Goal: Task Accomplishment & Management: Manage account settings

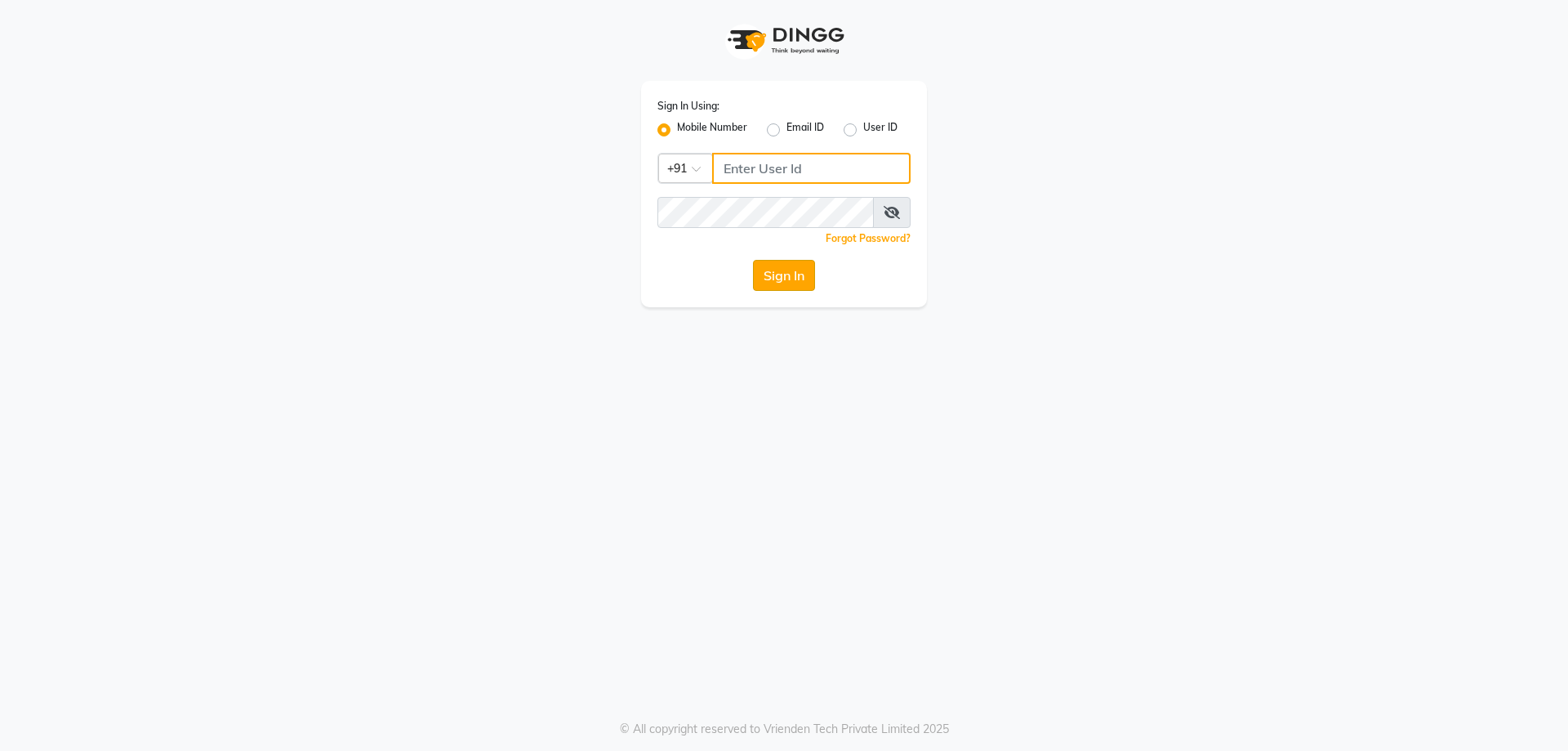
type input "9819006869"
click at [782, 272] on button "Sign In" at bounding box center [784, 275] width 62 height 31
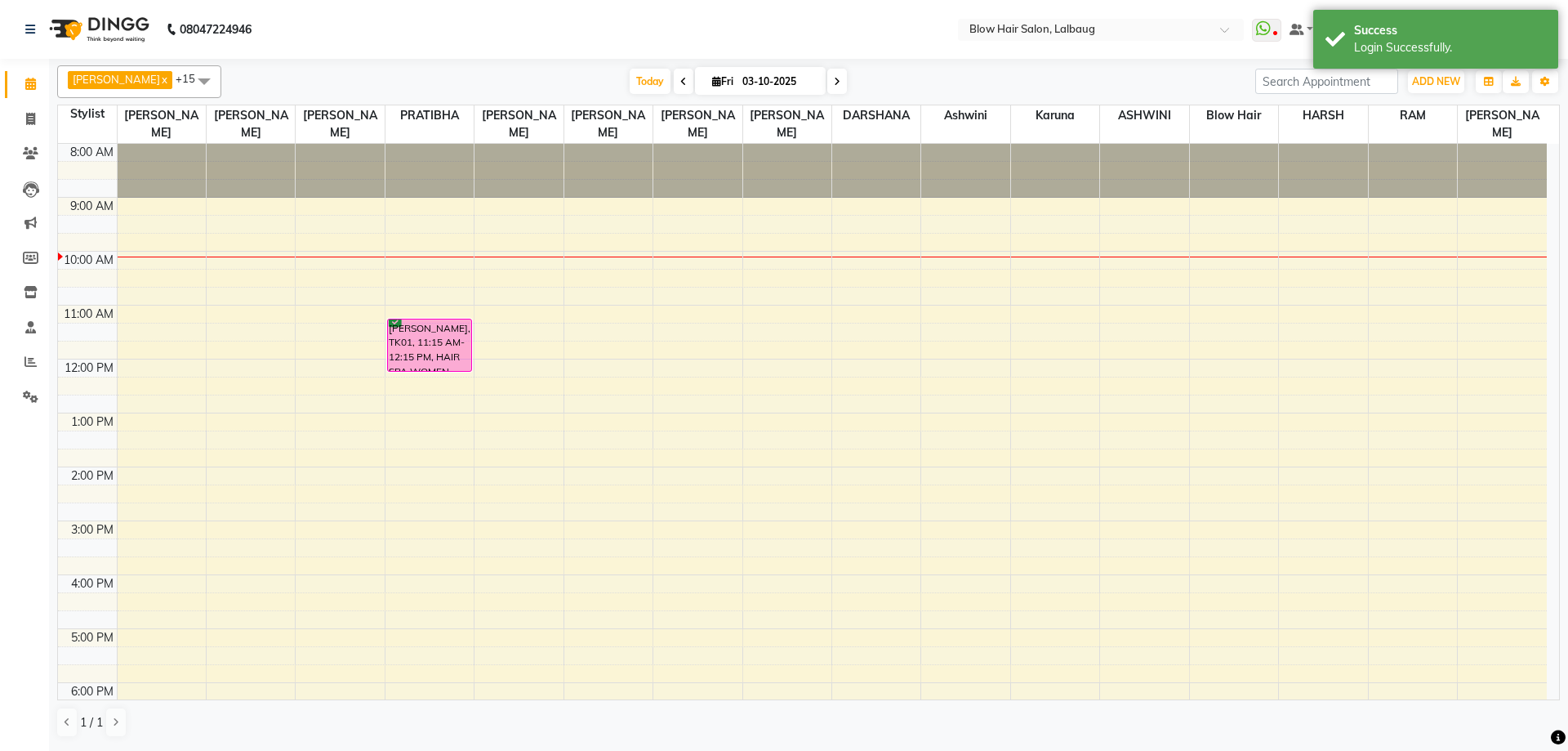
click at [459, 17] on nav "08047224946 Select Location × Blow Hair Salon, Lalbaug WhatsApp Status ✕ Status…" at bounding box center [784, 29] width 1568 height 59
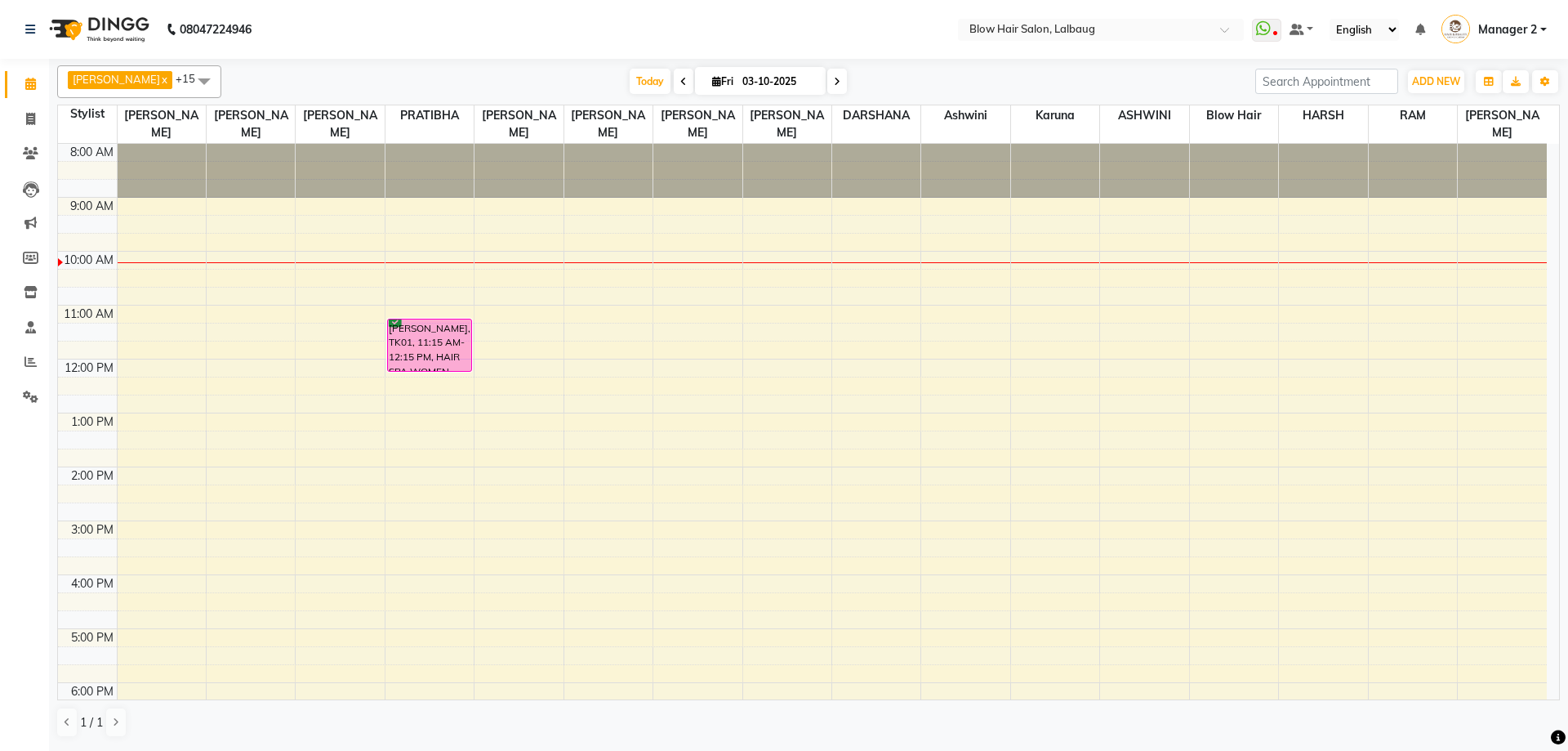
click at [680, 79] on icon at bounding box center [684, 81] width 7 height 10
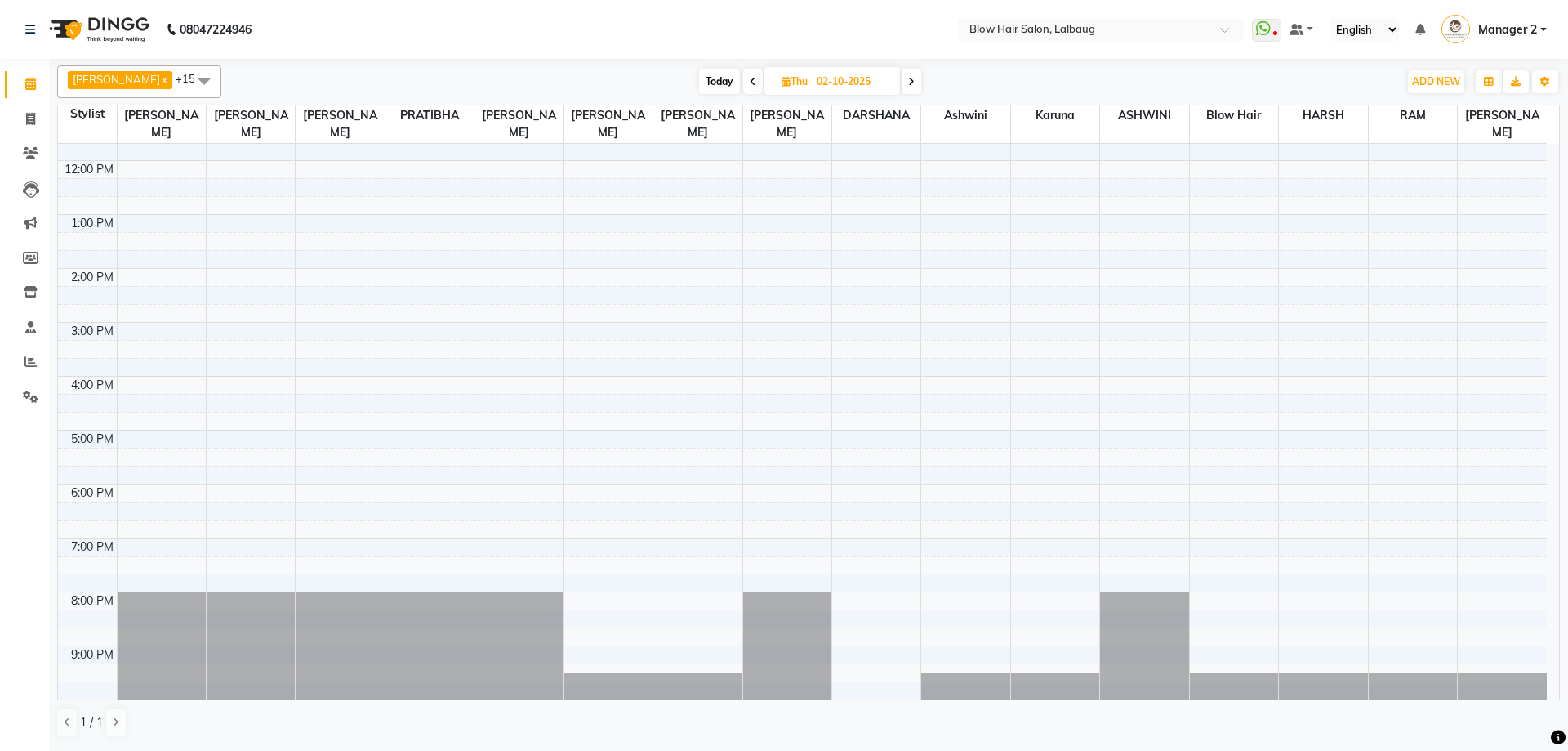
scroll to position [35, 0]
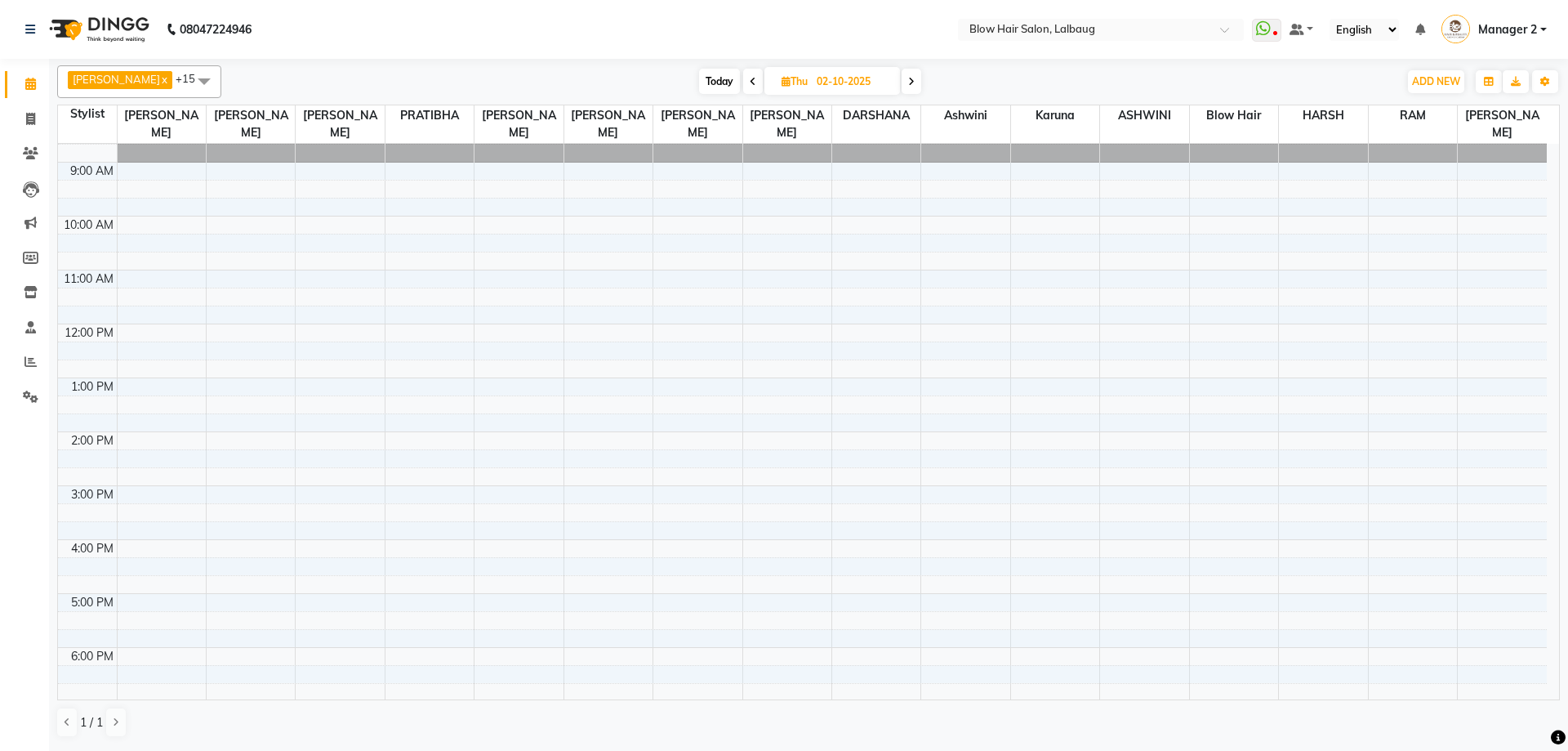
click at [750, 81] on icon at bounding box center [753, 81] width 7 height 10
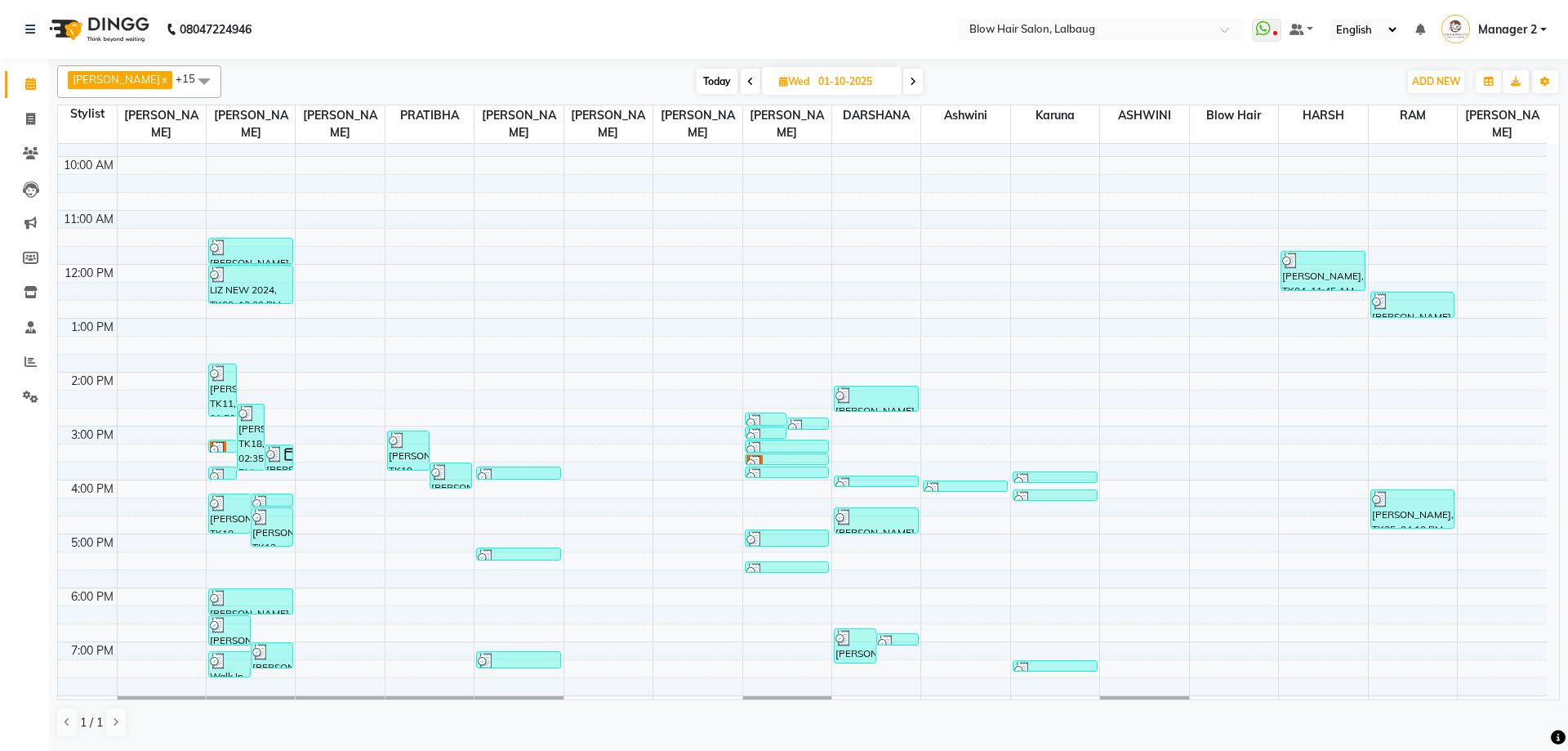
scroll to position [0, 0]
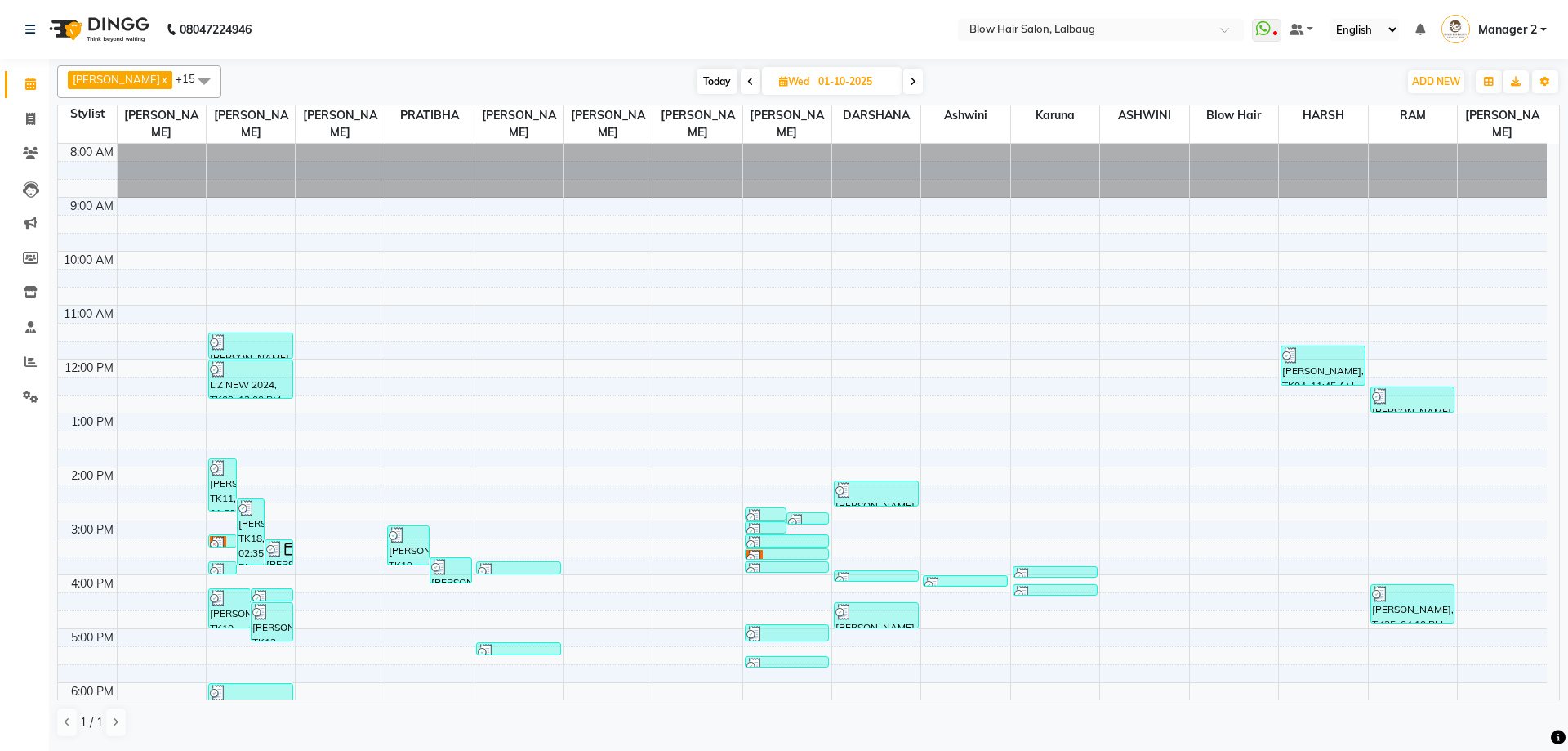
click at [741, 81] on span at bounding box center [751, 81] width 20 height 25
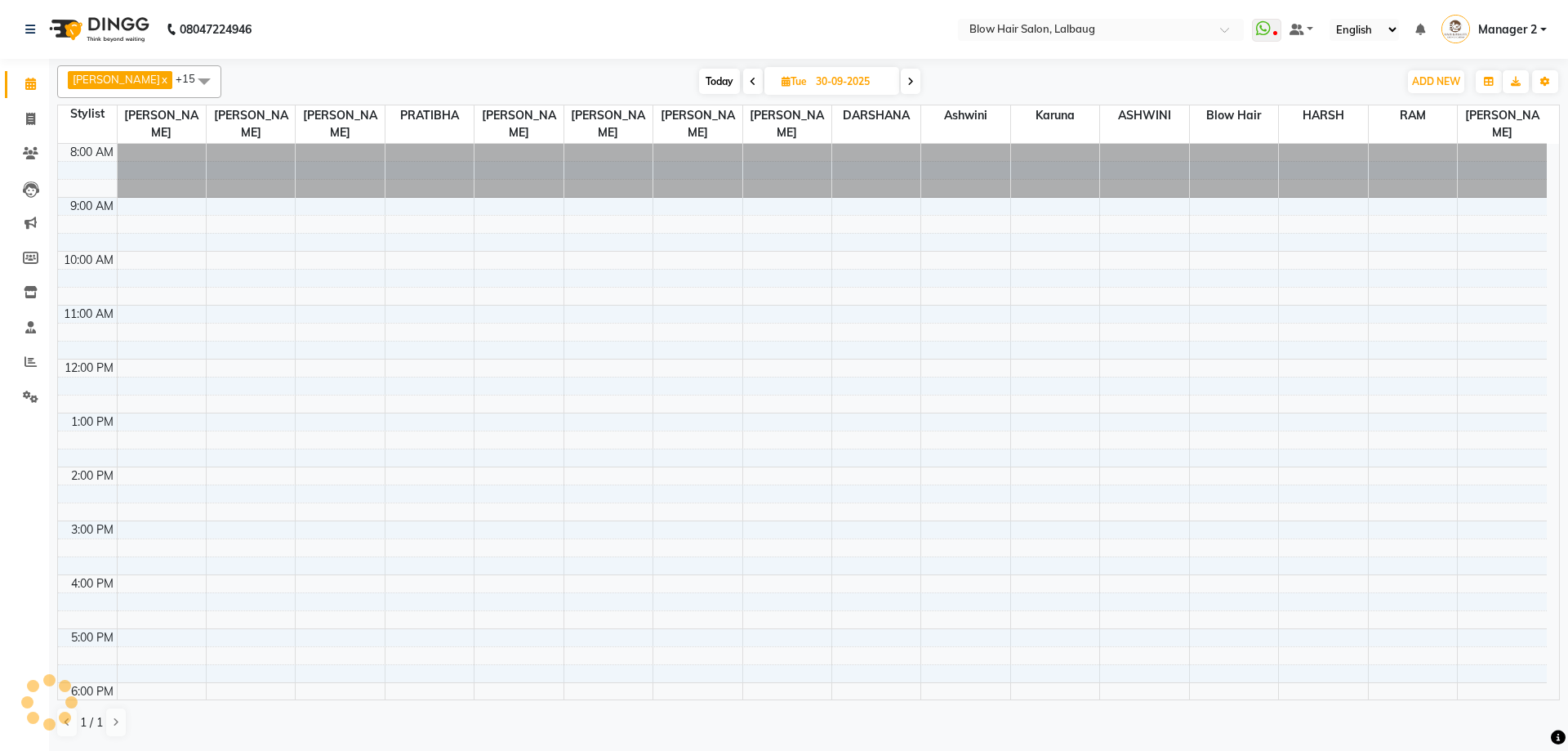
scroll to position [109, 0]
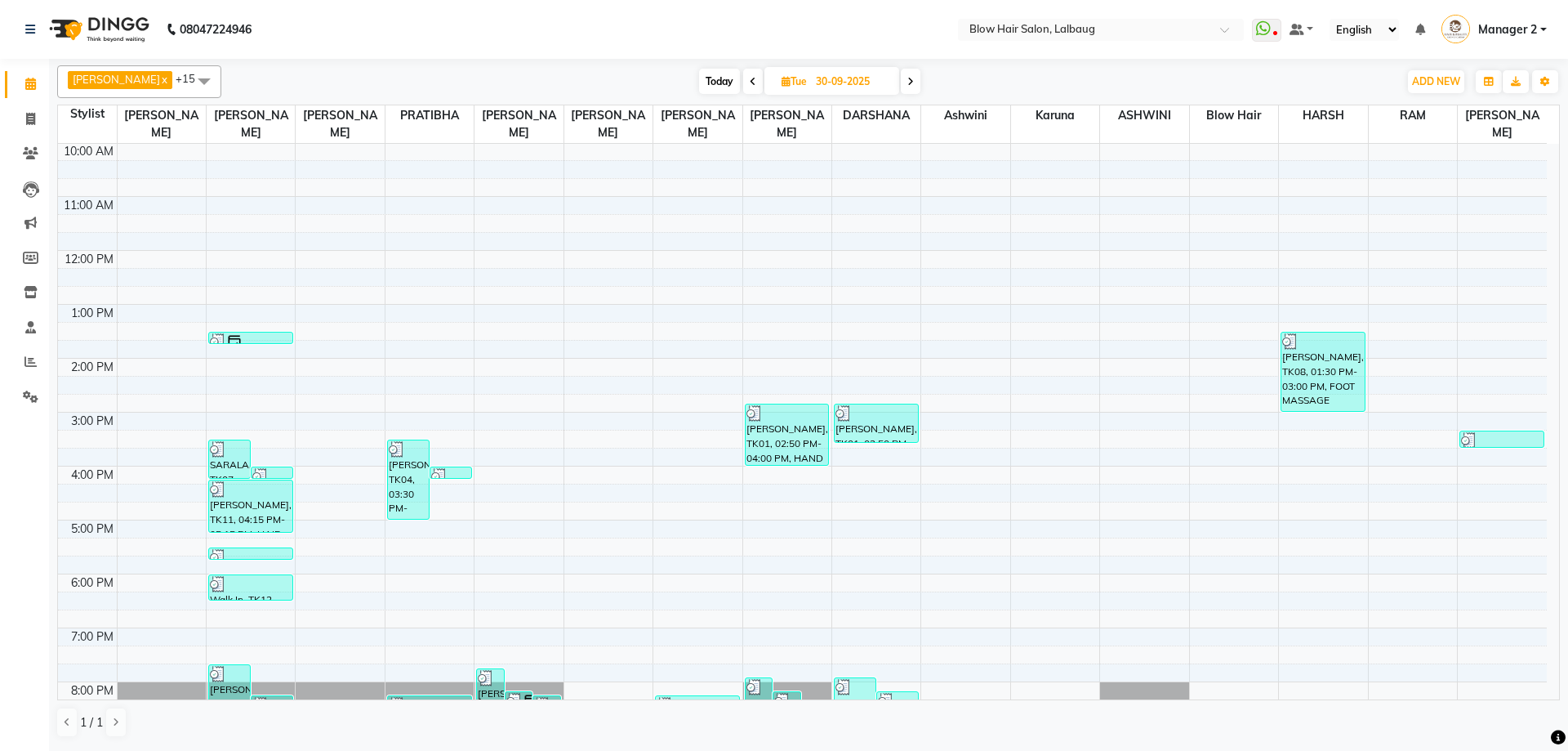
click at [699, 73] on span "Today" at bounding box center [719, 81] width 41 height 25
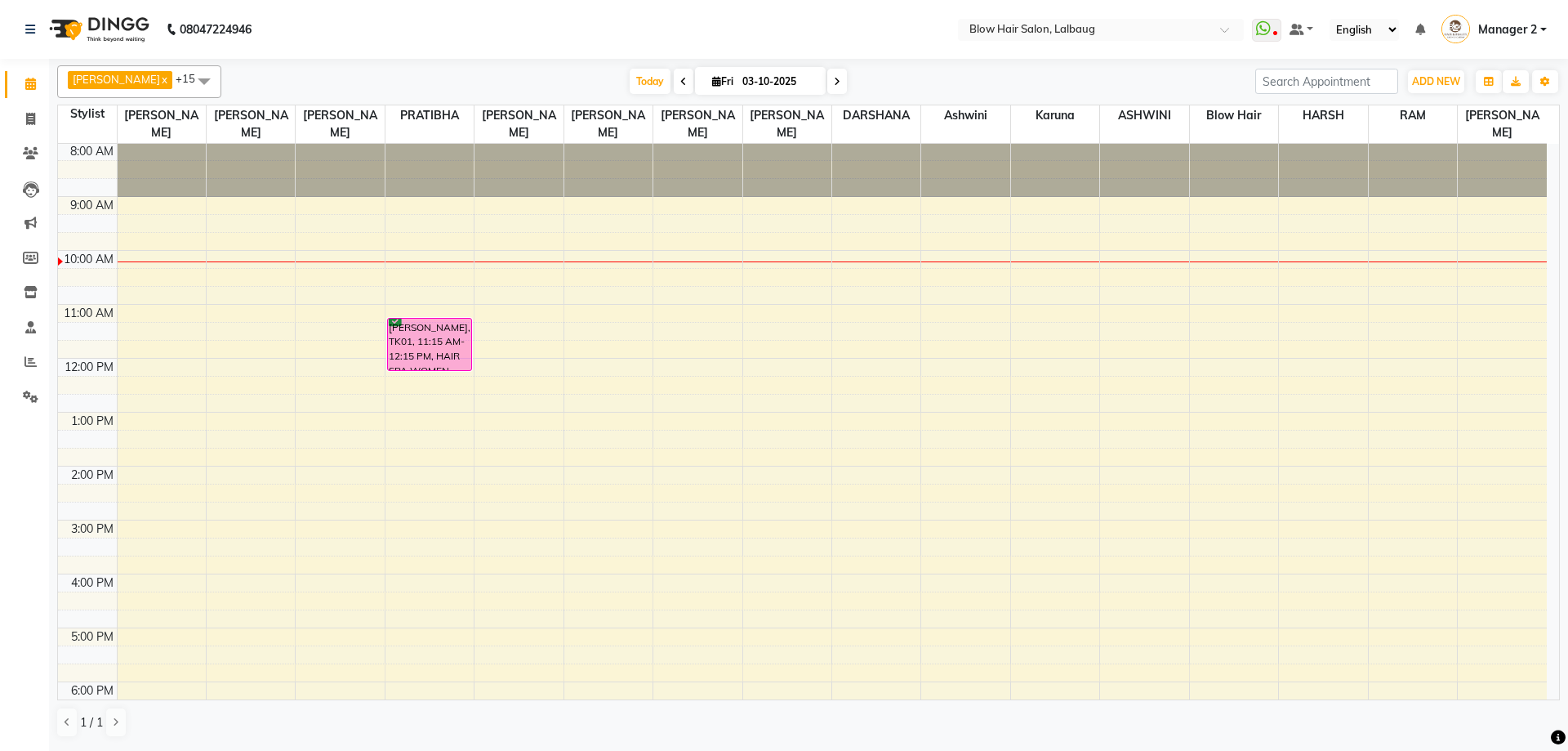
scroll to position [0, 0]
click at [306, 326] on div "8:00 AM 9:00 AM 10:00 AM 11:00 AM 12:00 PM 1:00 PM 2:00 PM 3:00 PM 4:00 PM 5:00…" at bounding box center [802, 521] width 1488 height 754
click at [630, 83] on span "Today" at bounding box center [649, 81] width 41 height 25
click at [827, 75] on span at bounding box center [837, 81] width 20 height 25
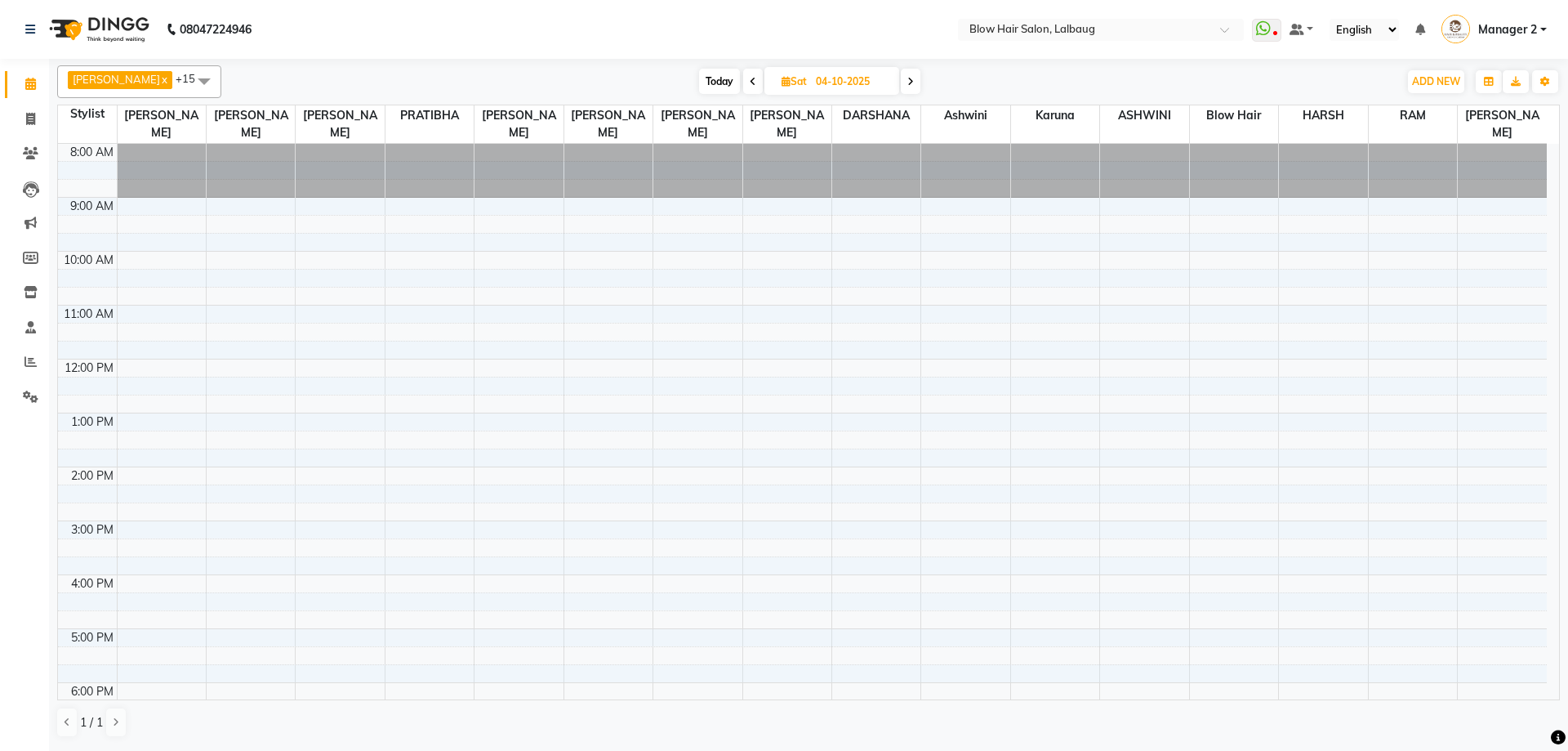
click at [907, 81] on icon at bounding box center [910, 81] width 7 height 10
click at [707, 86] on span "Today" at bounding box center [718, 81] width 41 height 25
type input "03-10-2025"
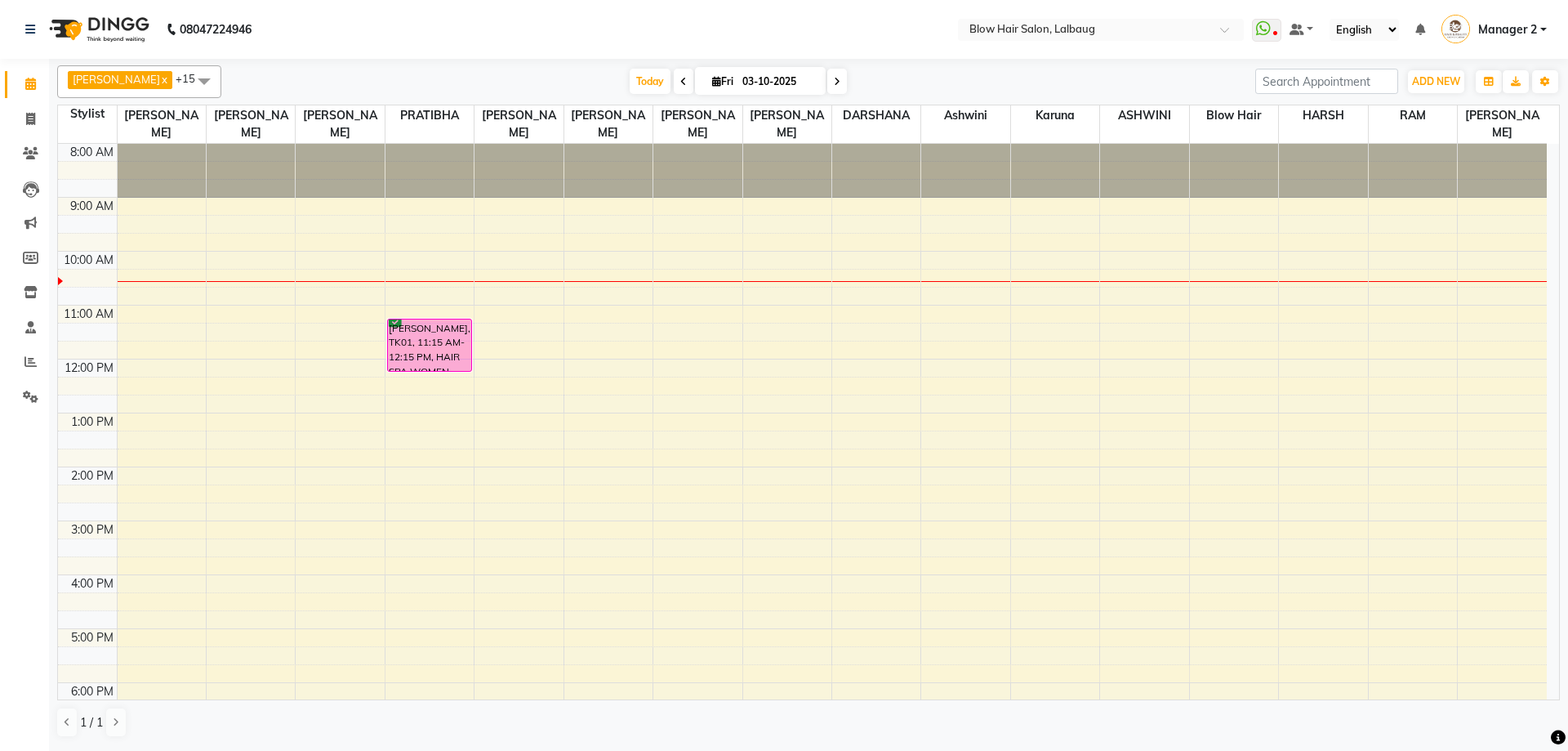
click at [238, 324] on div "8:00 AM 9:00 AM 10:00 AM 11:00 AM 12:00 PM 1:00 PM 2:00 PM 3:00 PM 4:00 PM 5:00…" at bounding box center [802, 521] width 1488 height 754
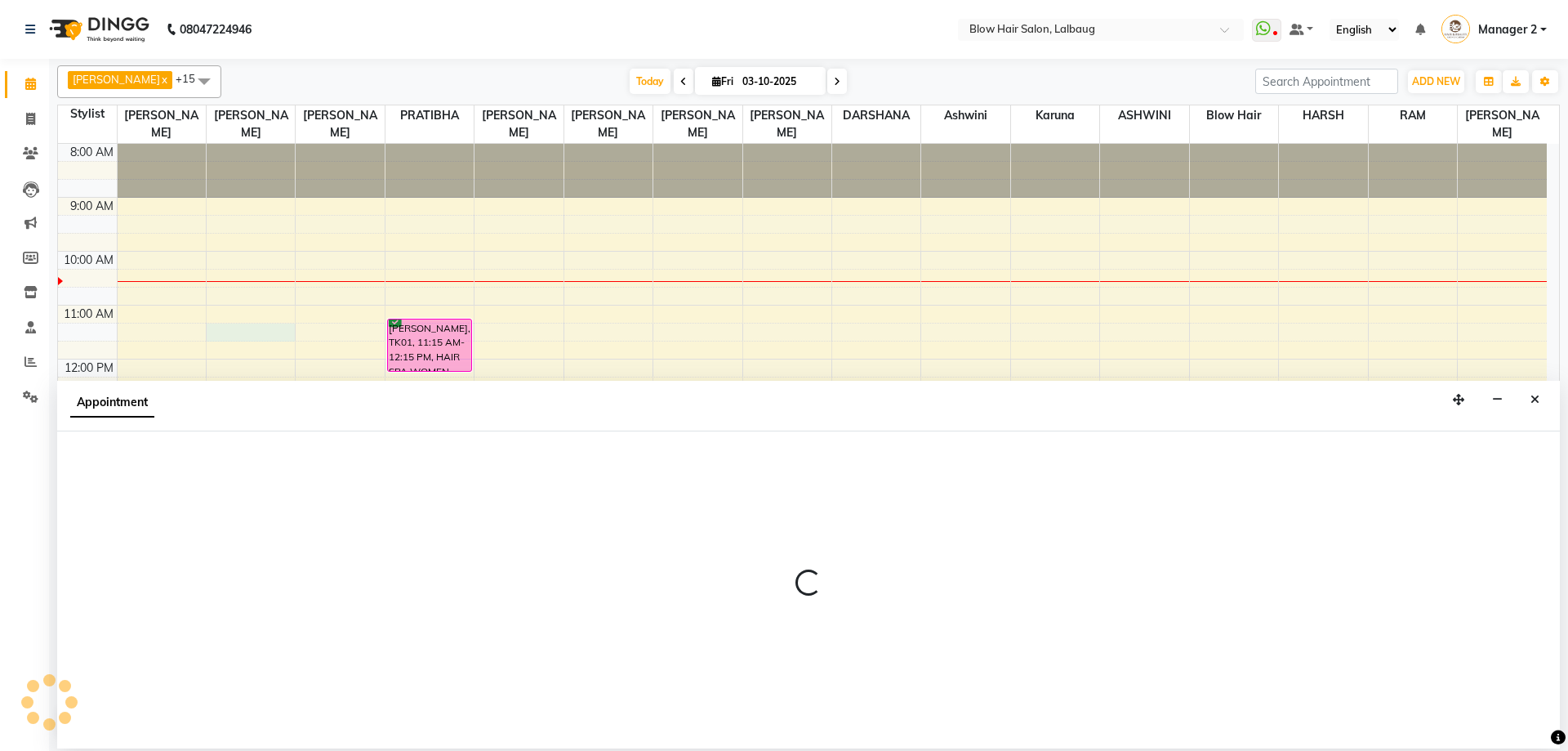
select select "33342"
select select "tentative"
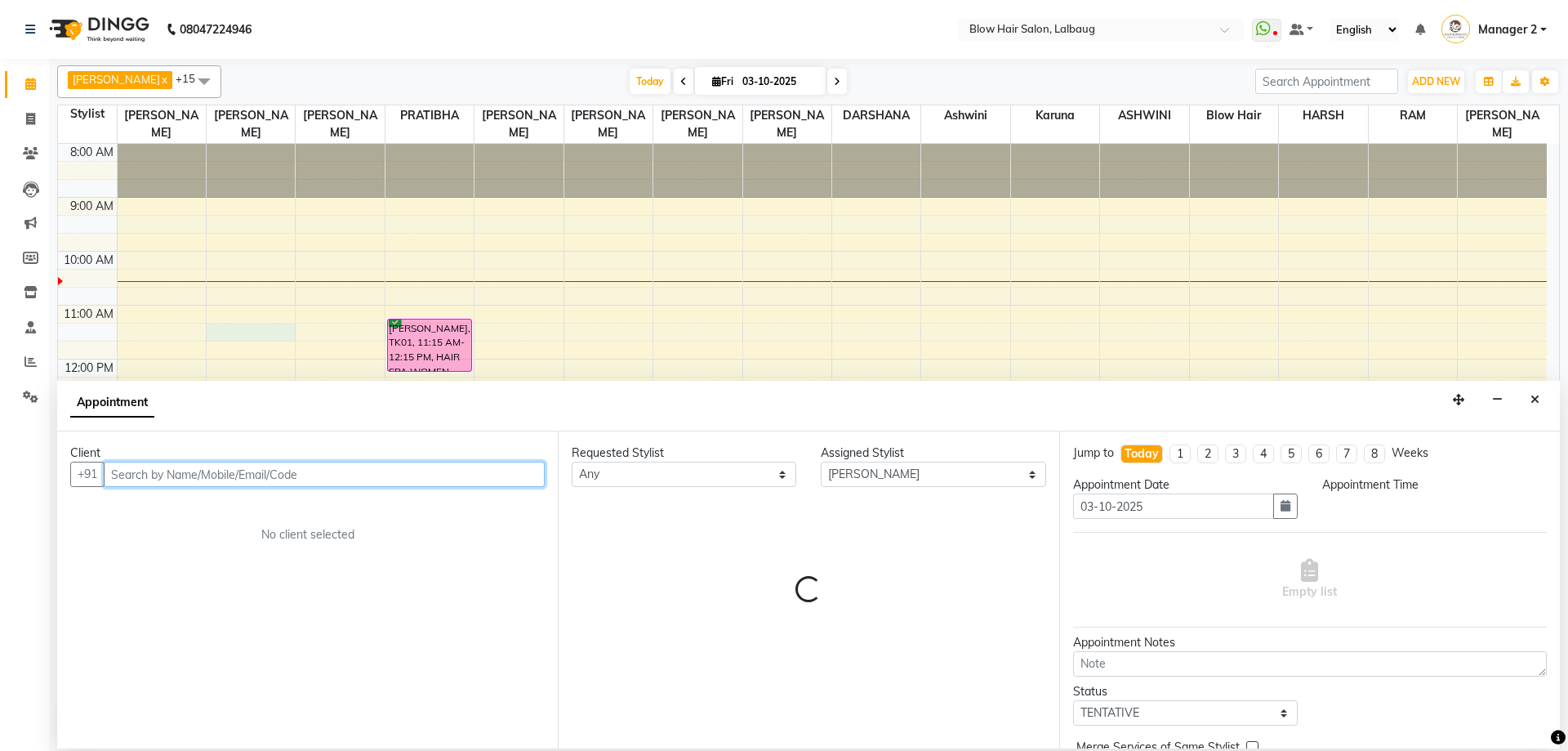
select select "675"
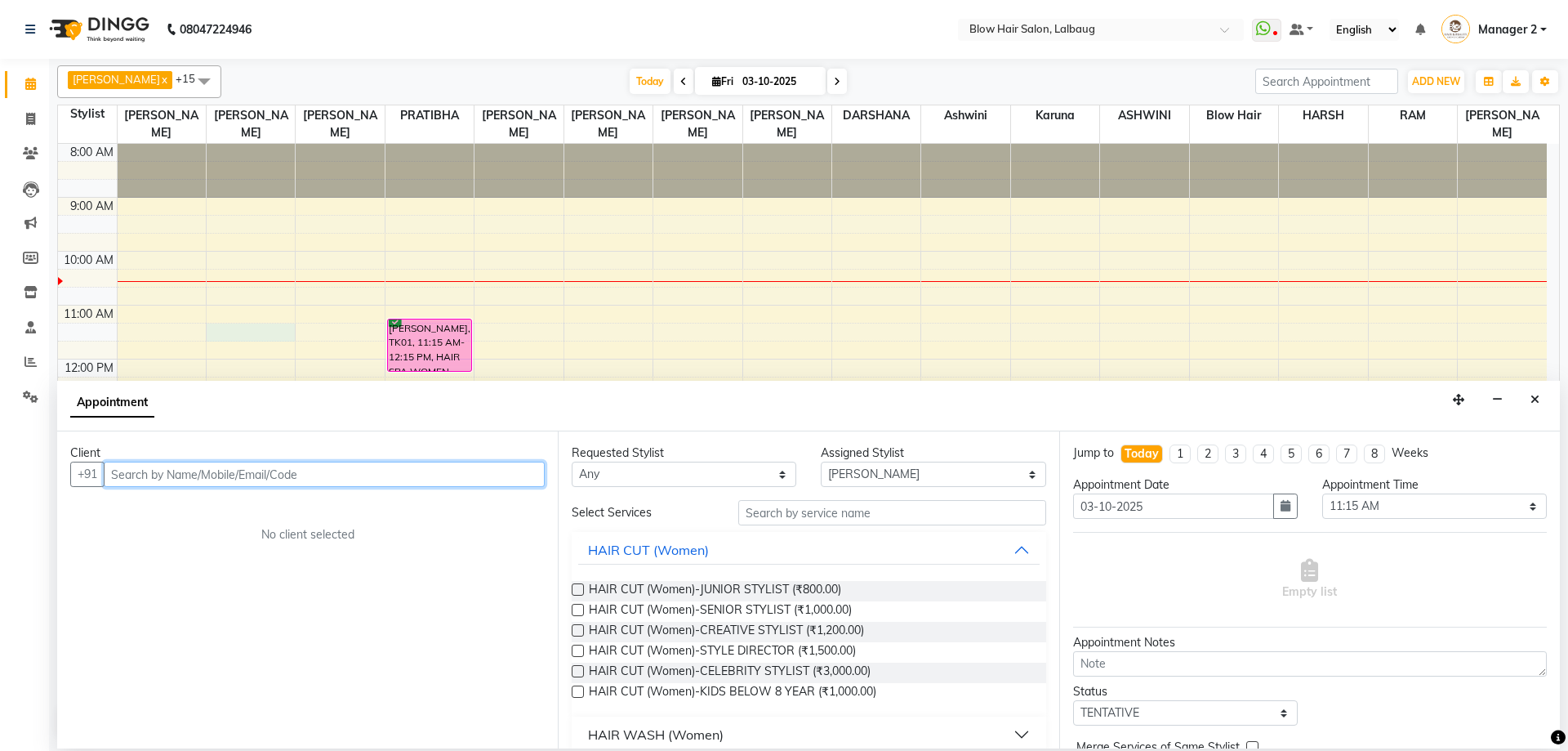
click at [394, 476] on input "text" at bounding box center [324, 474] width 441 height 25
click at [261, 470] on input "text" at bounding box center [324, 474] width 441 height 25
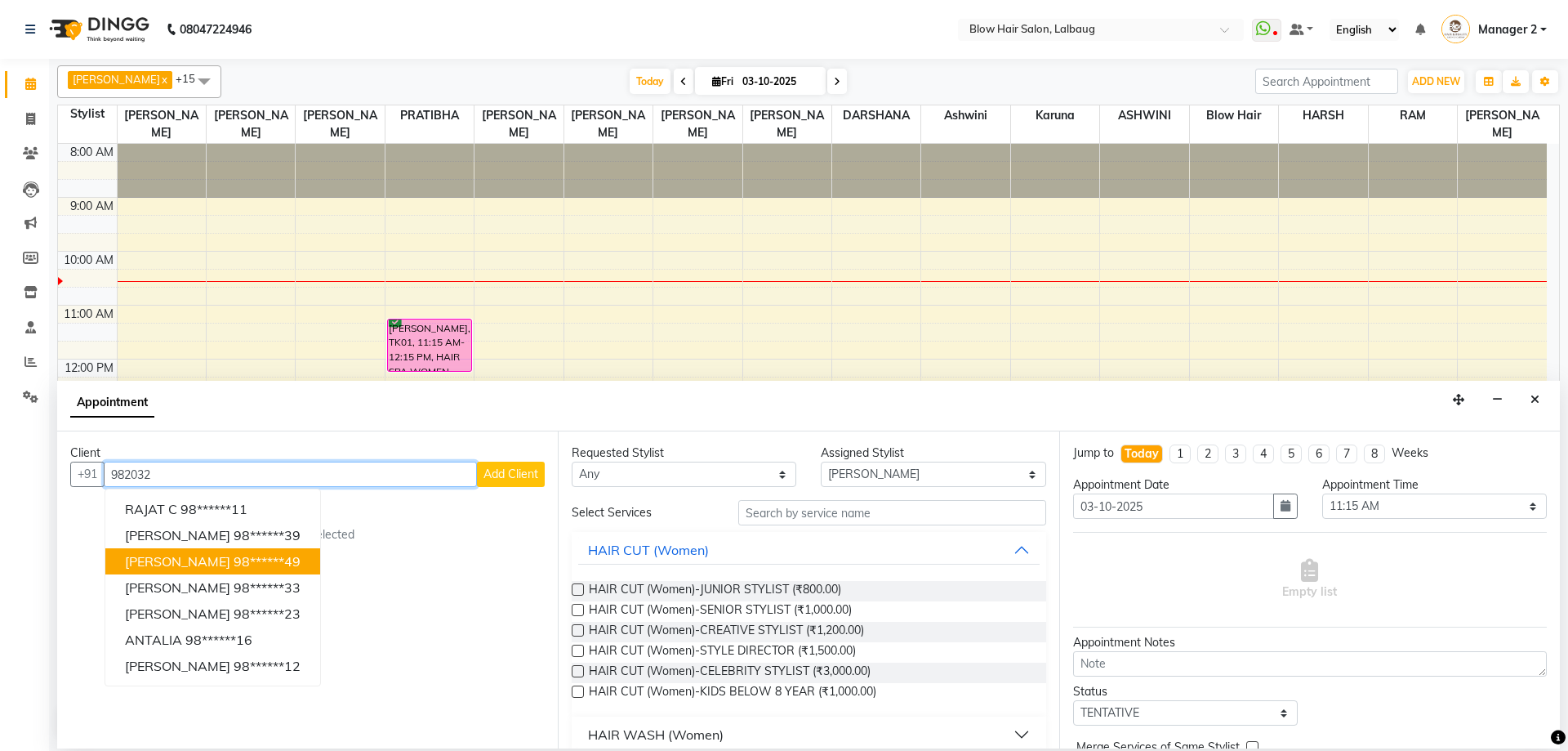
click at [233, 560] on ngb-highlight "98******49" at bounding box center [267, 562] width 67 height 17
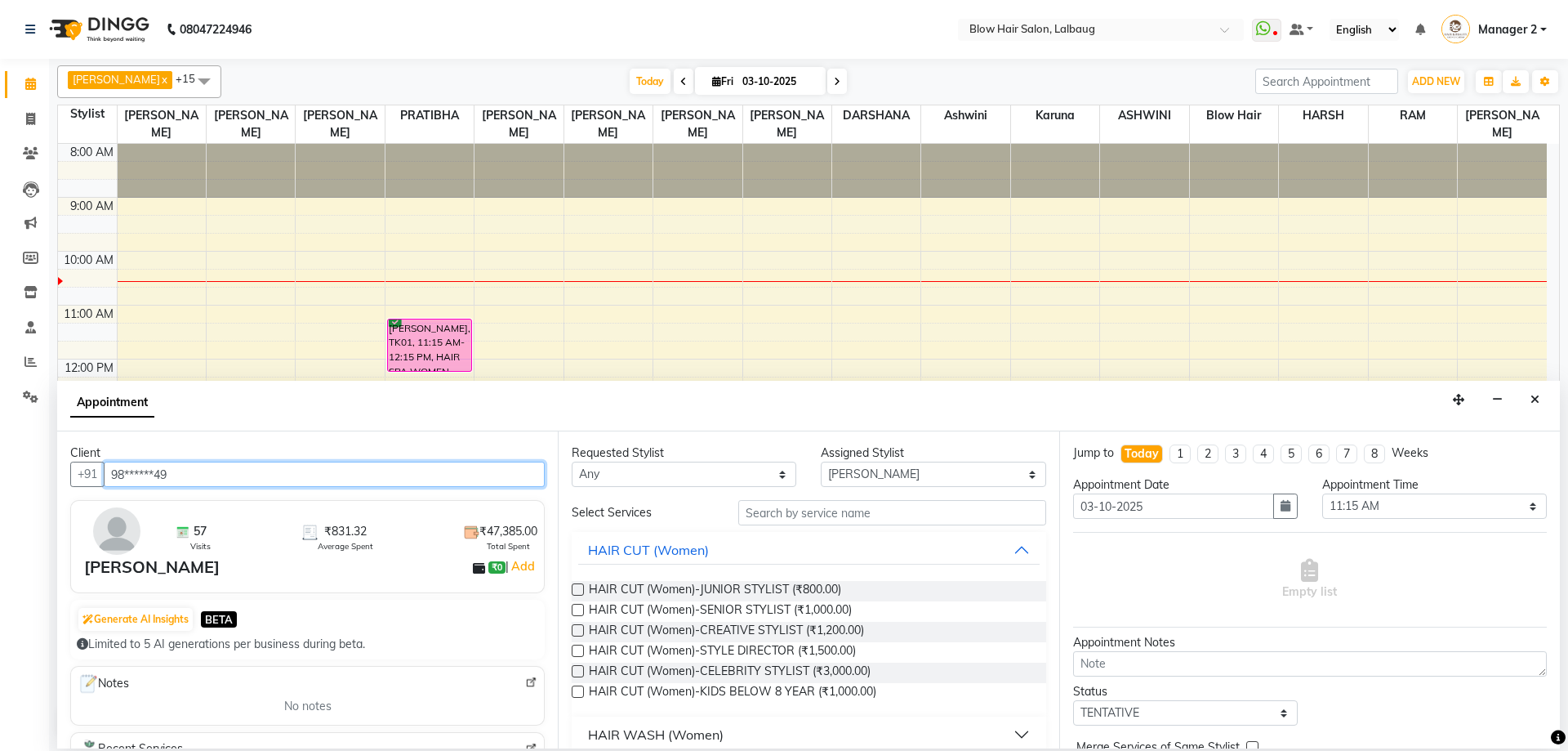
type input "98******49"
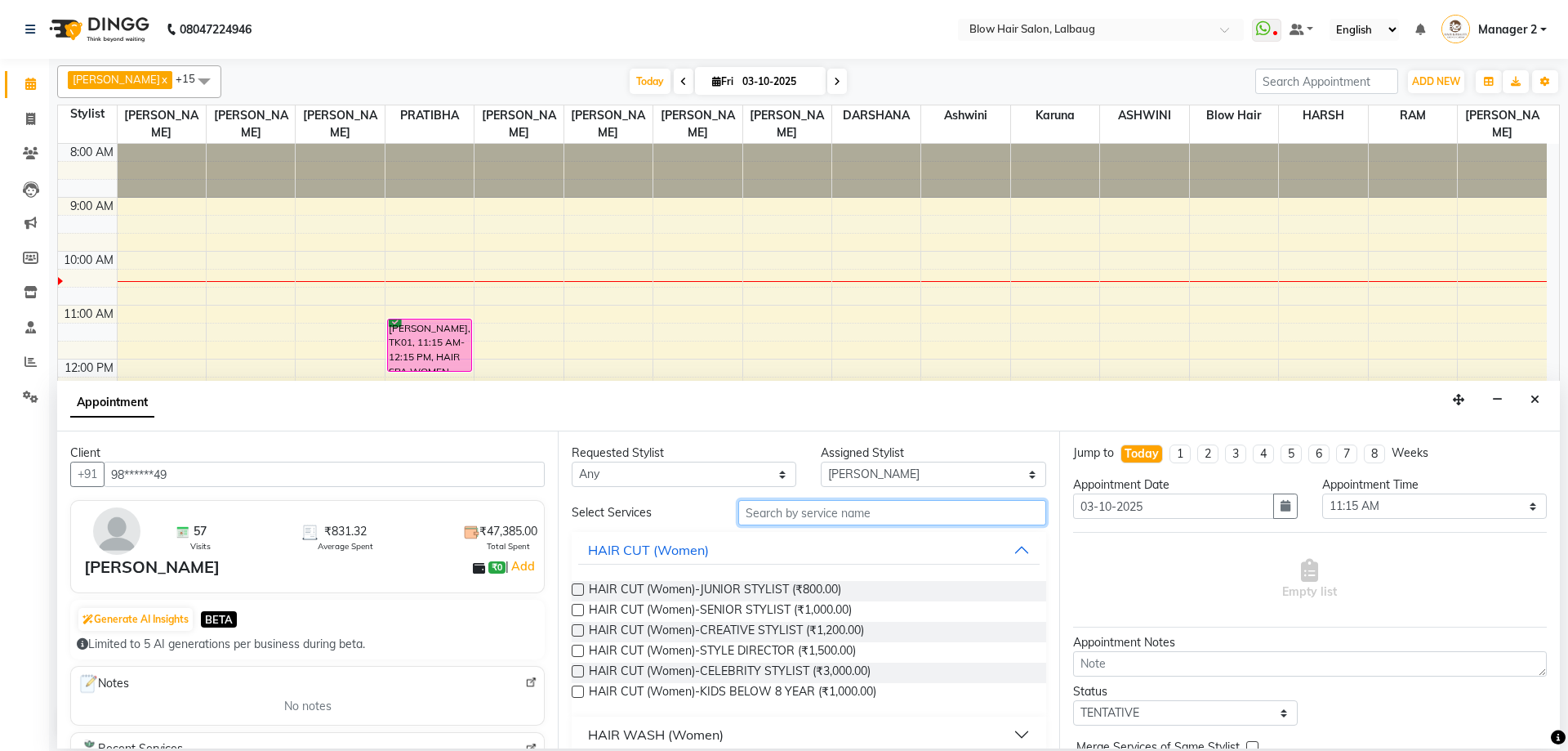
click at [846, 510] on input "text" at bounding box center [892, 513] width 308 height 25
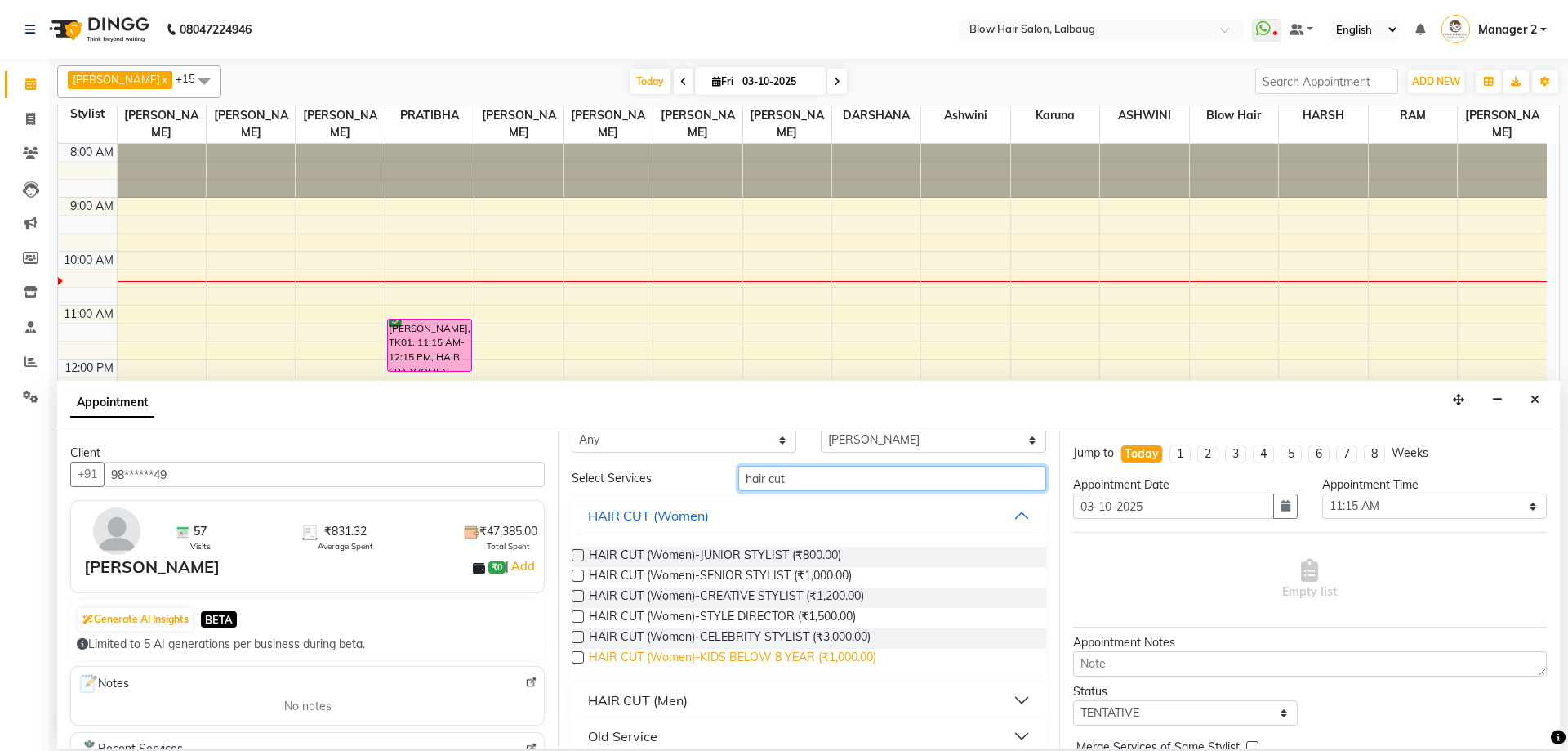
scroll to position [53, 0]
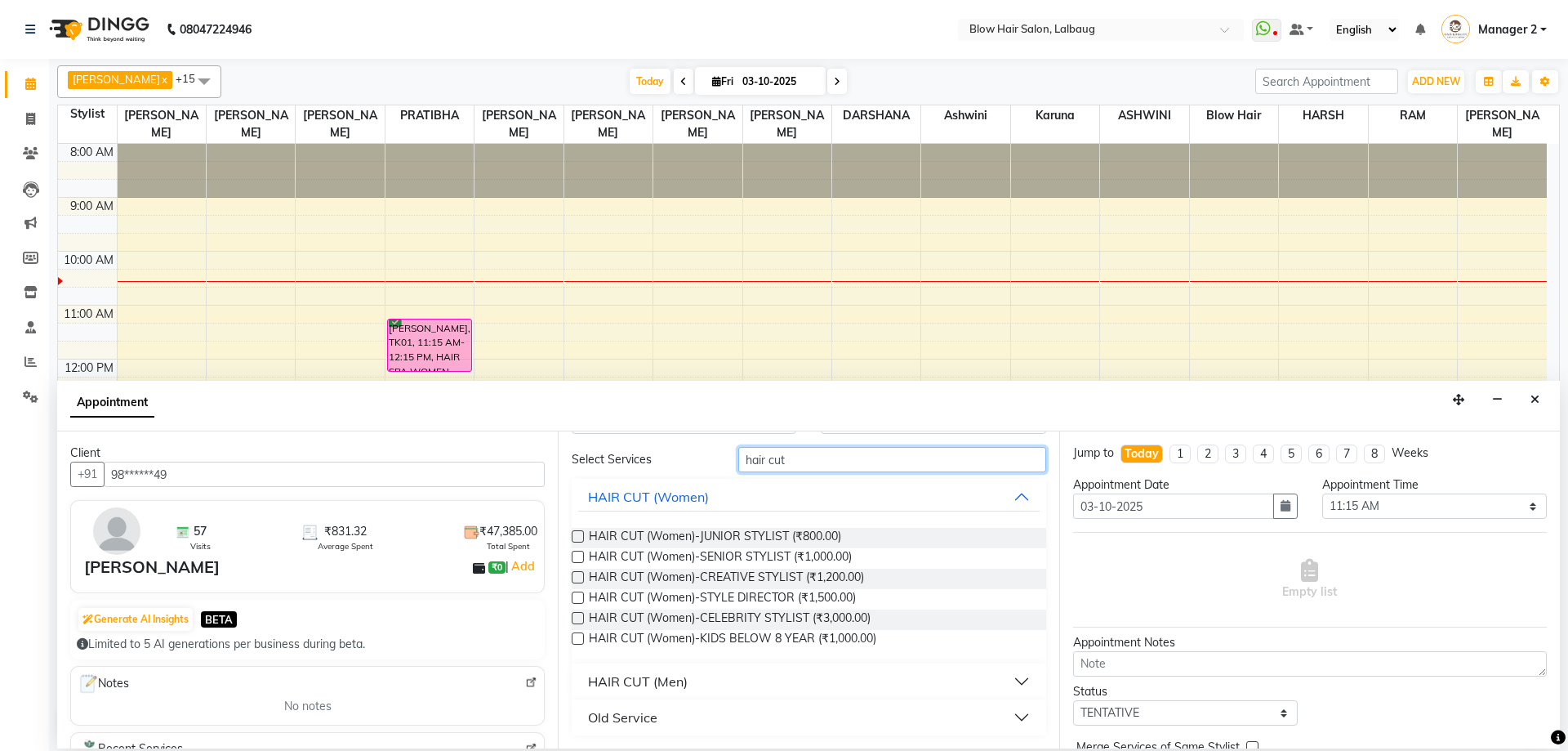
type input "hair cut"
click at [654, 675] on div "HAIR CUT (Men)" at bounding box center [638, 681] width 100 height 20
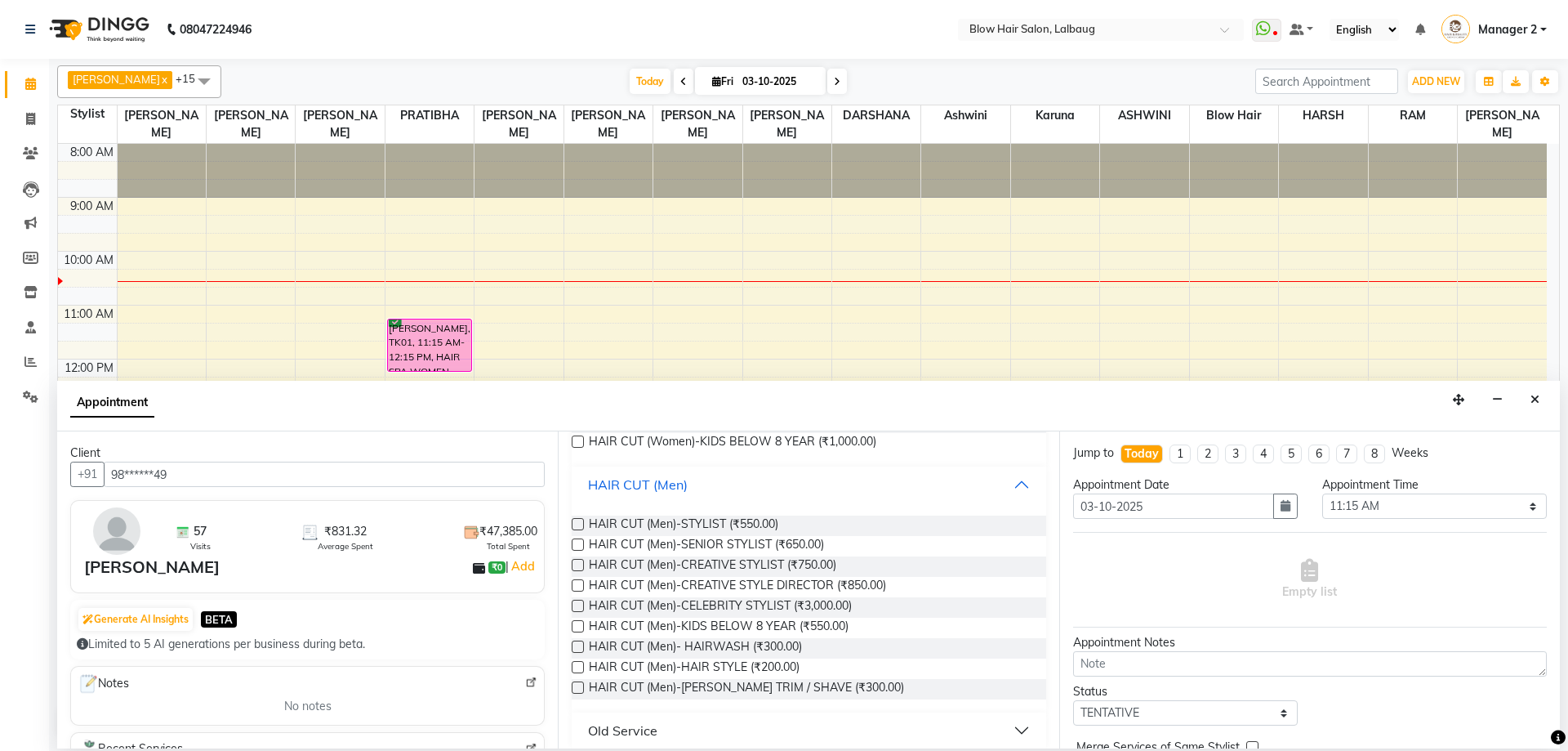
scroll to position [261, 0]
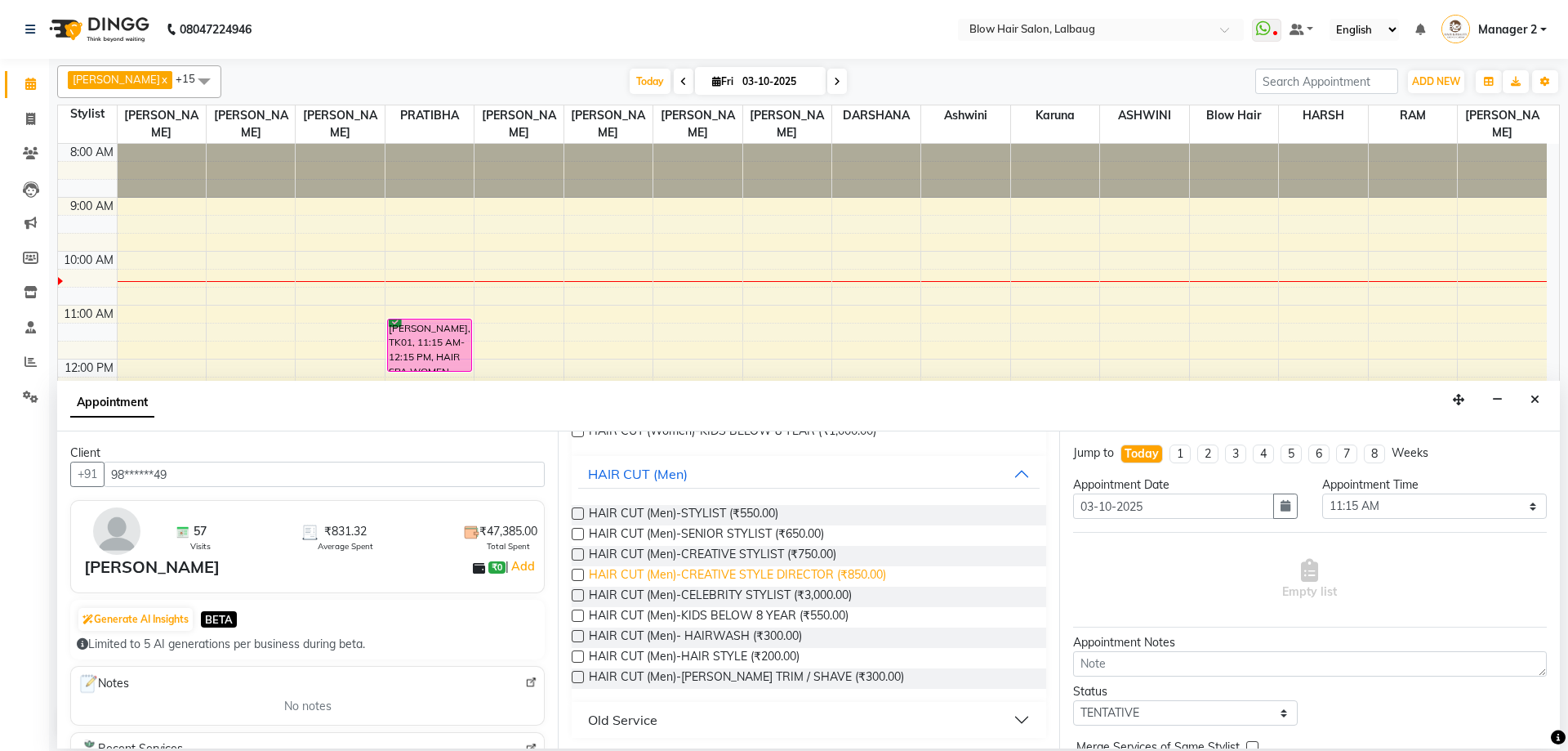
click at [846, 572] on span "HAIR CUT (Men)-CREATIVE STYLE DIRECTOR (₹850.00)" at bounding box center [737, 576] width 297 height 21
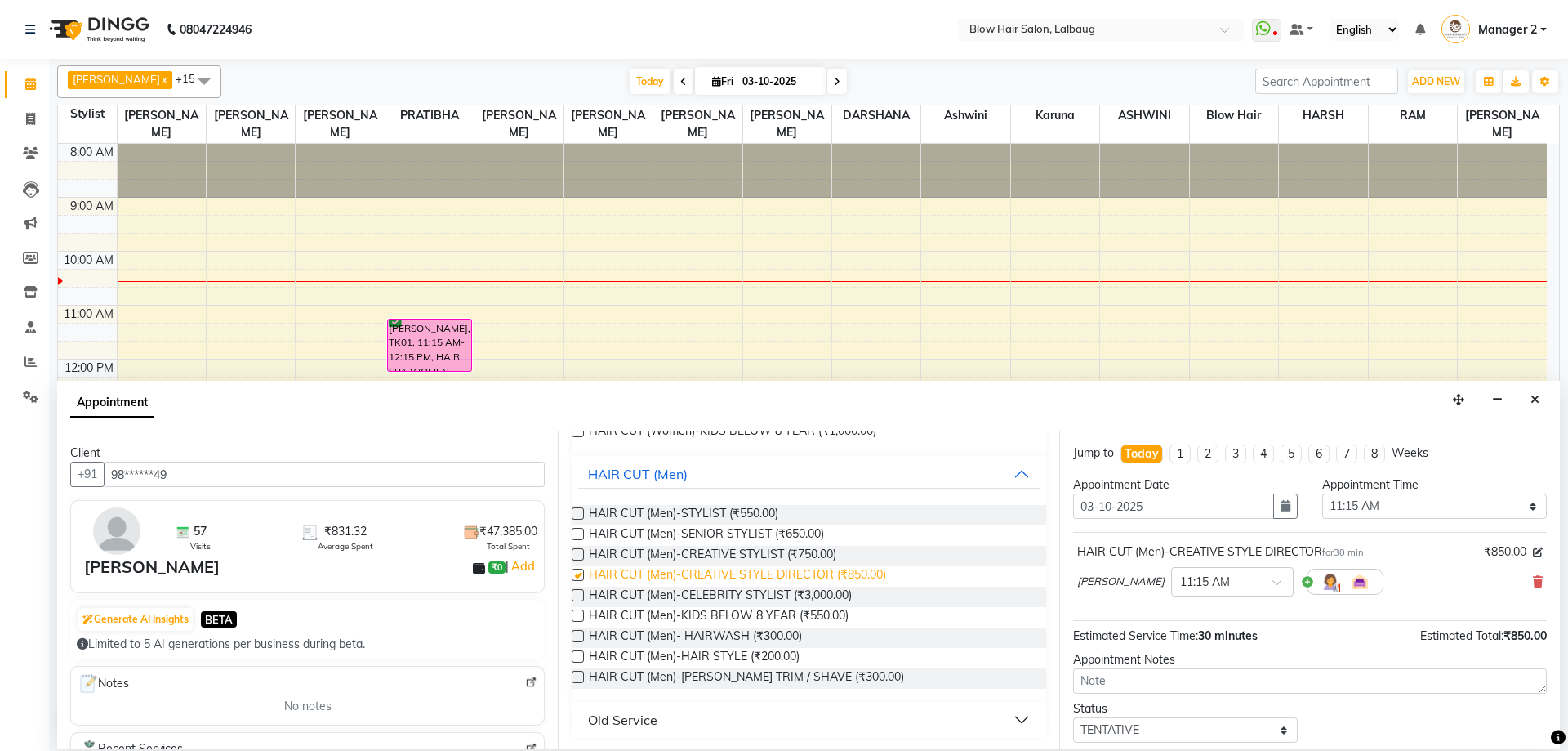
checkbox input "false"
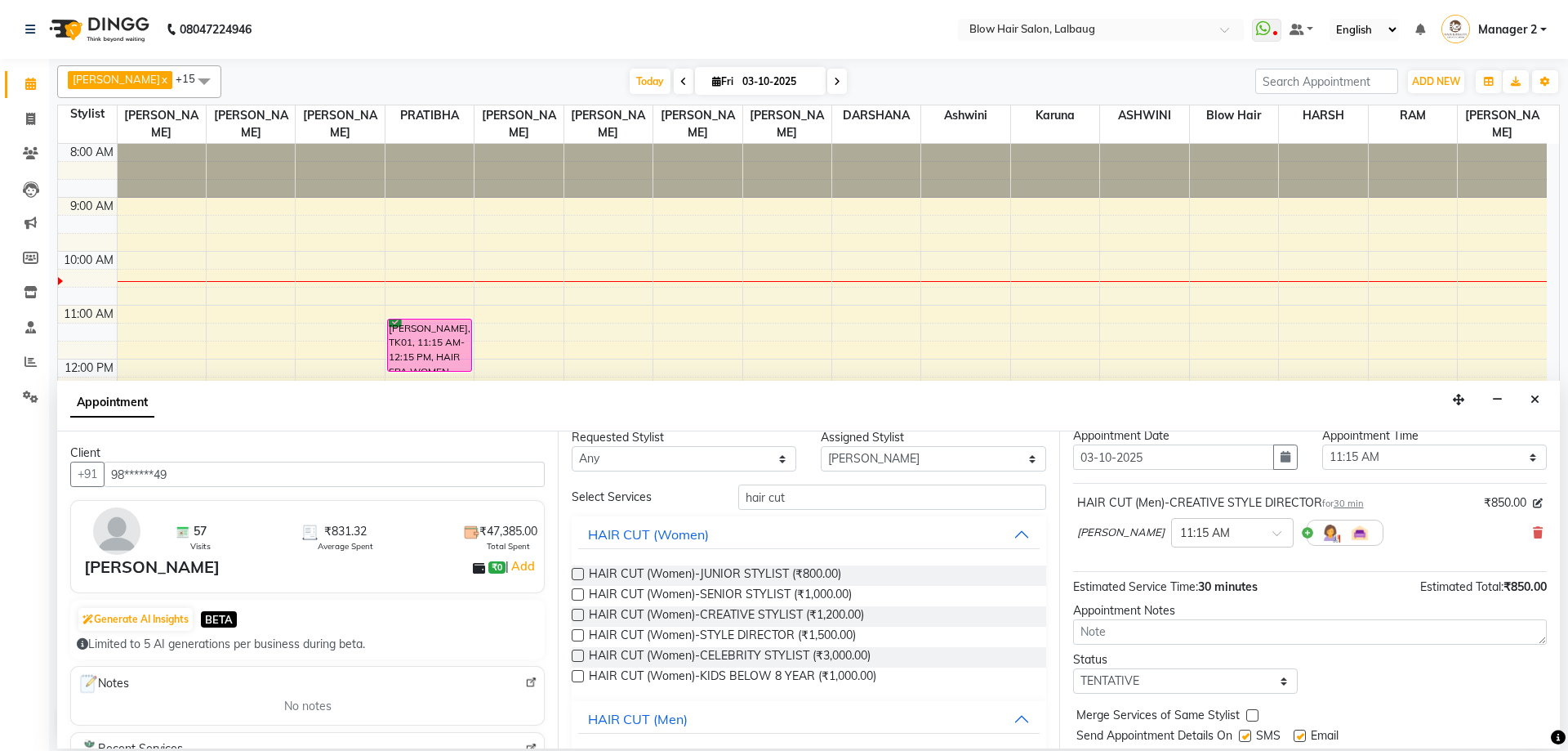
scroll to position [97, 0]
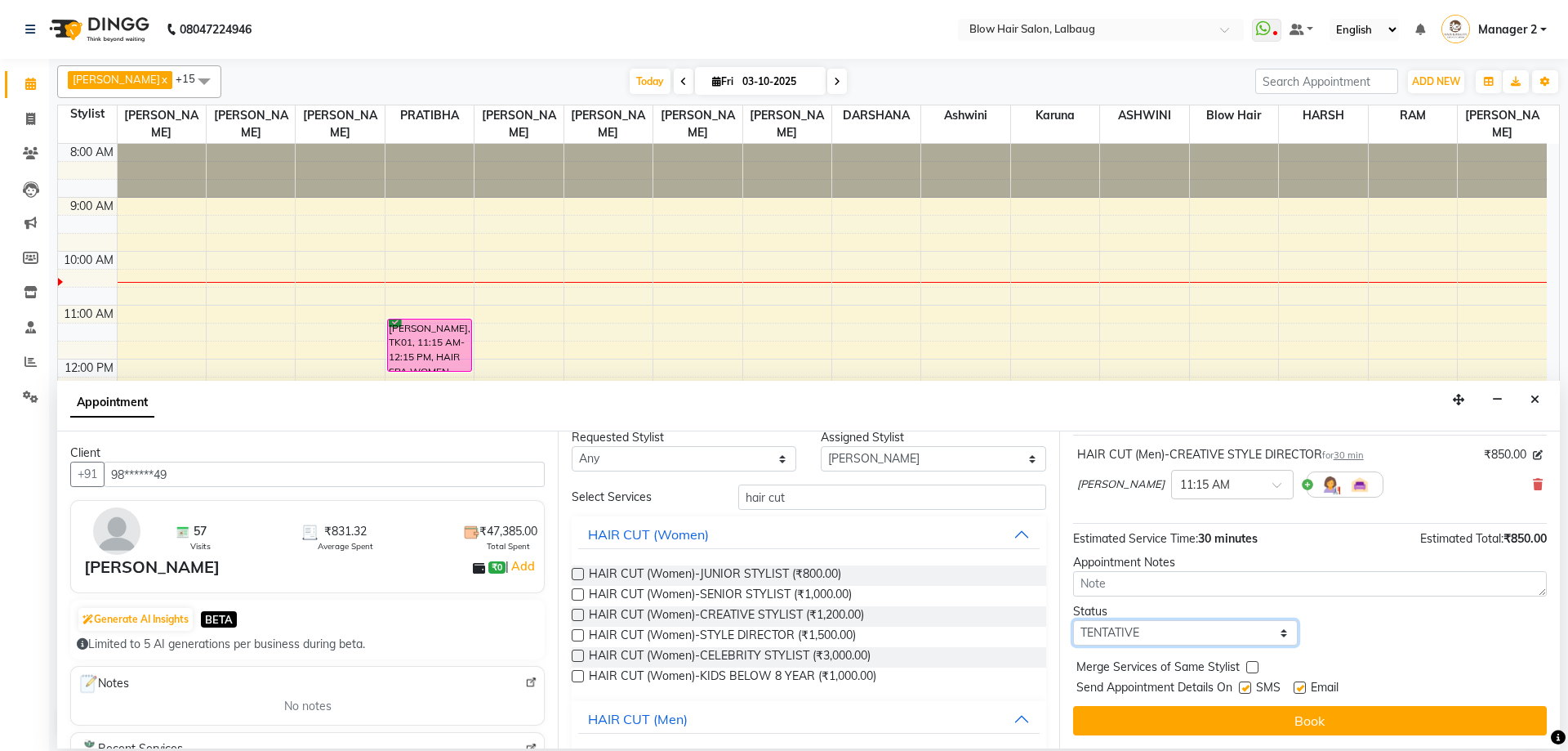
click at [1121, 635] on select "Select TENTATIVE CONFIRM CHECK-IN UPCOMING" at bounding box center [1185, 632] width 224 height 25
select select "confirm booking"
click at [1073, 620] on select "Select TENTATIVE CONFIRM CHECK-IN UPCOMING" at bounding box center [1185, 632] width 224 height 25
drag, startPoint x: 1208, startPoint y: 699, endPoint x: 1225, endPoint y: 720, distance: 27.0
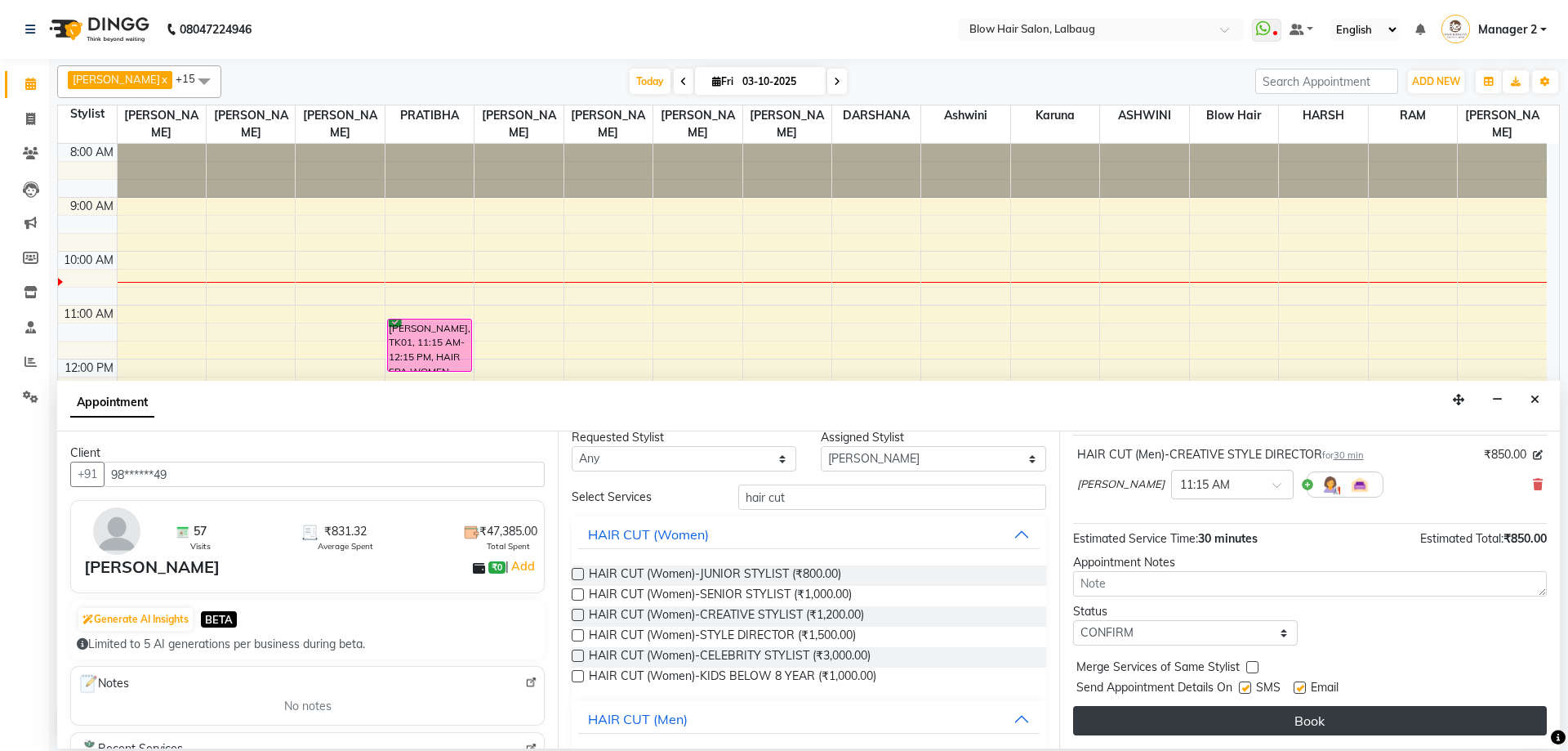
click at [1208, 699] on div "Jump to Today 1 2 3 4 5 6 7 8 Weeks Appointment Date 03-10-2025 Appointment Tim…" at bounding box center [1309, 589] width 501 height 317
click at [1225, 720] on button "Book" at bounding box center [1310, 720] width 473 height 29
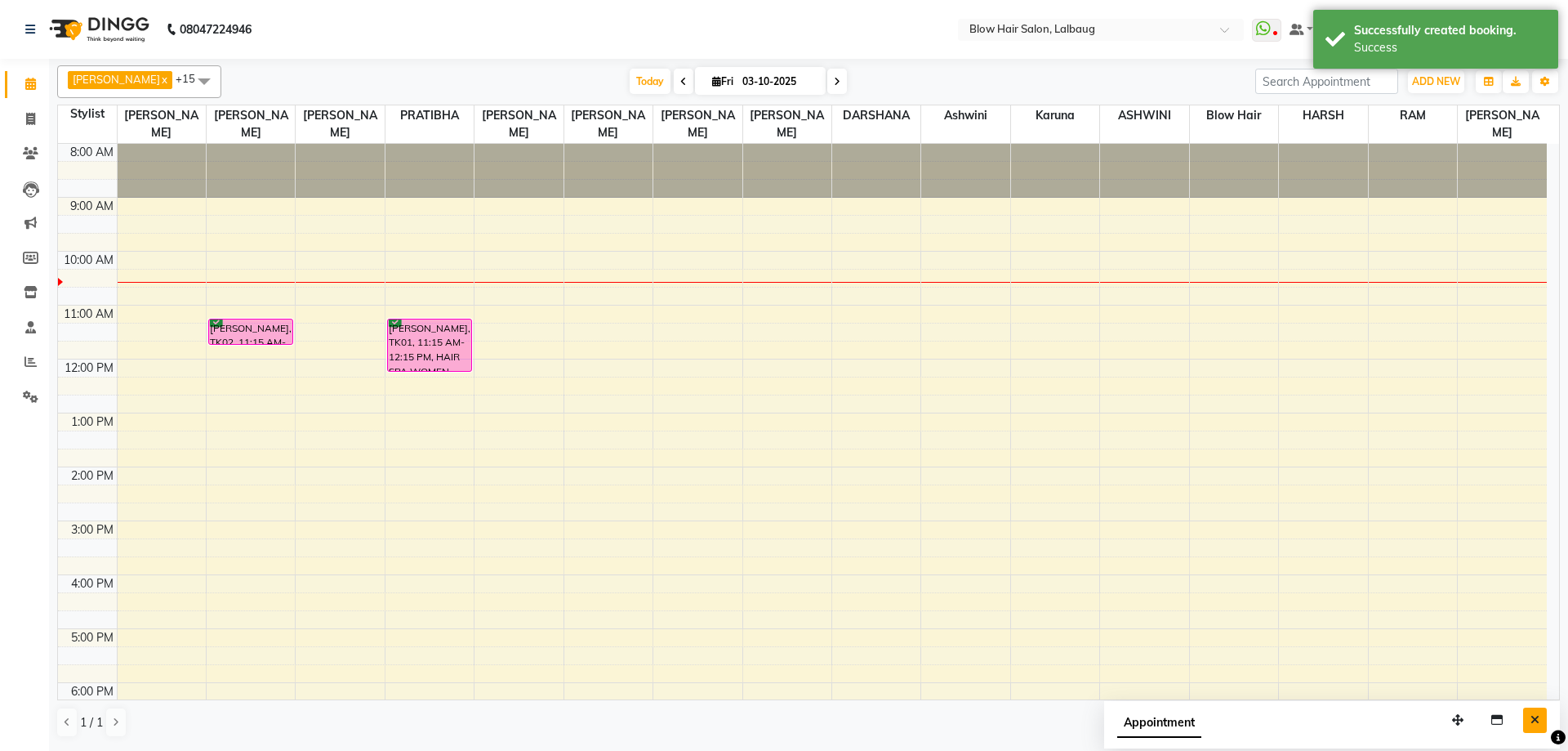
click at [1531, 719] on icon "Close" at bounding box center [1535, 719] width 9 height 12
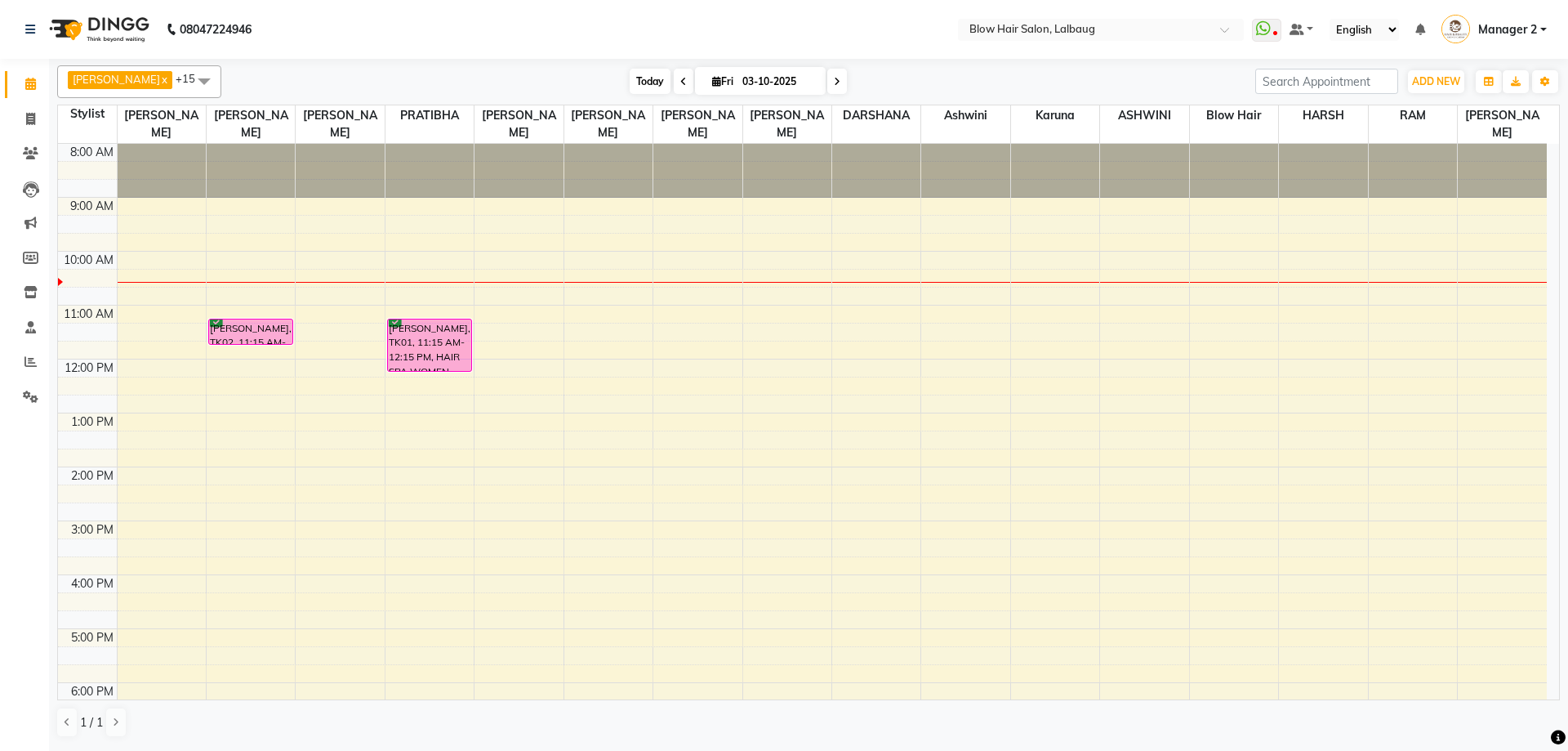
click at [630, 79] on span "Today" at bounding box center [649, 81] width 41 height 25
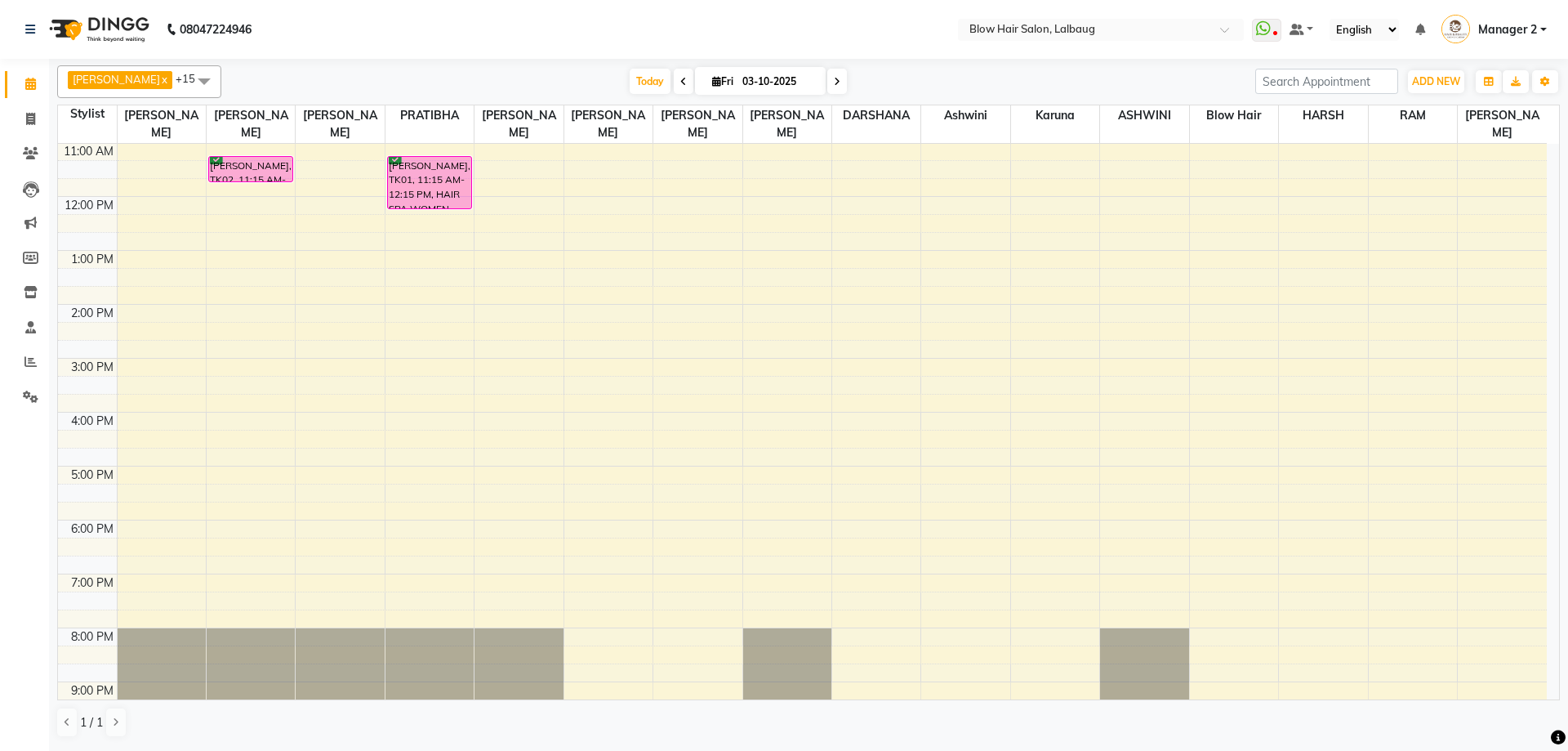
scroll to position [164, 0]
click at [841, 417] on div "8:00 AM 9:00 AM 10:00 AM 11:00 AM 12:00 PM 1:00 PM 2:00 PM 3:00 PM 4:00 PM 5:00…" at bounding box center [802, 357] width 1488 height 754
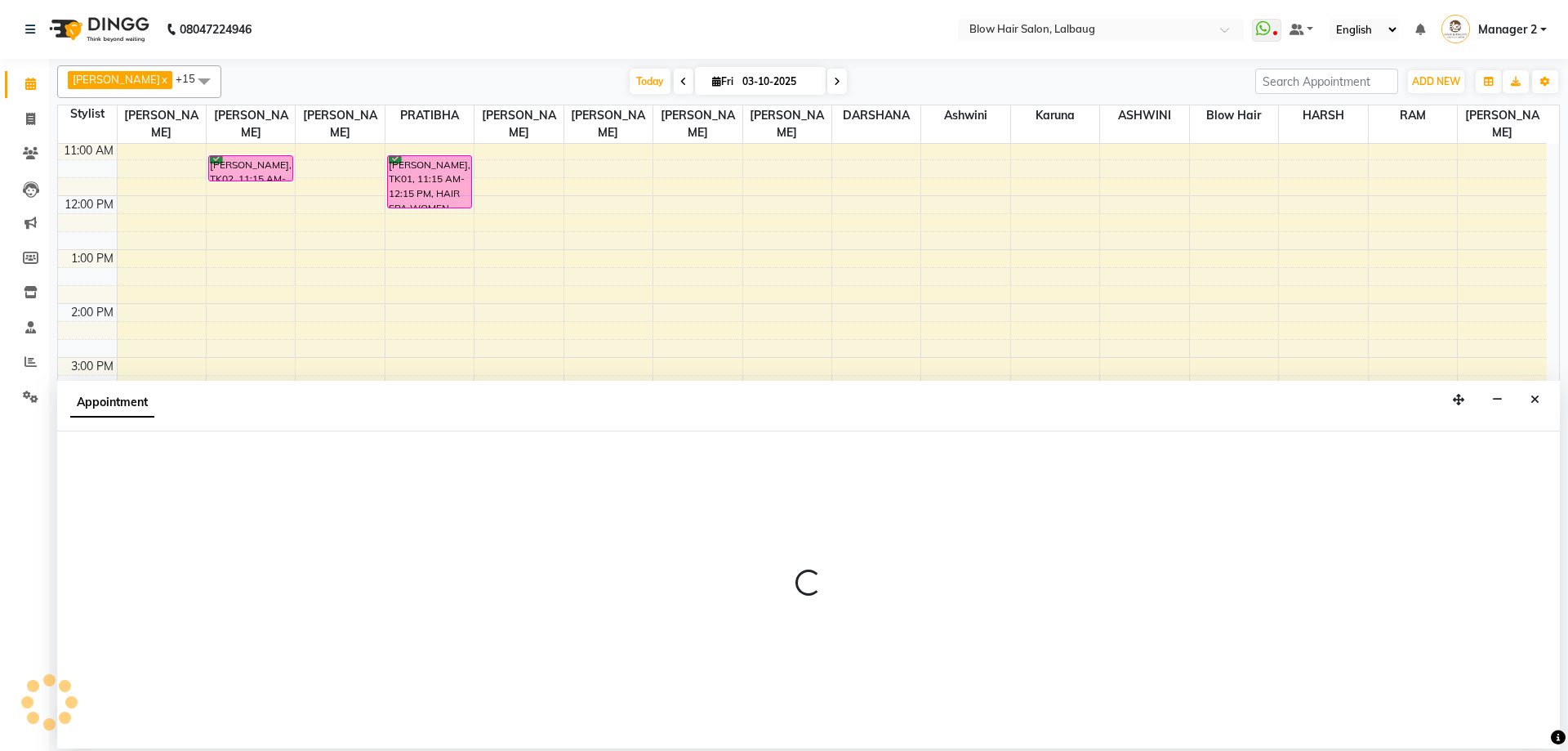
select select "37224"
select select "960"
select select "tentative"
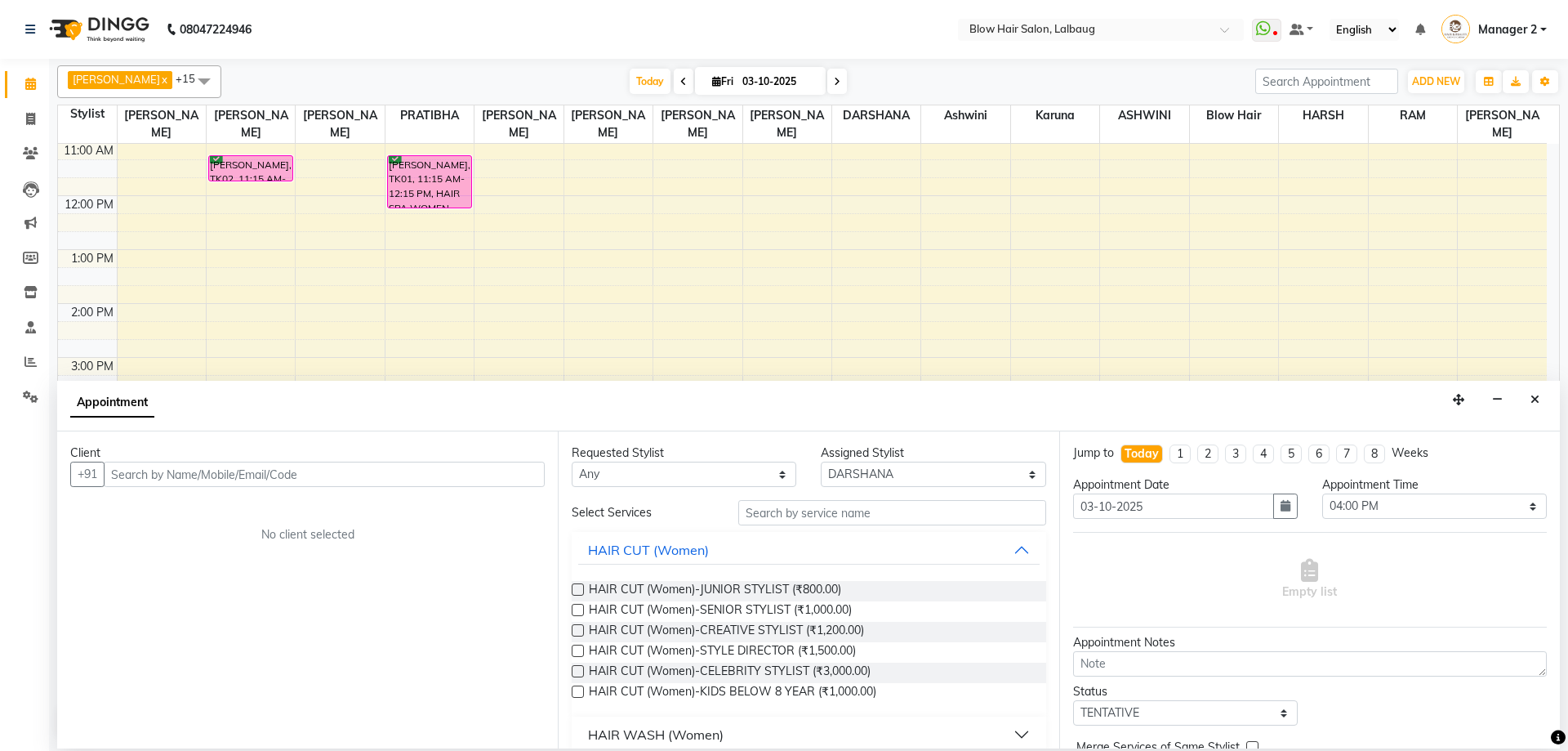
click at [255, 471] on input "text" at bounding box center [324, 474] width 441 height 25
click at [249, 470] on input "text" at bounding box center [324, 474] width 441 height 25
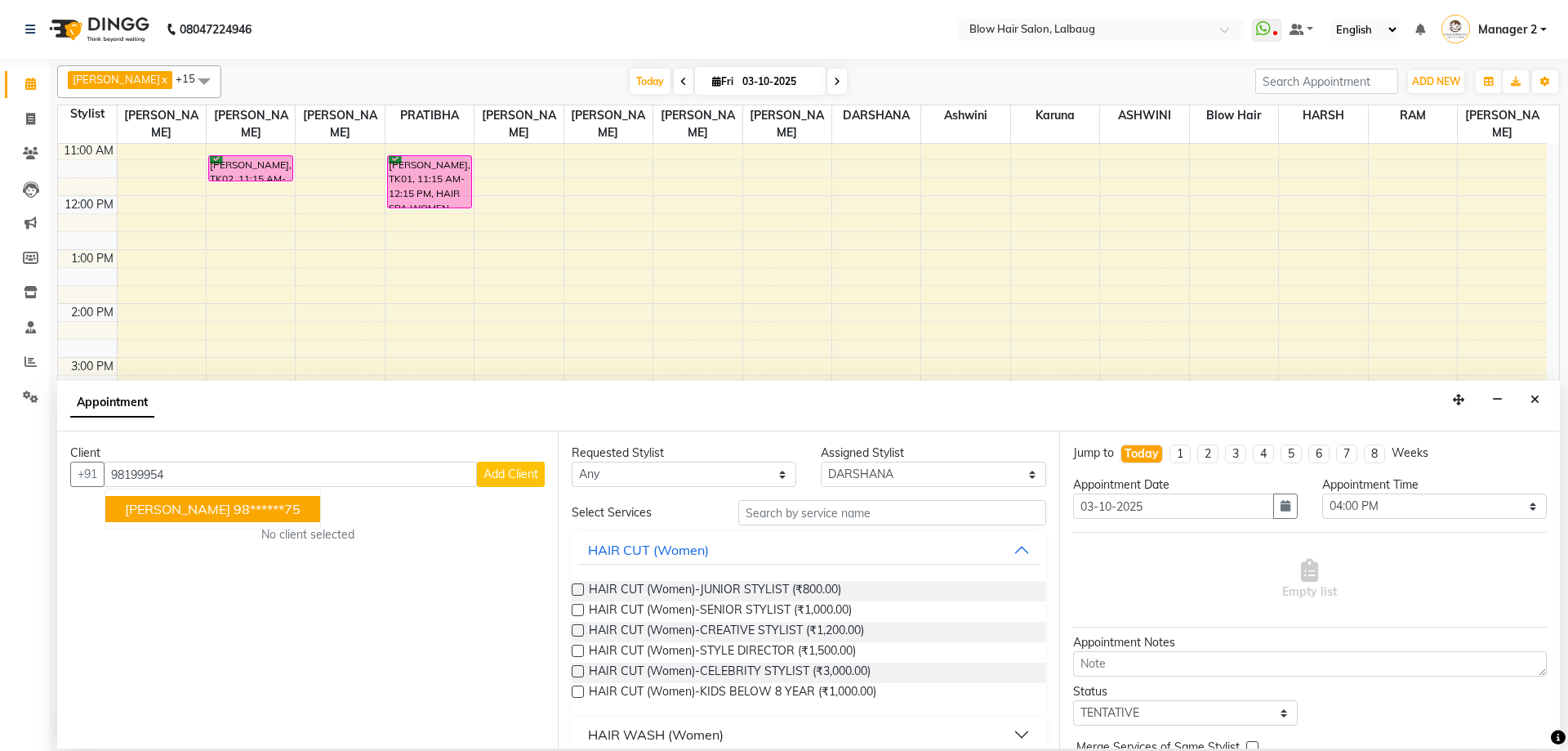
click at [247, 511] on ngb-highlight "98******75" at bounding box center [267, 509] width 67 height 17
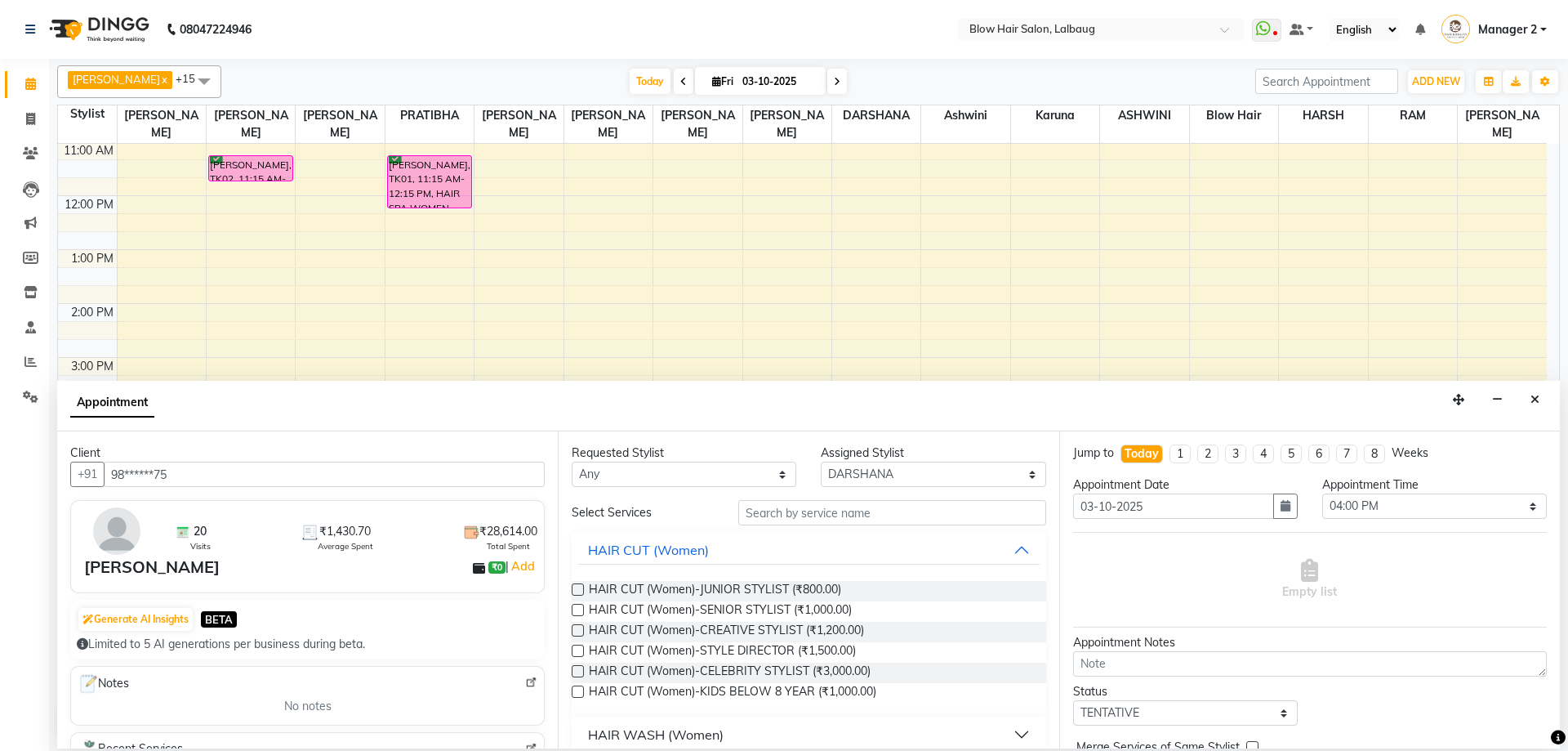
type input "98******75"
click at [854, 505] on input "text" at bounding box center [892, 513] width 308 height 25
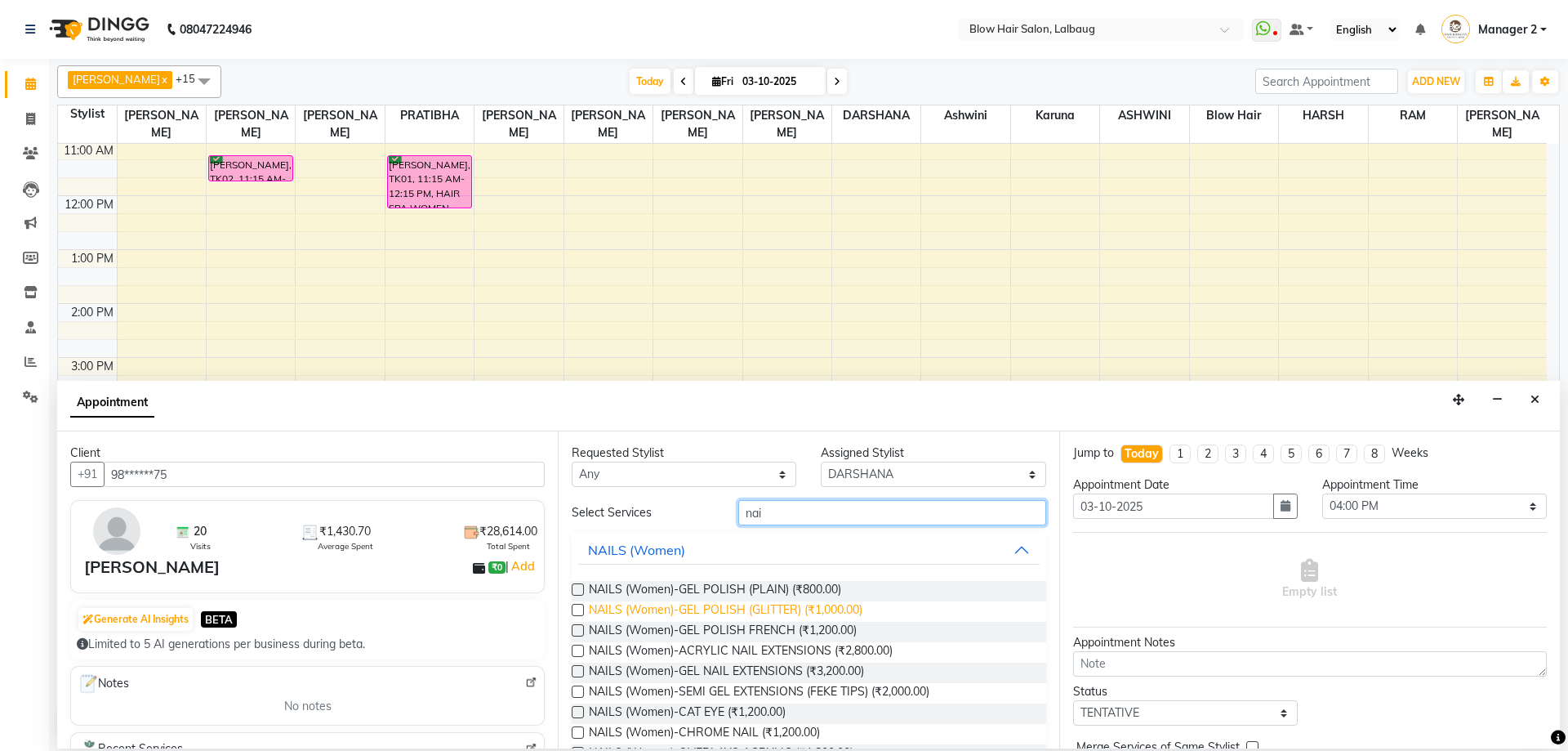
type input "nai"
click at [791, 613] on span "NAILS (Women)-GEL POLISH (GLITTER) (₹1,000.00)" at bounding box center [725, 611] width 273 height 21
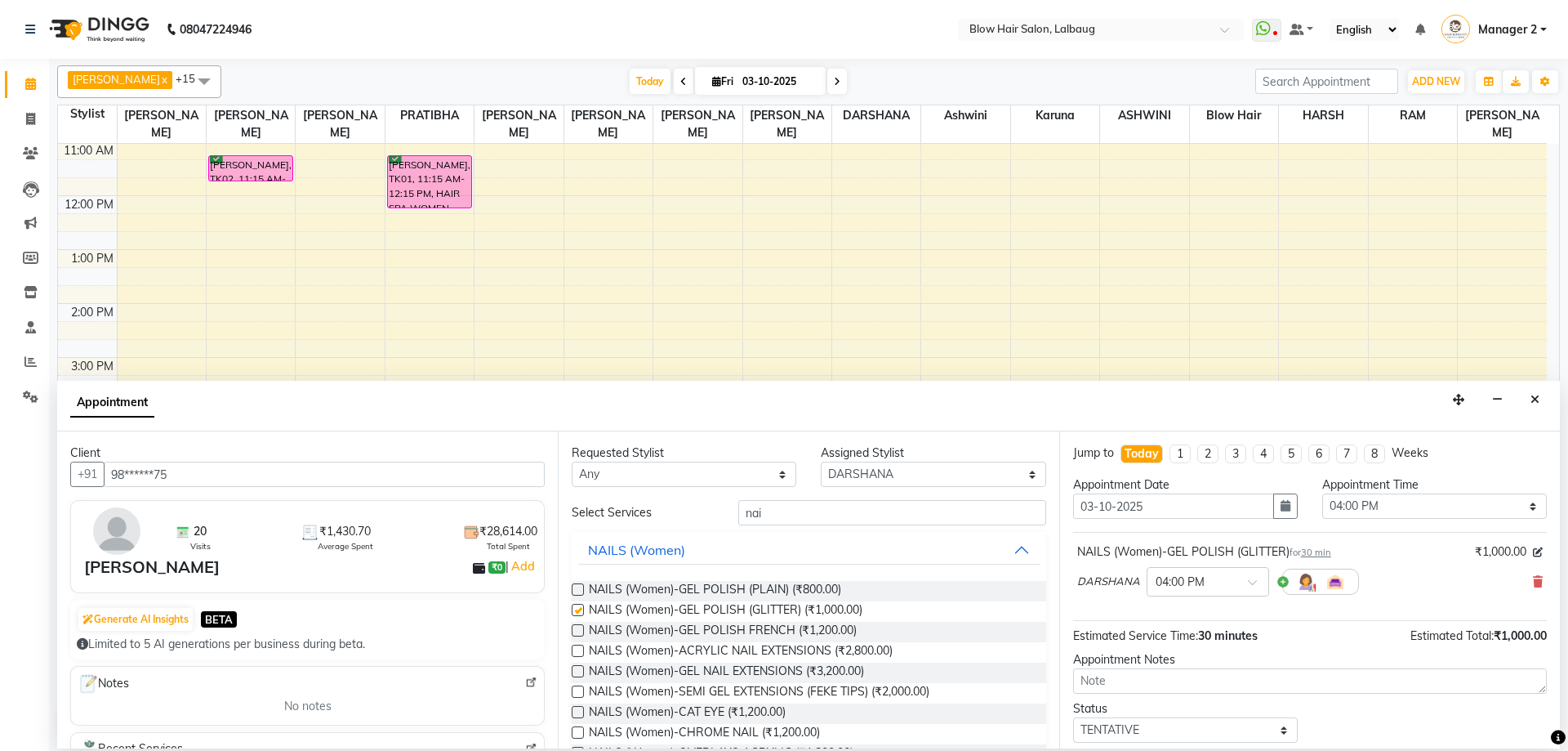
checkbox input "false"
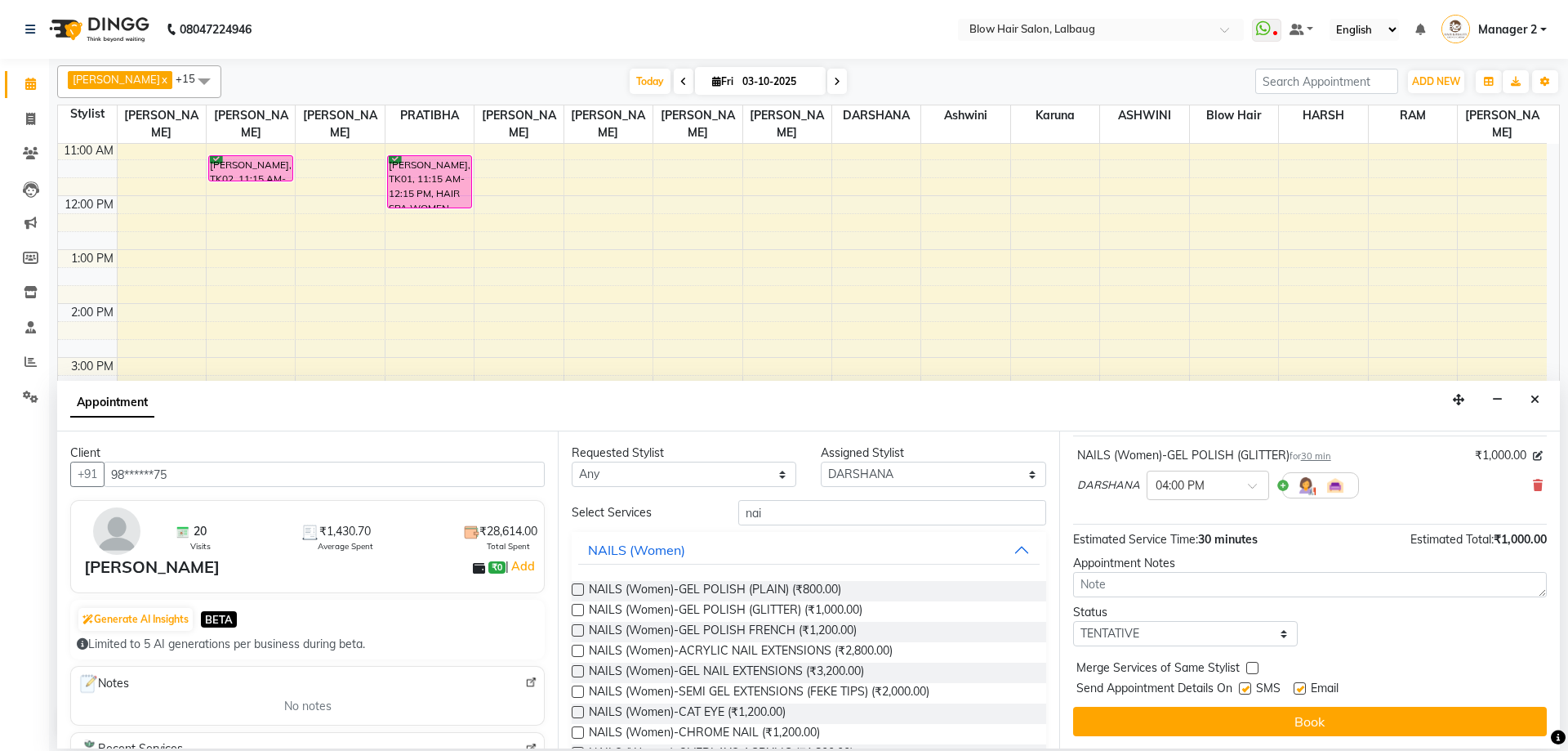
scroll to position [97, 0]
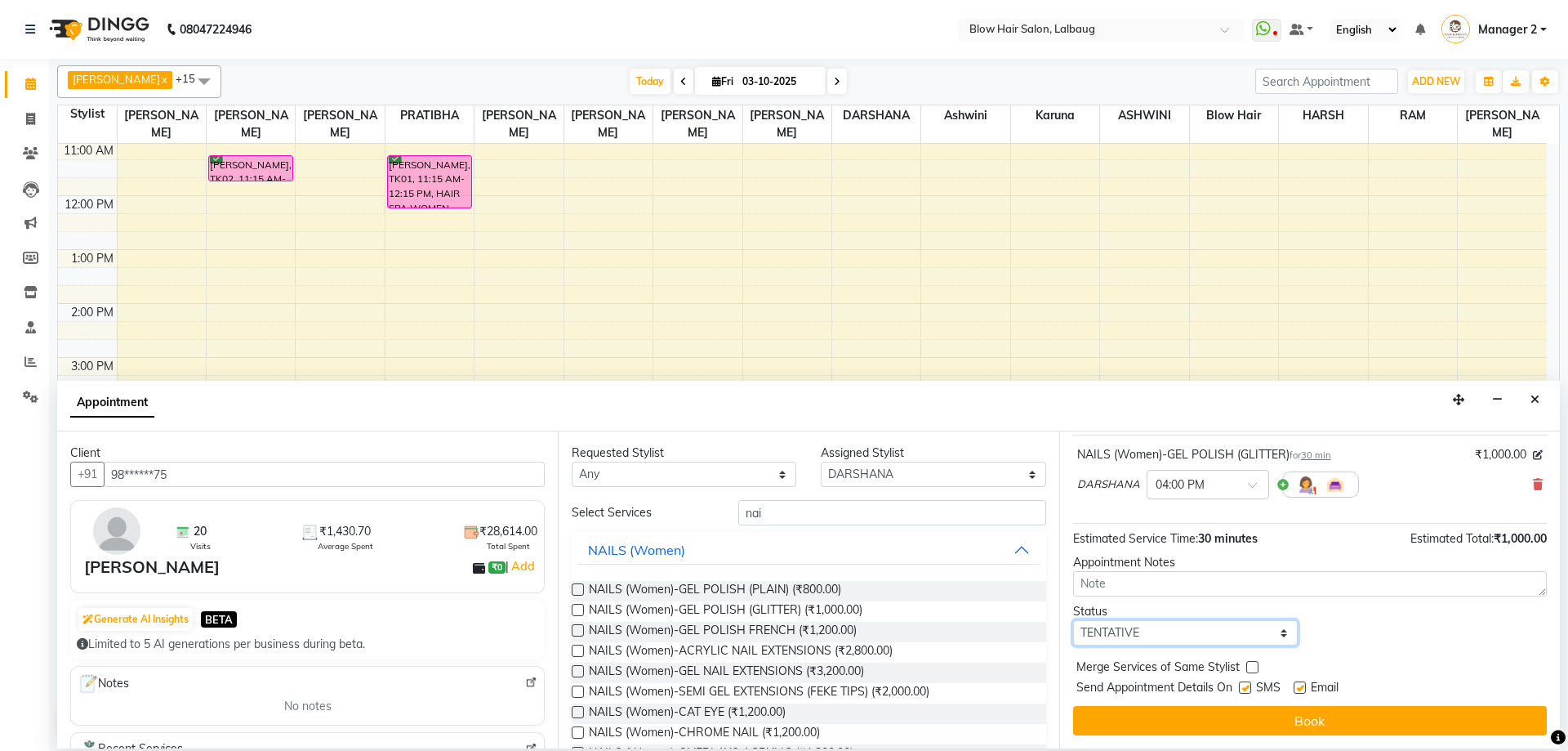
click at [1180, 626] on select "Select TENTATIVE CONFIRM CHECK-IN UPCOMING" at bounding box center [1185, 632] width 224 height 25
select select "confirm booking"
click at [1073, 620] on select "Select TENTATIVE CONFIRM CHECK-IN UPCOMING" at bounding box center [1185, 632] width 224 height 25
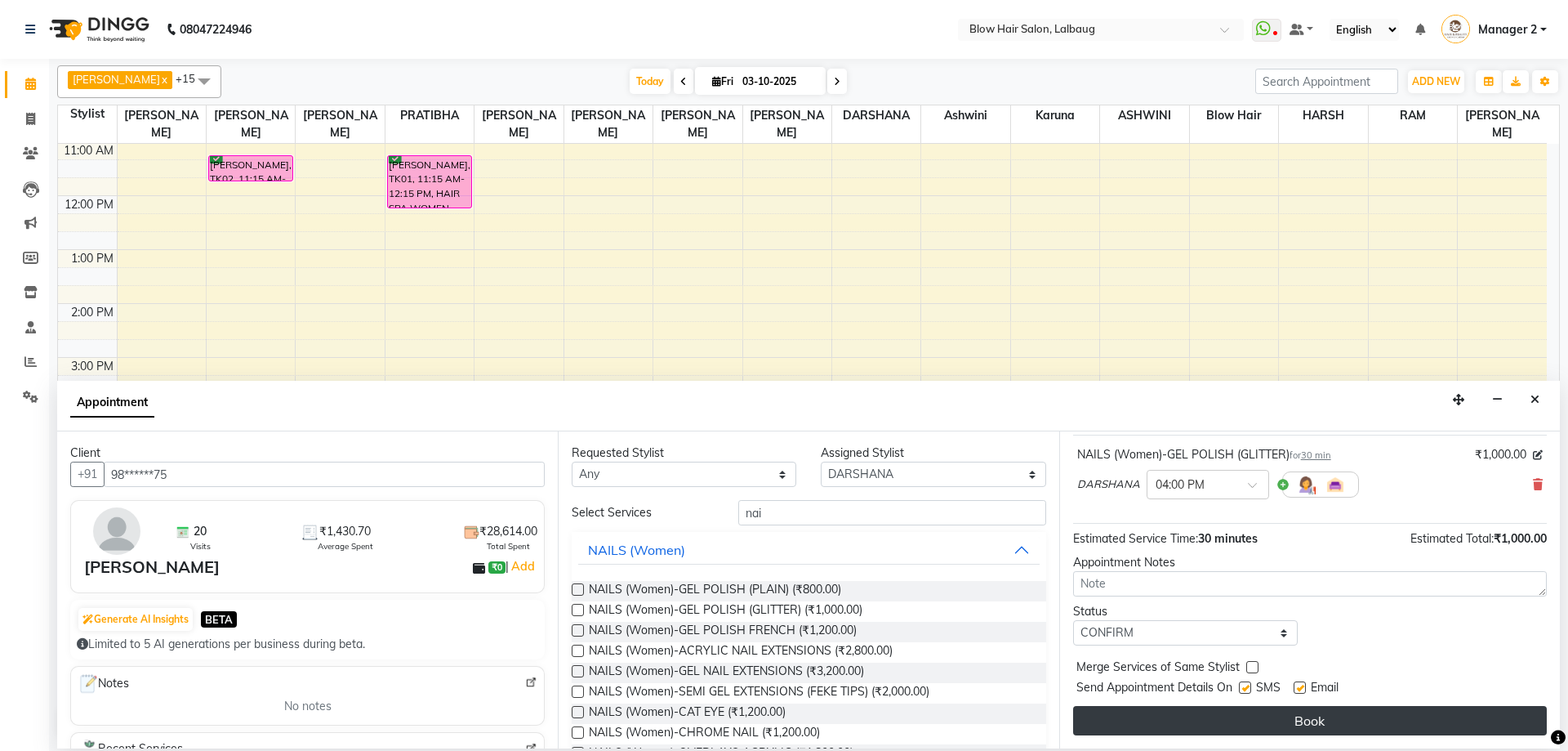
click at [1253, 709] on button "Book" at bounding box center [1310, 720] width 473 height 29
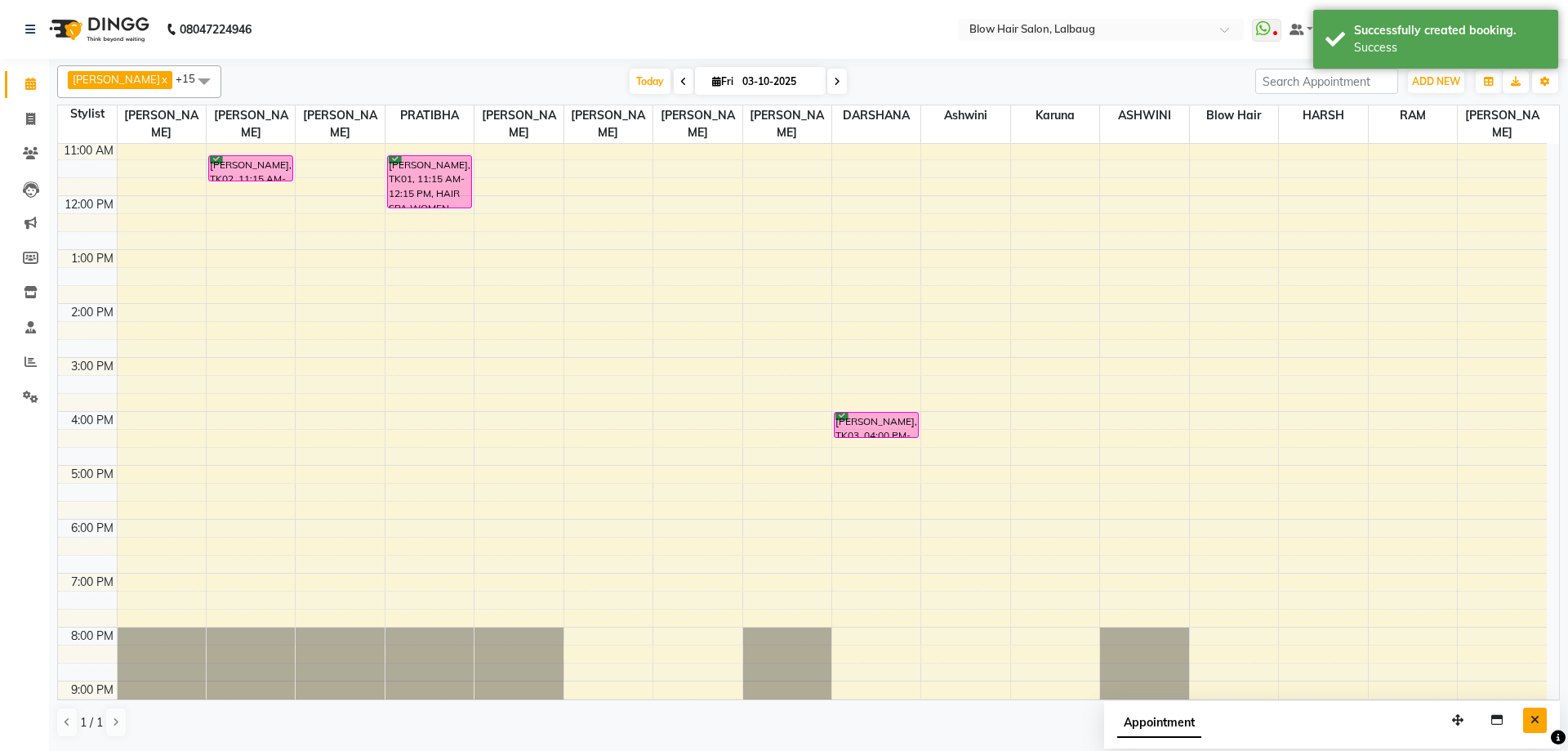
click at [1541, 714] on button "Close" at bounding box center [1535, 719] width 24 height 25
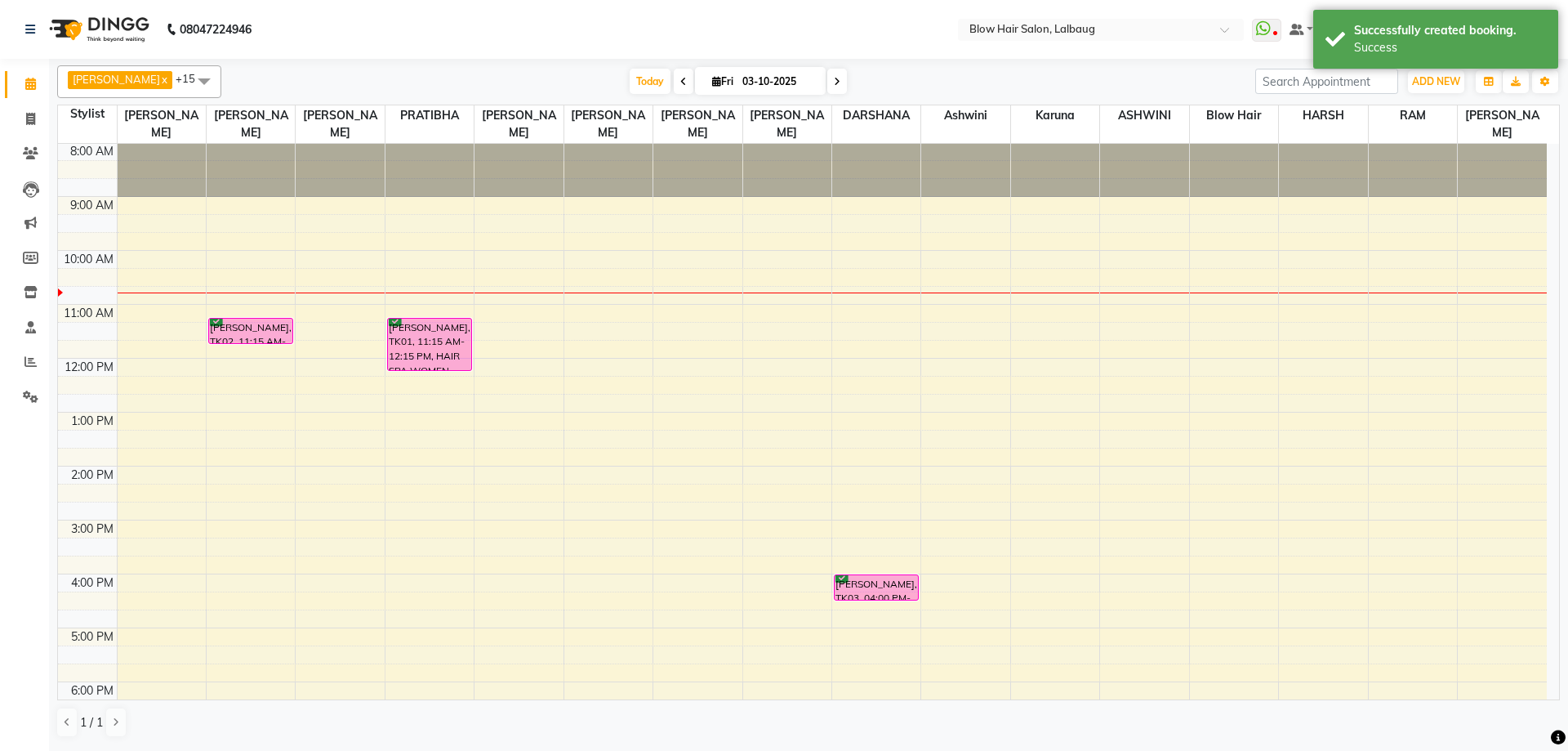
scroll to position [0, 0]
click at [630, 76] on span "Today" at bounding box center [649, 81] width 41 height 25
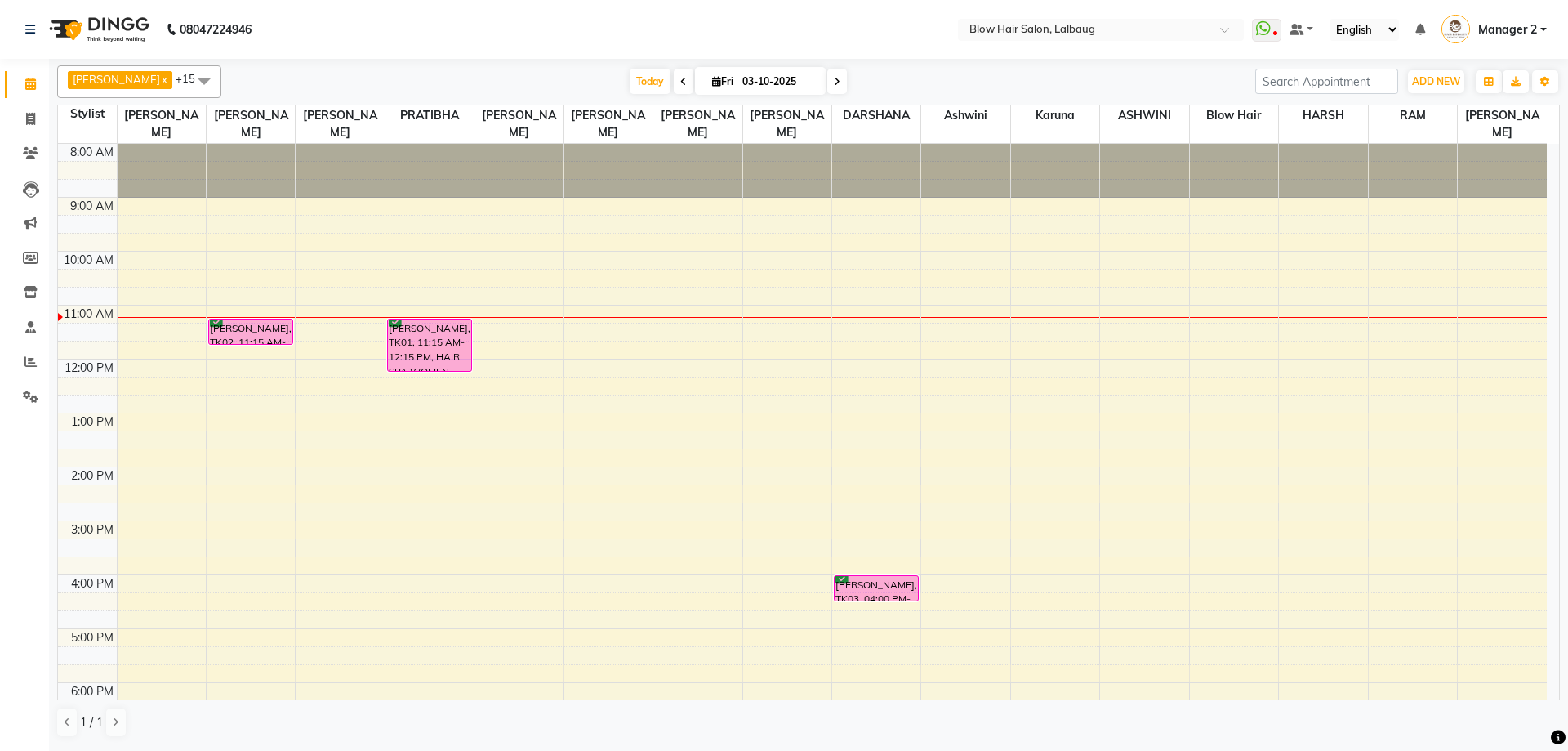
click at [236, 354] on div "8:00 AM 9:00 AM 10:00 AM 11:00 AM 12:00 PM 1:00 PM 2:00 PM 3:00 PM 4:00 PM 5:00…" at bounding box center [802, 521] width 1488 height 754
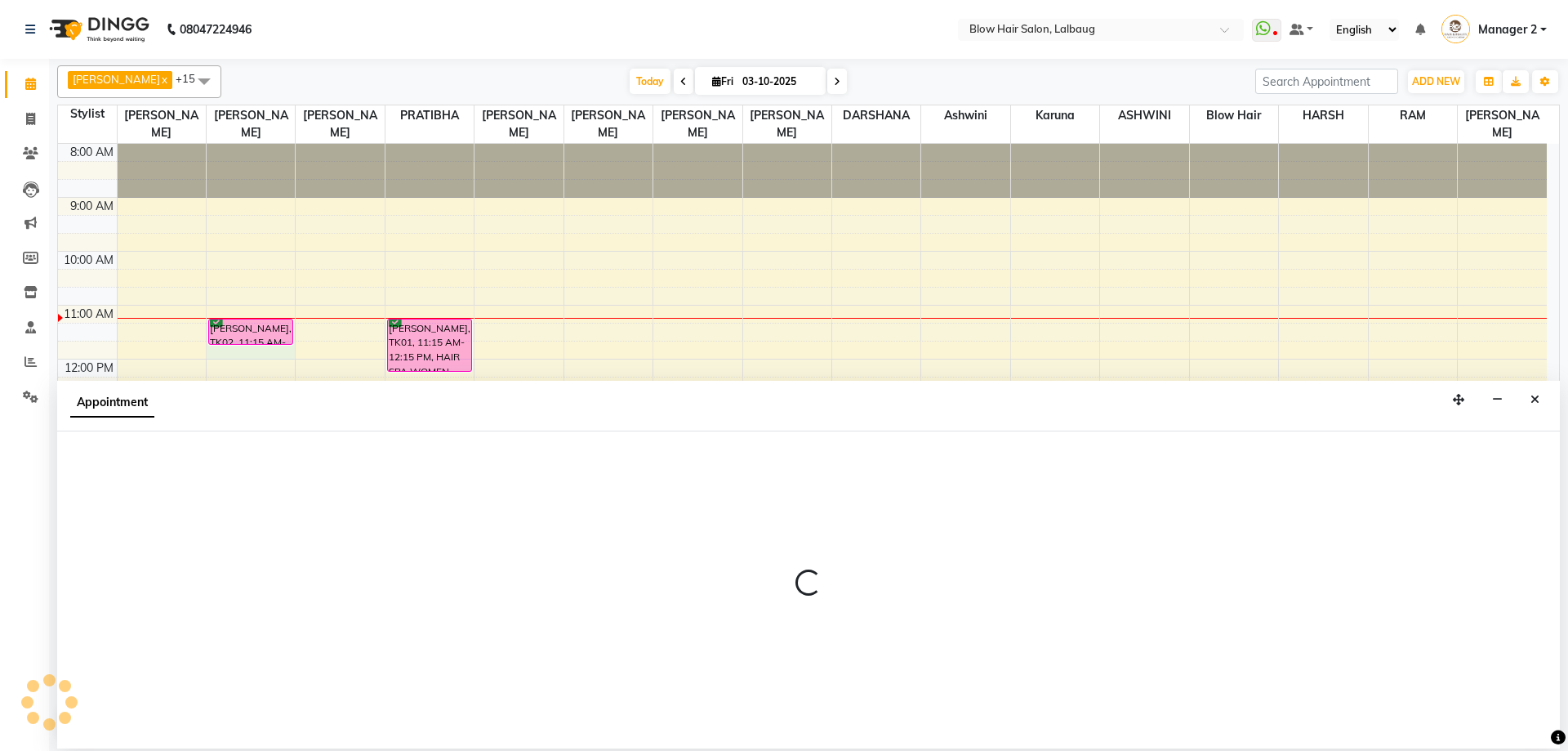
select select "33342"
select select "tentative"
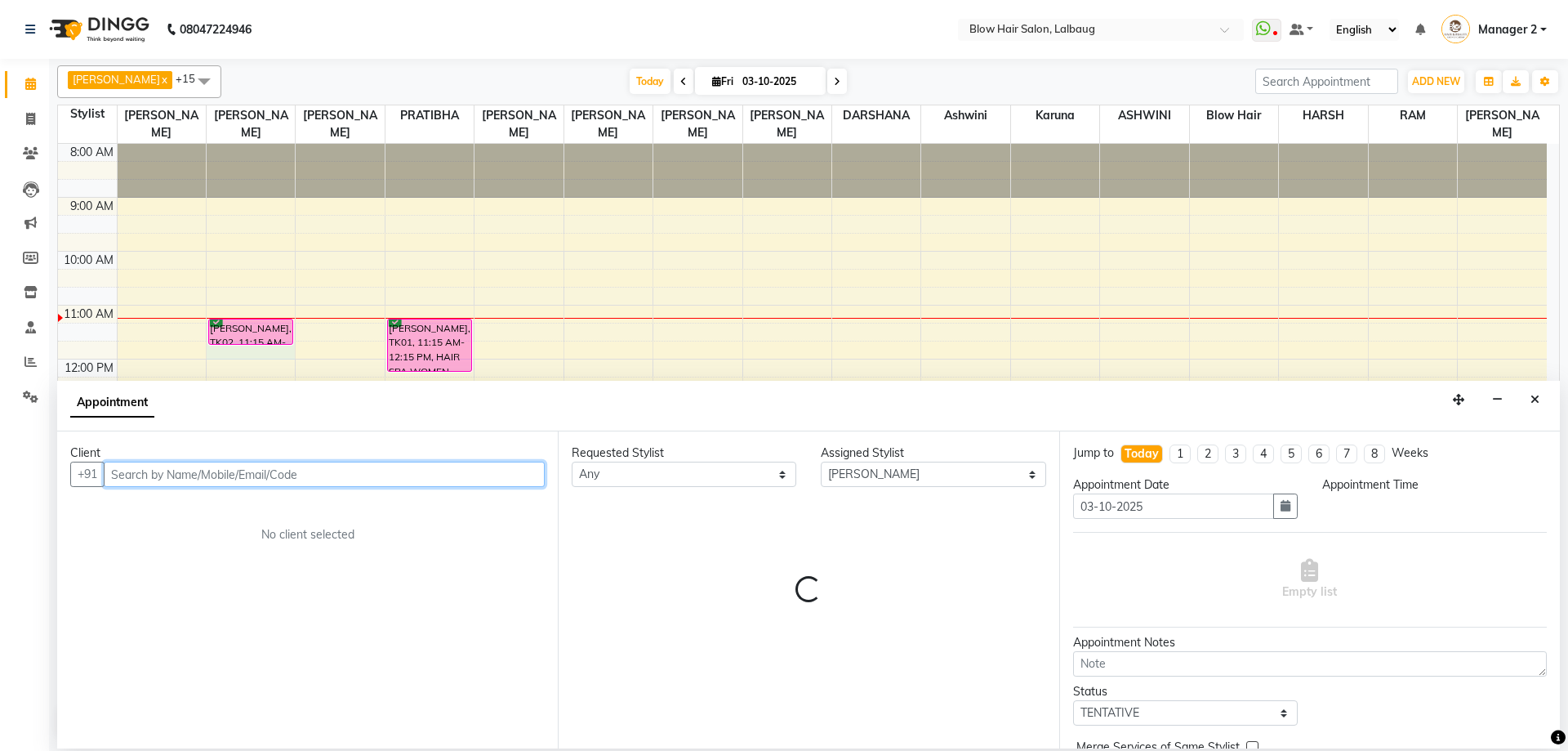
select select "705"
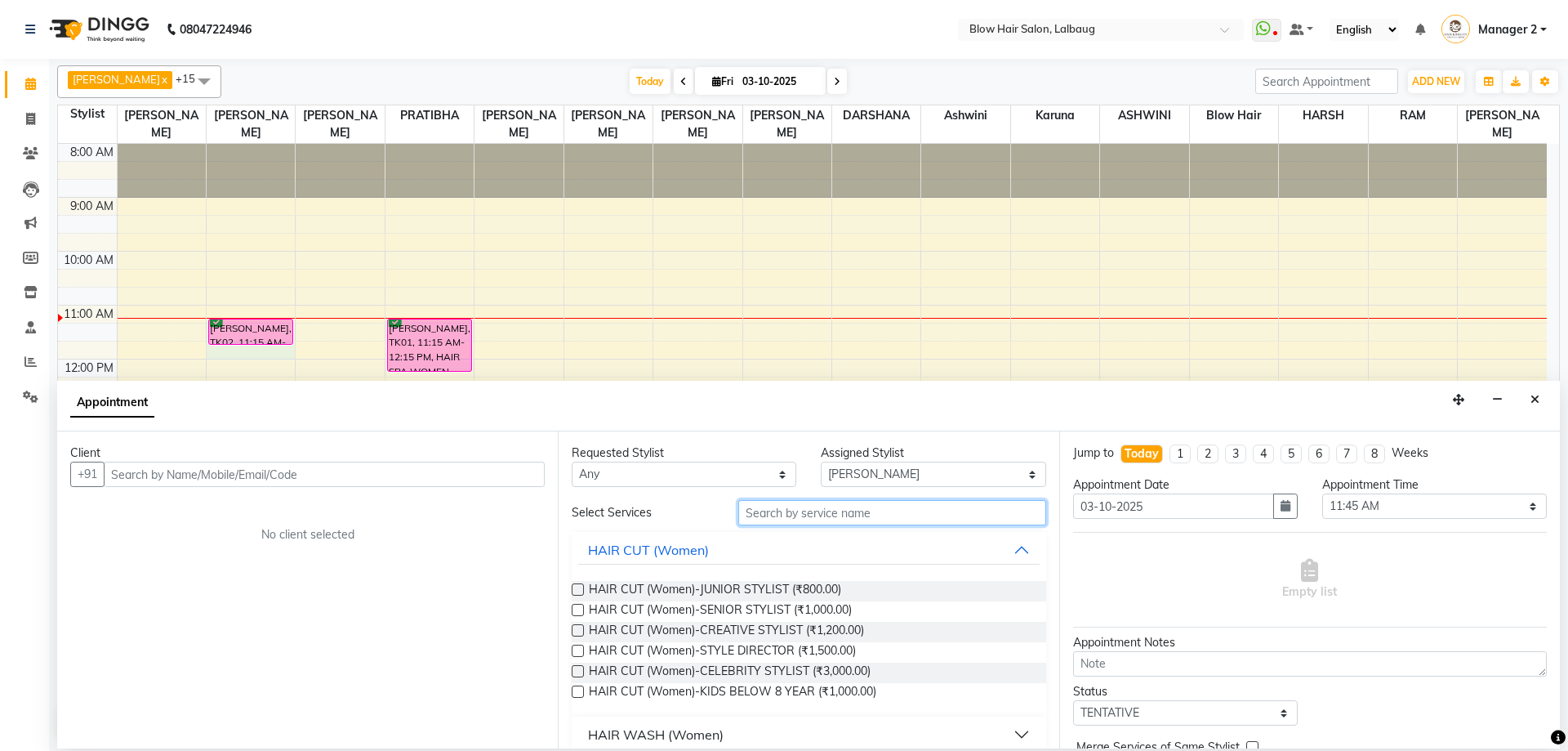
click at [834, 511] on input "text" at bounding box center [892, 513] width 308 height 25
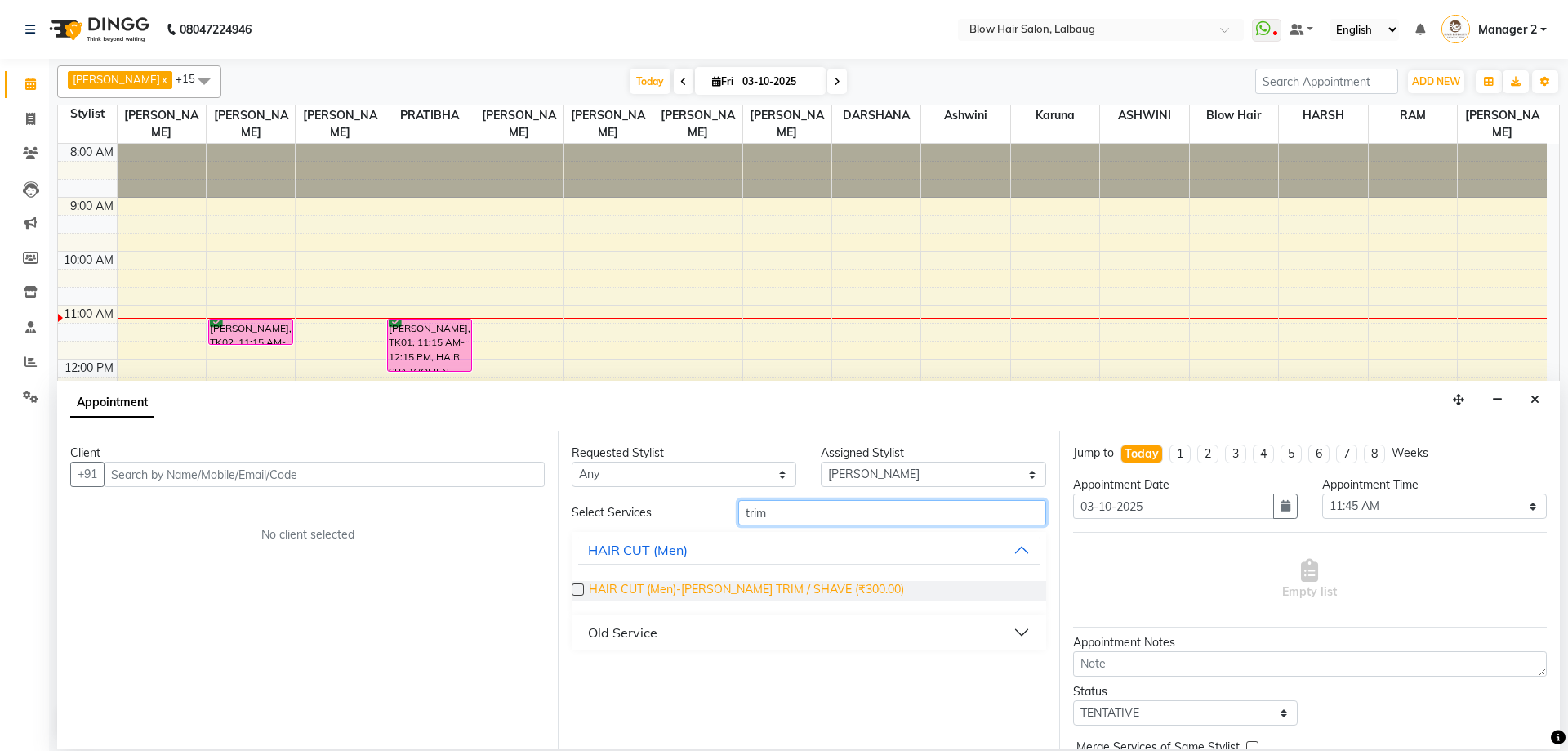
type input "trim"
click at [673, 591] on span "HAIR CUT (Men)-BEARD TRIM / SHAVE (₹300.00)" at bounding box center [747, 591] width 316 height 21
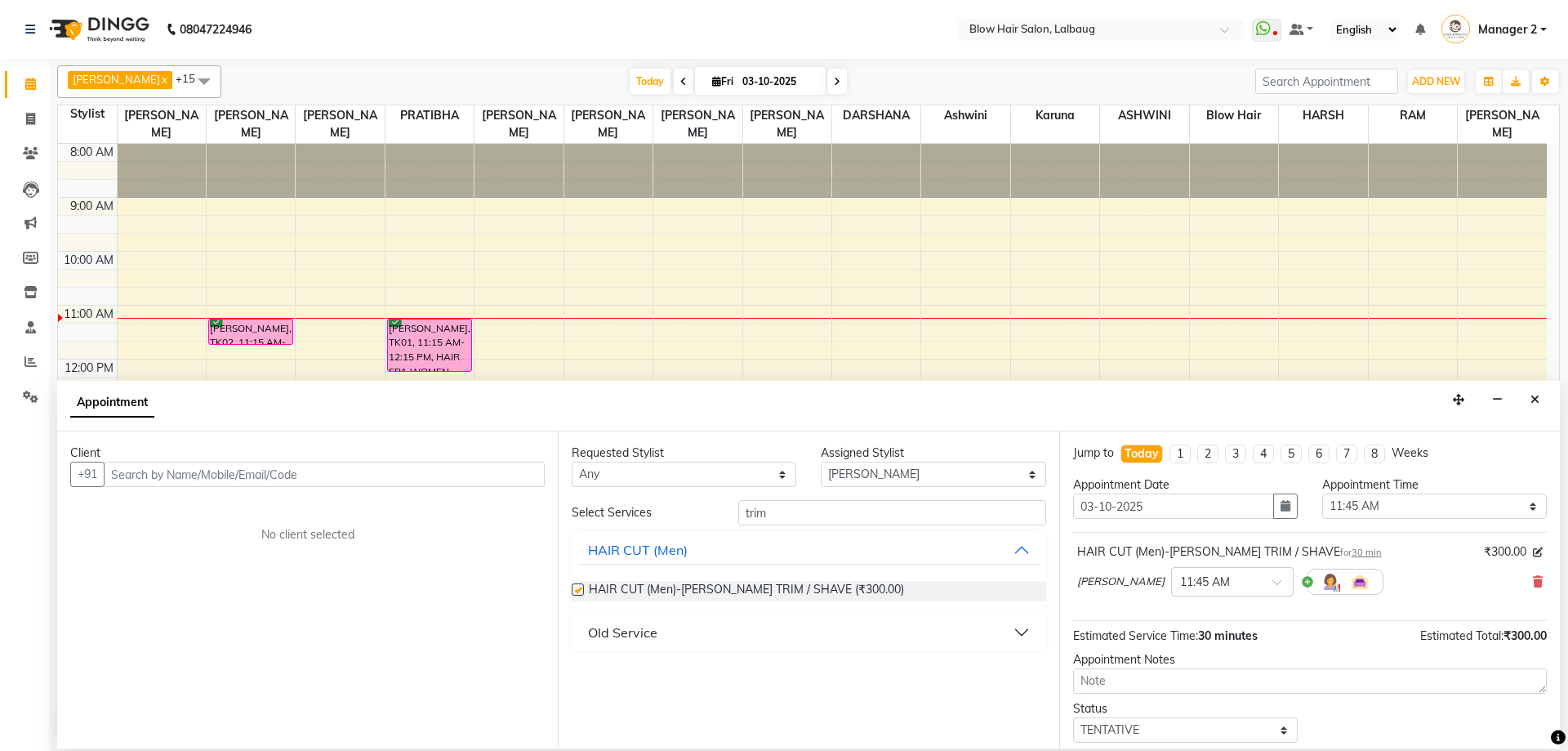
checkbox input "false"
click at [330, 464] on input "text" at bounding box center [324, 474] width 441 height 25
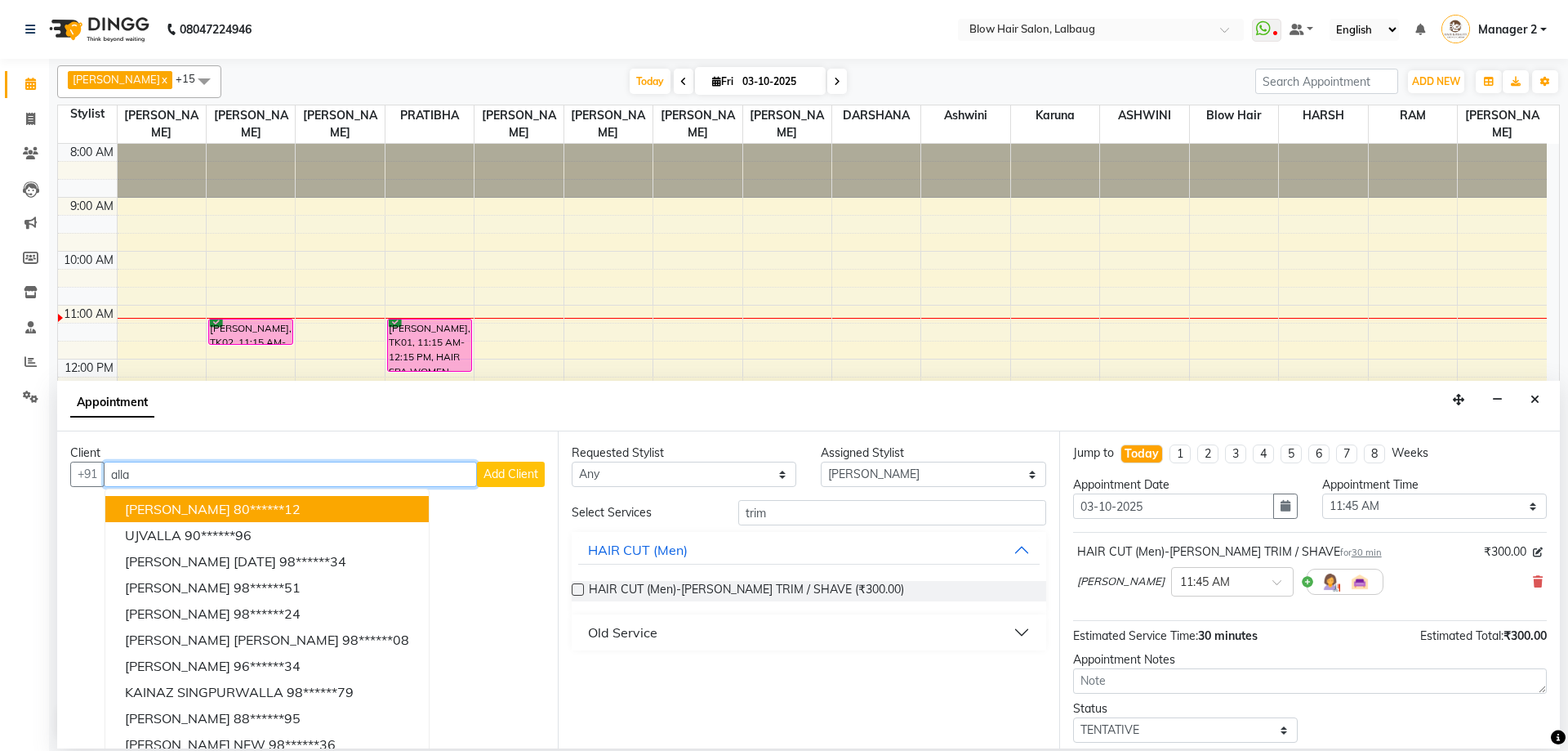
click at [169, 465] on input "alla" at bounding box center [290, 474] width 373 height 25
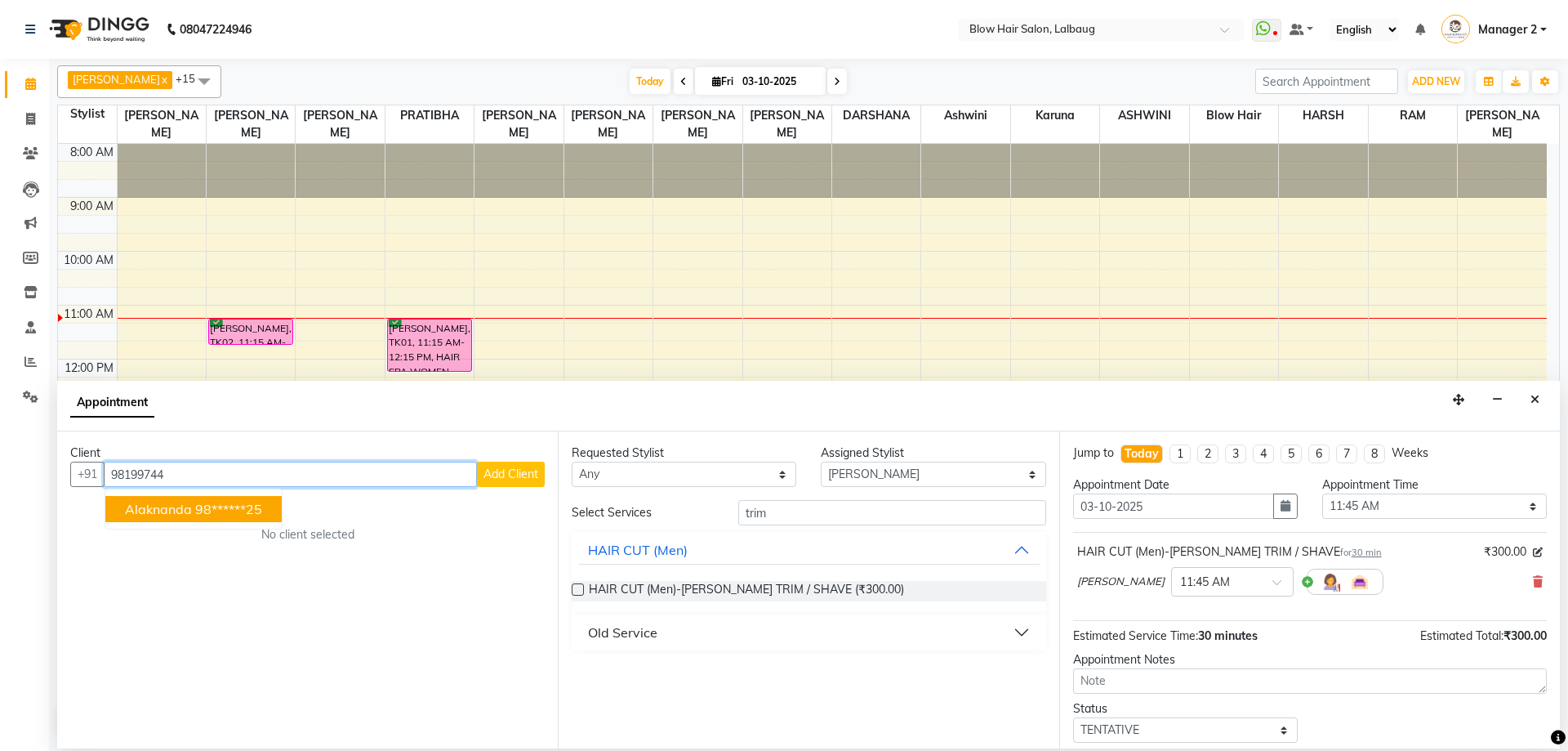
click at [188, 512] on span "alaknanda" at bounding box center [158, 509] width 67 height 17
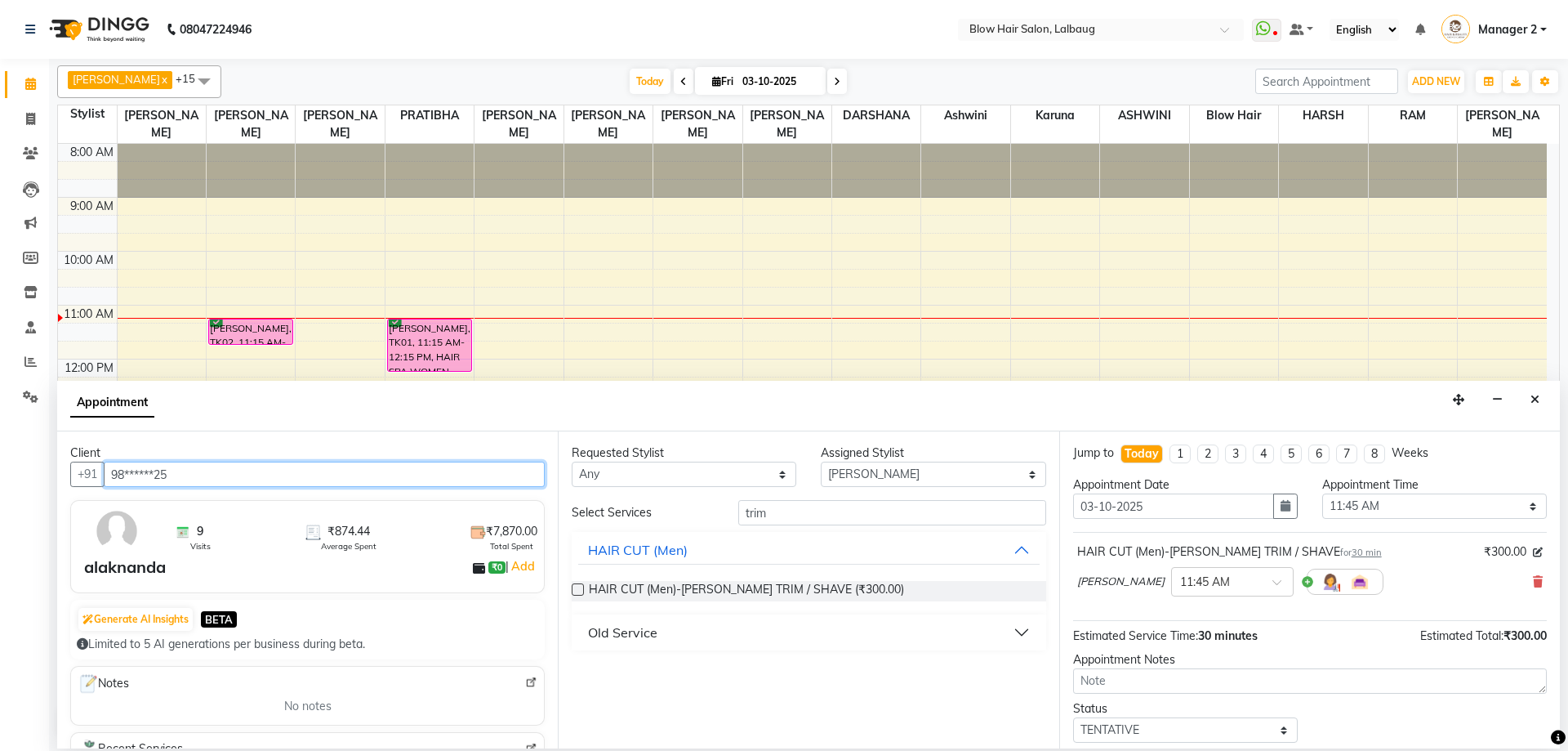
type input "98******25"
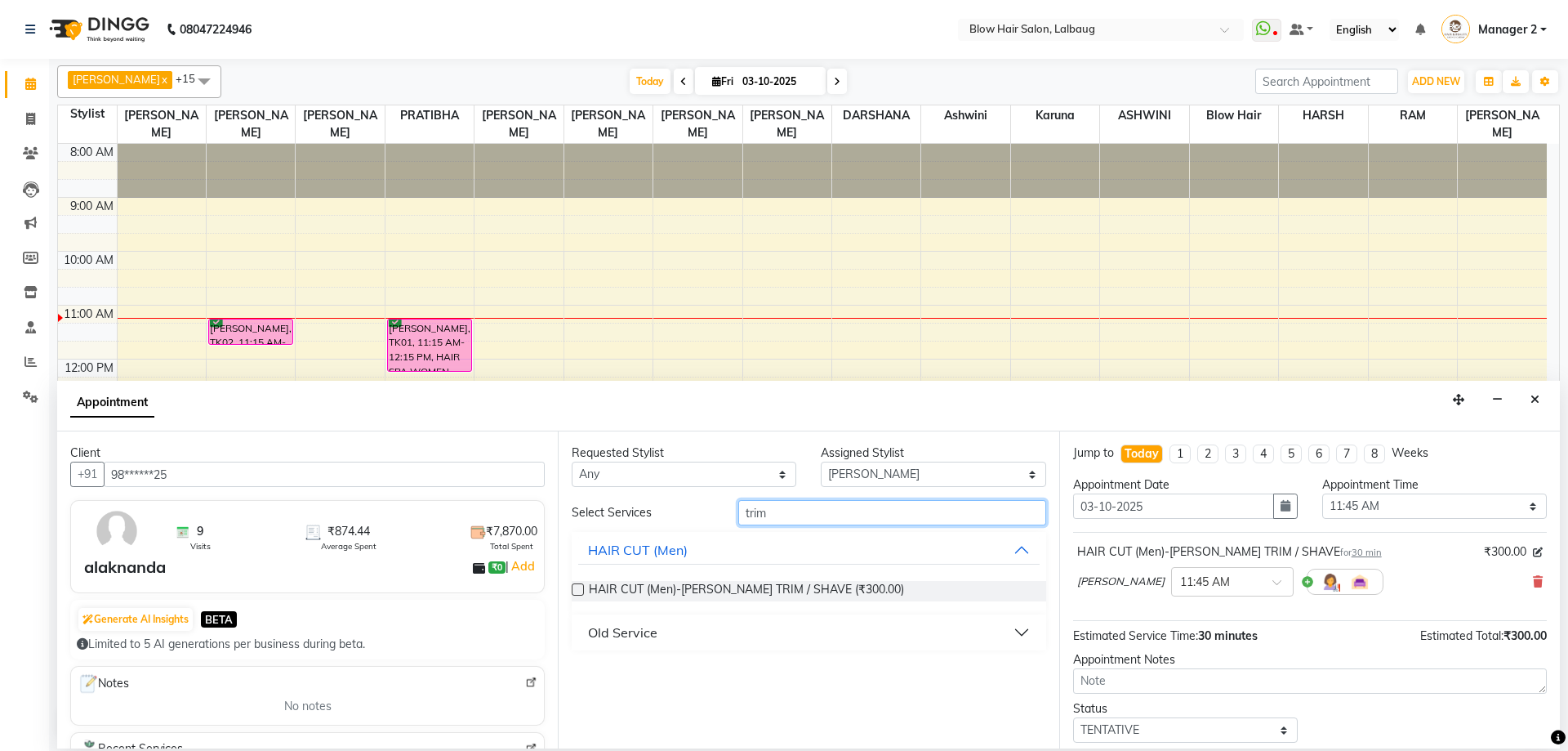
click at [883, 518] on input "trim" at bounding box center [892, 513] width 308 height 25
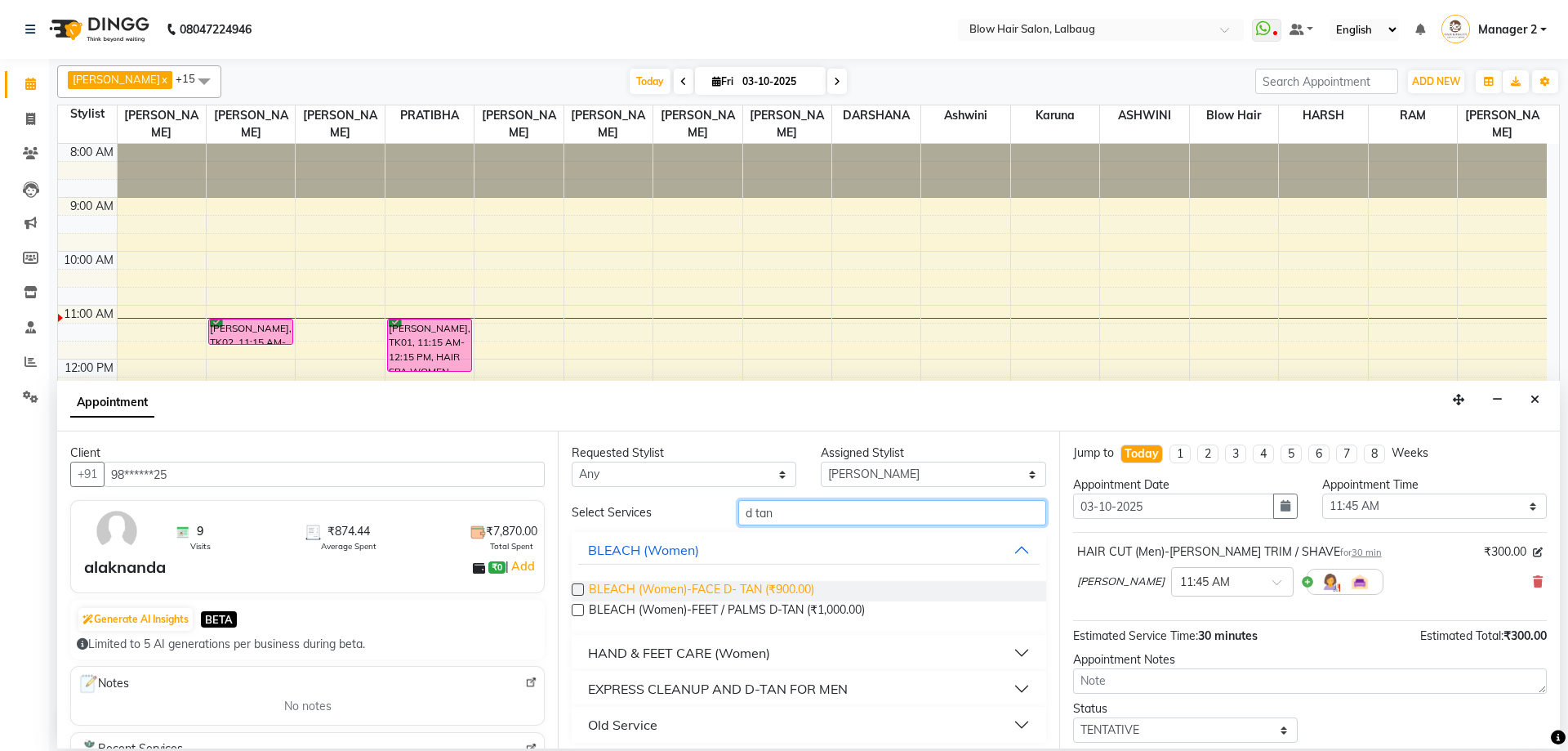
type input "d tan"
click at [791, 587] on span "BLEACH (Women)-FACE D- TAN (₹900.00)" at bounding box center [701, 591] width 225 height 21
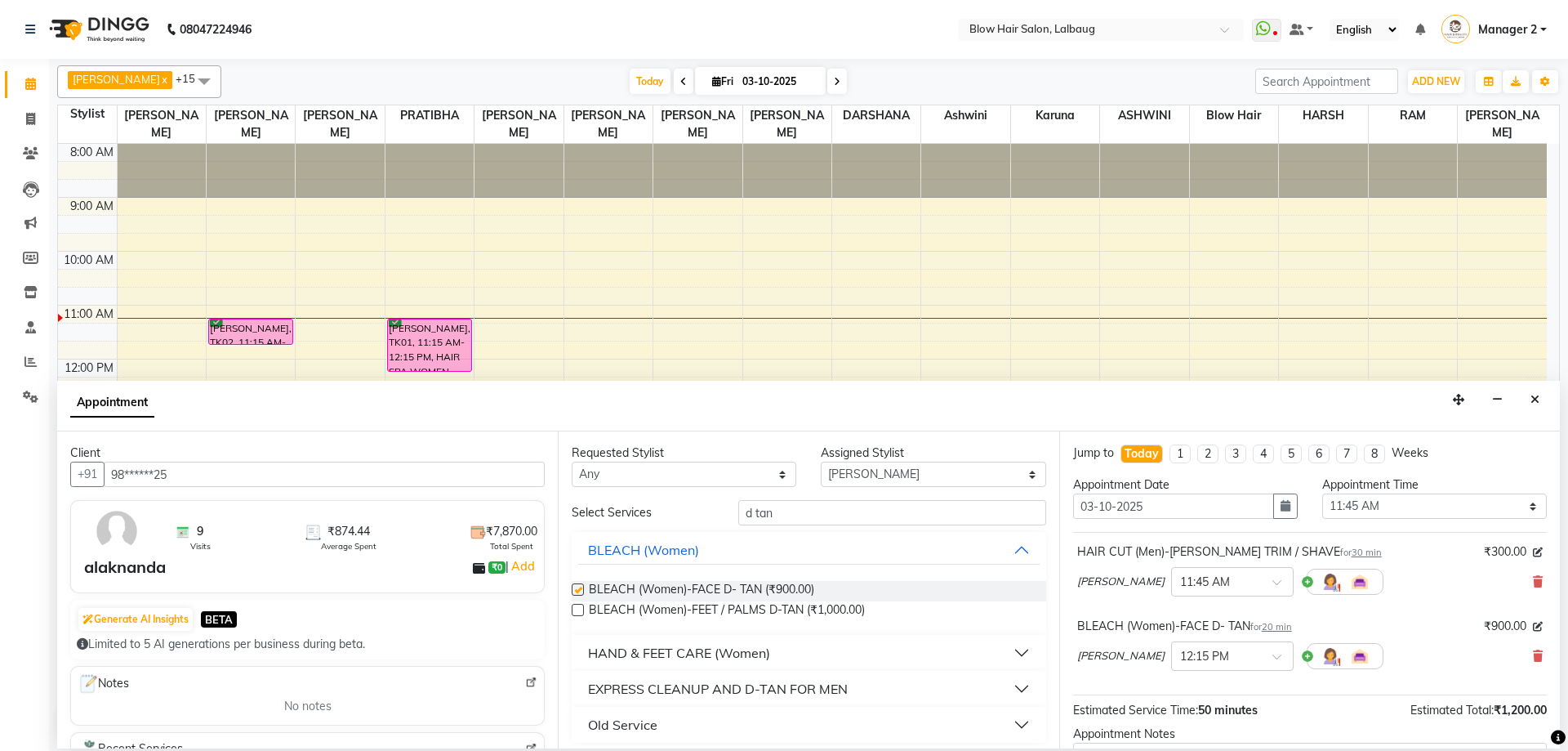
checkbox input "false"
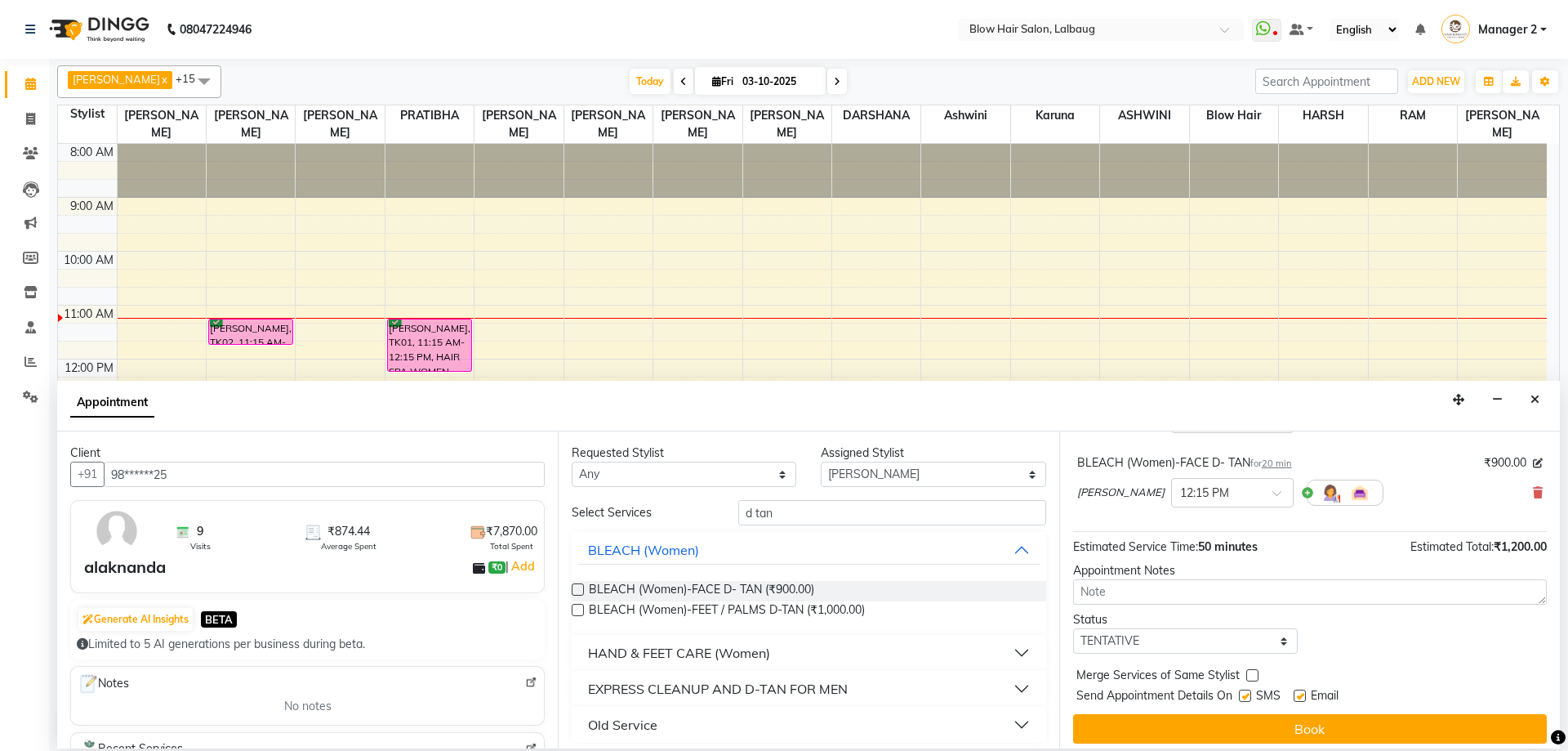
scroll to position [171, 0]
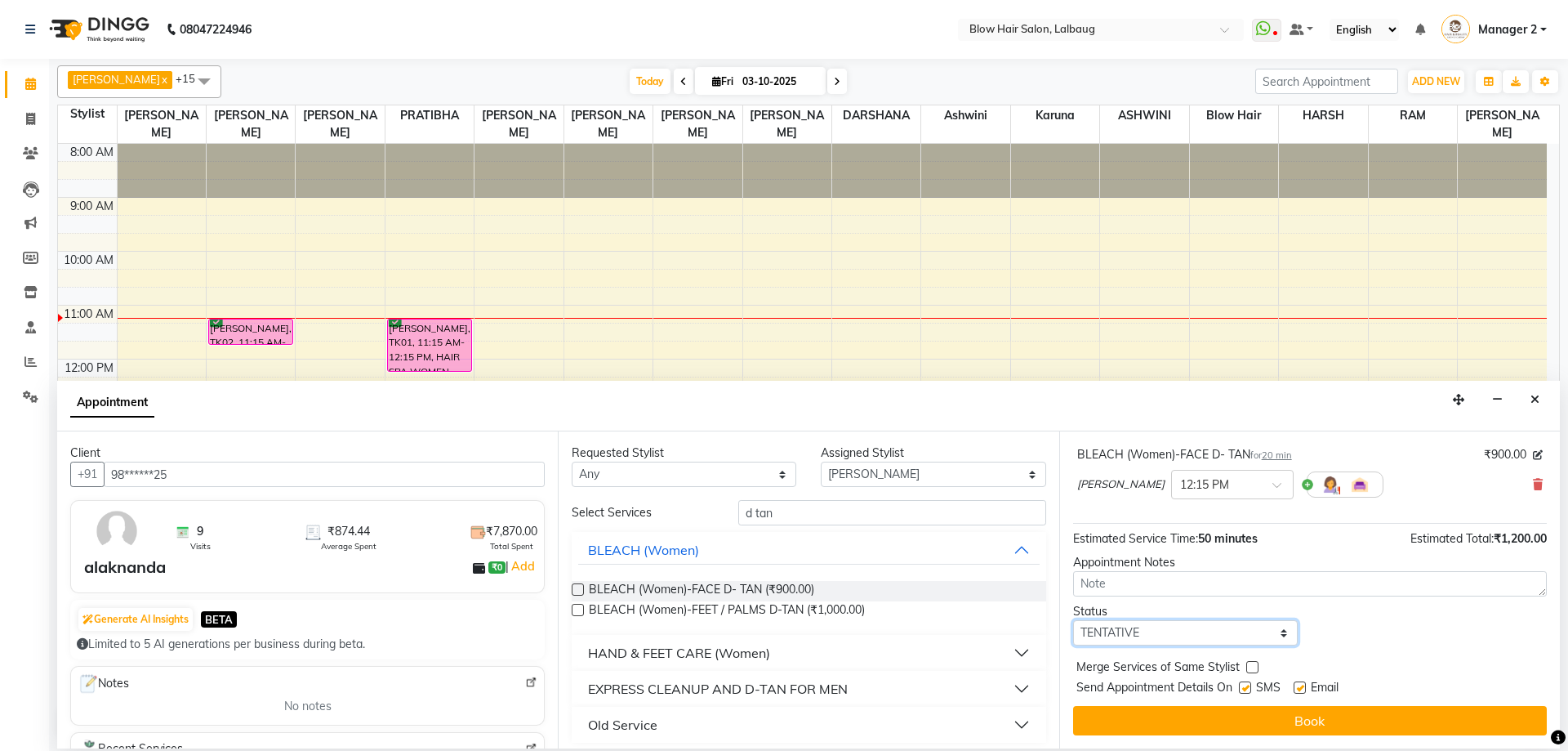
click at [1142, 626] on select "Select TENTATIVE CONFIRM CHECK-IN UPCOMING" at bounding box center [1185, 632] width 224 height 25
select select "confirm booking"
click at [1073, 620] on select "Select TENTATIVE CONFIRM CHECK-IN UPCOMING" at bounding box center [1185, 632] width 224 height 25
click at [1242, 694] on div at bounding box center [1244, 690] width 11 height 17
click at [1306, 687] on label at bounding box center [1299, 687] width 12 height 12
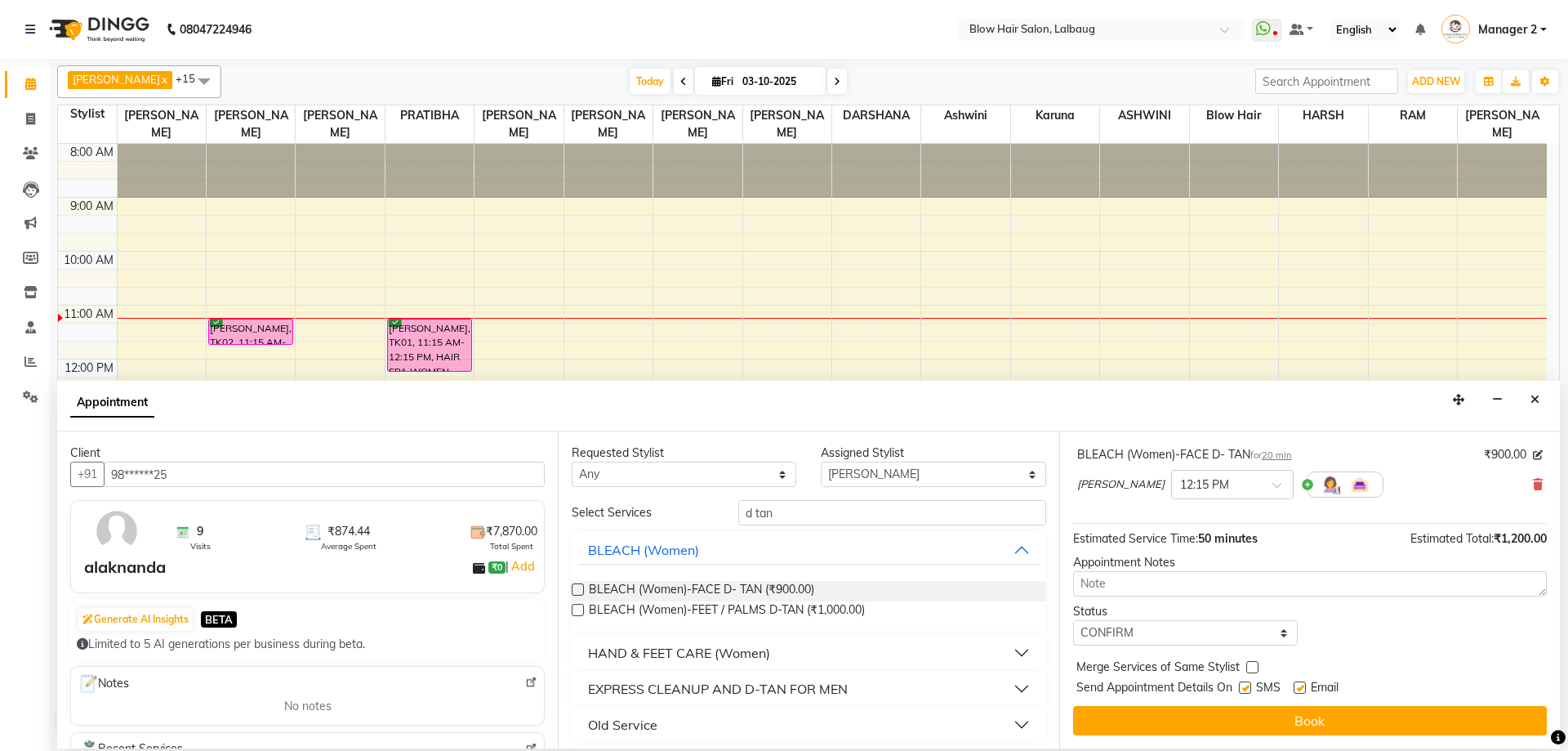
click at [1304, 687] on input "checkbox" at bounding box center [1298, 689] width 11 height 11
checkbox input "false"
click at [1244, 687] on label at bounding box center [1245, 687] width 12 height 12
click at [1244, 687] on input "checkbox" at bounding box center [1244, 689] width 11 height 11
checkbox input "false"
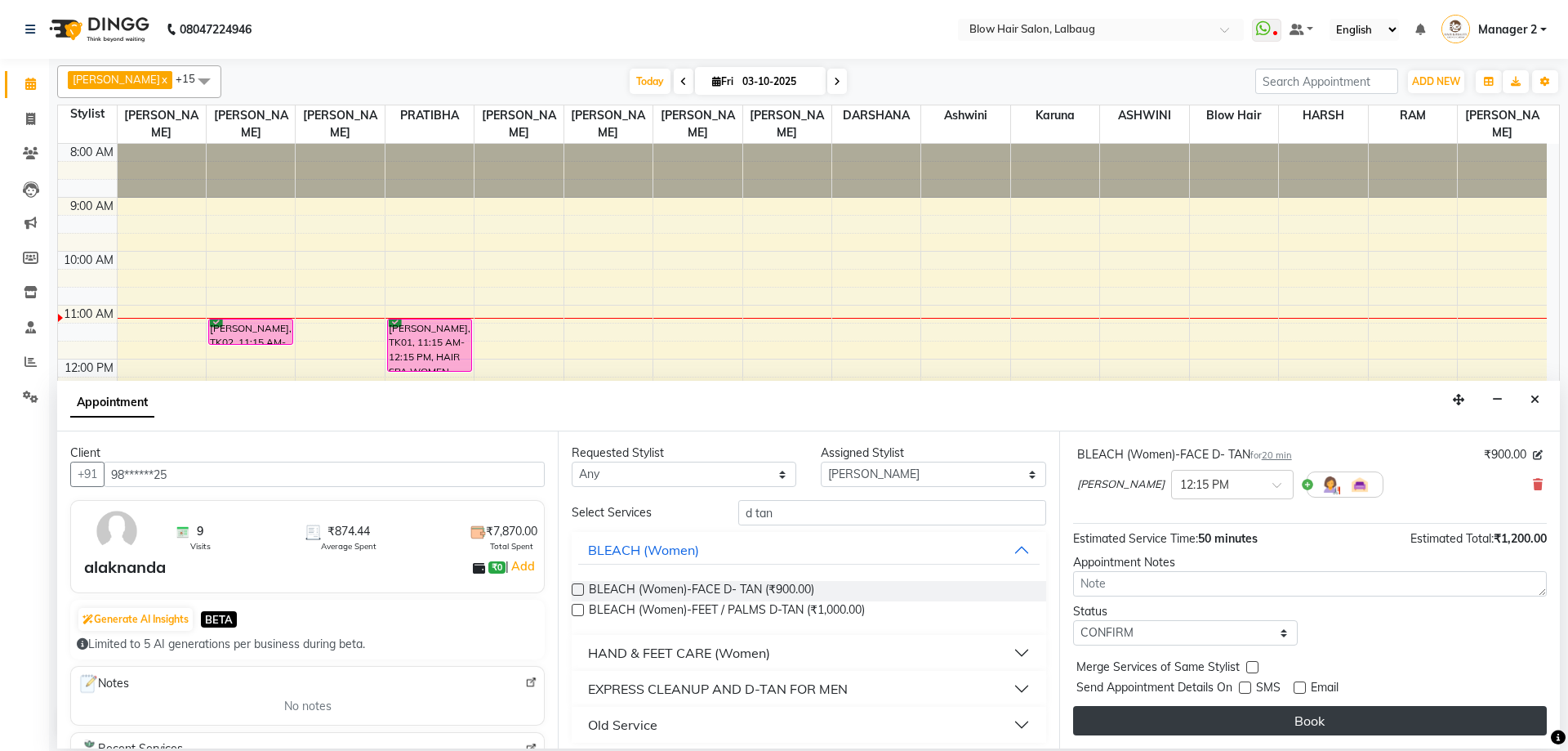
click at [1290, 733] on button "Book" at bounding box center [1310, 720] width 473 height 29
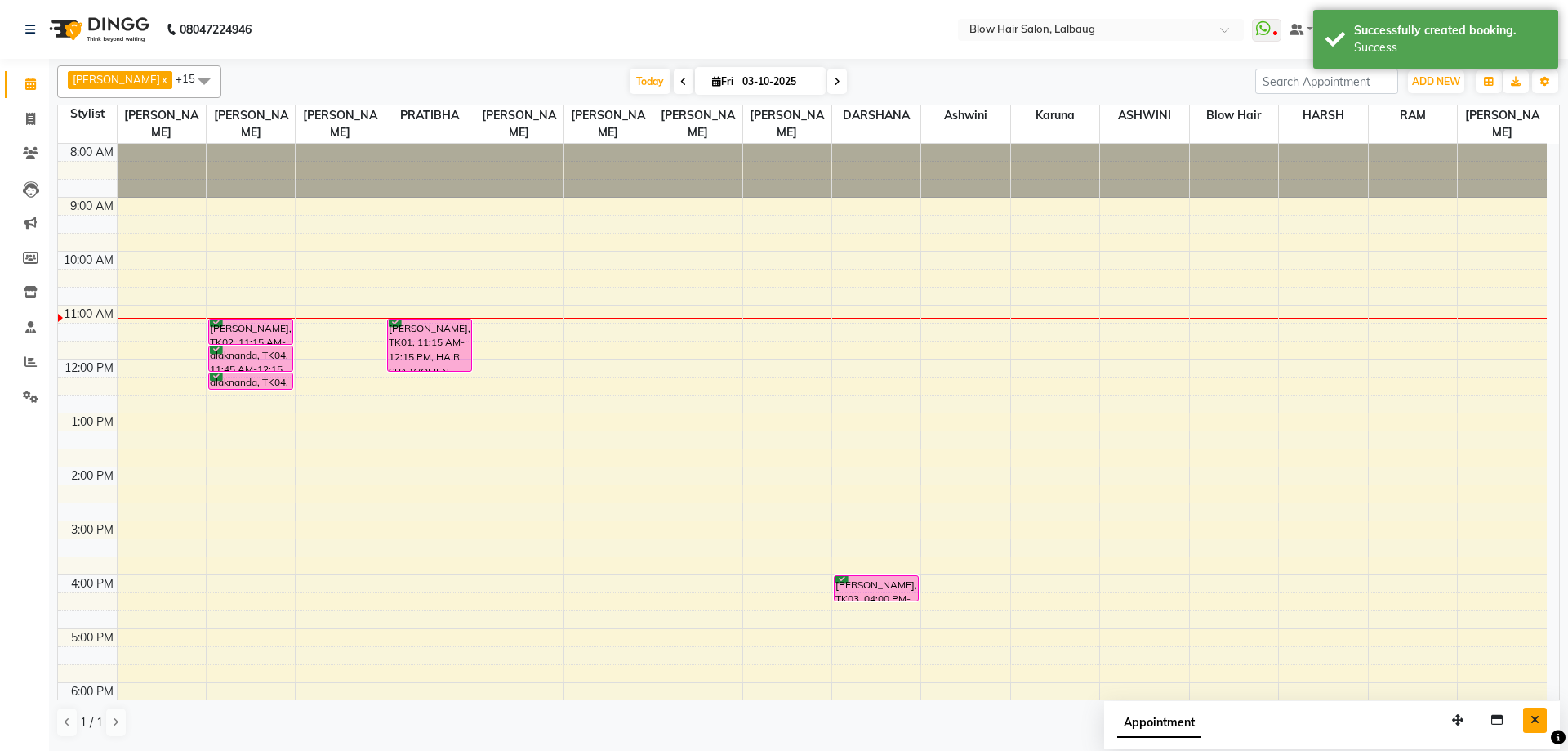
click at [1536, 718] on icon "Close" at bounding box center [1535, 719] width 9 height 12
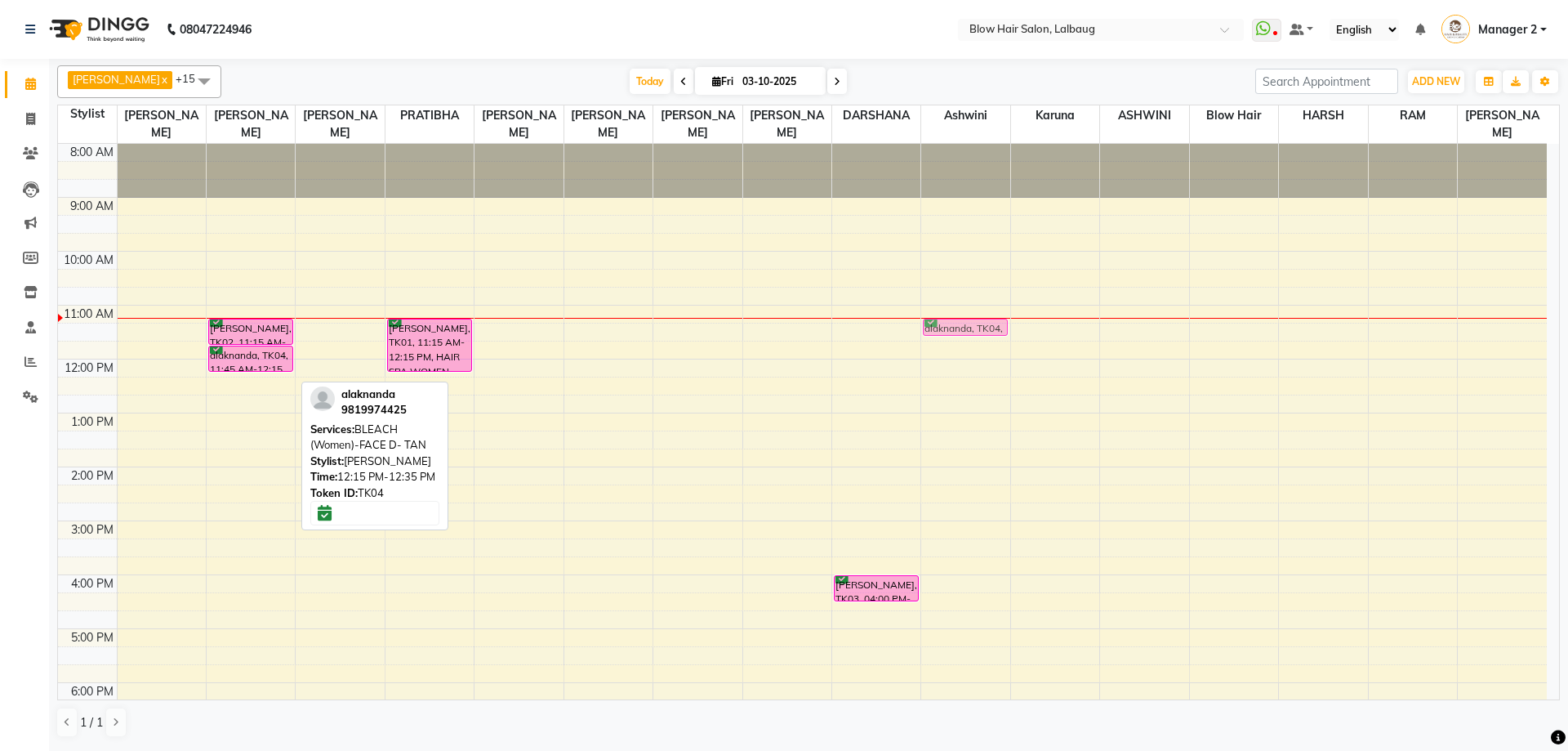
drag, startPoint x: 262, startPoint y: 379, endPoint x: 968, endPoint y: 336, distance: 707.3
click at [968, 336] on tr "VINAY MEHERA, TK02, 11:15 AM-11:45 AM, HAIR CUT (Men)-CREATIVE STYLE DIRECTOR a…" at bounding box center [802, 521] width 1488 height 754
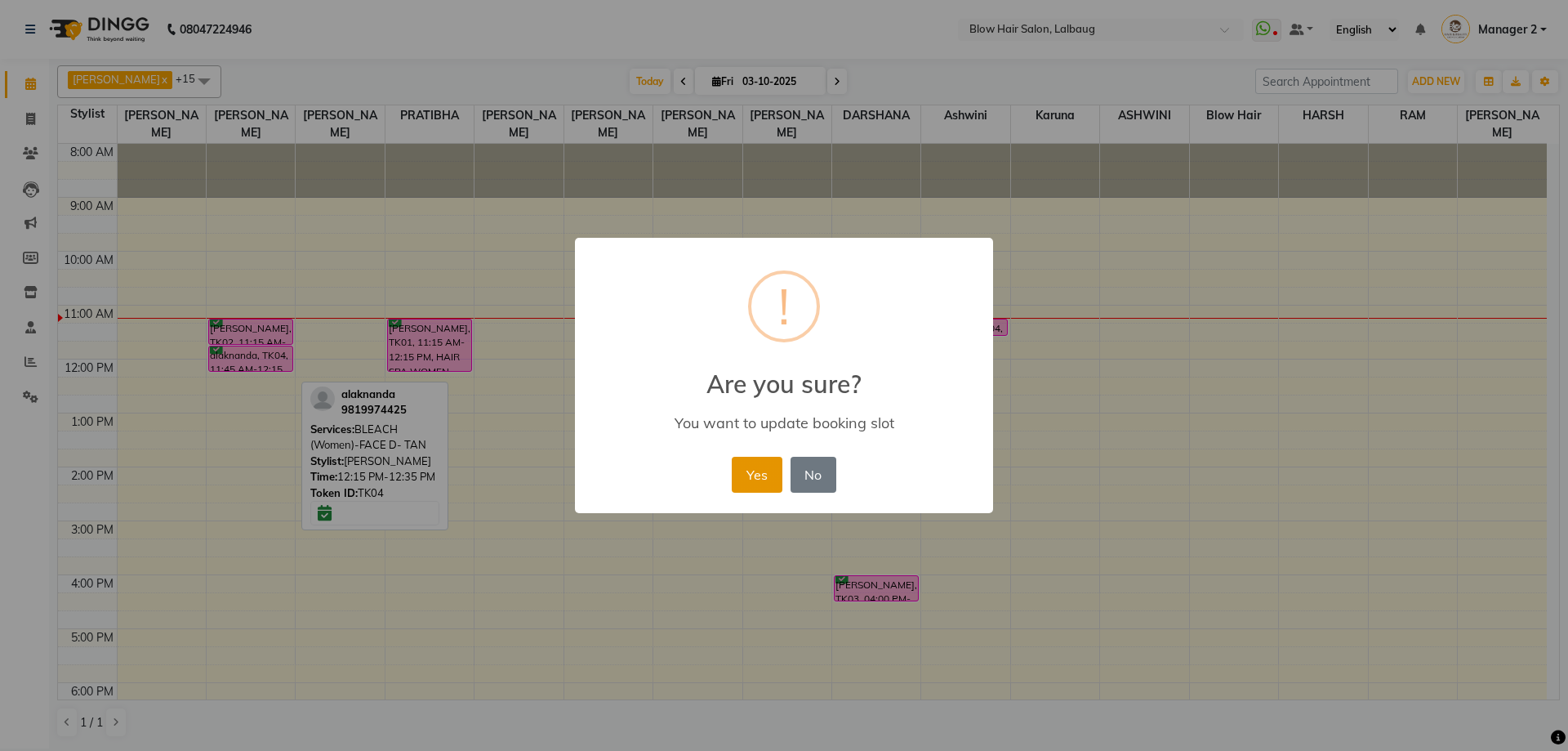
click at [751, 469] on button "Yes" at bounding box center [757, 474] width 50 height 36
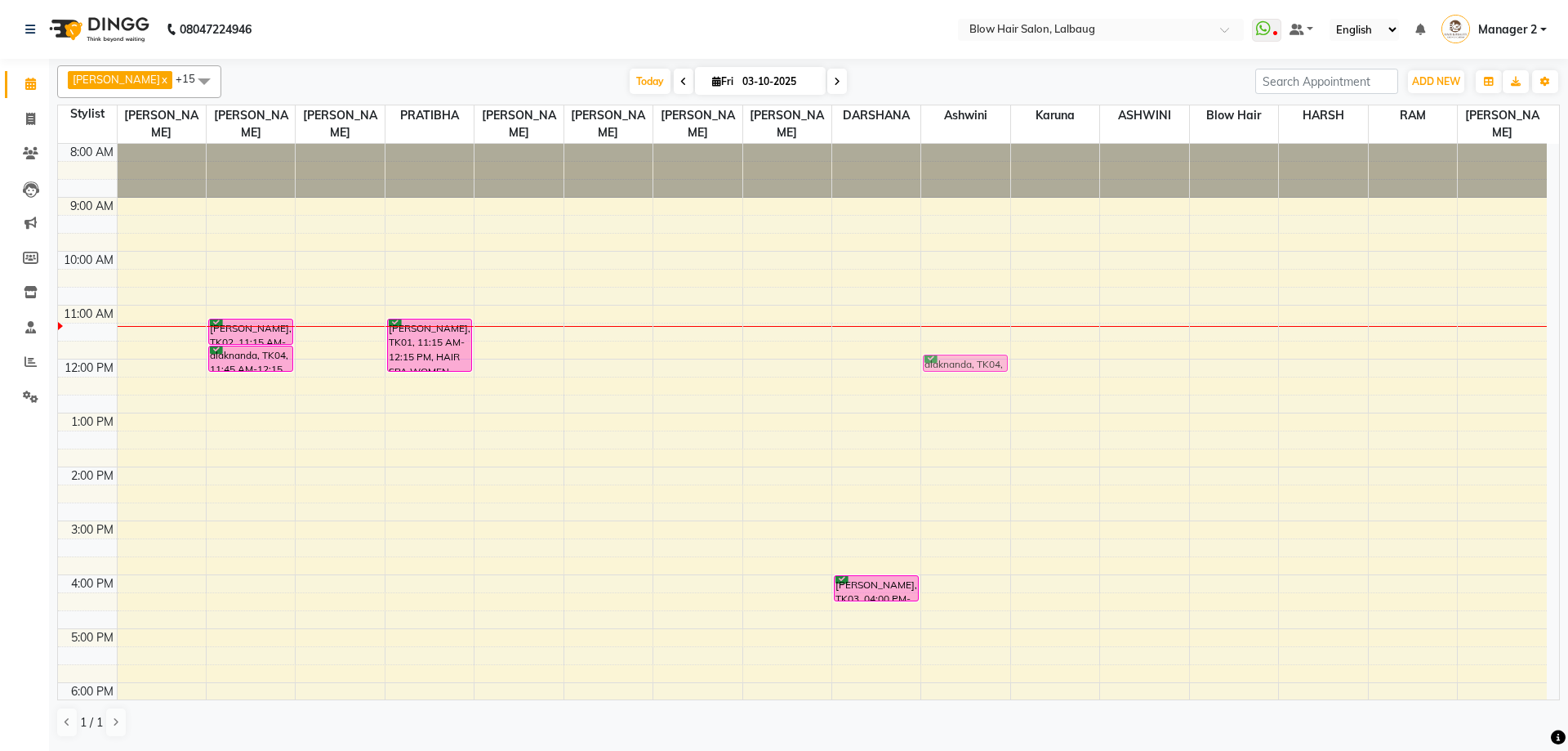
drag, startPoint x: 969, startPoint y: 321, endPoint x: 971, endPoint y: 352, distance: 31.1
click at [971, 352] on div "8:00 AM 9:00 AM 10:00 AM 11:00 AM 12:00 PM 1:00 PM 2:00 PM 3:00 PM 4:00 PM 5:00…" at bounding box center [802, 521] width 1488 height 754
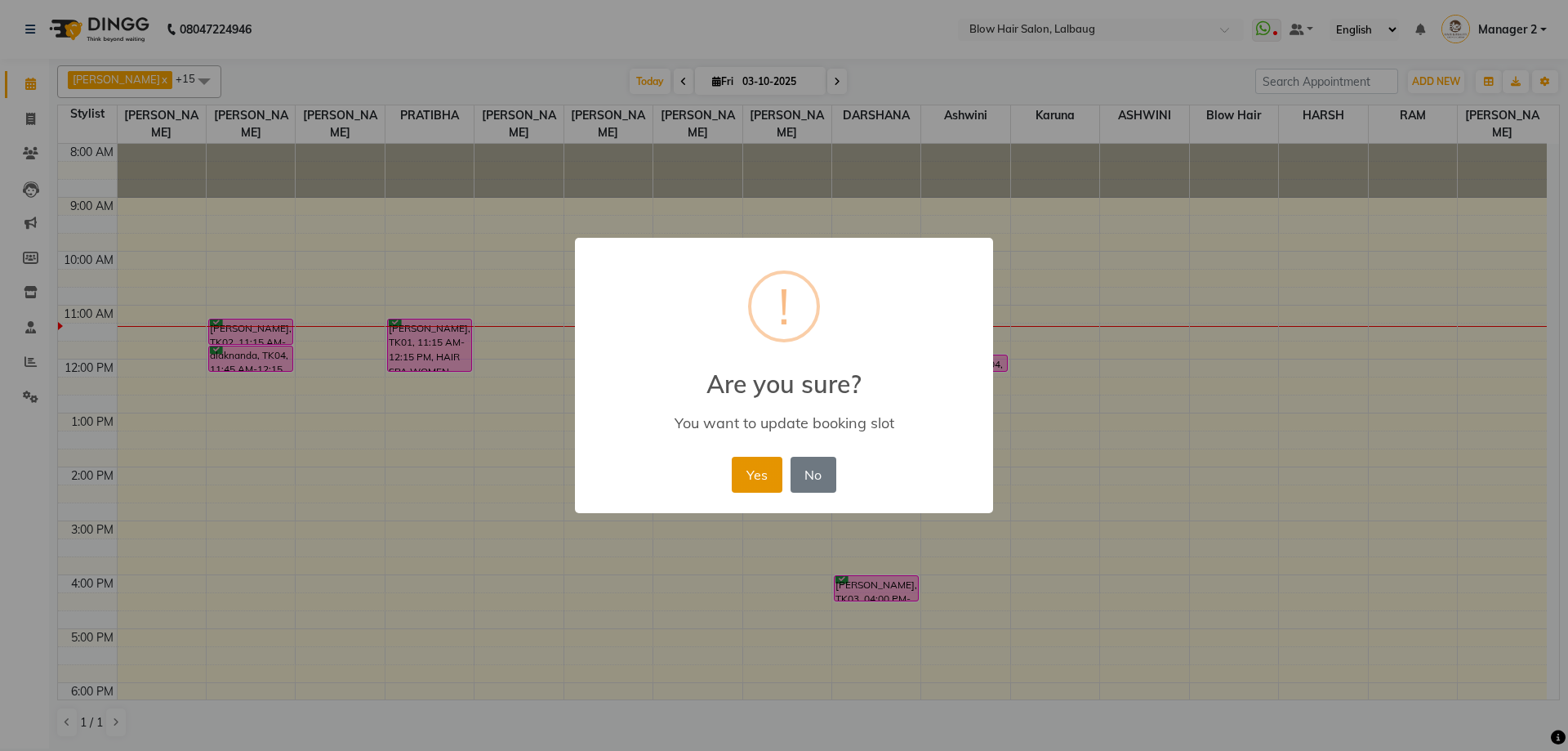
click at [748, 470] on button "Yes" at bounding box center [757, 474] width 50 height 36
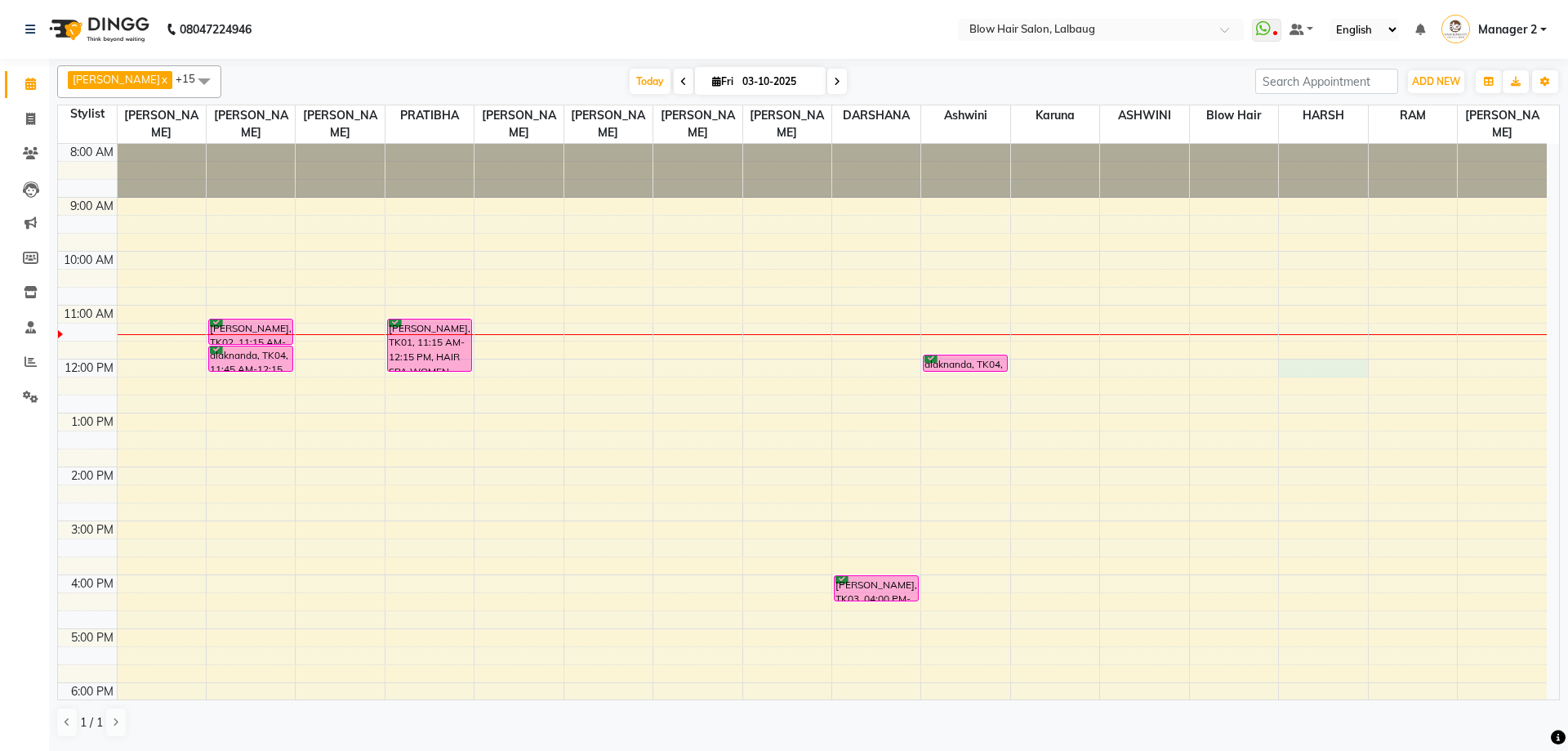
click at [1301, 363] on div "8:00 AM 9:00 AM 10:00 AM 11:00 AM 12:00 PM 1:00 PM 2:00 PM 3:00 PM 4:00 PM 5:00…" at bounding box center [802, 521] width 1488 height 754
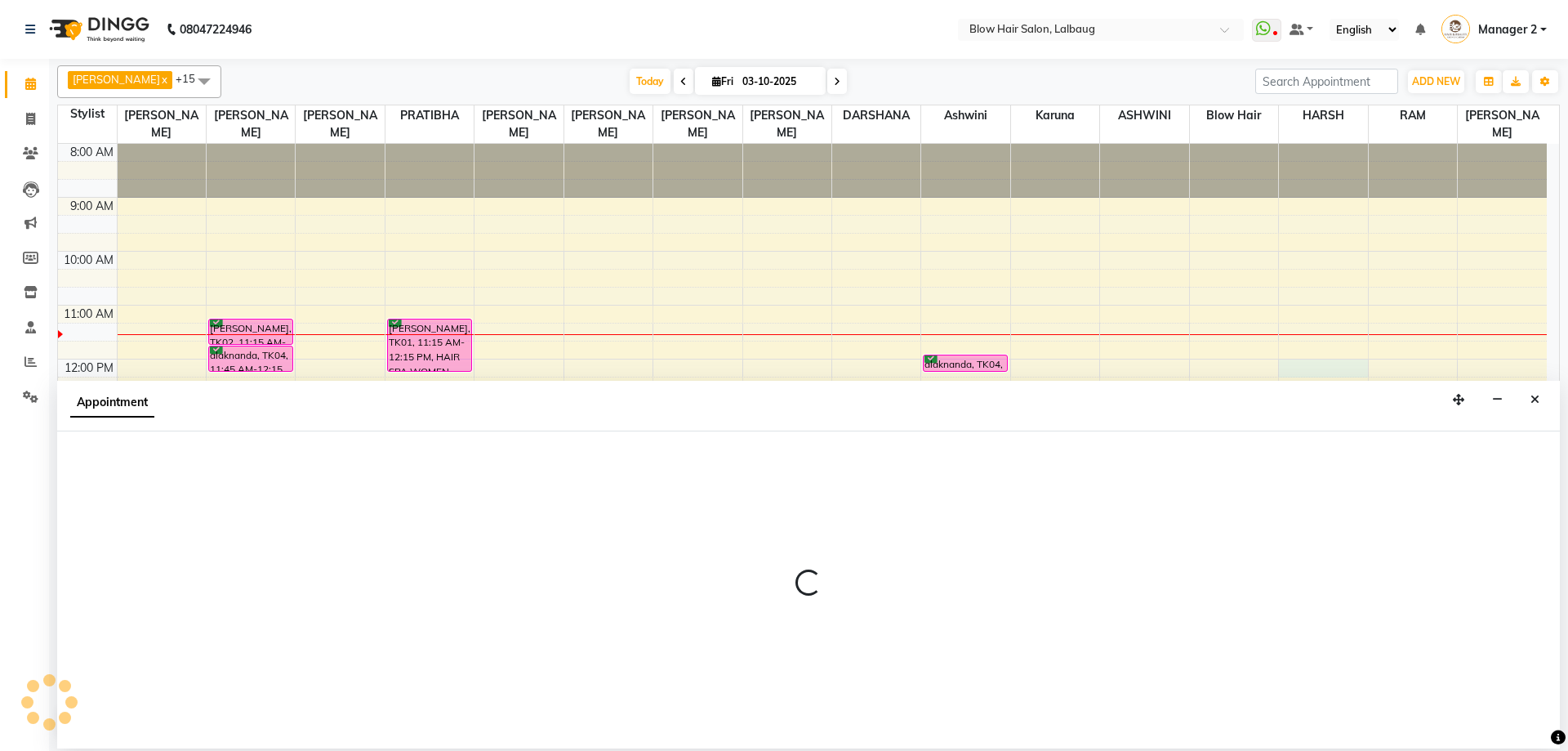
select select "75955"
select select "720"
select select "tentative"
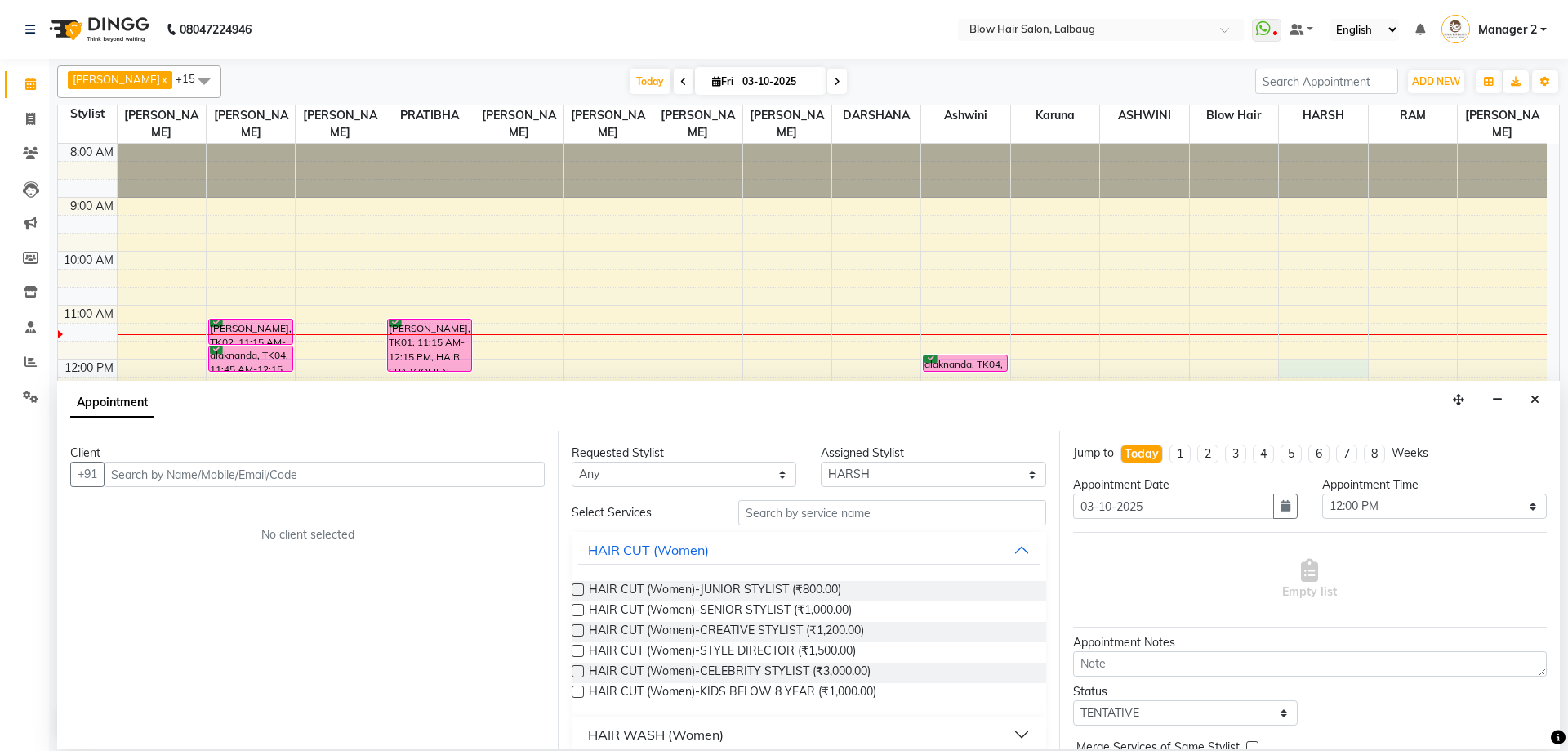
click at [384, 476] on input "text" at bounding box center [324, 474] width 441 height 25
click at [1531, 405] on icon "Close" at bounding box center [1535, 400] width 9 height 12
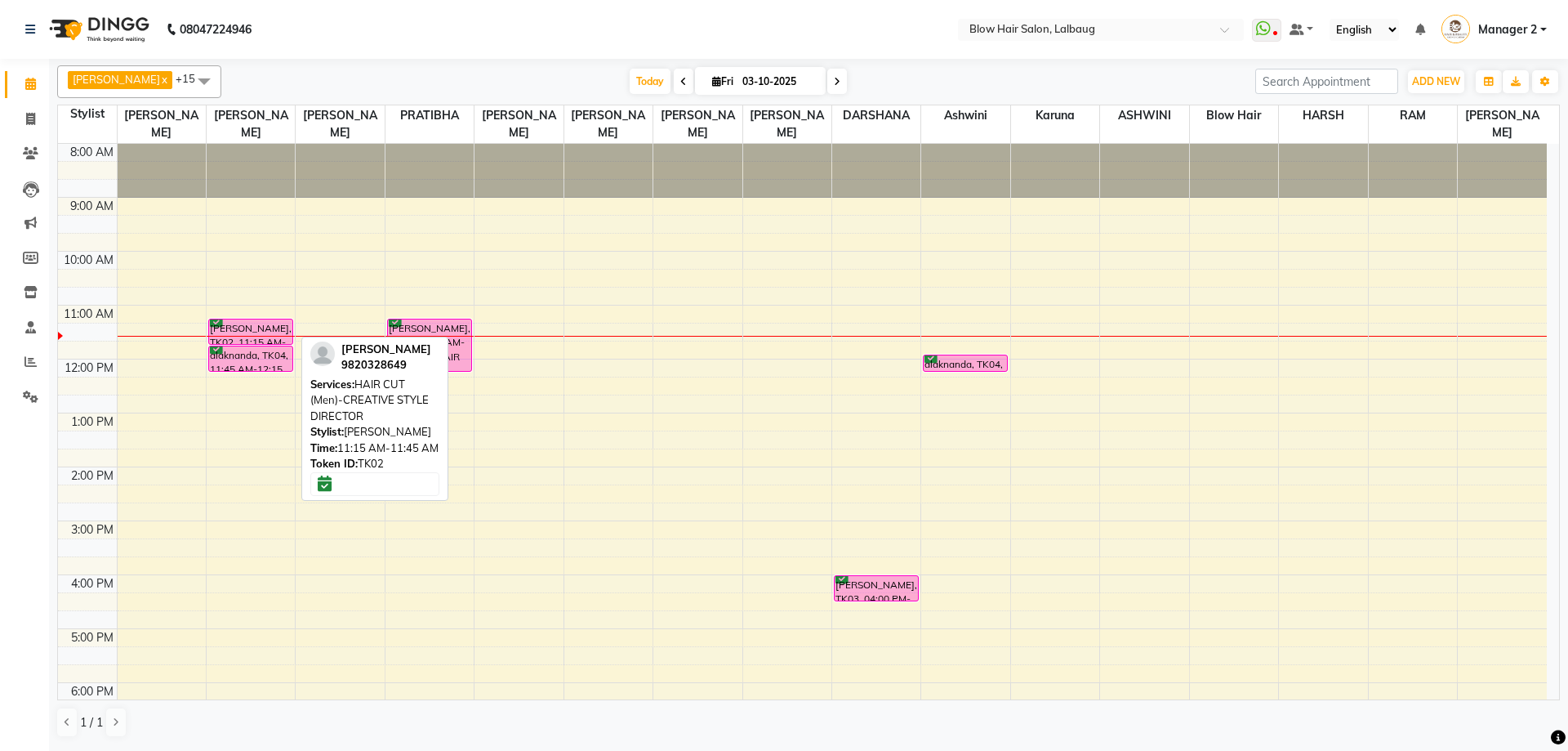
click at [243, 331] on div "[PERSON_NAME], TK02, 11:15 AM-11:45 AM, HAIR CUT (Men)-CREATIVE STYLE DIRECTOR" at bounding box center [251, 331] width 83 height 24
click at [257, 326] on div "[PERSON_NAME], TK02, 11:15 AM-11:45 AM, HAIR CUT (Men)-CREATIVE STYLE DIRECTOR" at bounding box center [251, 331] width 83 height 24
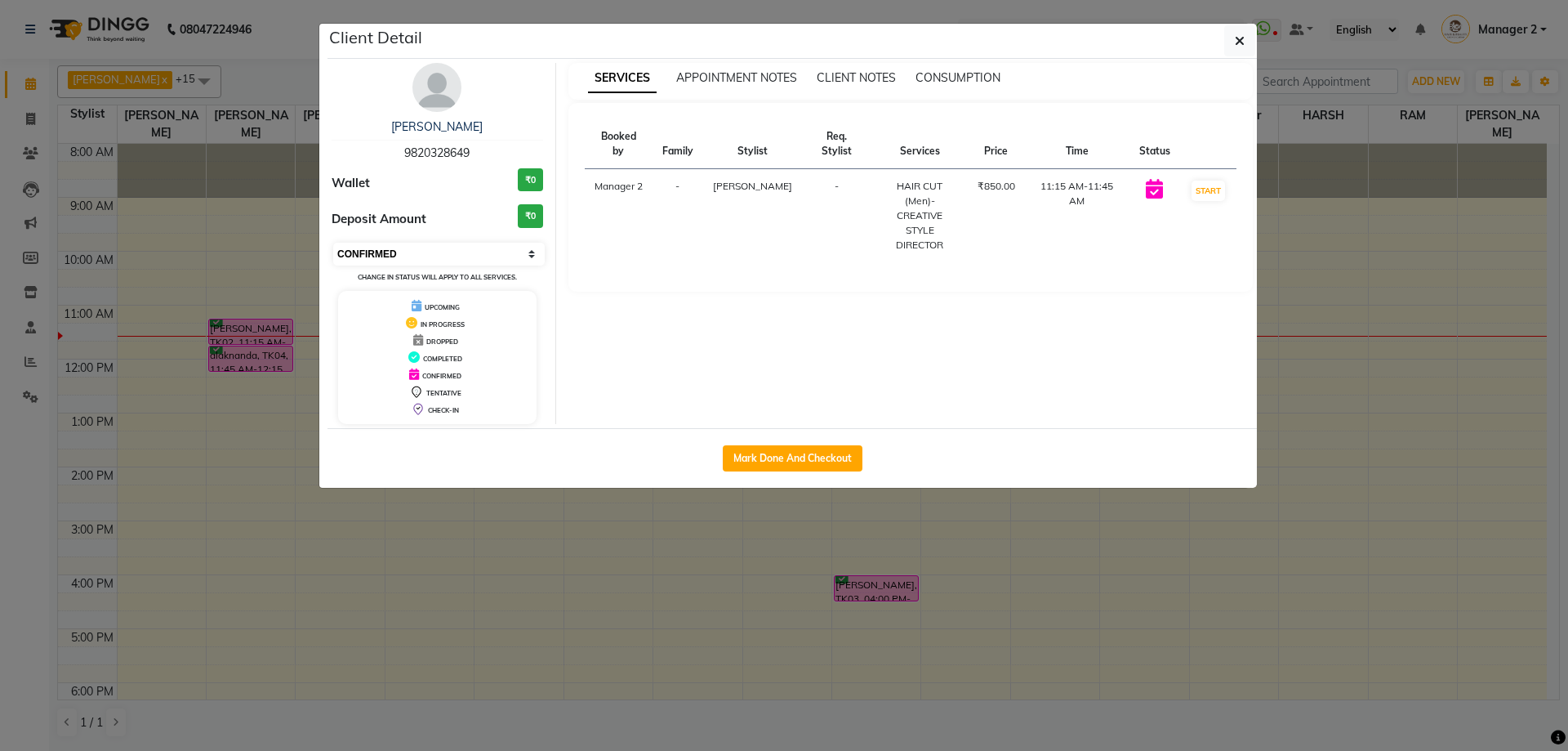
click at [409, 247] on select "Select IN SERVICE CONFIRMED TENTATIVE CHECK IN MARK DONE DROPPED UPCOMING" at bounding box center [439, 254] width 212 height 23
select select "8"
click at [333, 243] on select "Select IN SERVICE CONFIRMED TENTATIVE CHECK IN MARK DONE DROPPED UPCOMING" at bounding box center [439, 254] width 212 height 23
click at [1229, 42] on button "button" at bounding box center [1239, 40] width 31 height 31
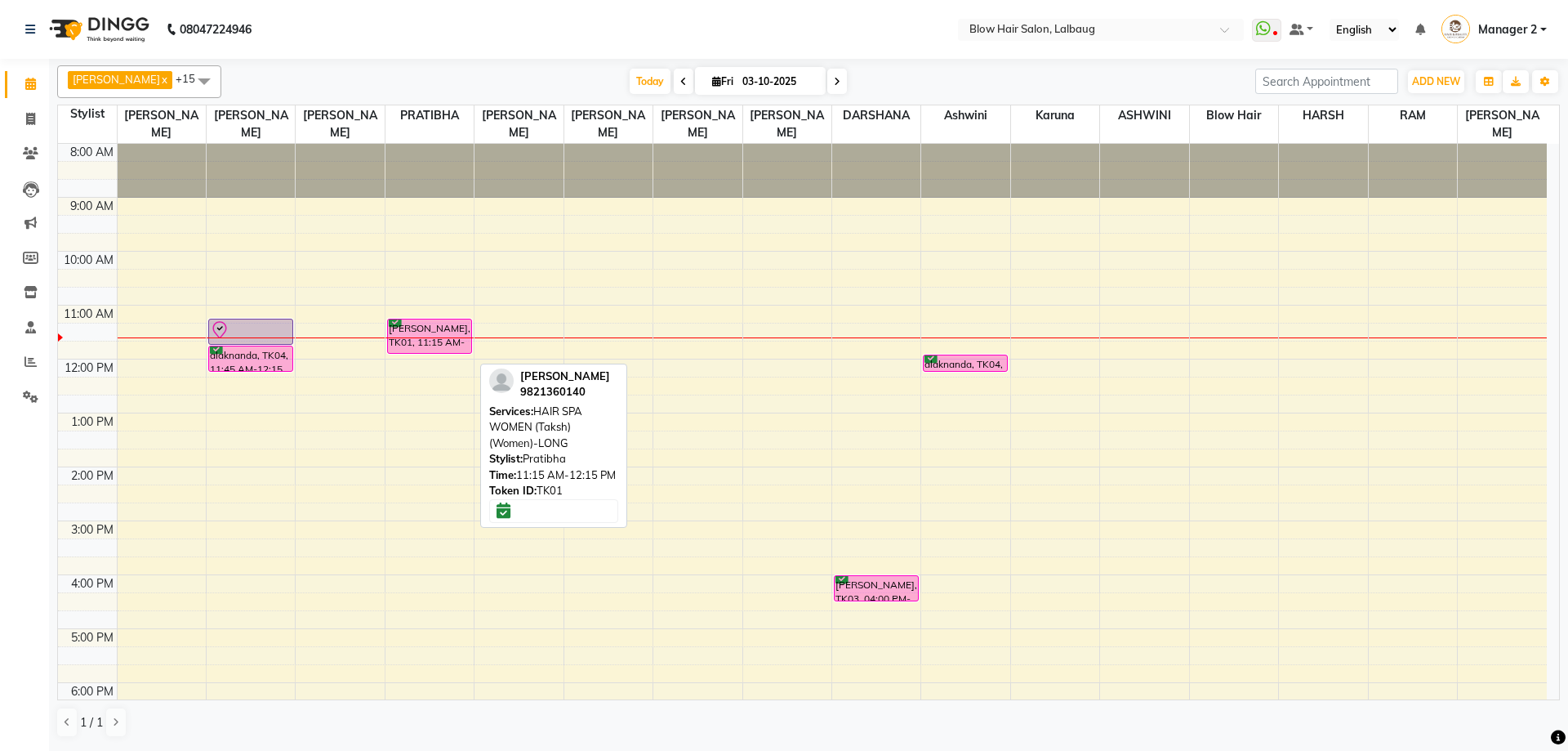
drag, startPoint x: 456, startPoint y: 366, endPoint x: 466, endPoint y: 351, distance: 18.0
click at [466, 351] on div "ADITI MAHESHWARI, TK01, 11:15 AM-12:15 PM, HAIR SPA WOMEN (Taksh) (Women)-LONG …" at bounding box center [429, 521] width 88 height 754
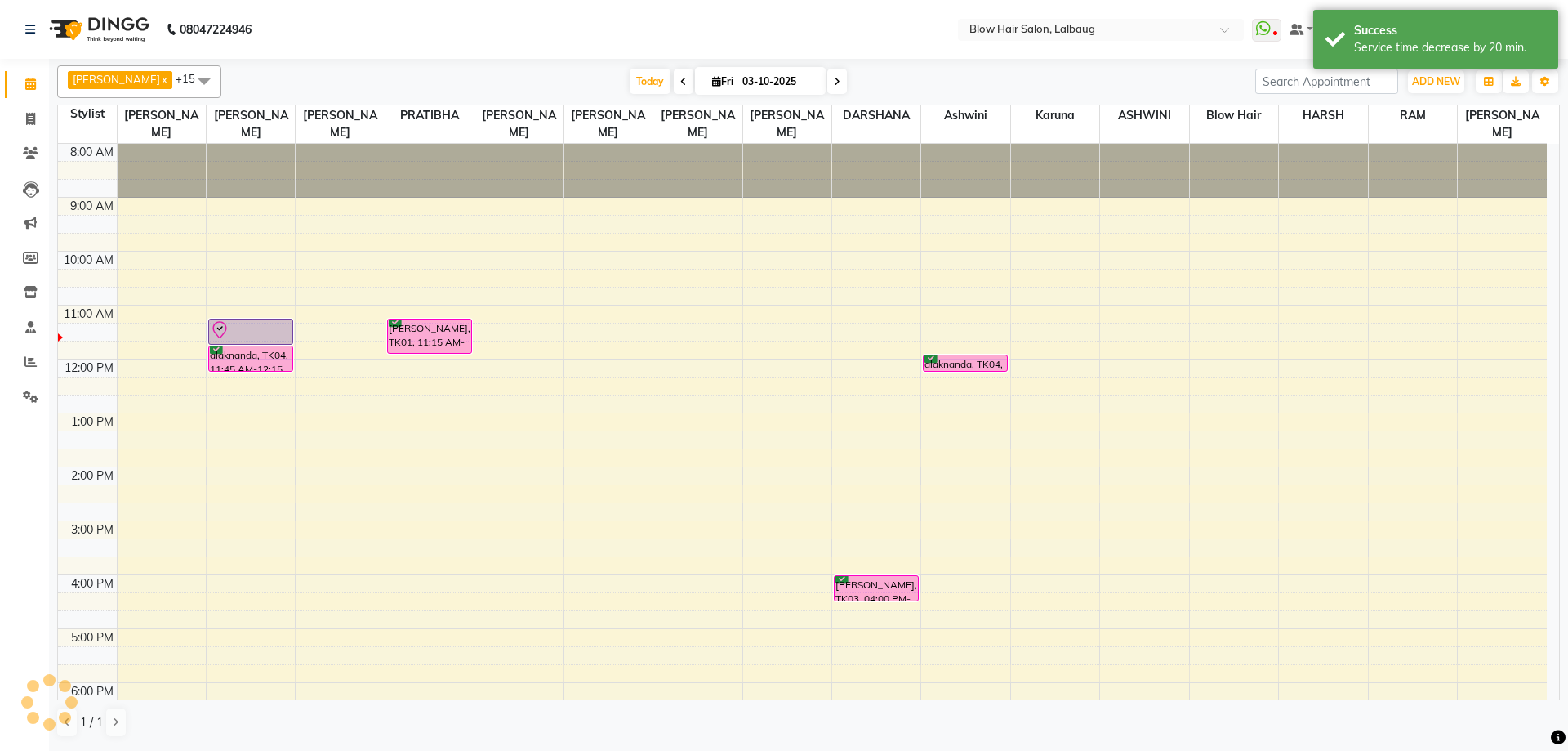
click at [455, 367] on div "8:00 AM 9:00 AM 10:00 AM 11:00 AM 12:00 PM 1:00 PM 2:00 PM 3:00 PM 4:00 PM 5:00…" at bounding box center [802, 521] width 1488 height 754
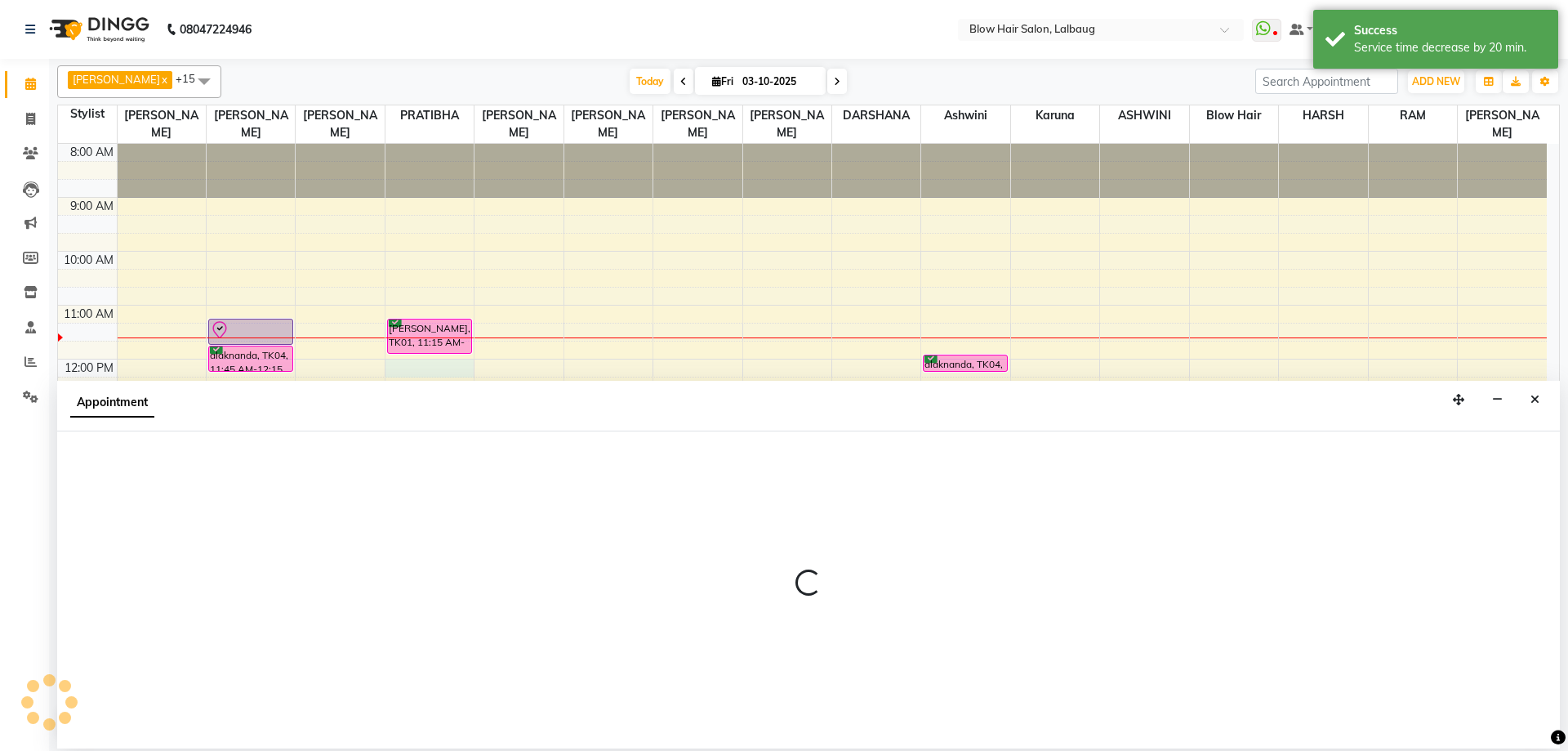
select select "33540"
select select "tentative"
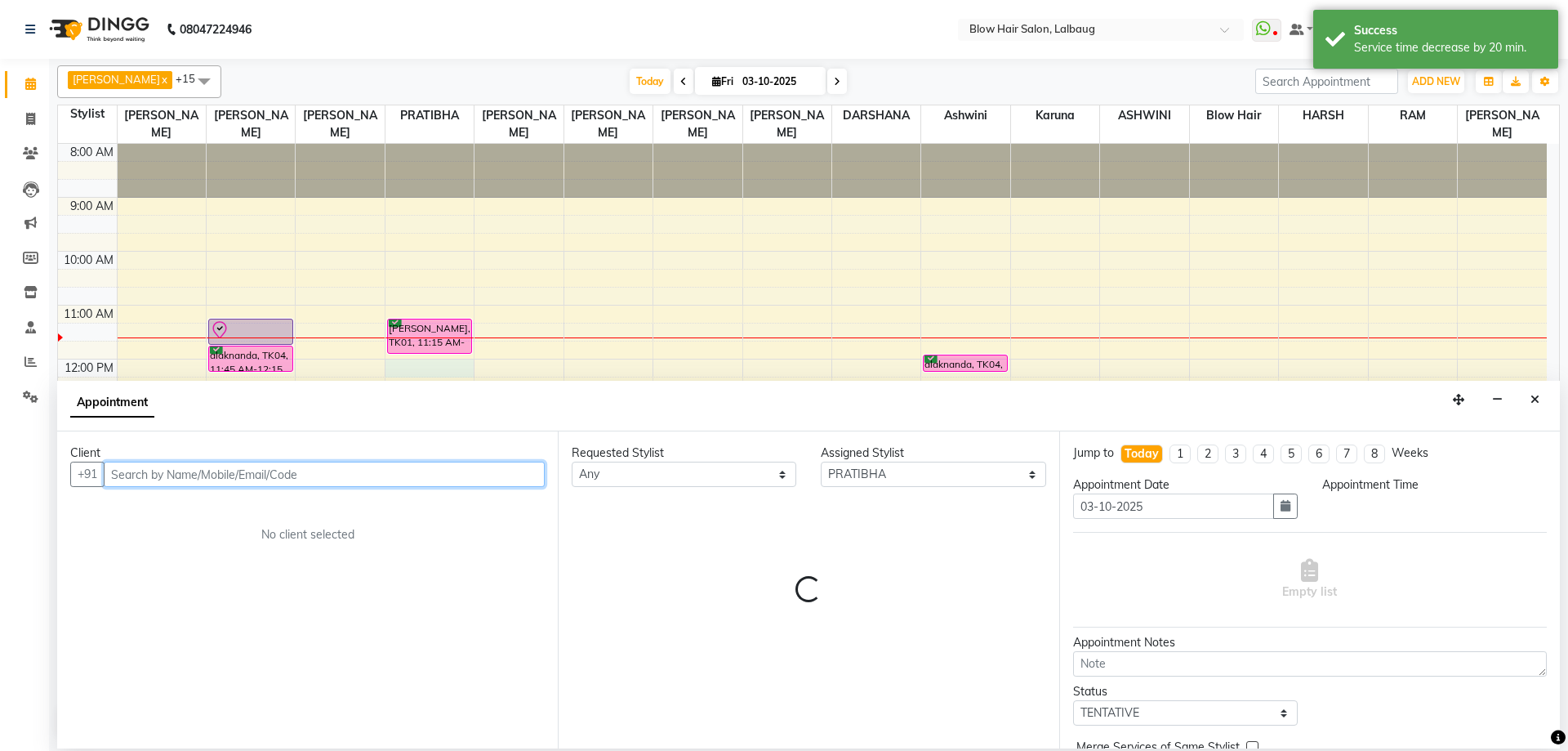
select select "720"
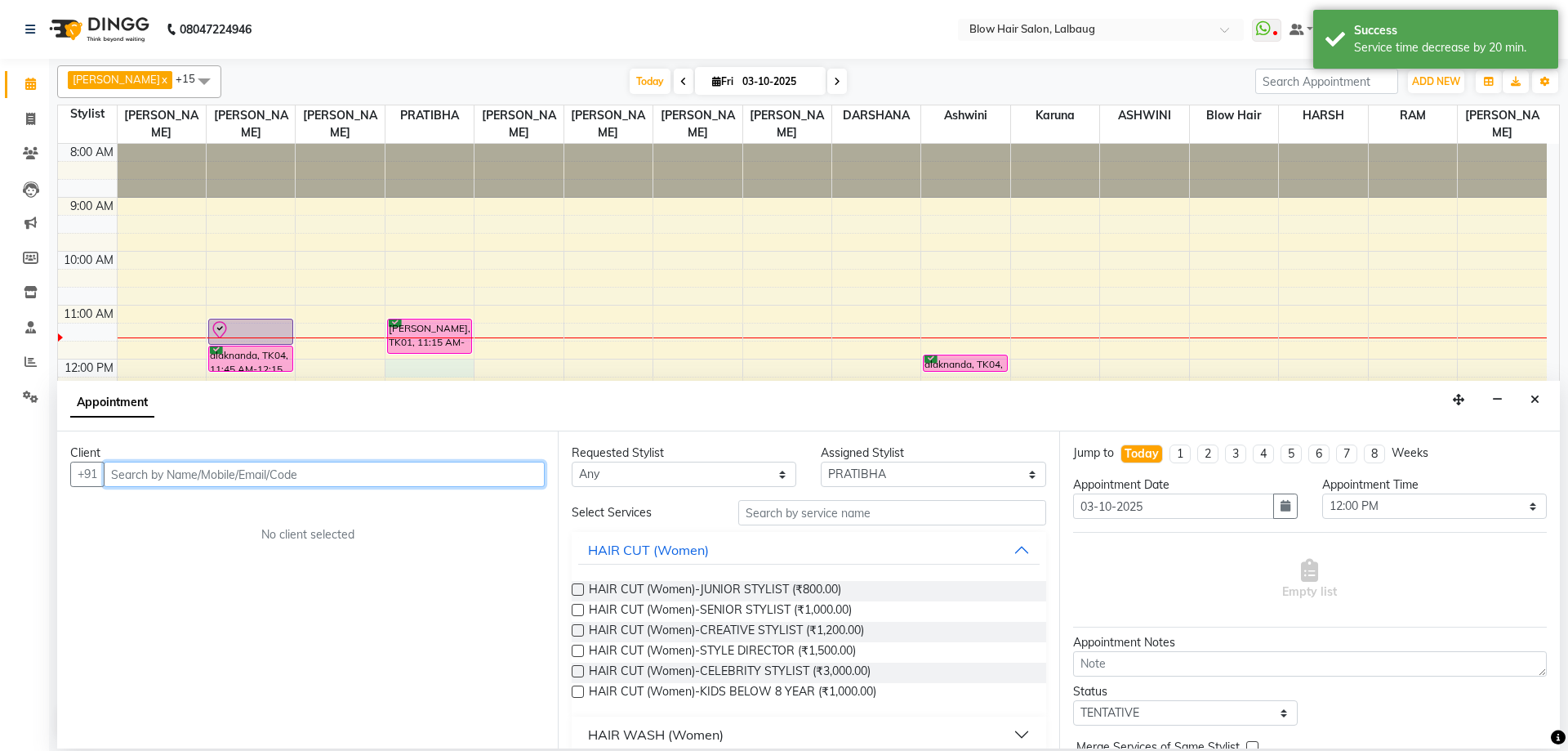
drag, startPoint x: 427, startPoint y: 468, endPoint x: 430, endPoint y: 459, distance: 9.5
click at [427, 466] on input "text" at bounding box center [324, 474] width 441 height 25
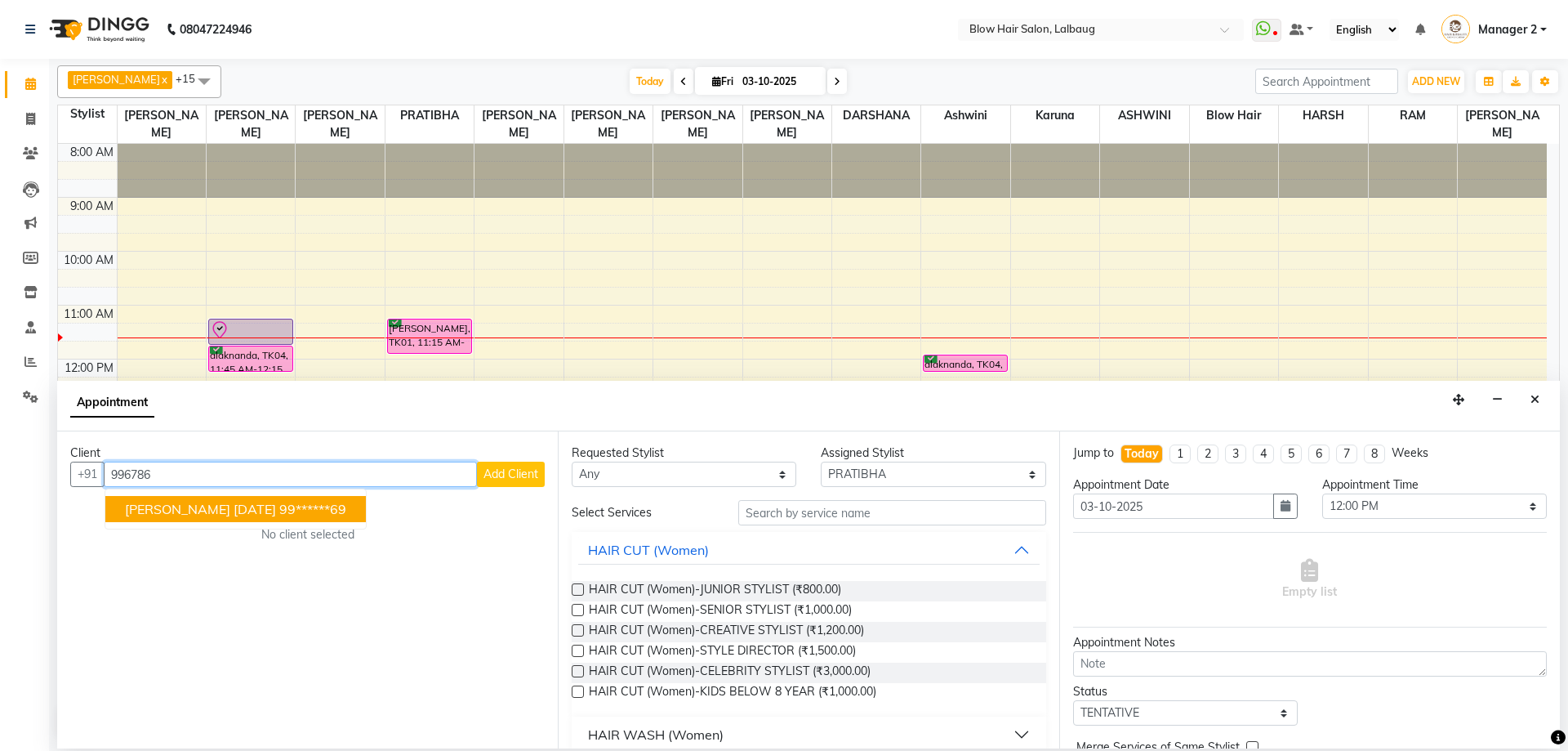
click at [236, 503] on span "[PERSON_NAME] [DATE]" at bounding box center [200, 509] width 151 height 17
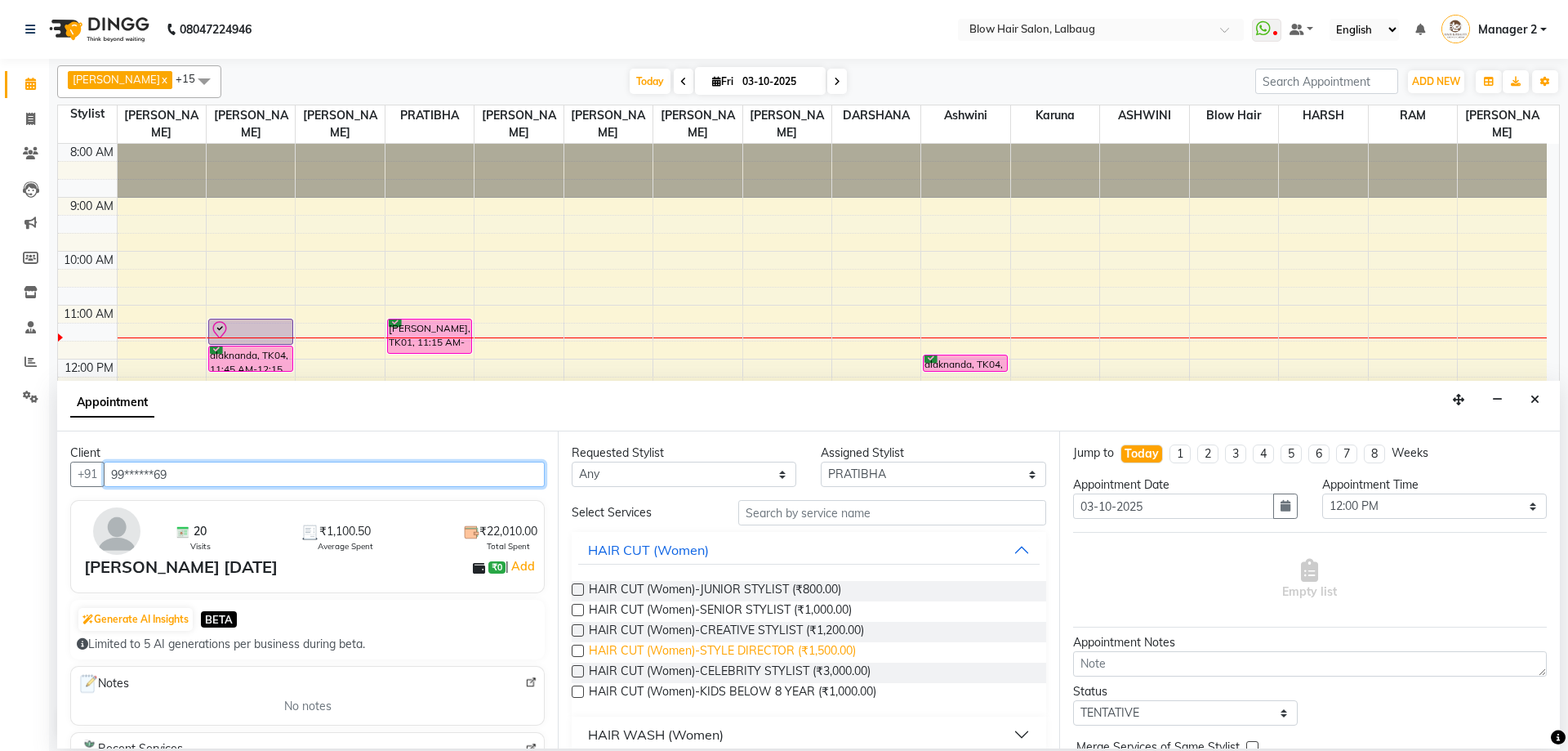
type input "99******69"
click at [841, 653] on span "HAIR CUT (Women)-STYLE DIRECTOR (₹1,500.00)" at bounding box center [723, 652] width 267 height 21
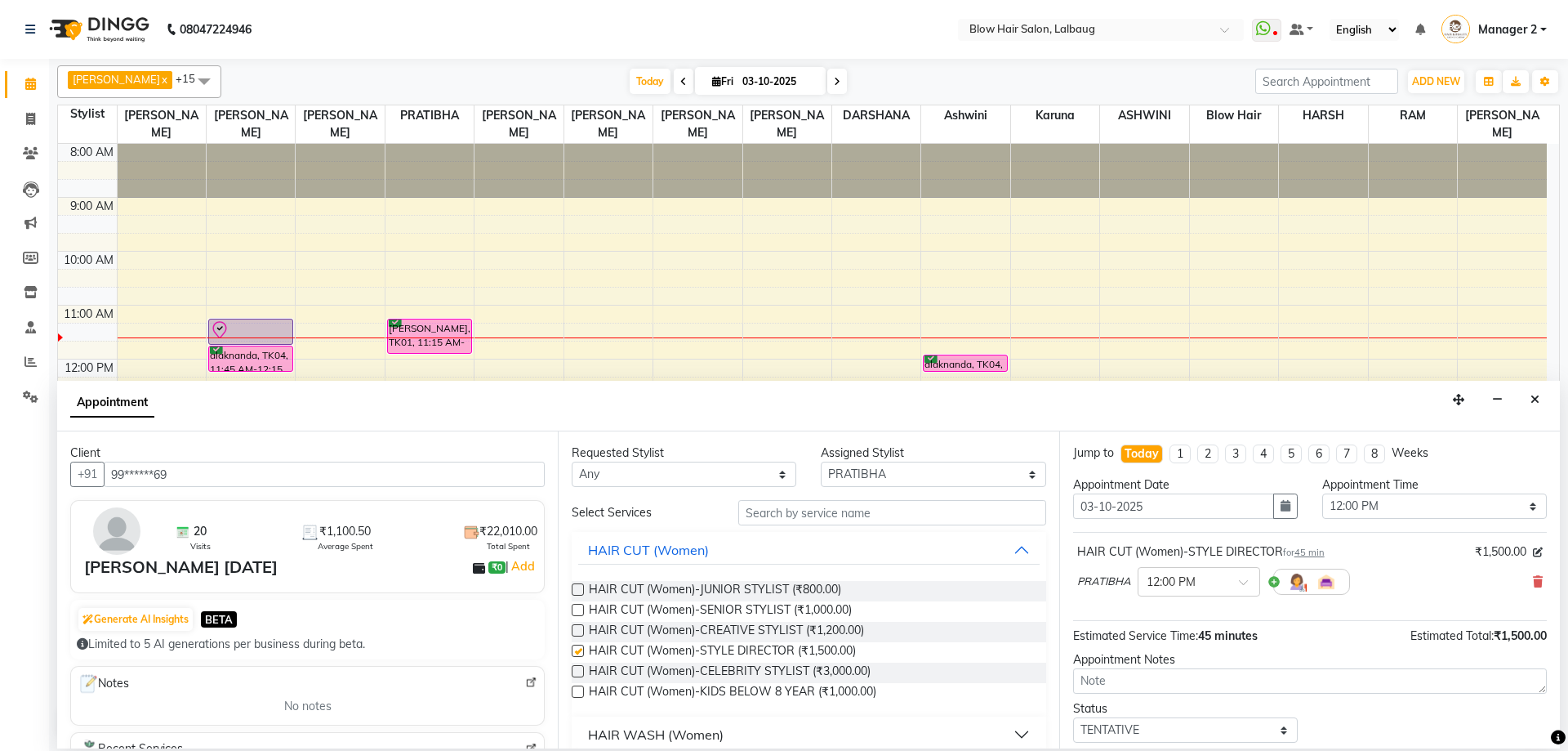
checkbox input "false"
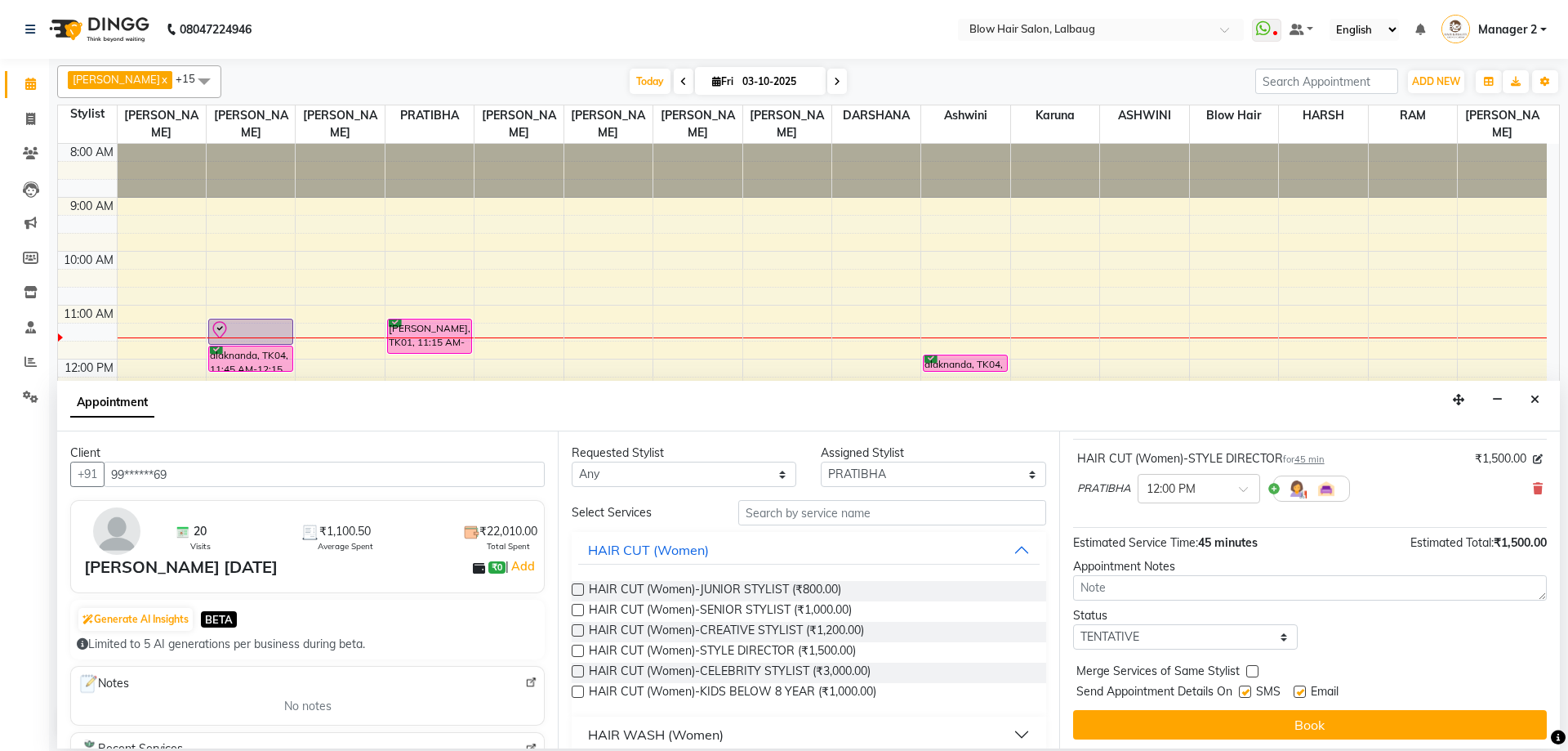
scroll to position [97, 0]
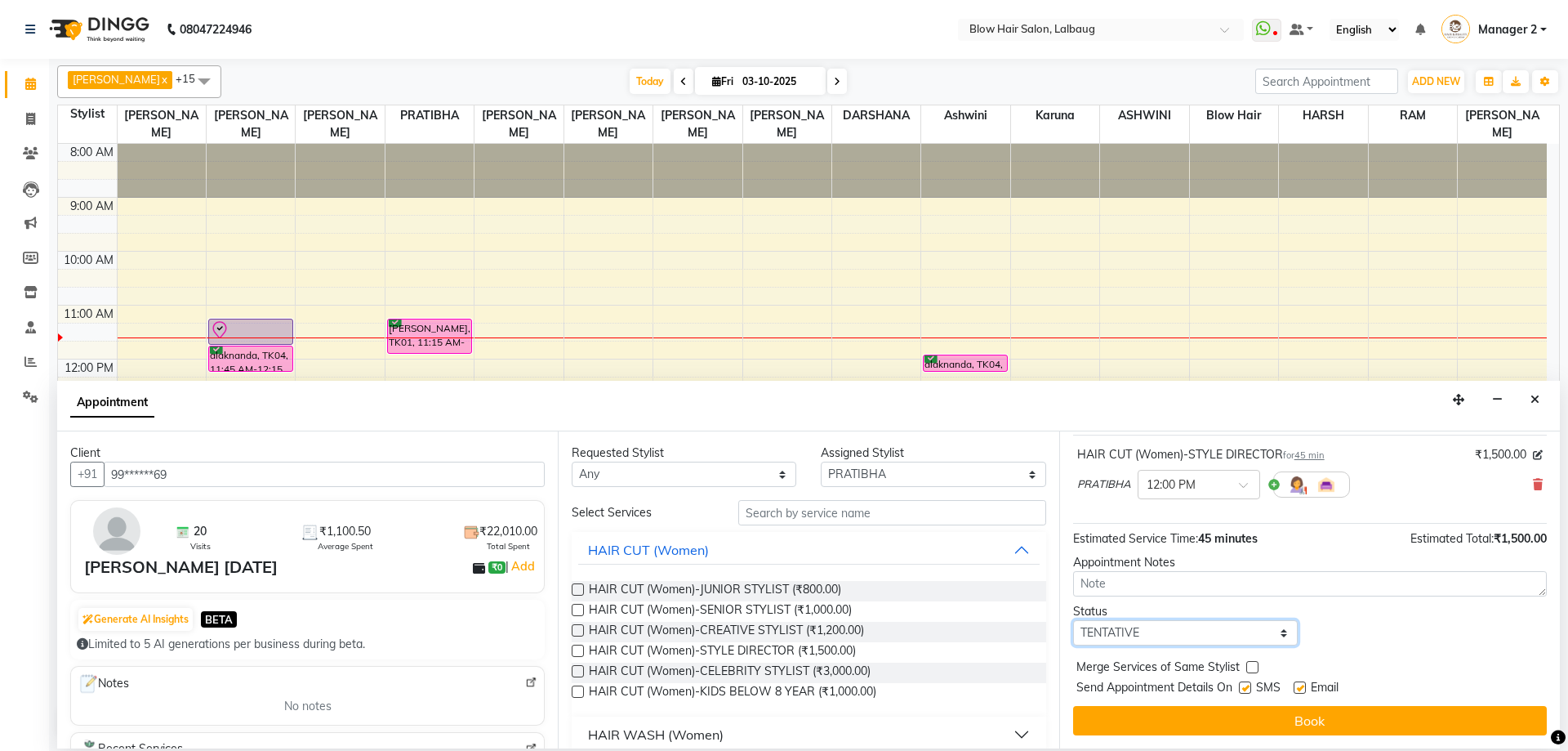
click at [1141, 642] on select "Select TENTATIVE CONFIRM CHECK-IN UPCOMING" at bounding box center [1185, 632] width 224 height 25
select select "confirm booking"
click at [1073, 620] on select "Select TENTATIVE CONFIRM CHECK-IN UPCOMING" at bounding box center [1185, 632] width 224 height 25
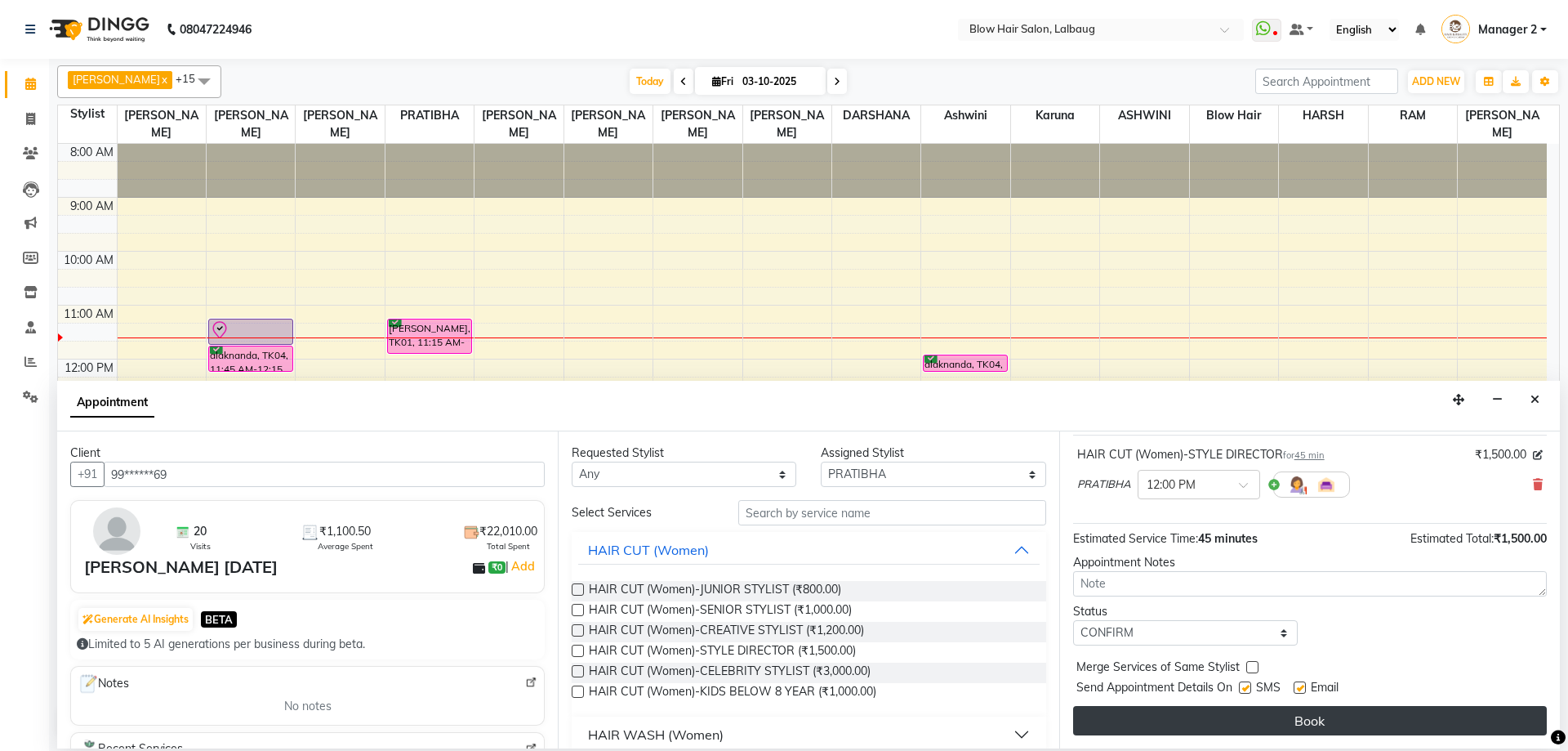
click at [1270, 728] on button "Book" at bounding box center [1310, 720] width 473 height 29
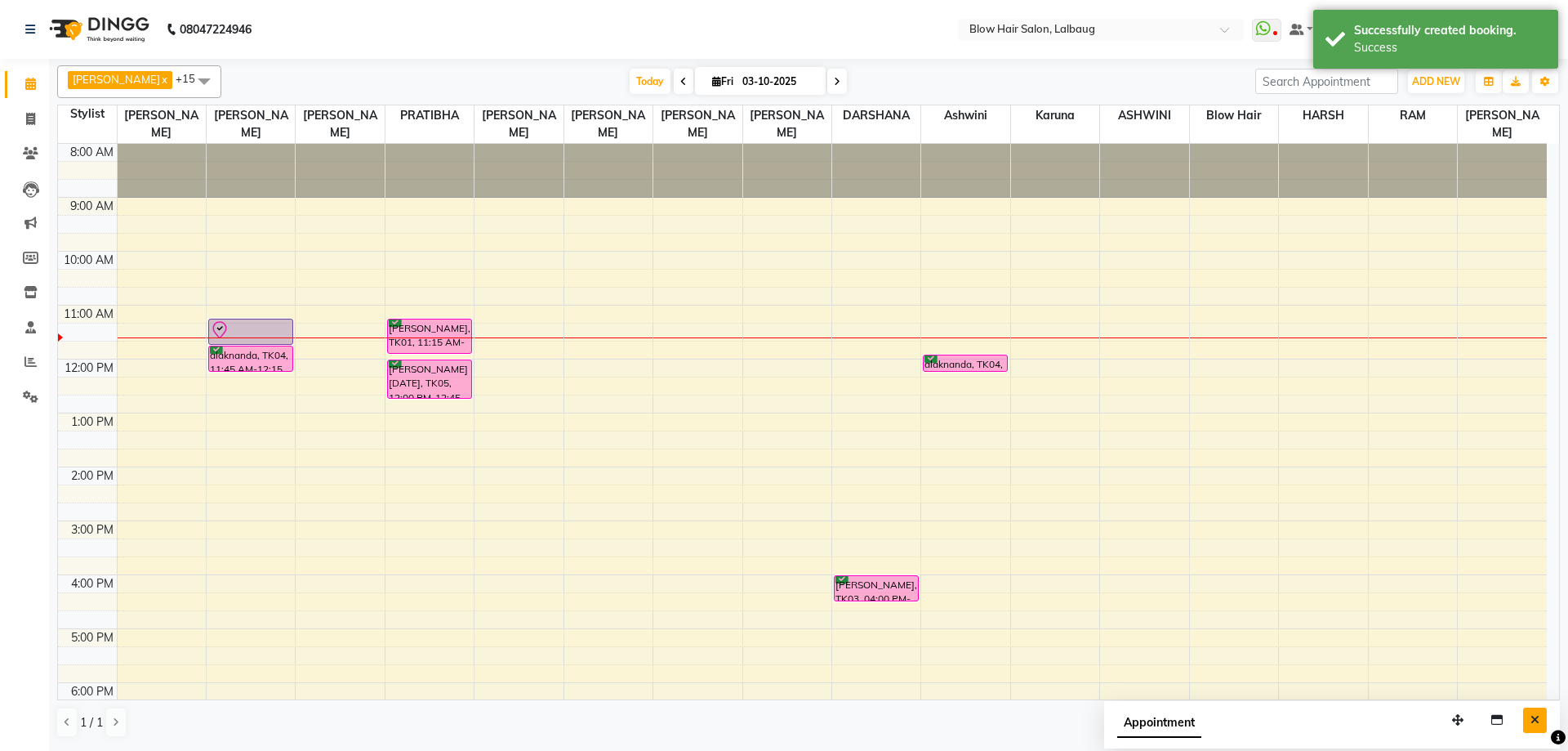
click at [1536, 720] on icon "Close" at bounding box center [1535, 719] width 9 height 12
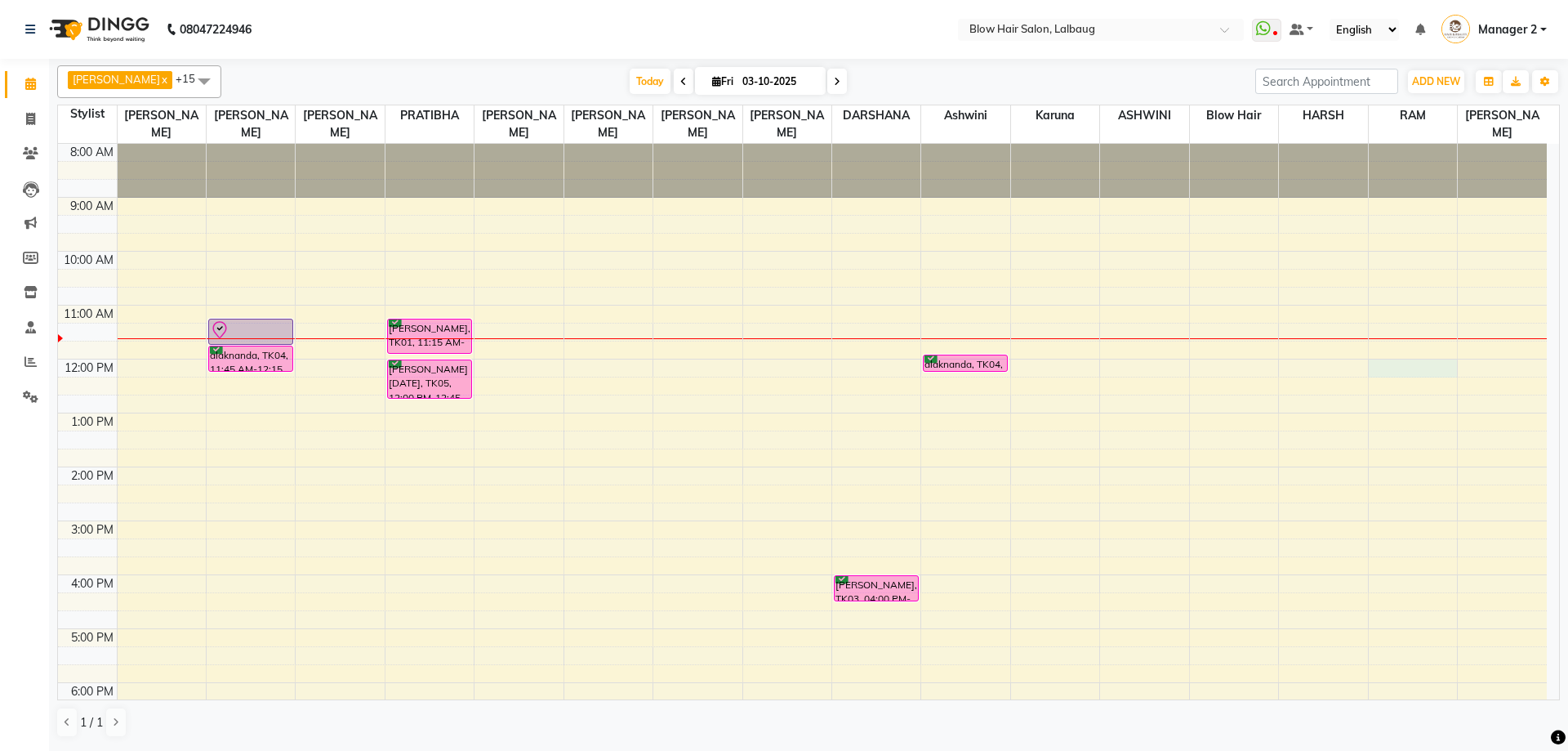
click at [1410, 373] on div "8:00 AM 9:00 AM 10:00 AM 11:00 AM 12:00 PM 1:00 PM 2:00 PM 3:00 PM 4:00 PM 5:00…" at bounding box center [802, 521] width 1488 height 754
select select "84997"
select select "720"
select select "tentative"
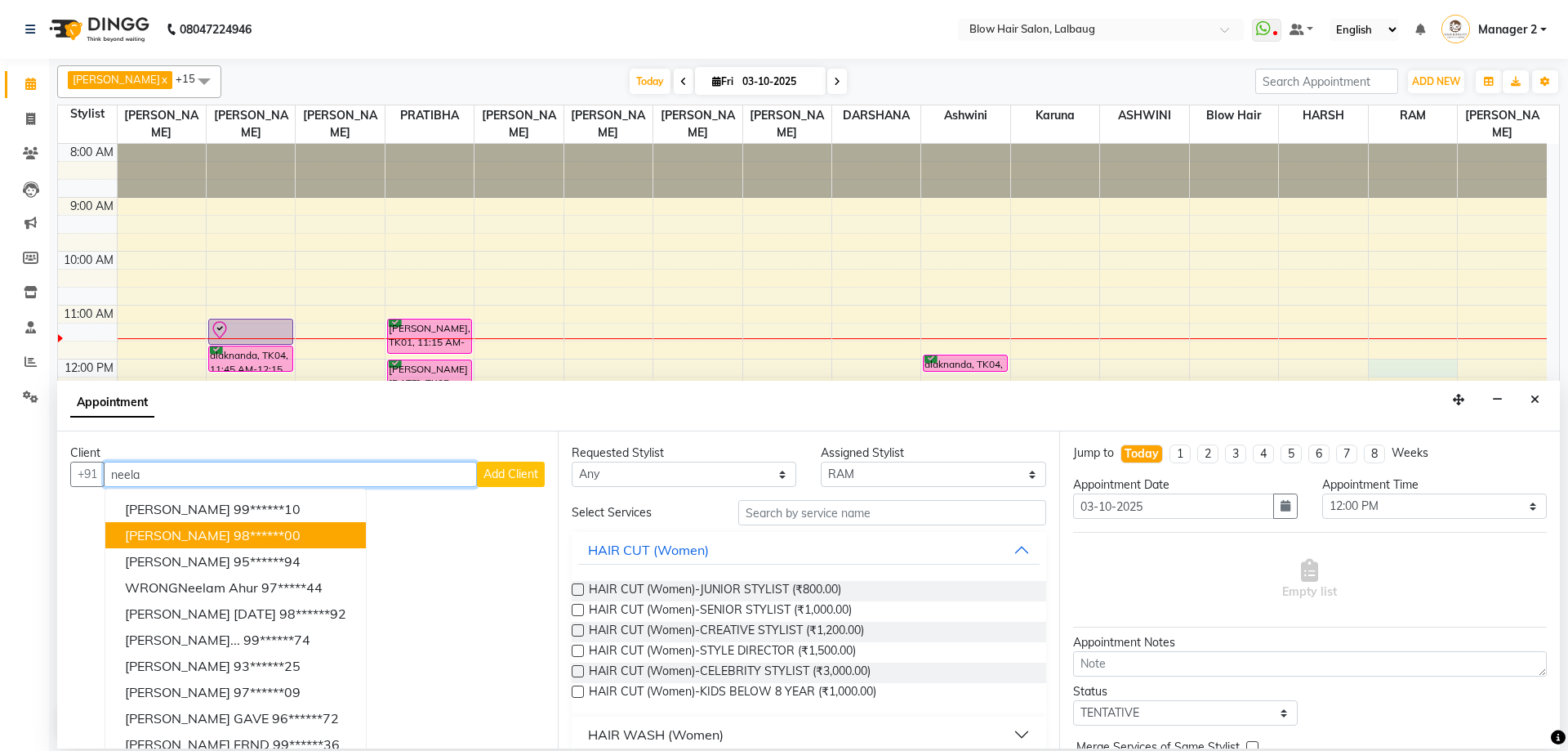
click at [239, 537] on ngb-highlight "98******00" at bounding box center [267, 535] width 67 height 17
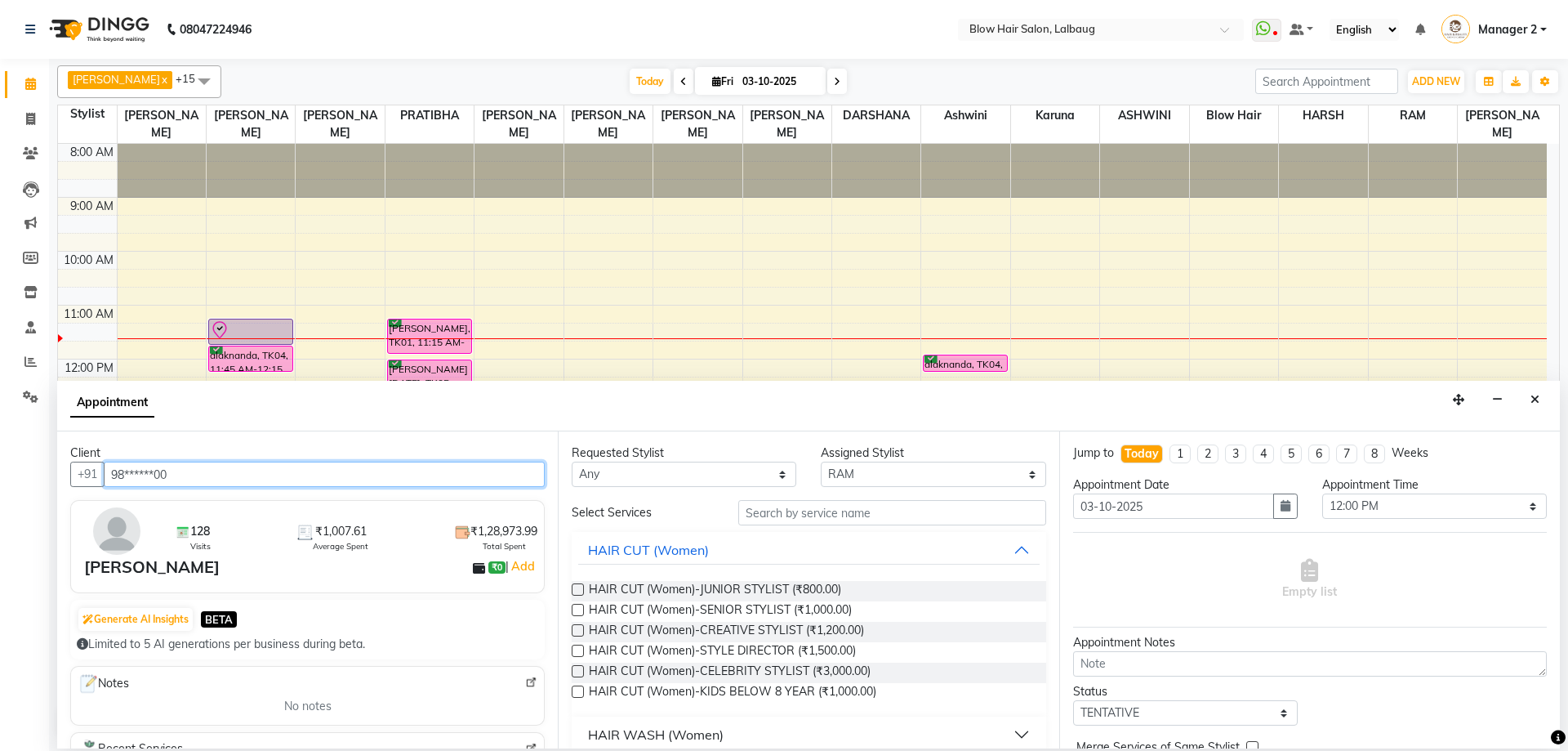
type input "98******00"
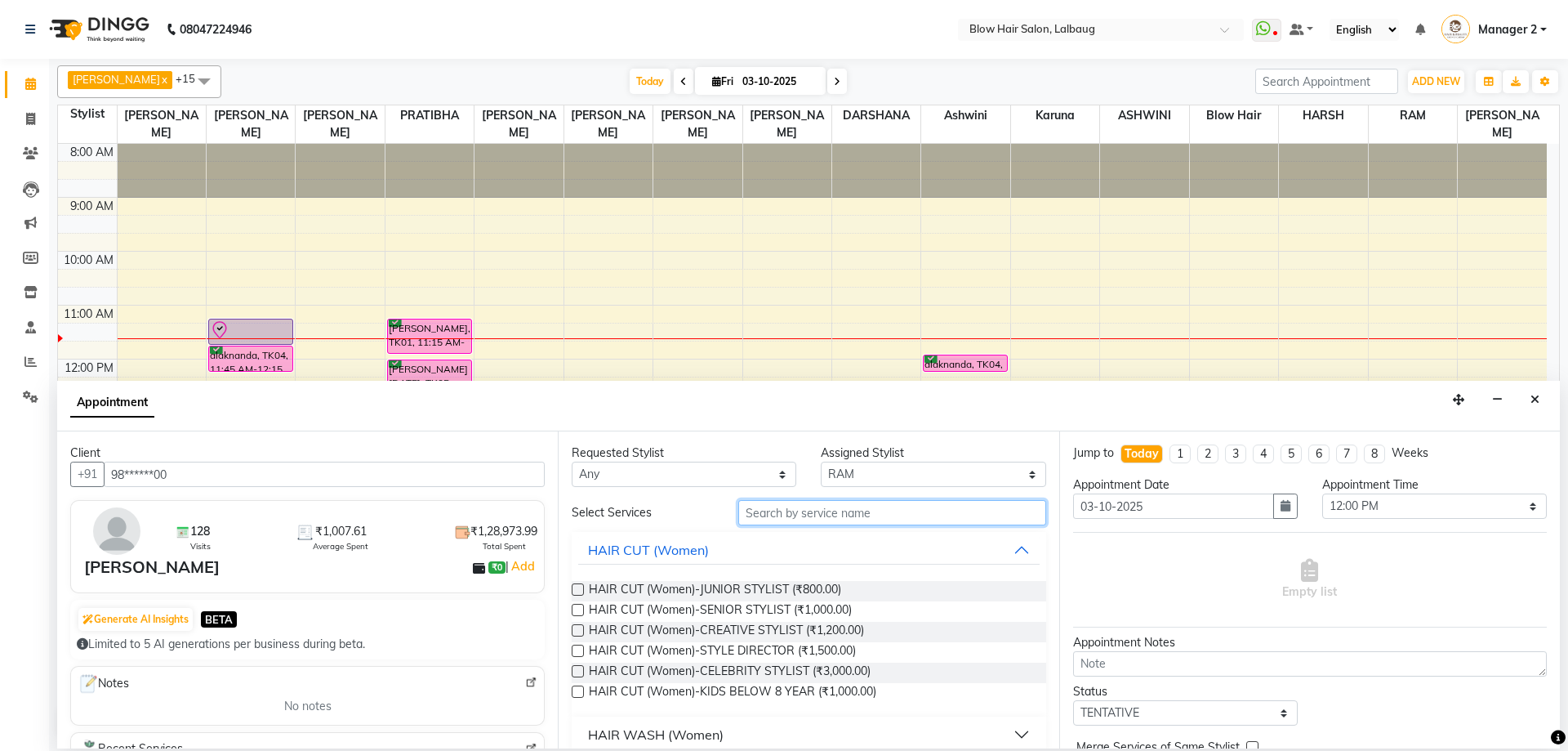
click at [811, 516] on input "text" at bounding box center [892, 513] width 308 height 25
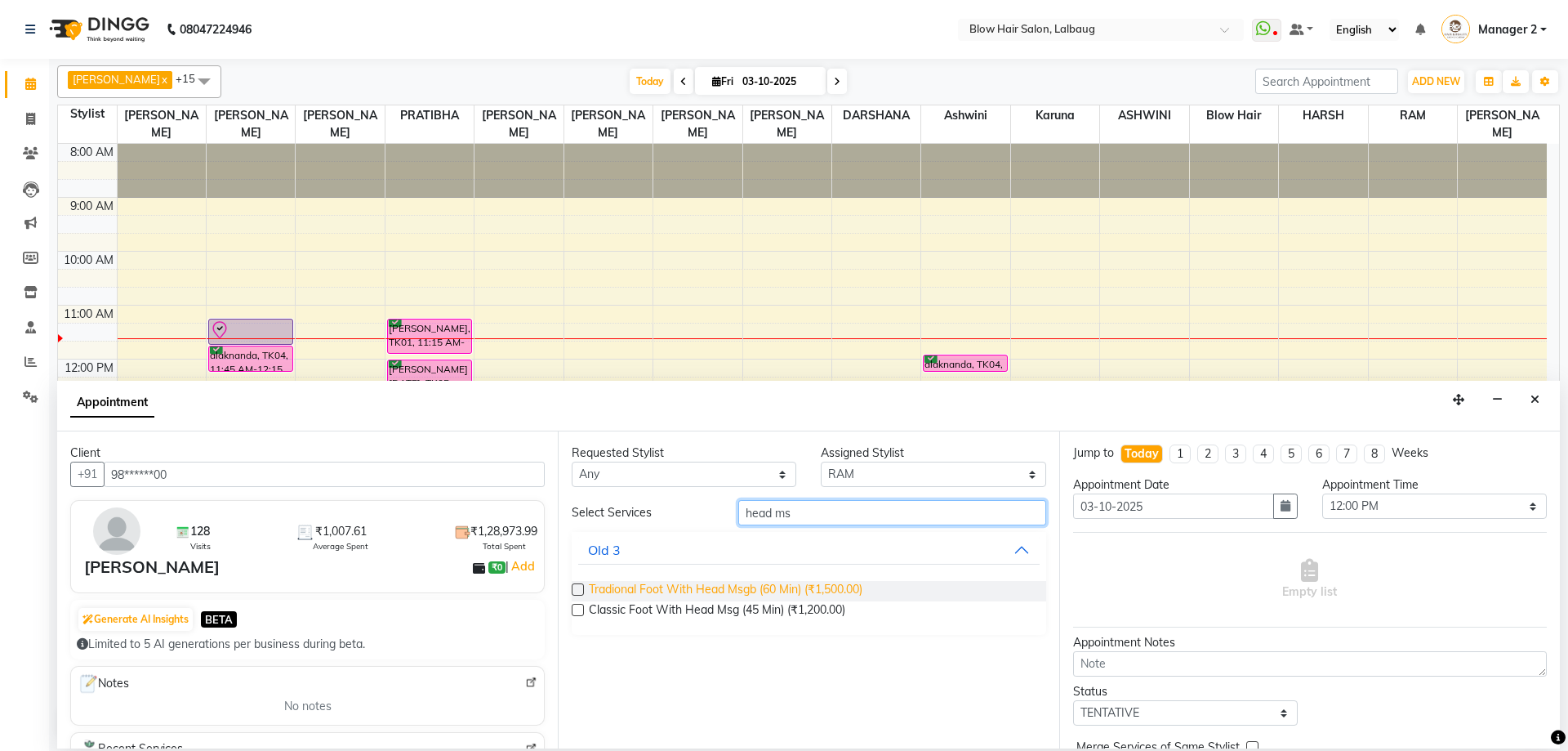
type input "head ms"
click at [727, 595] on span "Tradional Foot With Head Msgb (60 Min) (₹1,500.00)" at bounding box center [725, 591] width 273 height 21
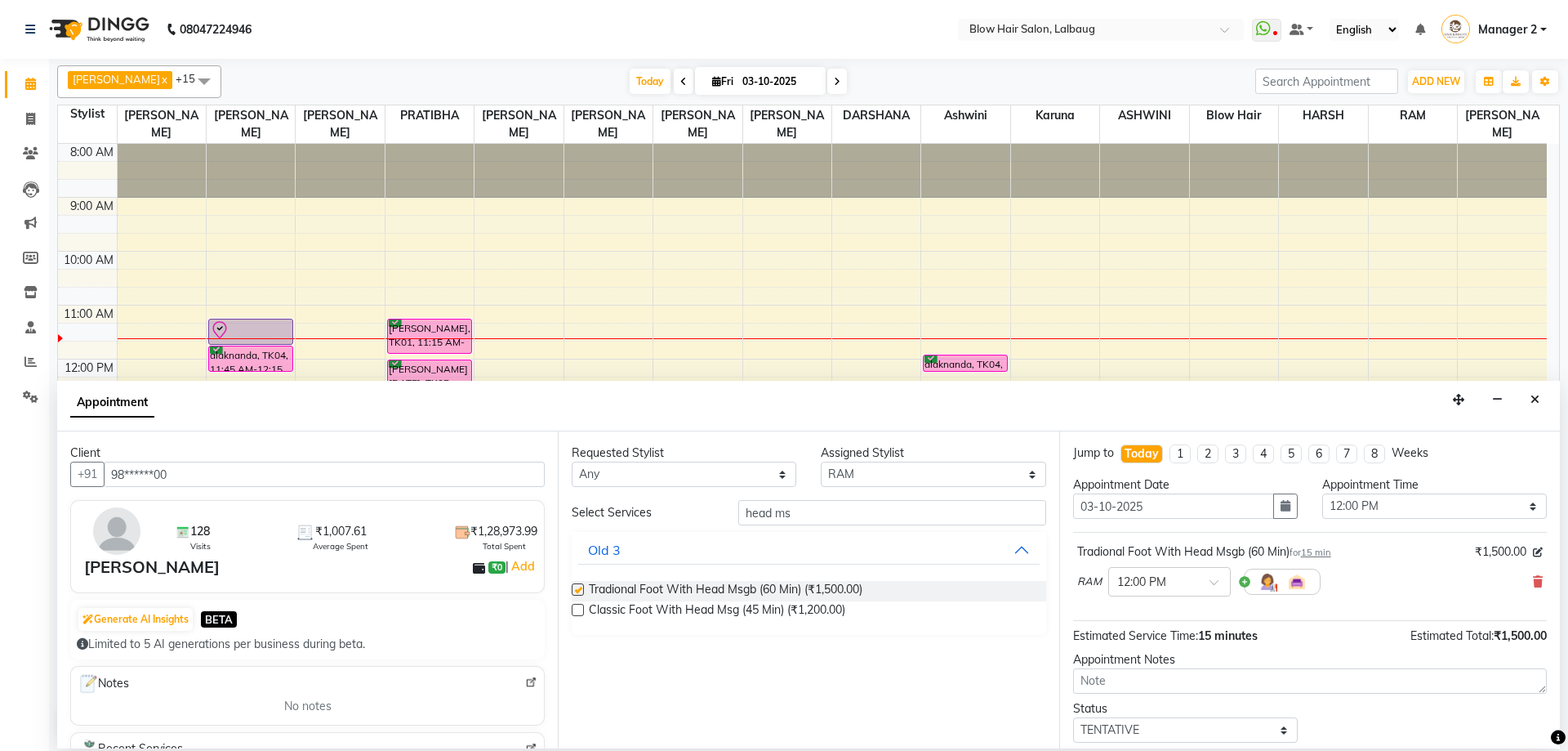
checkbox input "false"
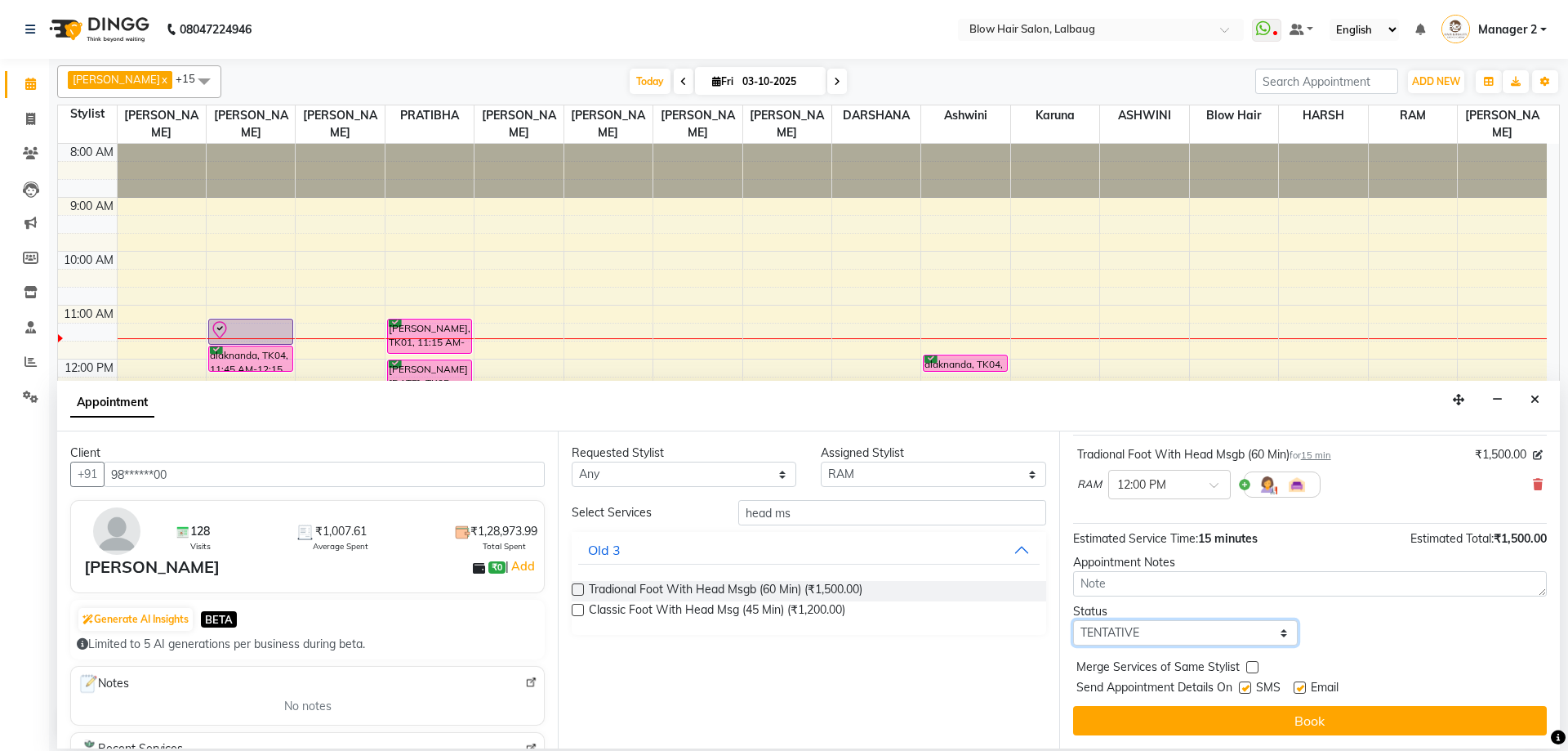
click at [1191, 641] on select "Select TENTATIVE CONFIRM CHECK-IN UPCOMING" at bounding box center [1185, 632] width 224 height 25
select select "confirm booking"
click at [1073, 620] on select "Select TENTATIVE CONFIRM CHECK-IN UPCOMING" at bounding box center [1185, 632] width 224 height 25
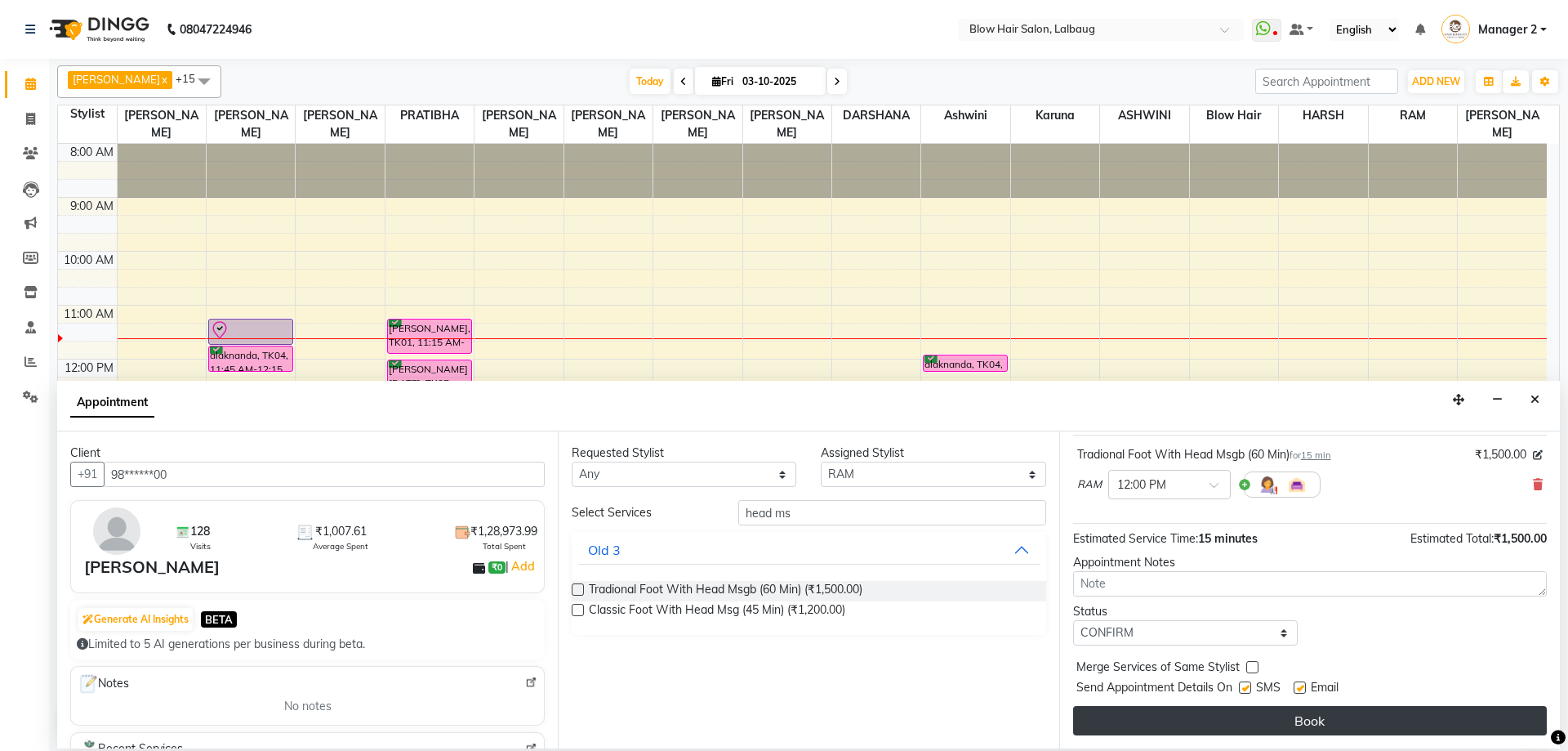
click at [1140, 728] on button "Book" at bounding box center [1310, 720] width 473 height 29
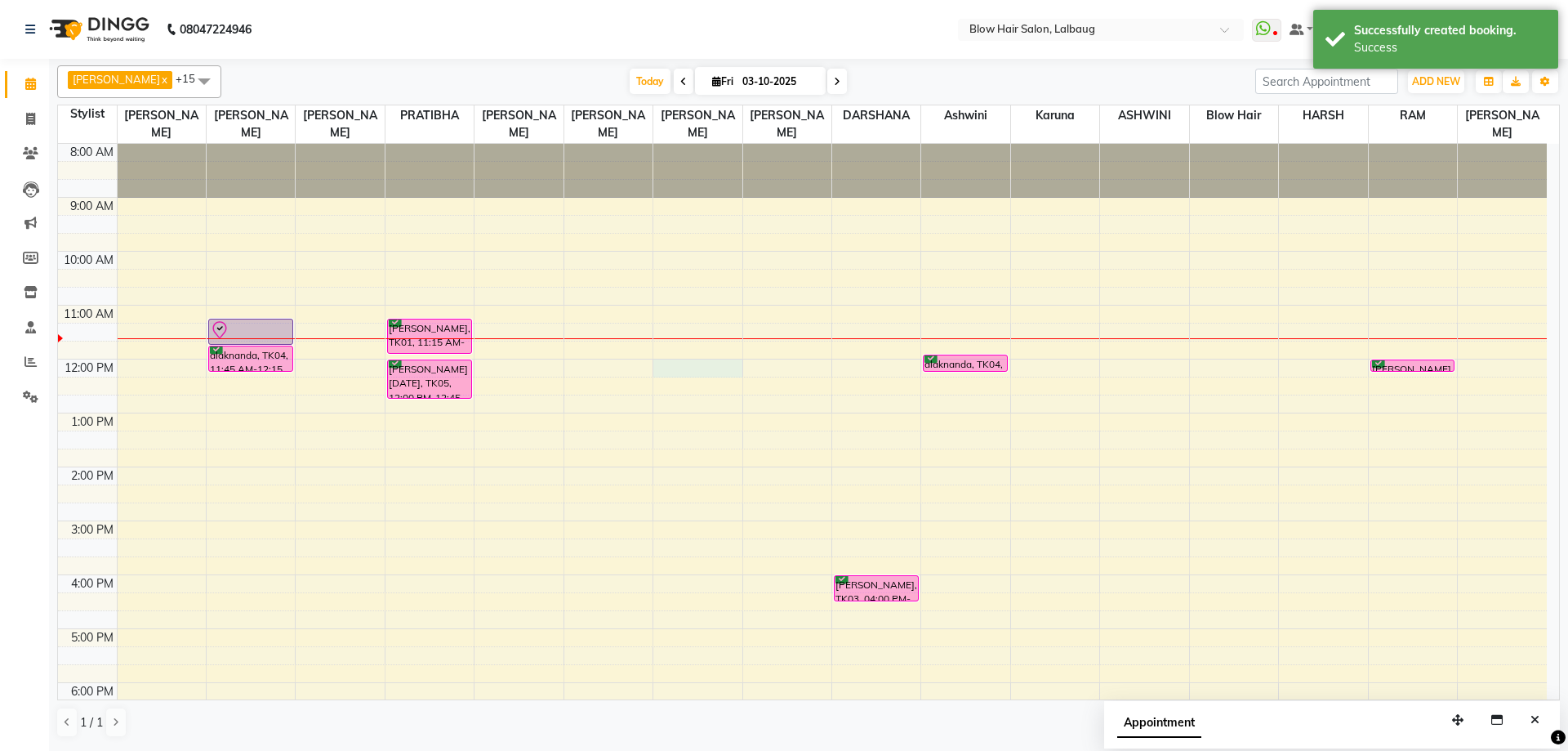
click at [699, 366] on div "8:00 AM 9:00 AM 10:00 AM 11:00 AM 12:00 PM 1:00 PM 2:00 PM 3:00 PM 4:00 PM 5:00…" at bounding box center [802, 521] width 1488 height 754
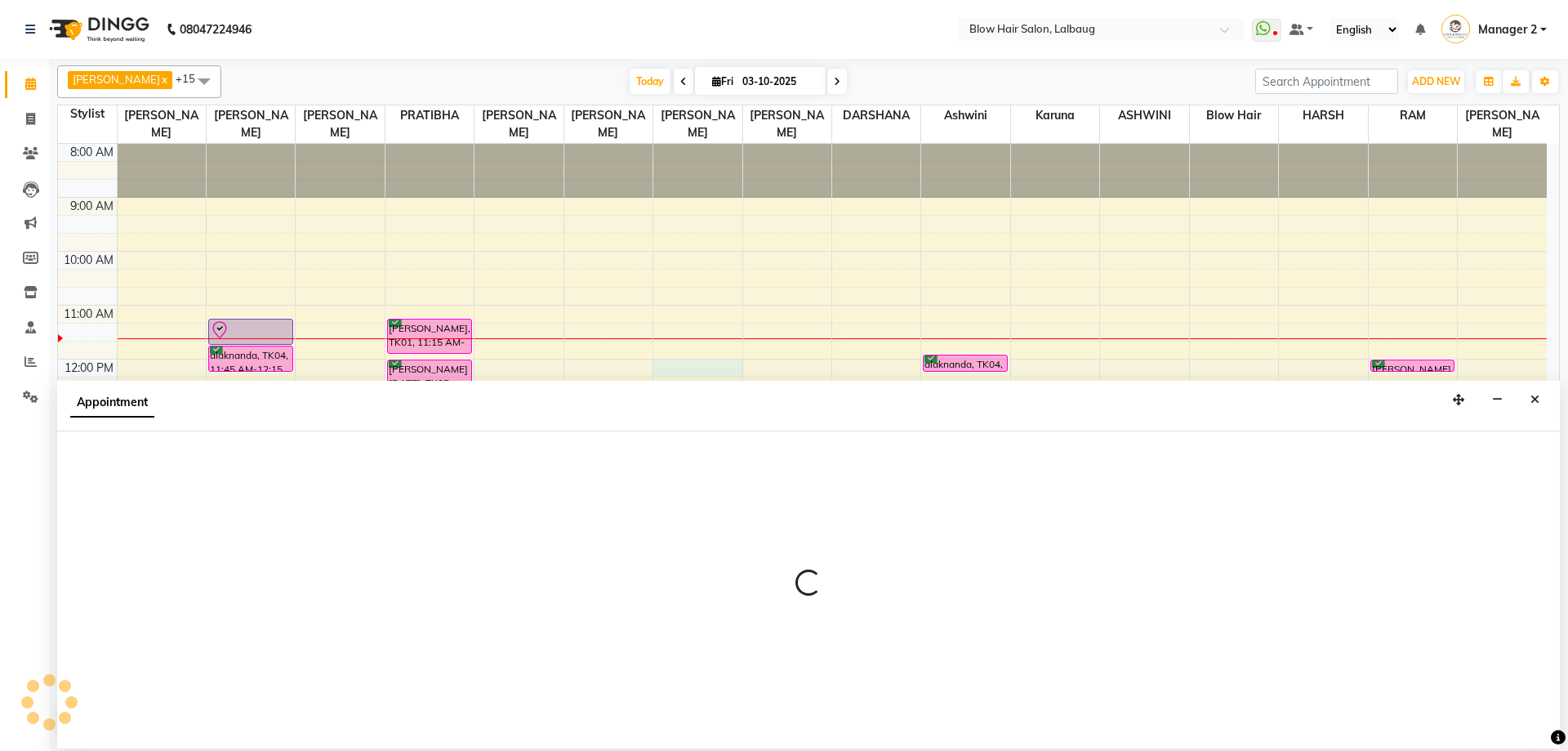
select select "76491"
select select "tentative"
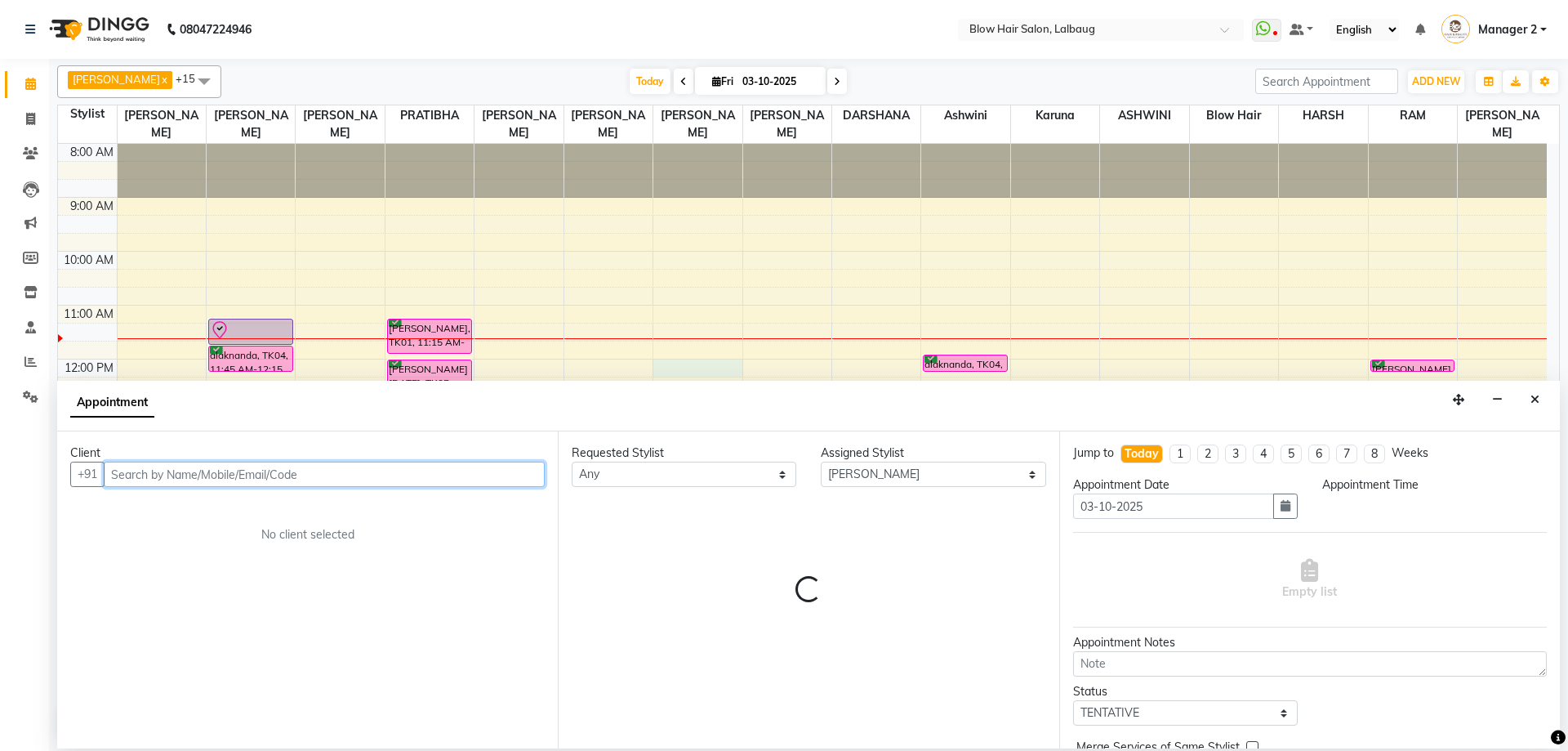
select select "720"
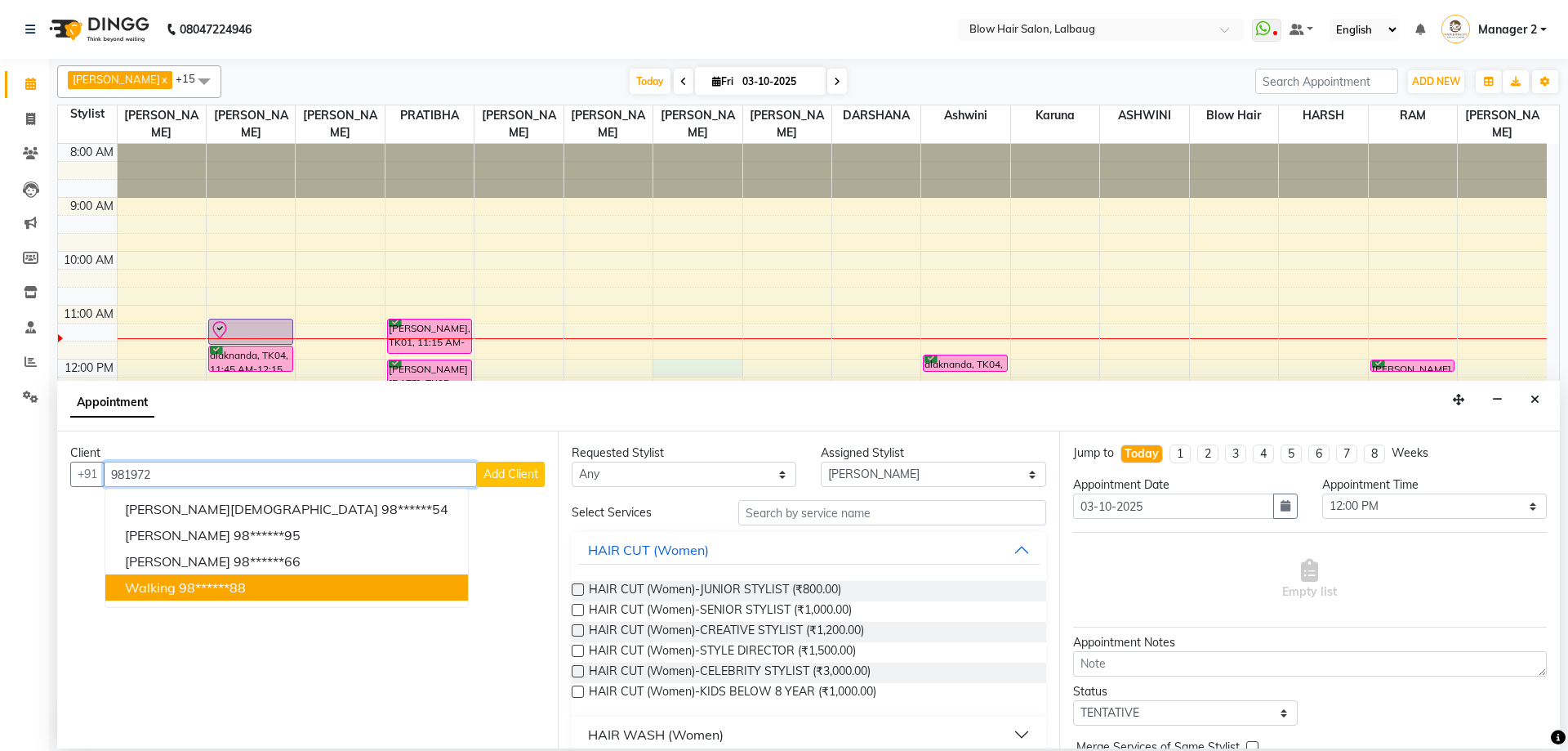
click at [191, 594] on ngb-highlight "98******88" at bounding box center [212, 587] width 67 height 17
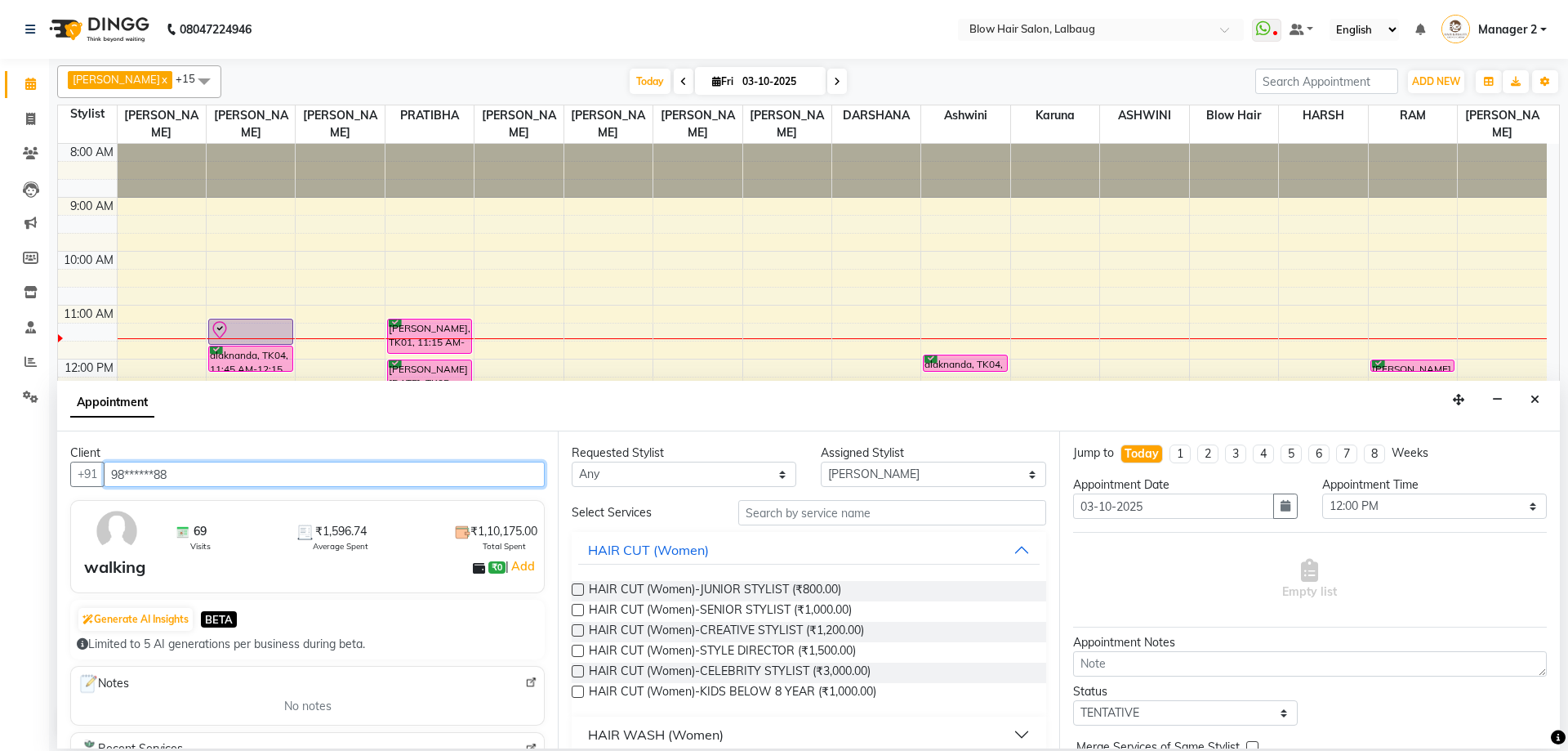
type input "98******88"
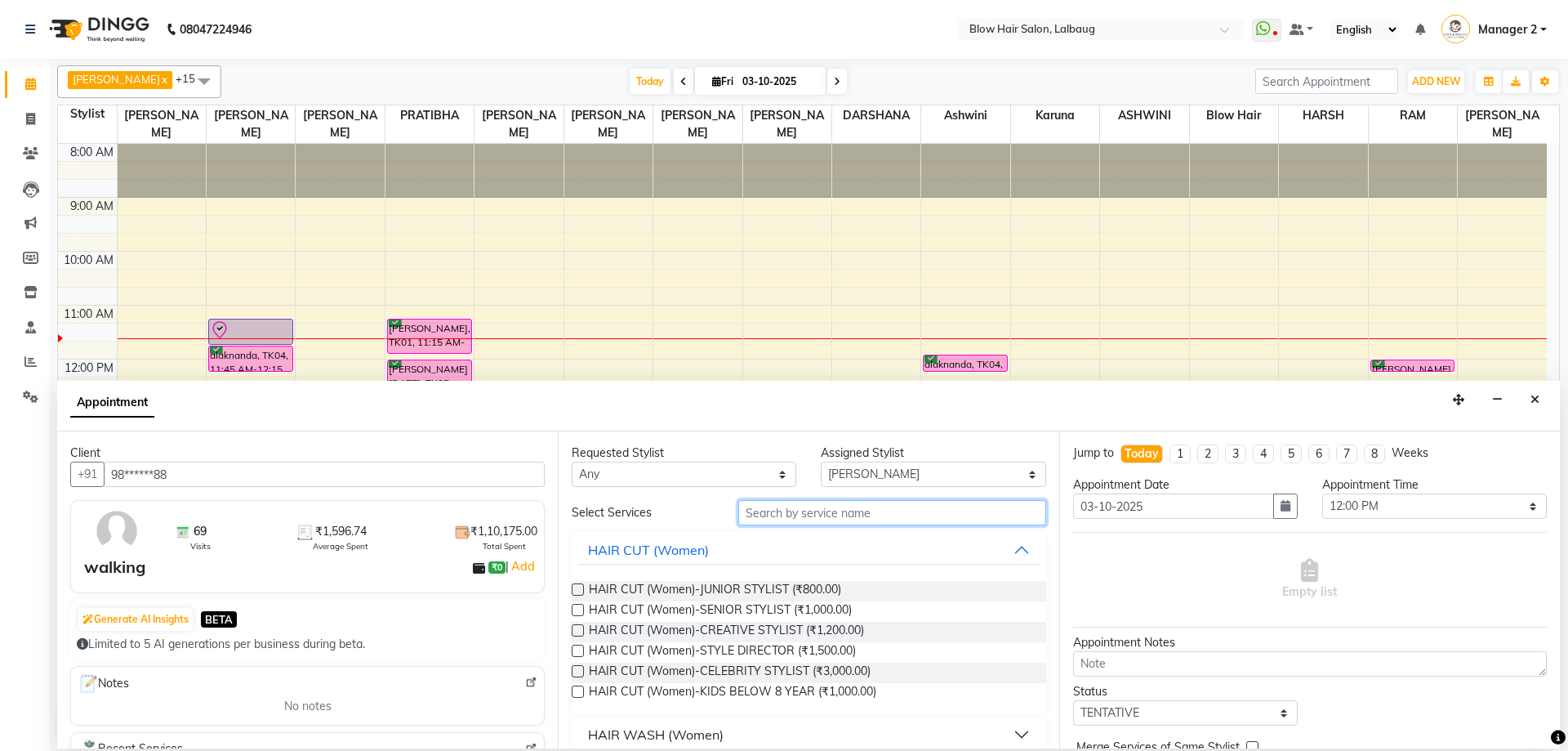
click at [873, 515] on input "text" at bounding box center [892, 513] width 308 height 25
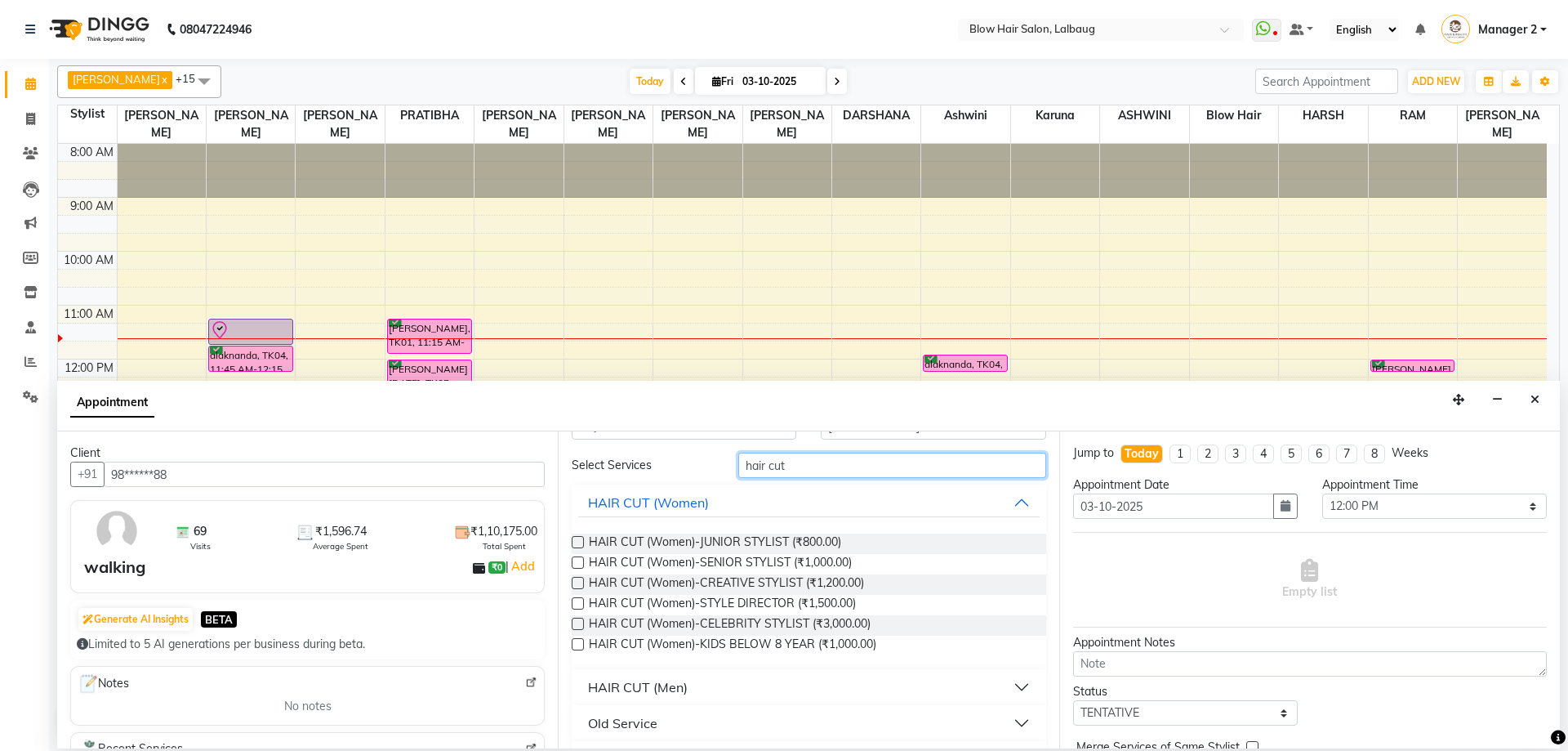
scroll to position [89, 0]
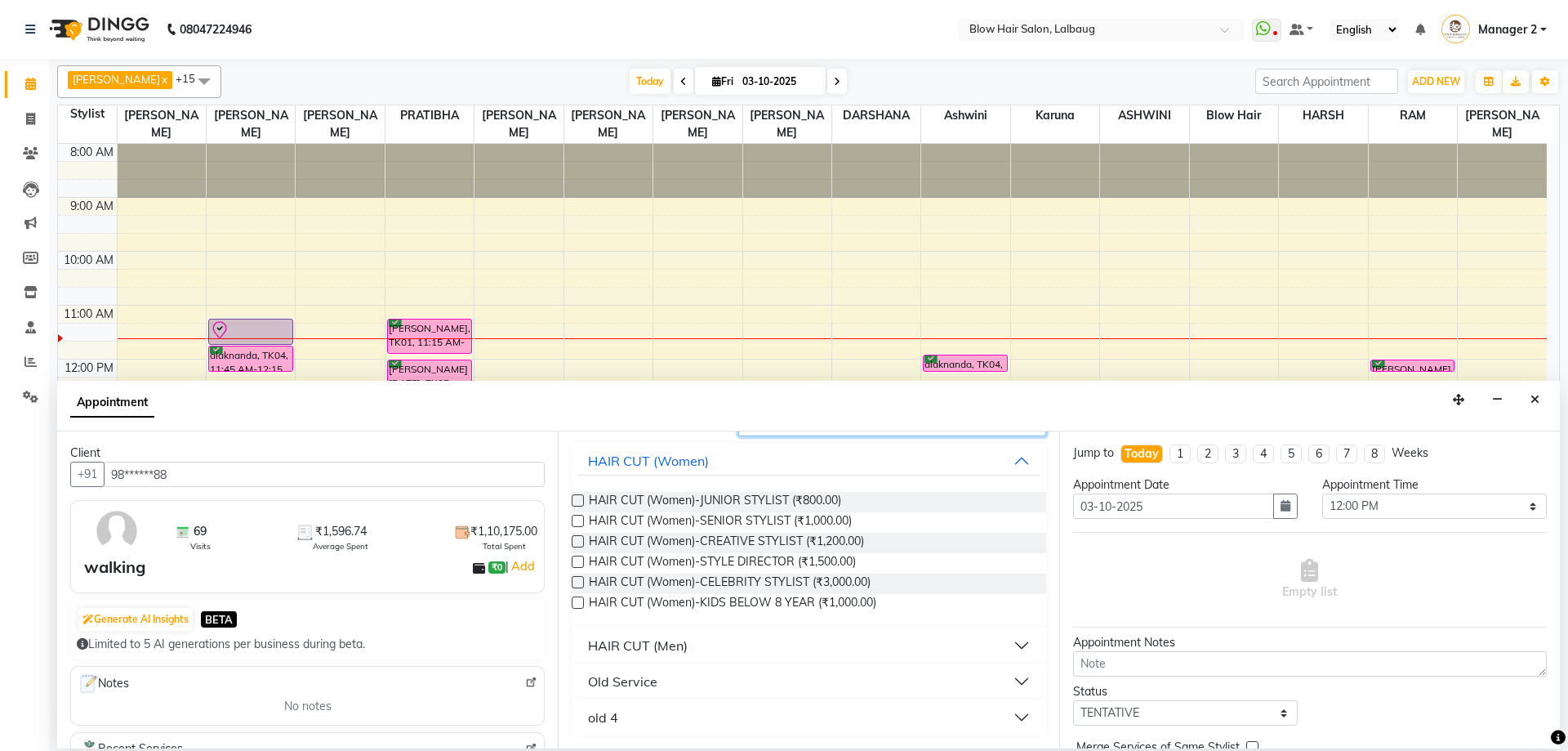
type input "hair cut"
click at [664, 650] on div "HAIR CUT (Men)" at bounding box center [638, 645] width 100 height 20
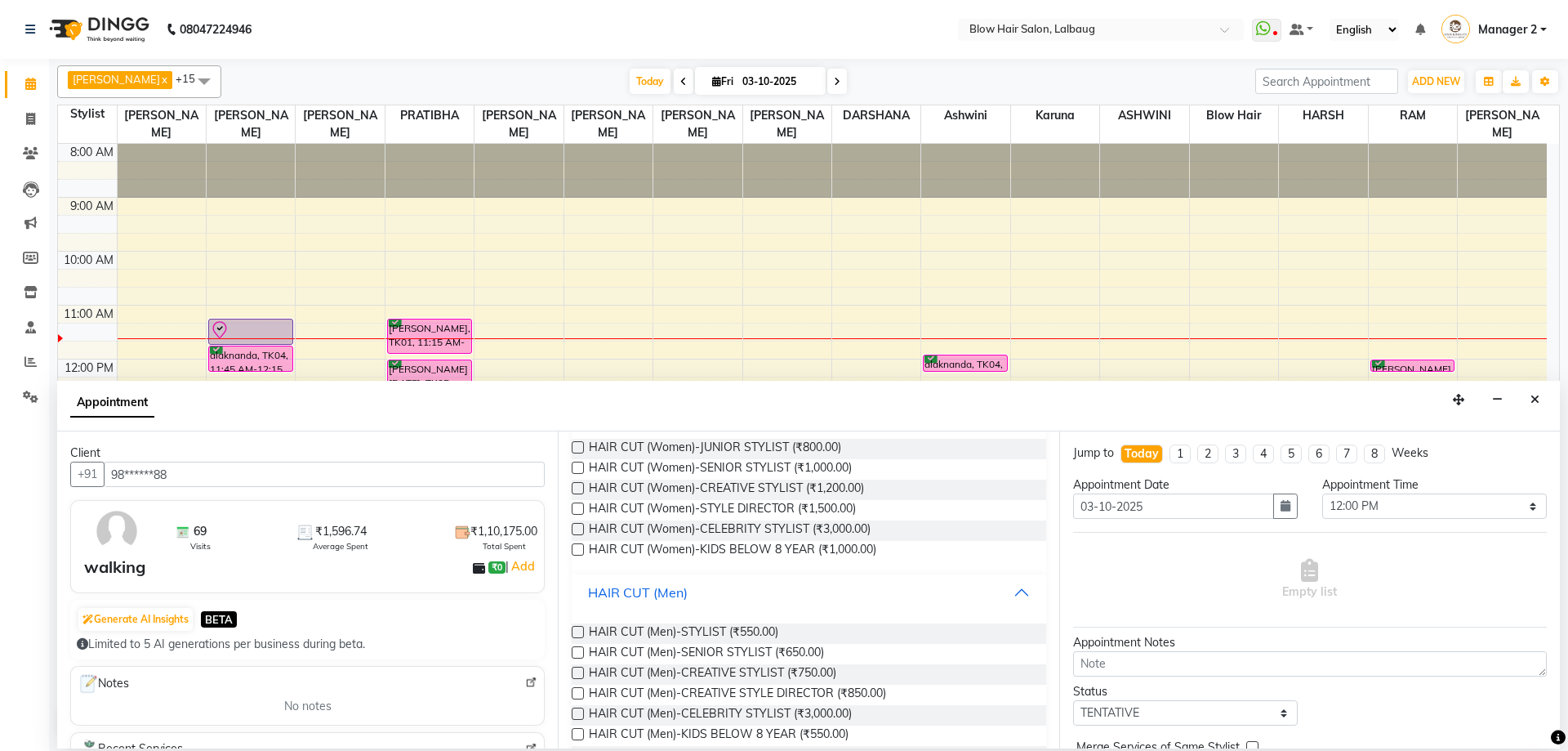
scroll to position [170, 0]
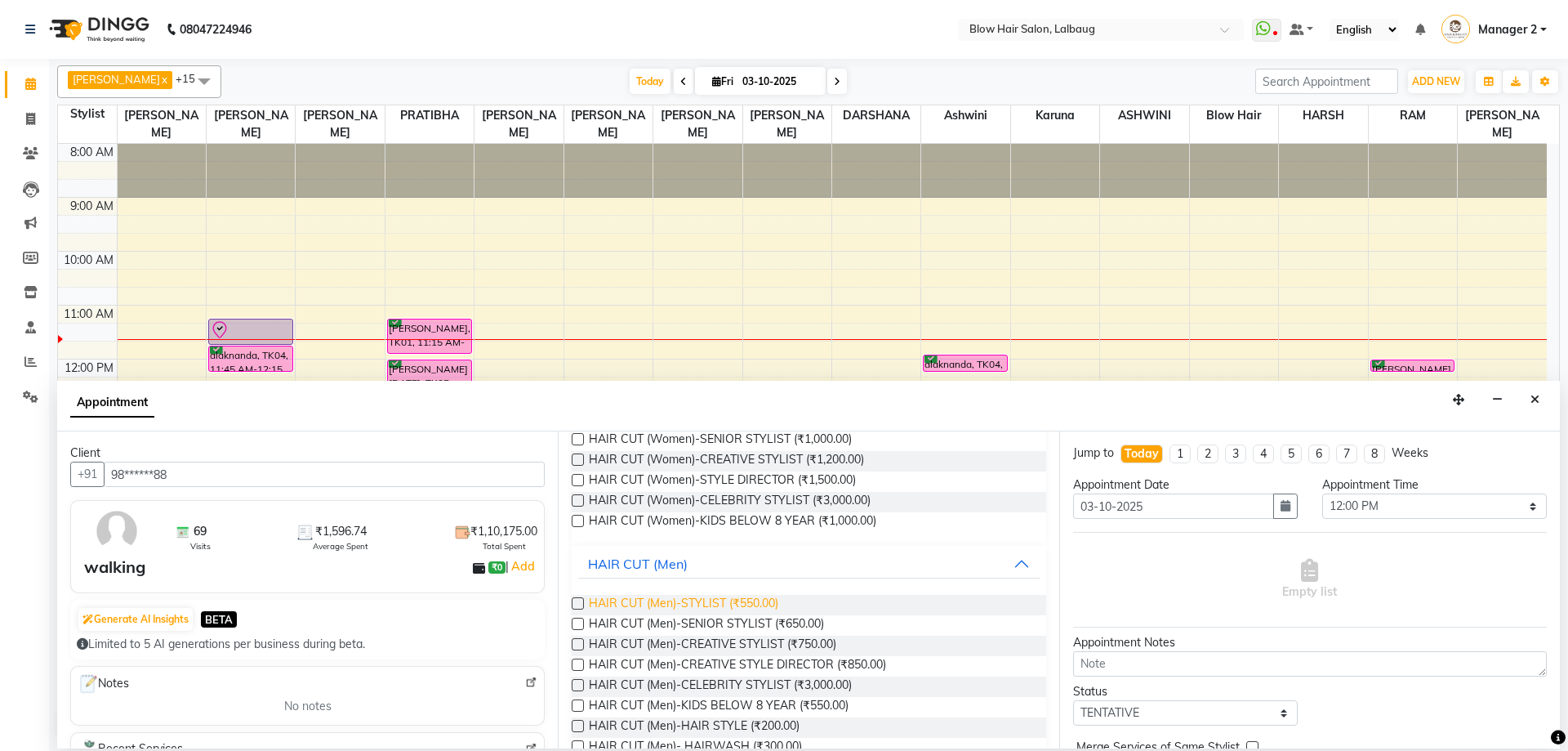
click at [679, 598] on span "HAIR CUT (Men)-STYLIST (₹550.00)" at bounding box center [684, 605] width 189 height 21
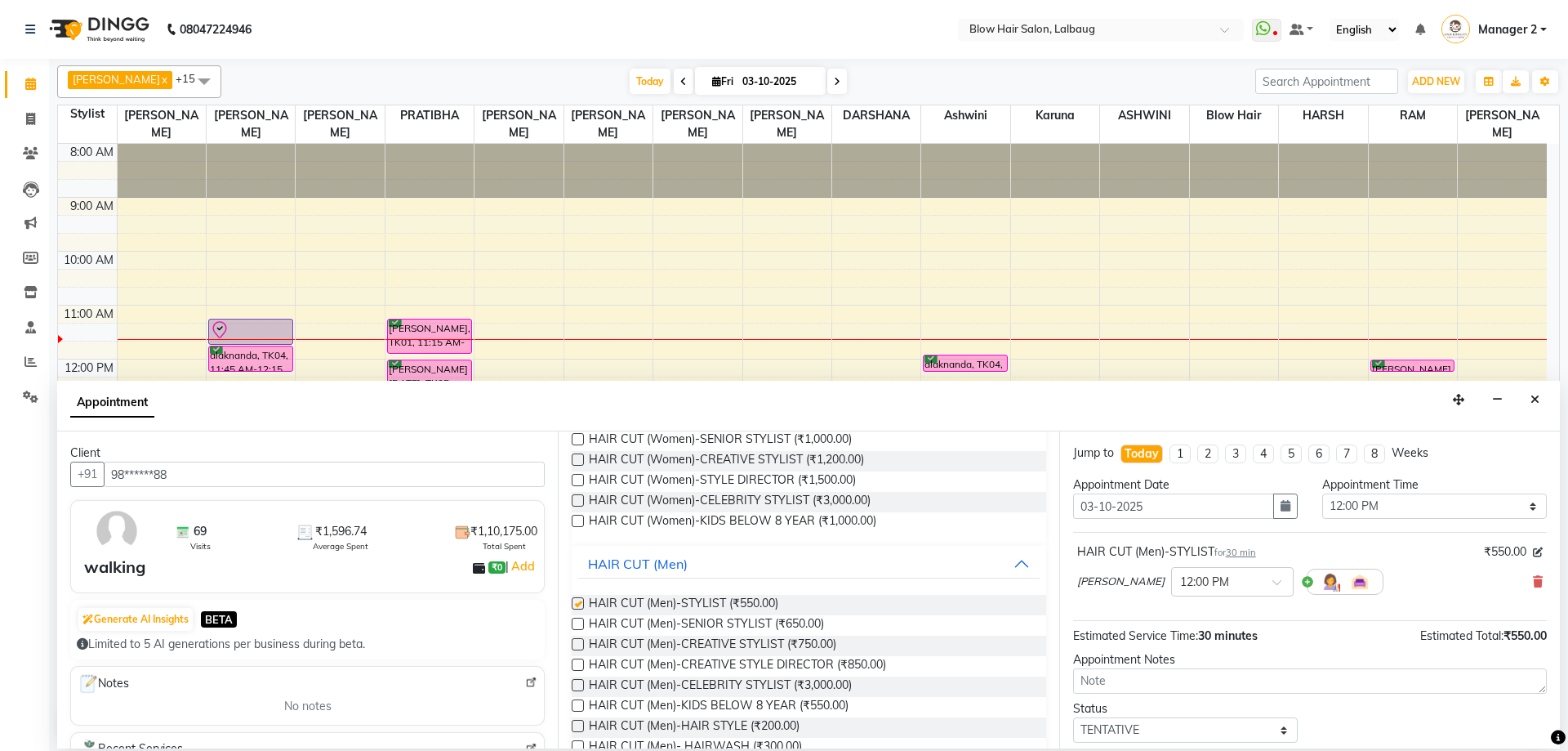
checkbox input "false"
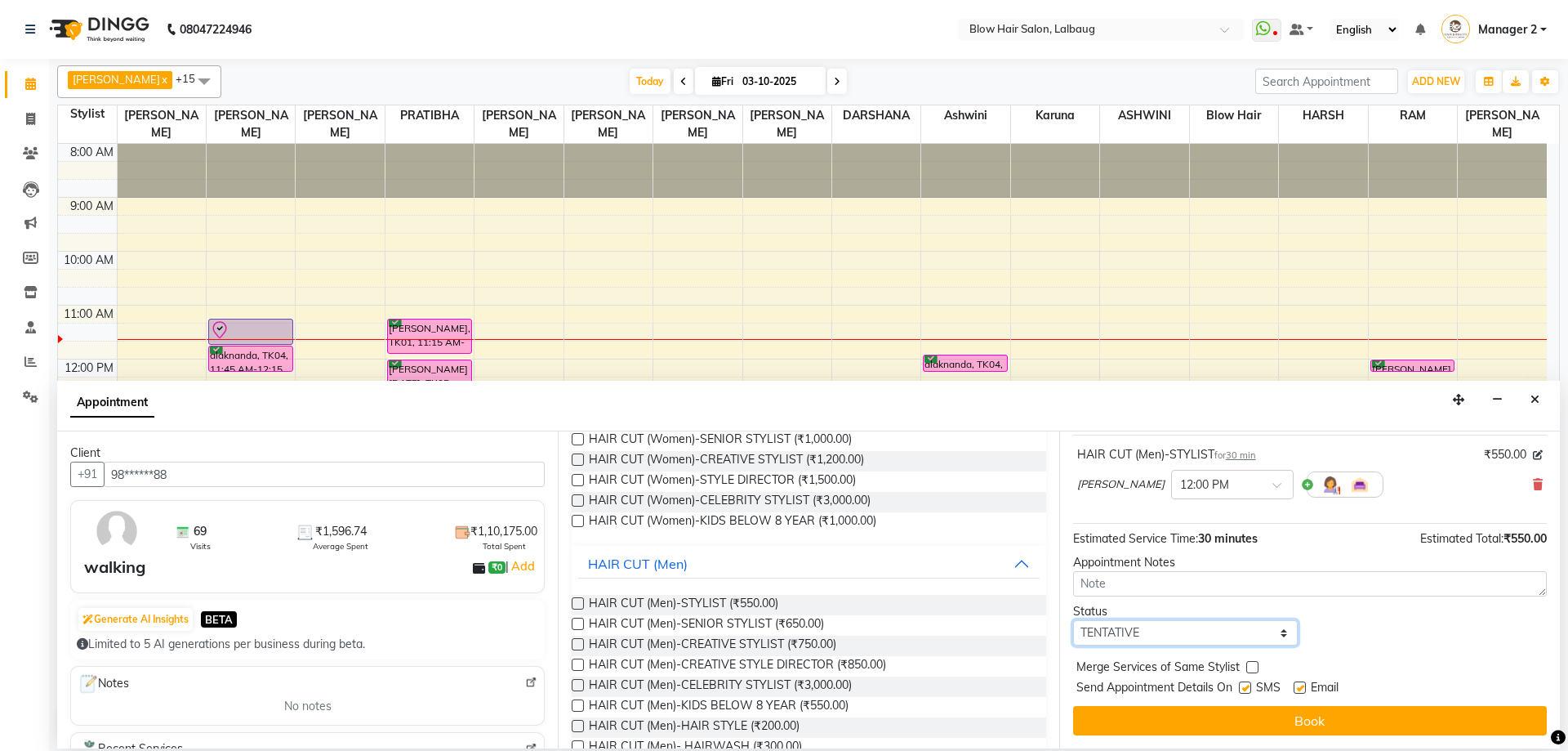
click at [1175, 624] on select "Select TENTATIVE CONFIRM CHECK-IN UPCOMING" at bounding box center [1185, 632] width 224 height 25
select select "confirm booking"
click at [1073, 620] on select "Select TENTATIVE CONFIRM CHECK-IN UPCOMING" at bounding box center [1185, 632] width 224 height 25
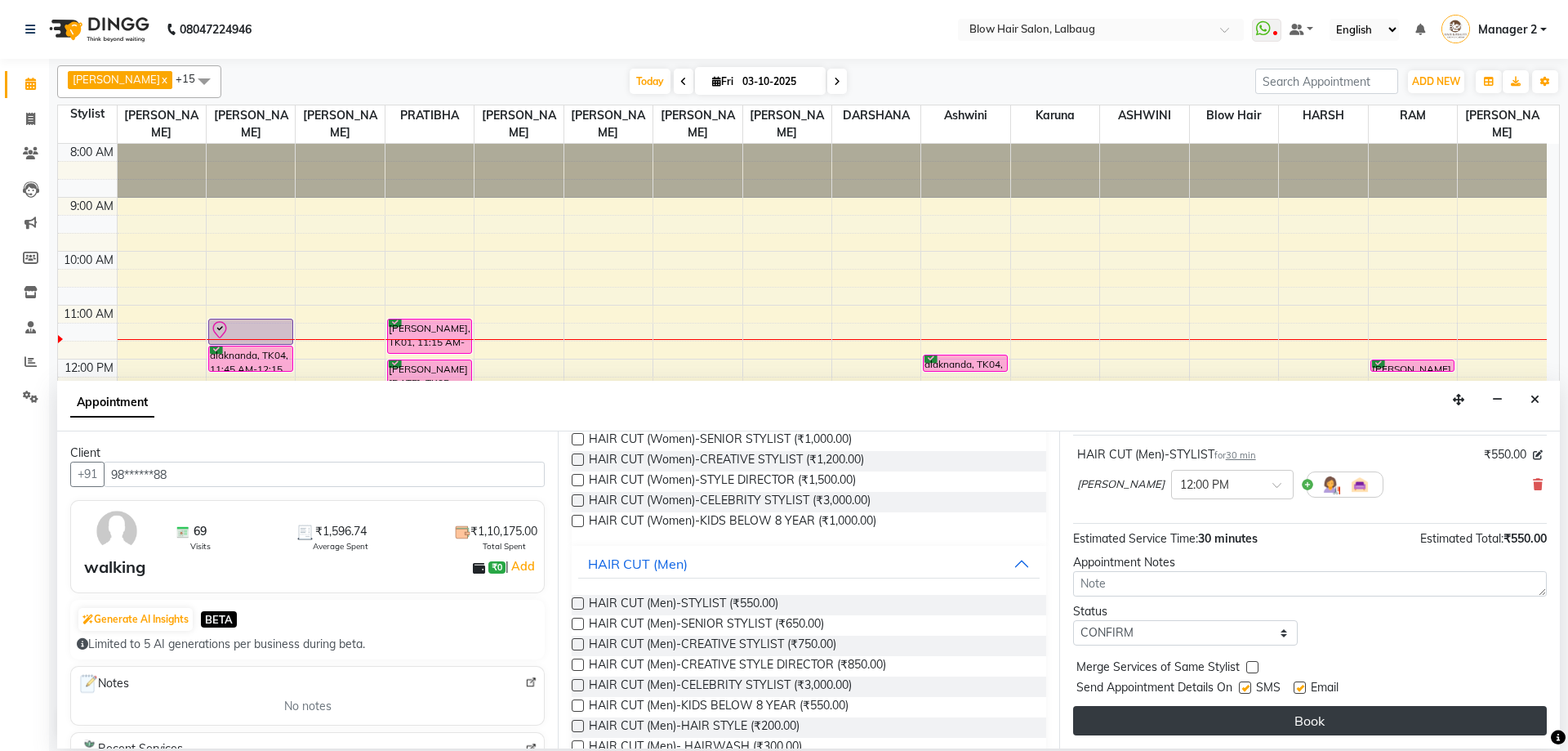
click at [1119, 723] on button "Book" at bounding box center [1310, 720] width 473 height 29
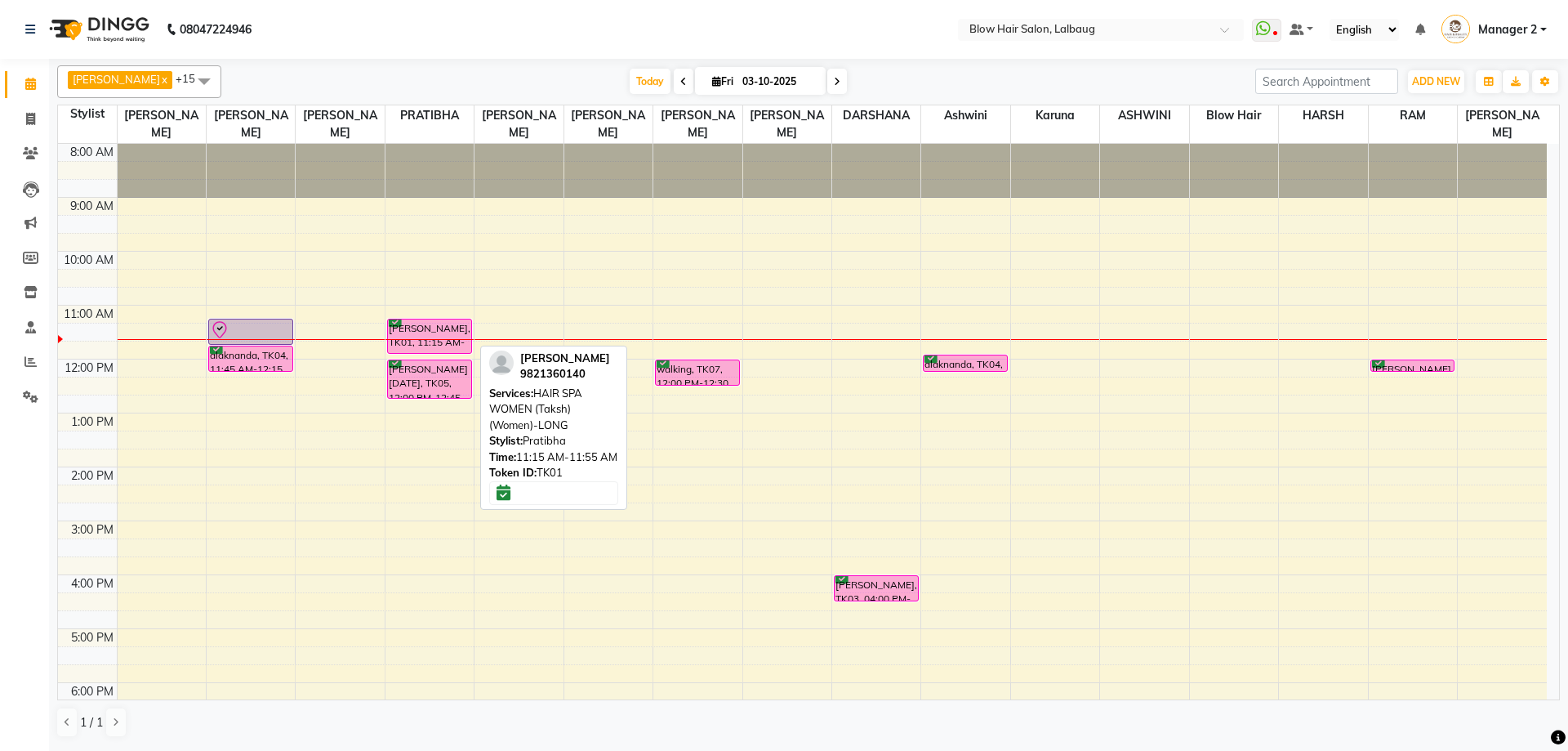
click at [446, 333] on div "[PERSON_NAME], TK01, 11:15 AM-11:55 AM, HAIR SPA WOMEN (Taksh) (Women)-LONG" at bounding box center [429, 336] width 83 height 33
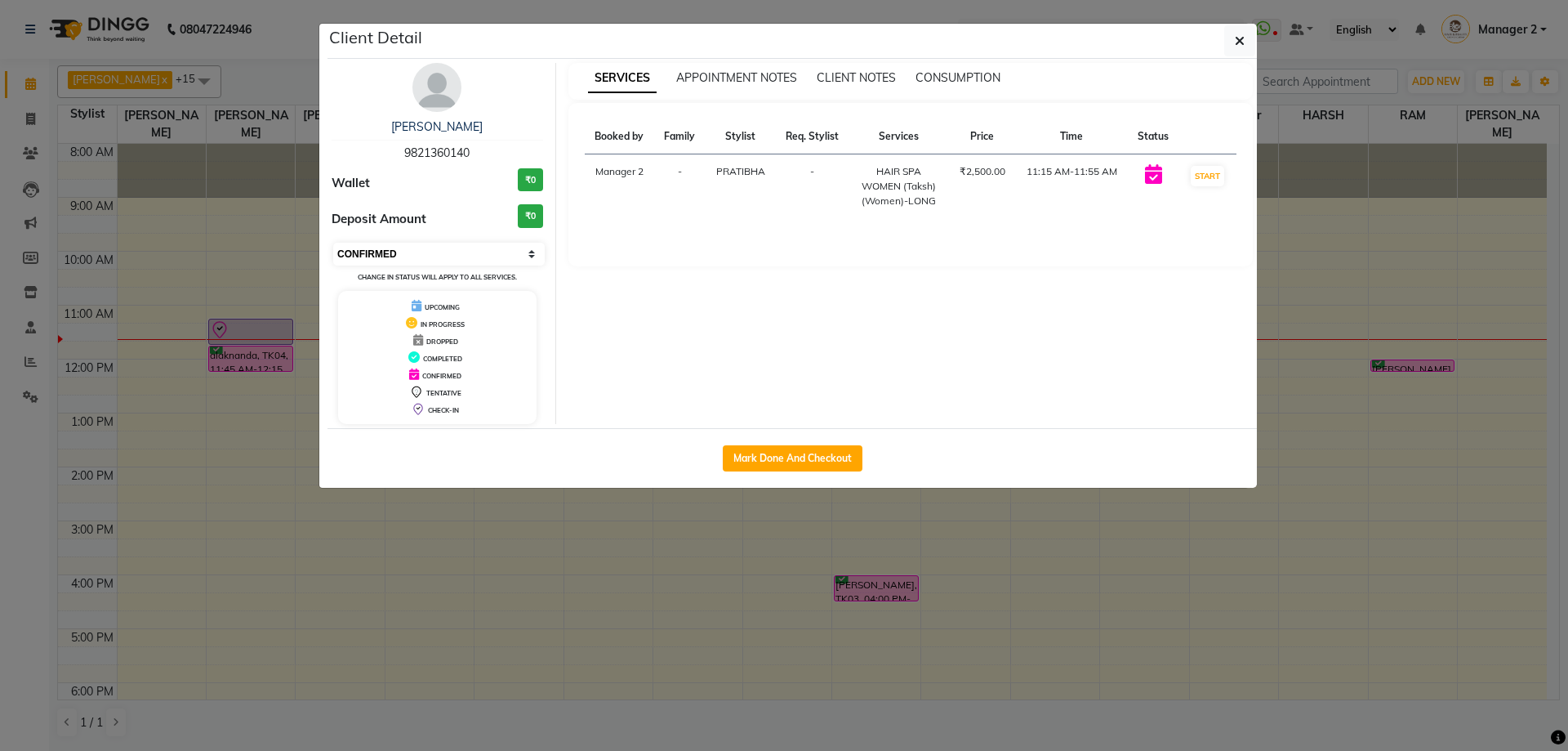
click at [462, 252] on select "Select IN SERVICE CONFIRMED TENTATIVE CHECK IN MARK DONE DROPPED UPCOMING" at bounding box center [439, 254] width 212 height 23
select select "7"
click at [333, 243] on select "Select IN SERVICE CONFIRMED TENTATIVE CHECK IN MARK DONE DROPPED UPCOMING" at bounding box center [439, 254] width 212 height 23
click at [1212, 53] on div "Client Detail" at bounding box center [791, 42] width 929 height 35
click at [1243, 38] on icon "button" at bounding box center [1240, 41] width 10 height 13
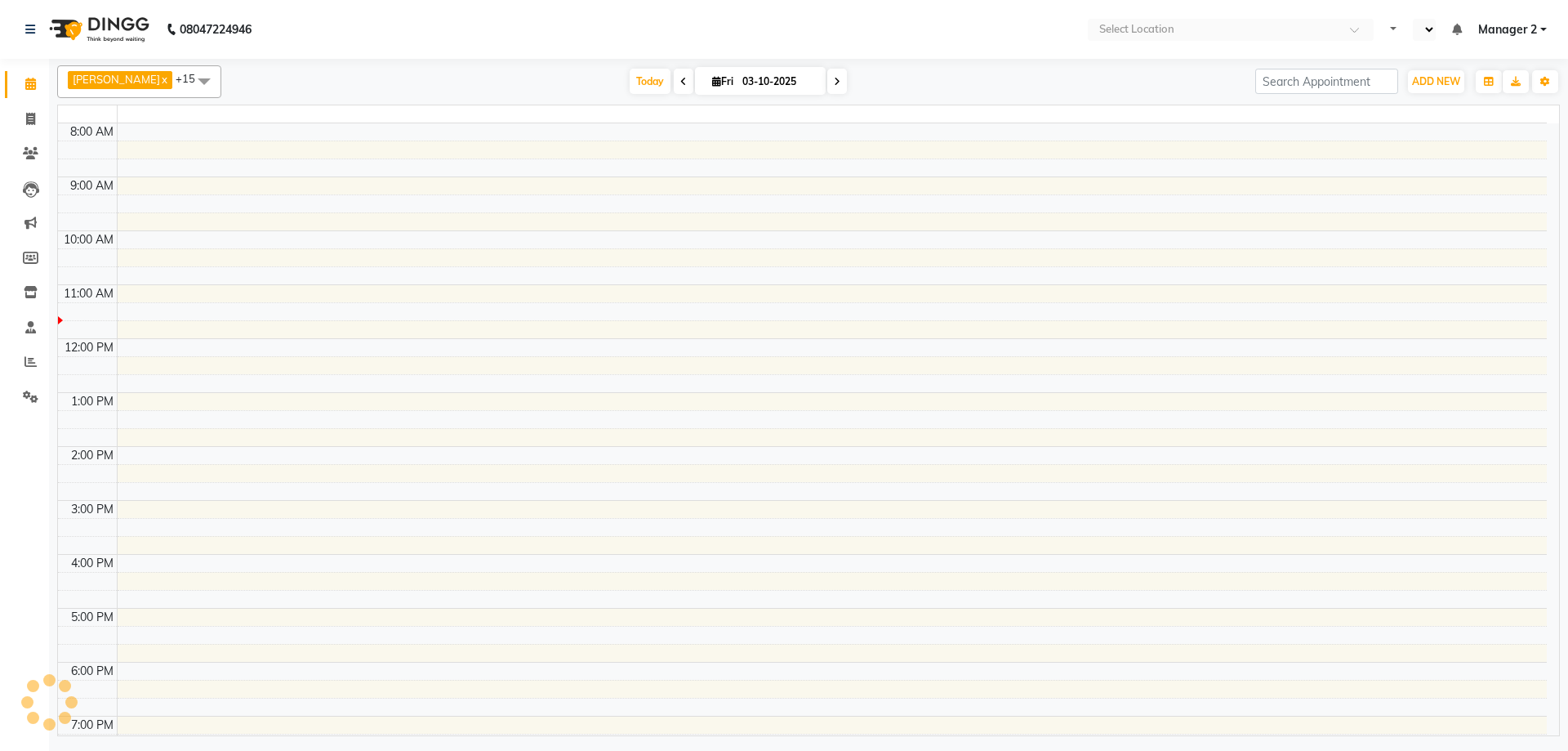
select select "en"
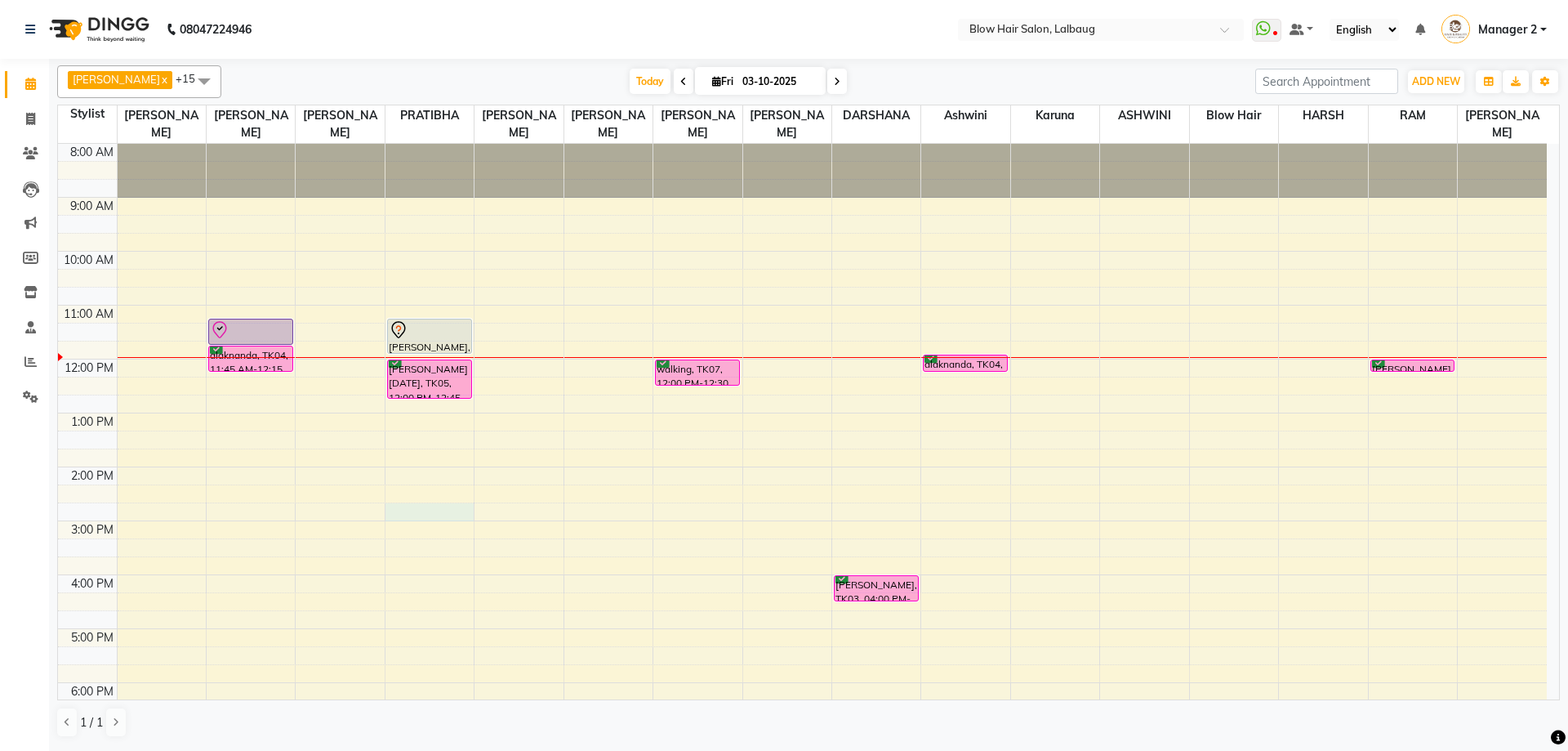
click at [425, 516] on div "8:00 AM 9:00 AM 10:00 AM 11:00 AM 12:00 PM 1:00 PM 2:00 PM 3:00 PM 4:00 PM 5:00…" at bounding box center [802, 521] width 1488 height 754
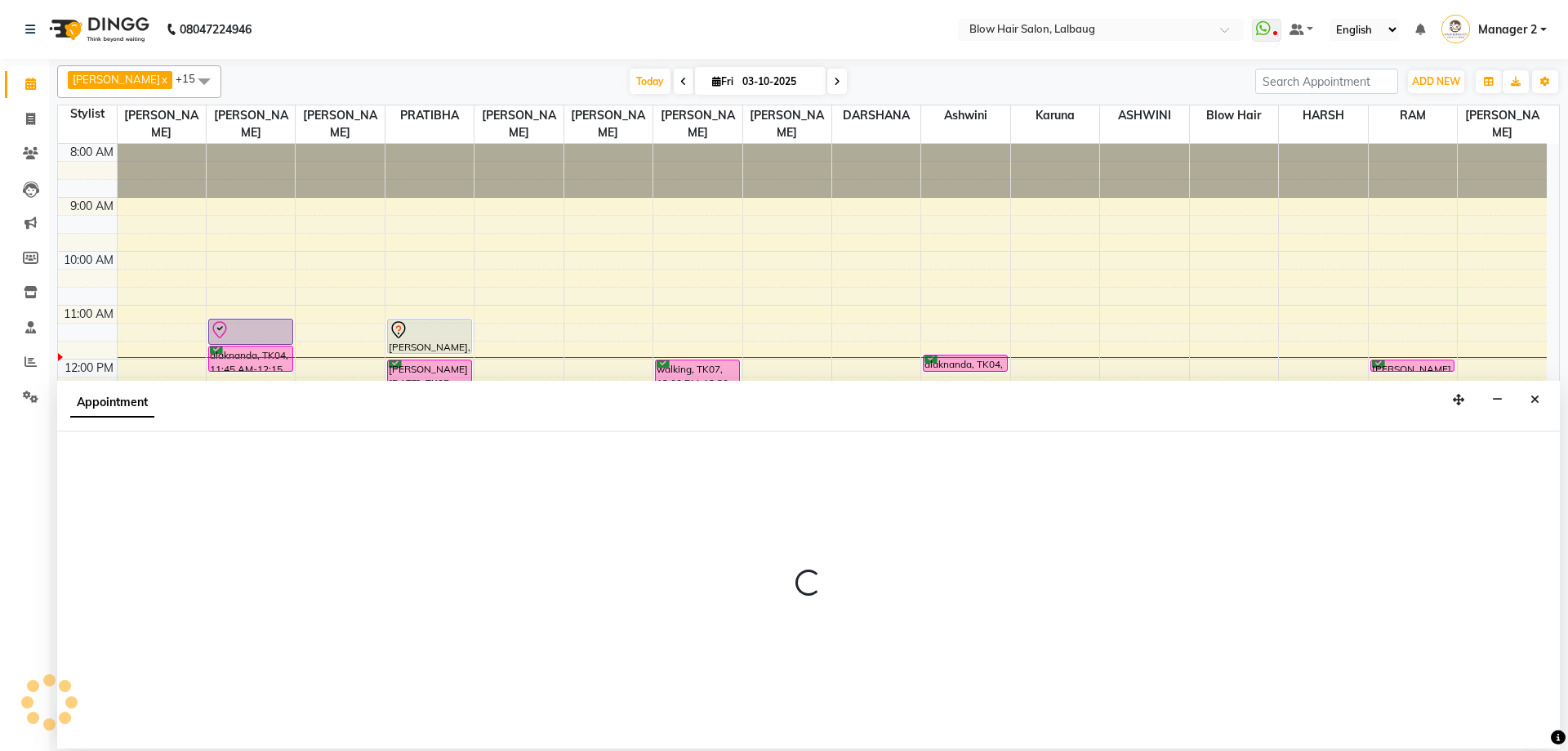
select select "33540"
select select "885"
select select "tentative"
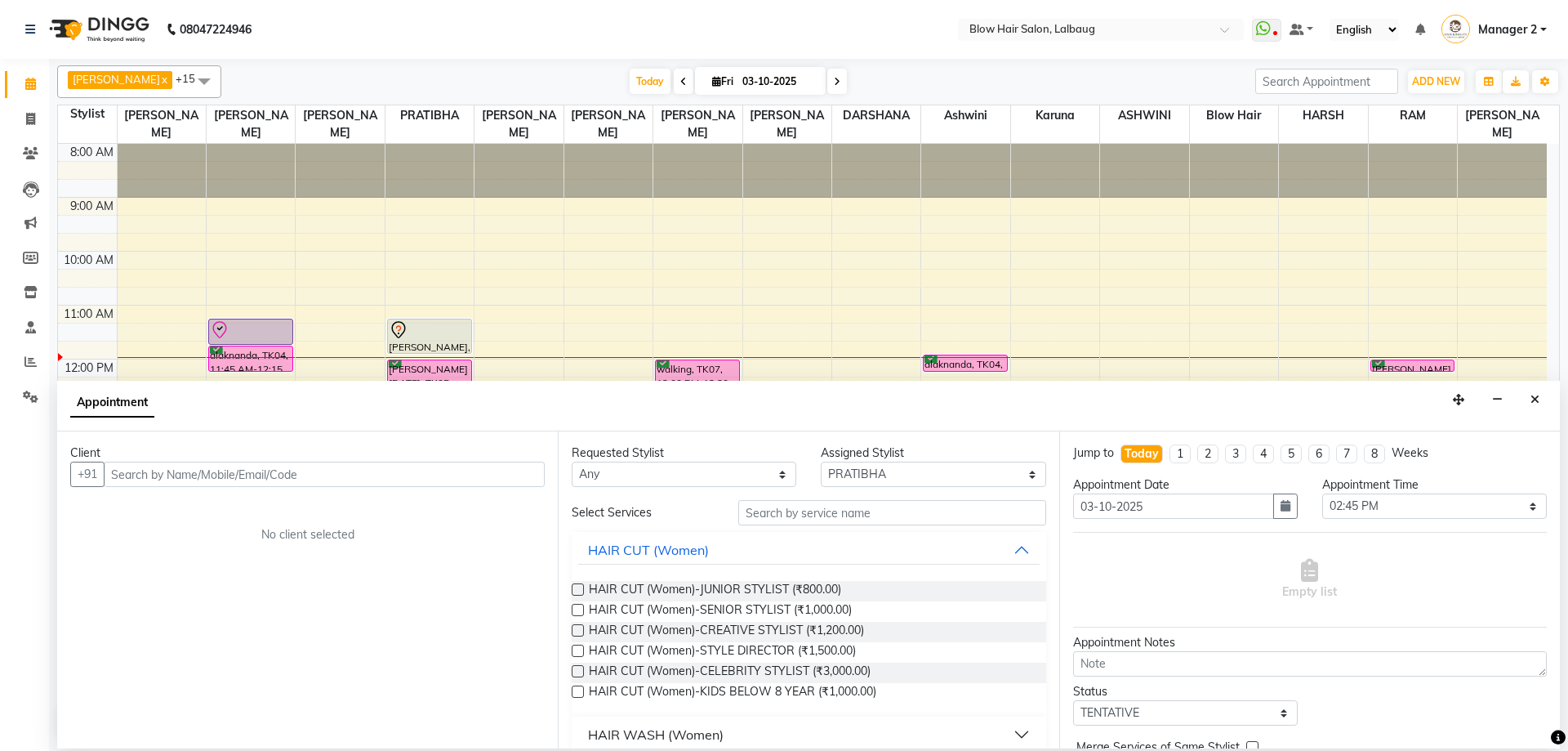
click at [204, 476] on input "text" at bounding box center [324, 474] width 441 height 25
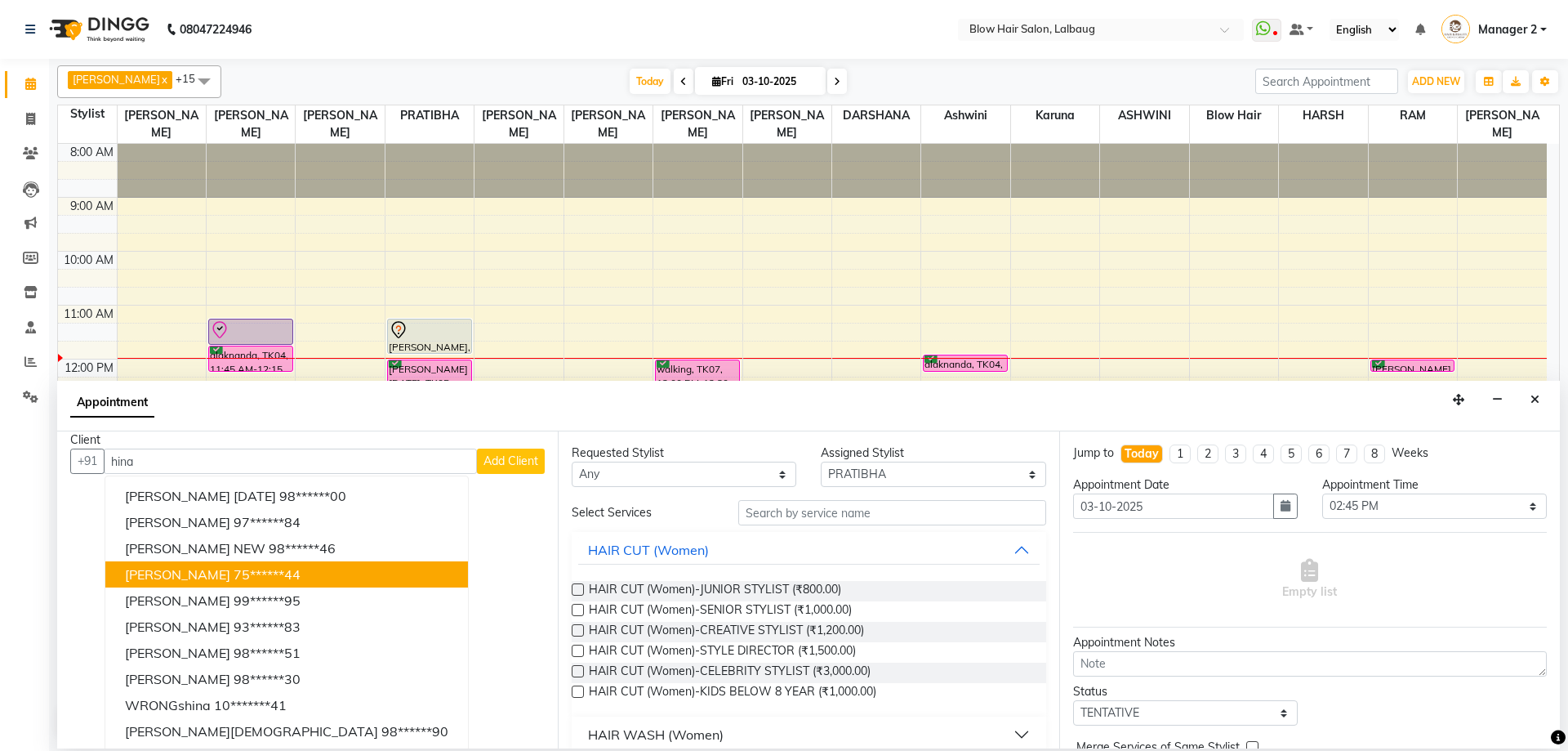
scroll to position [17, 0]
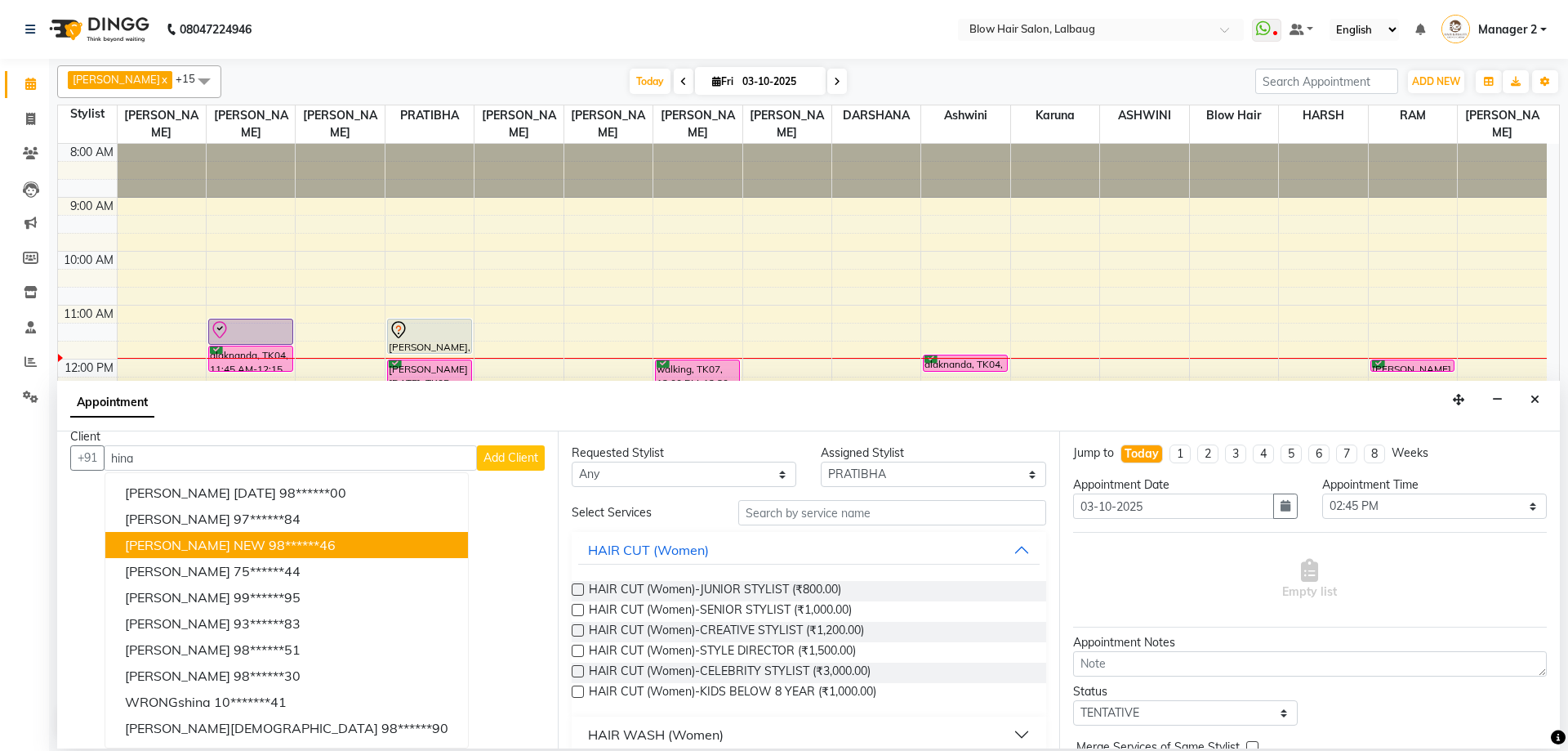
click at [211, 550] on span "[PERSON_NAME] NEW" at bounding box center [194, 545] width 140 height 17
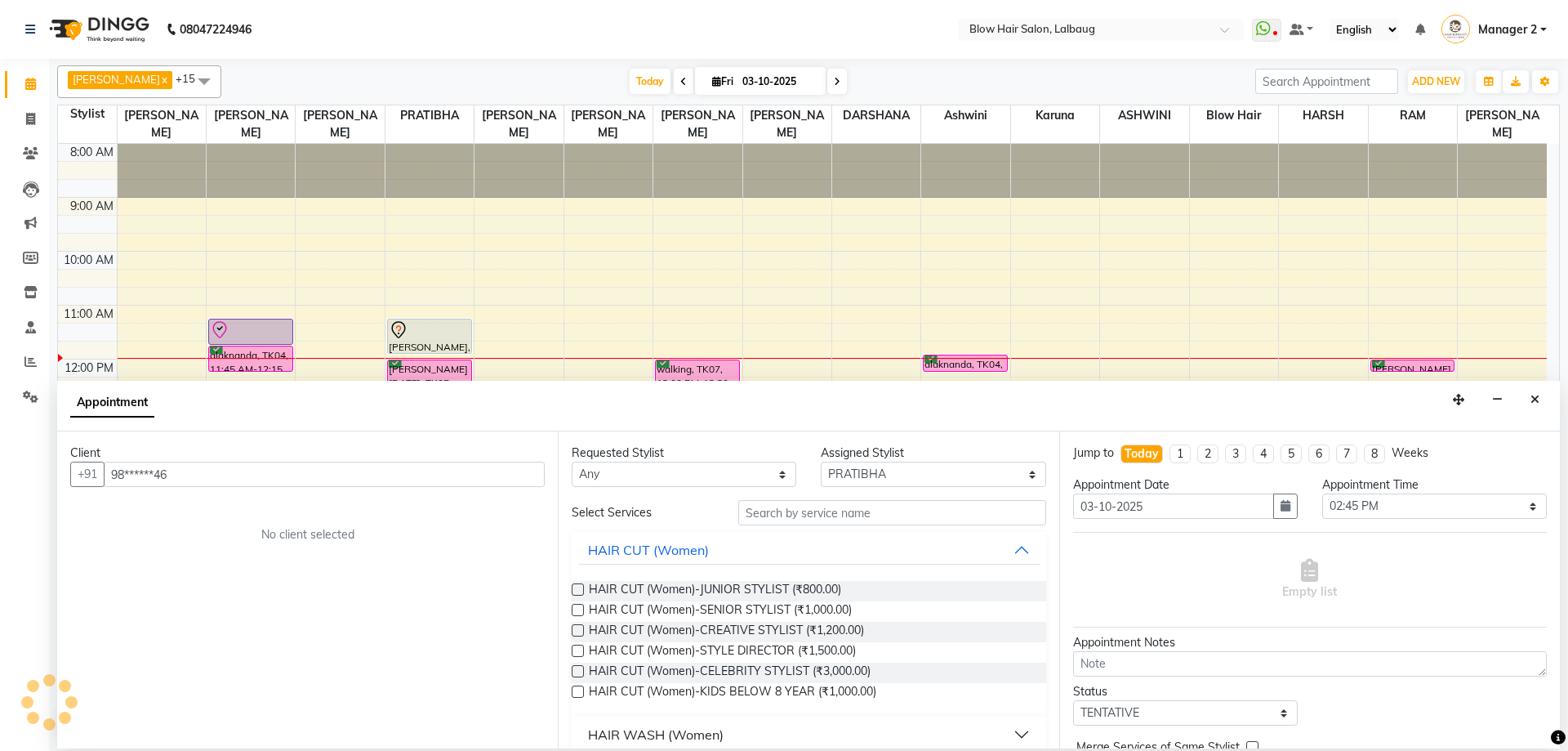
scroll to position [0, 0]
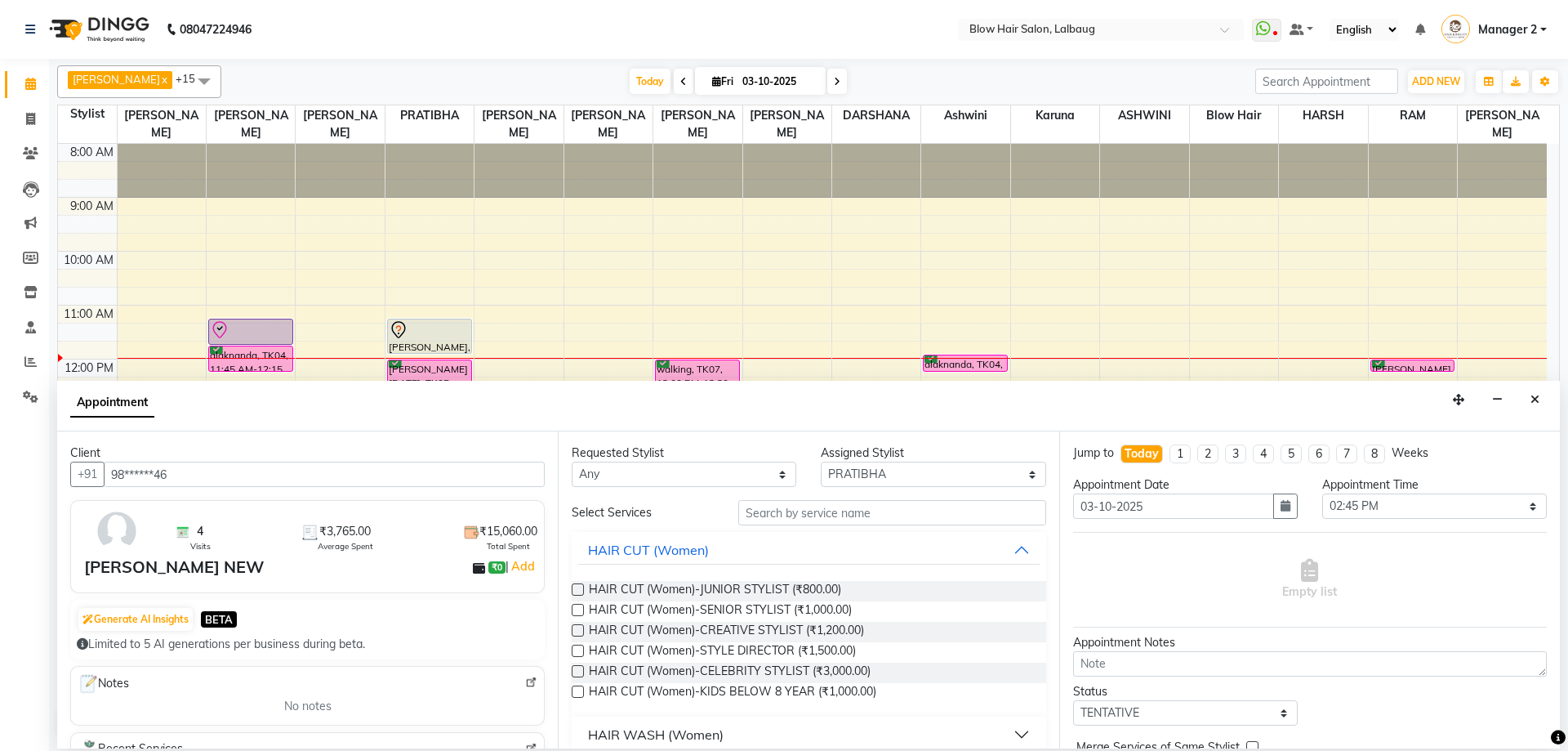
type input "98******46"
click at [819, 513] on input "text" at bounding box center [892, 513] width 308 height 25
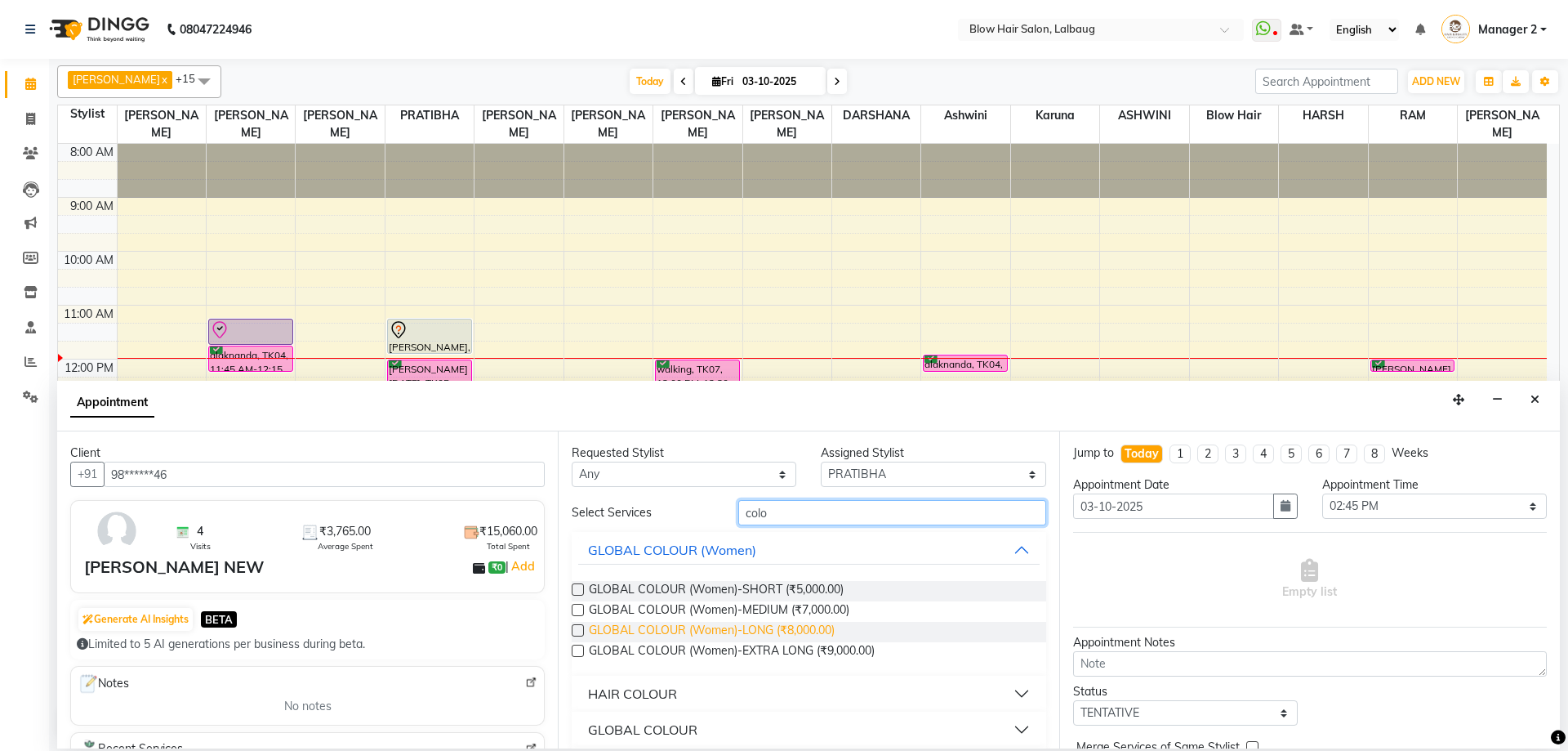
scroll to position [81, 0]
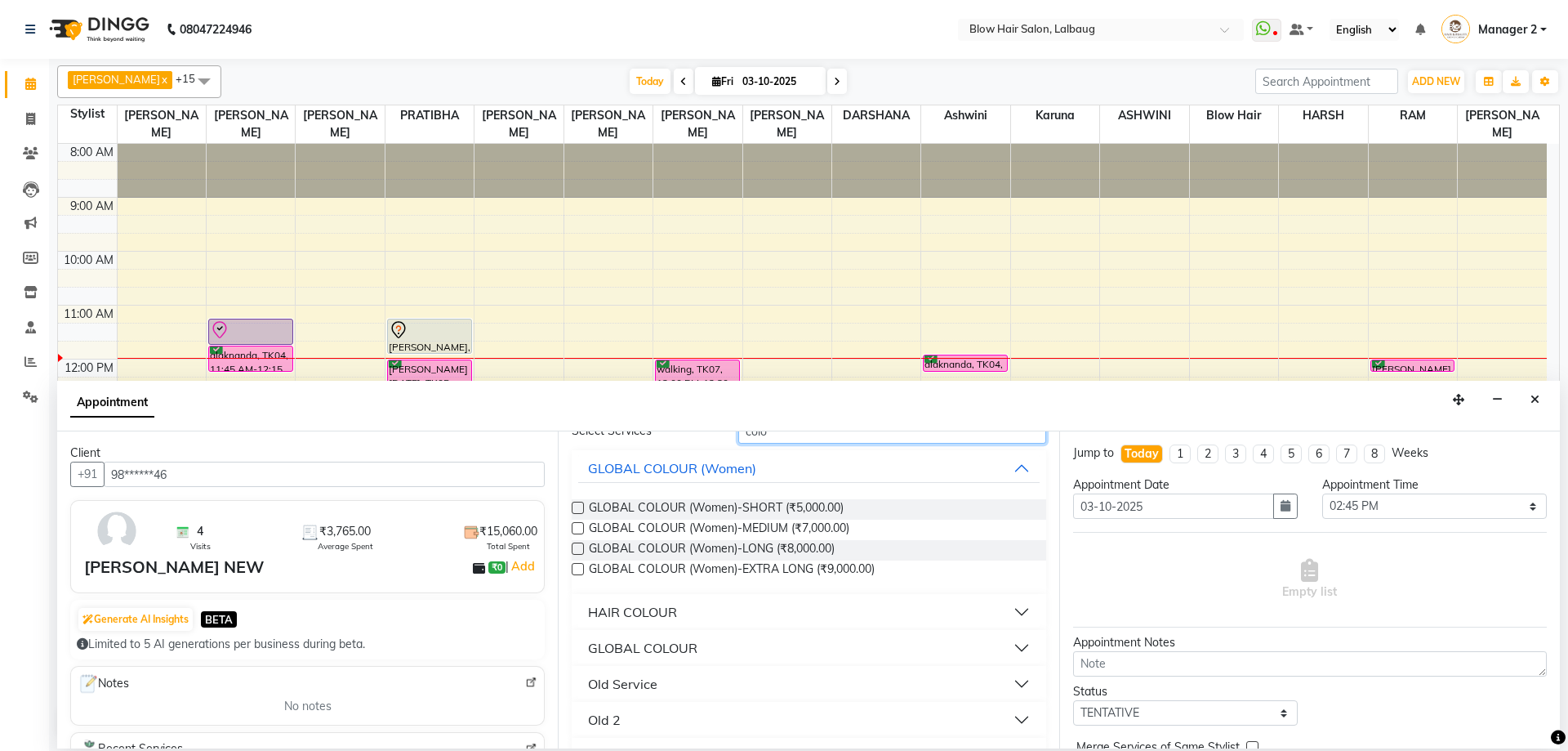
type input "colo"
click at [639, 616] on div "HAIR COLOUR" at bounding box center [632, 612] width 89 height 20
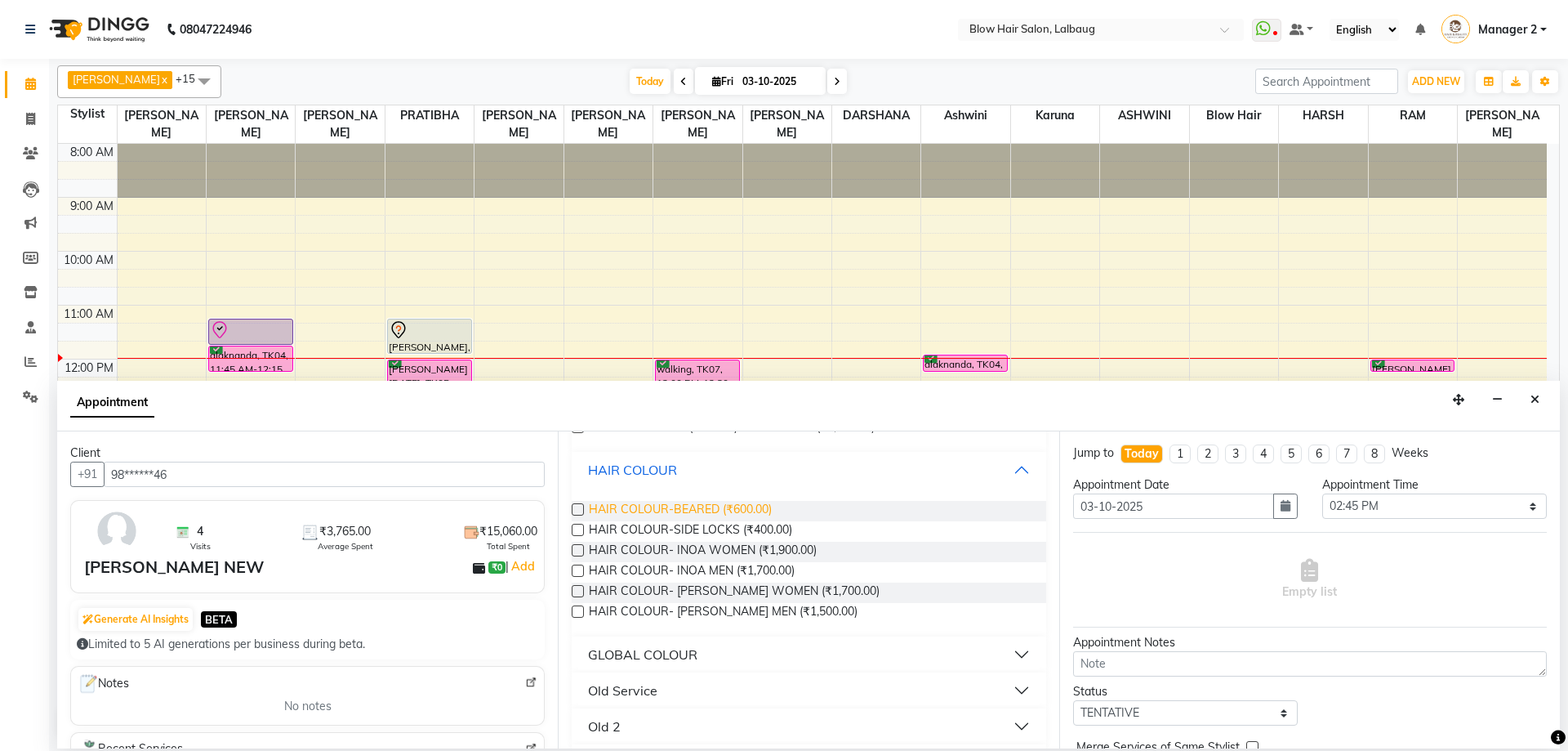
scroll to position [245, 0]
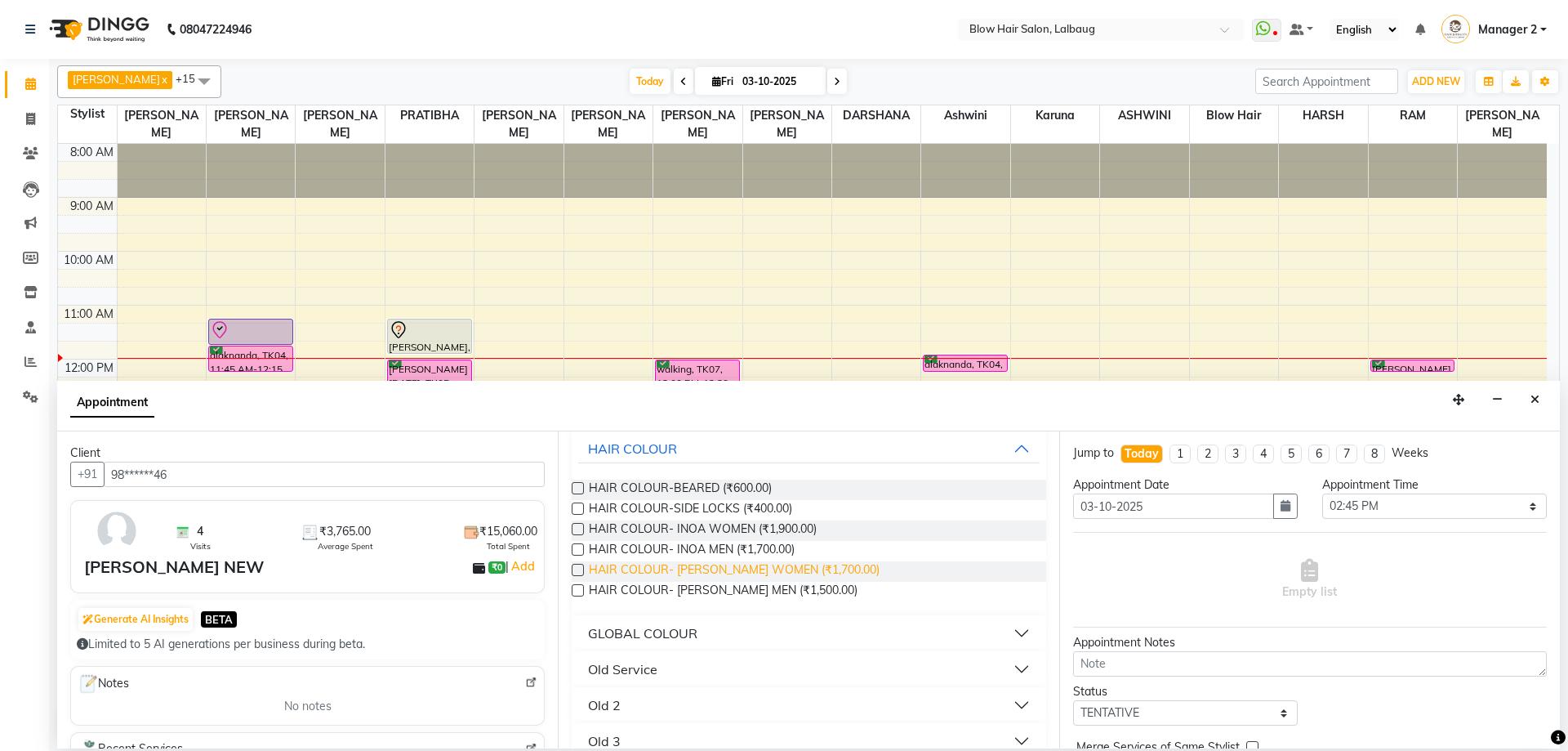
click at [723, 573] on span "HAIR COLOUR- [PERSON_NAME] WOMEN (₹1,700.00)" at bounding box center [734, 571] width 291 height 21
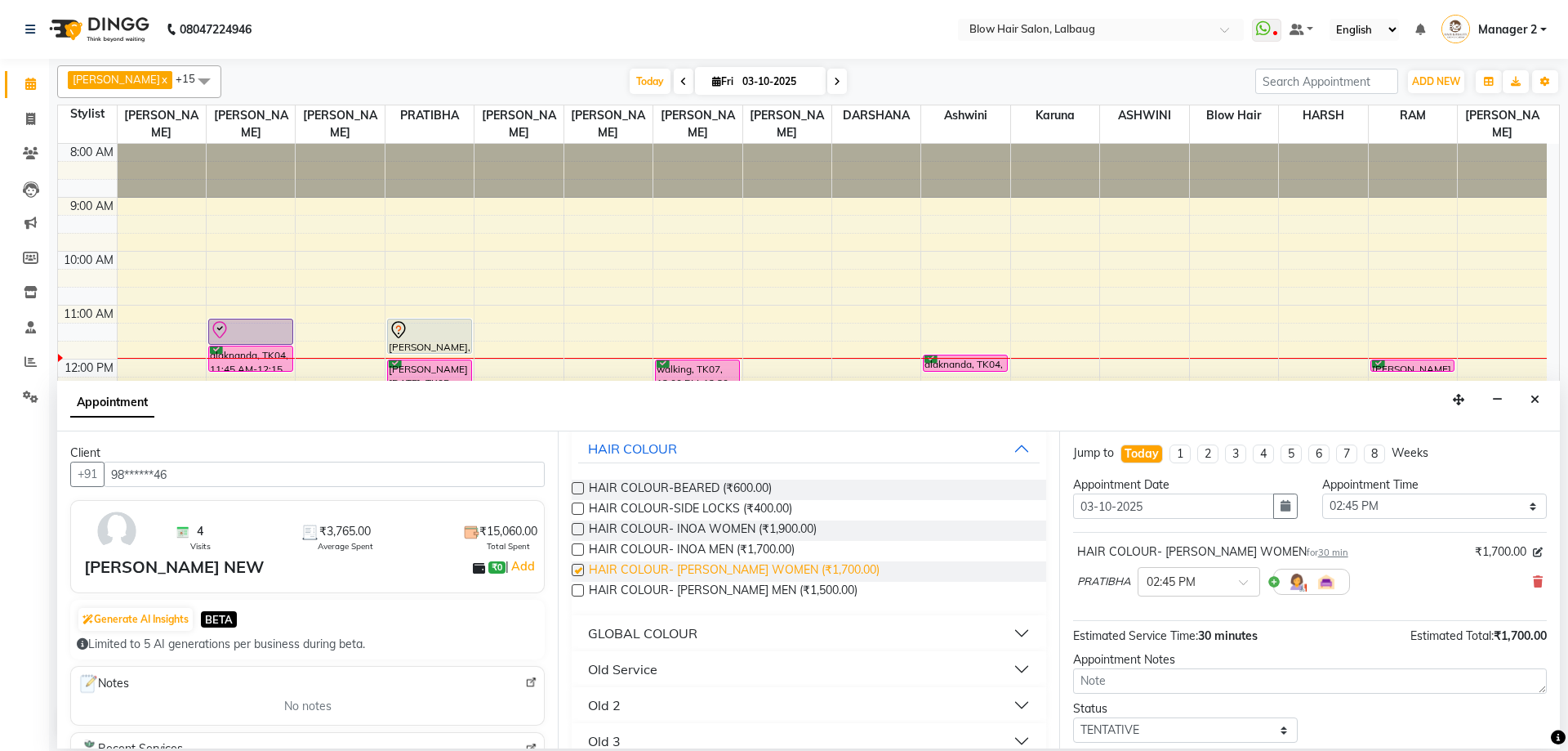
checkbox input "false"
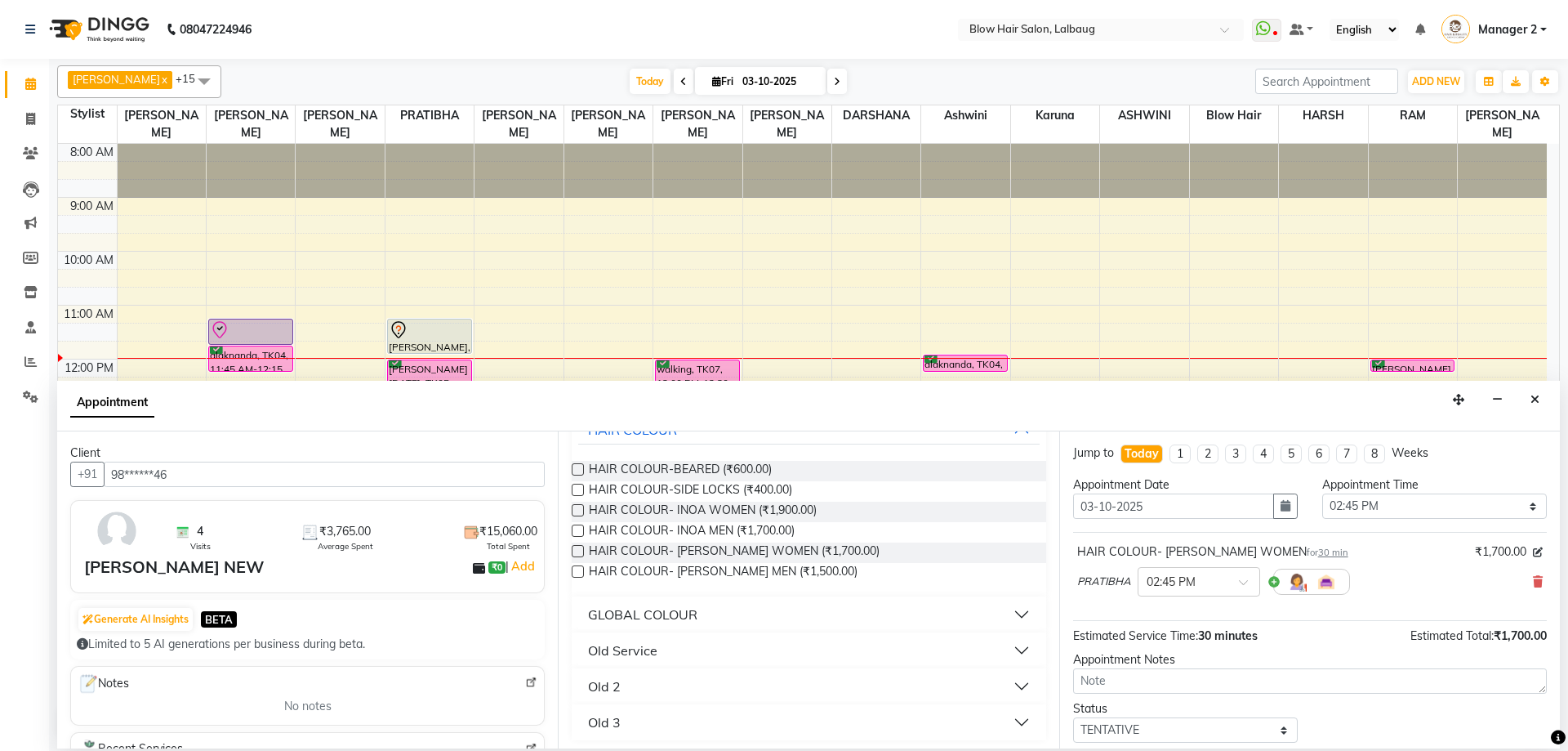
scroll to position [268, 0]
click at [1235, 575] on div at bounding box center [1199, 580] width 121 height 17
click at [1203, 665] on div "02:30 PM" at bounding box center [1199, 663] width 121 height 30
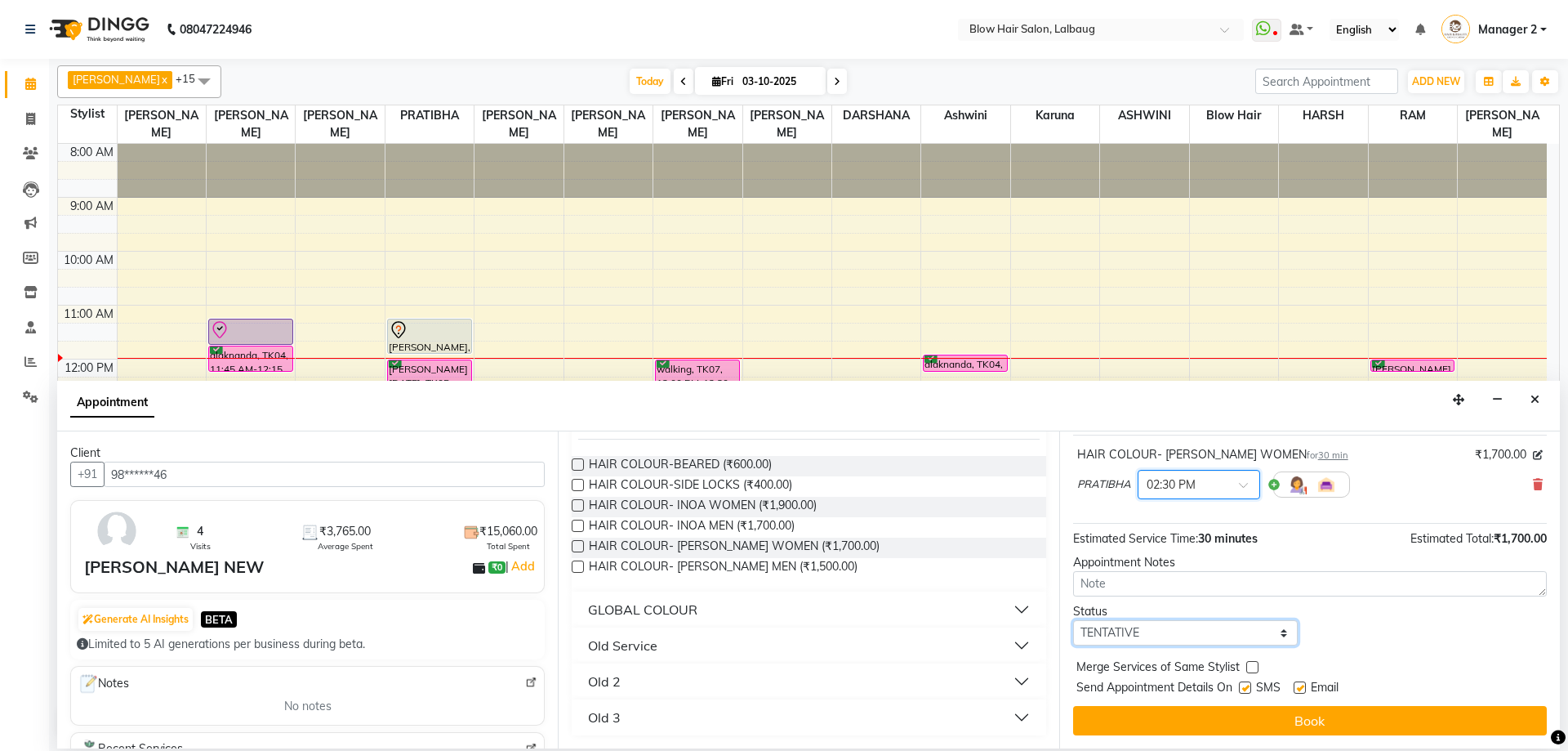
click at [1281, 631] on select "Select TENTATIVE CONFIRM CHECK-IN UPCOMING" at bounding box center [1185, 632] width 224 height 25
select select "confirm booking"
click at [1073, 620] on select "Select TENTATIVE CONFIRM CHECK-IN UPCOMING" at bounding box center [1185, 632] width 224 height 25
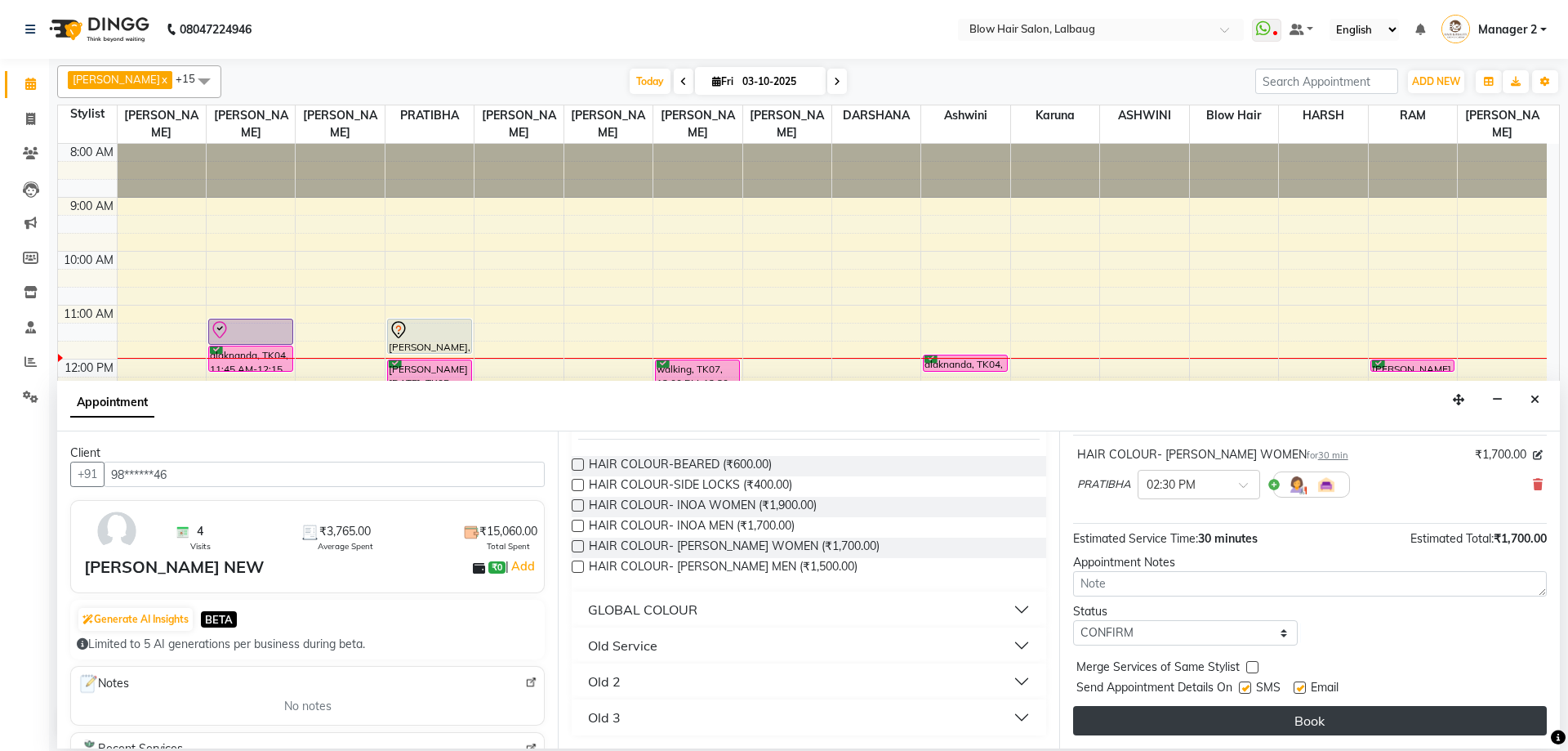
click at [1262, 722] on button "Book" at bounding box center [1310, 720] width 473 height 29
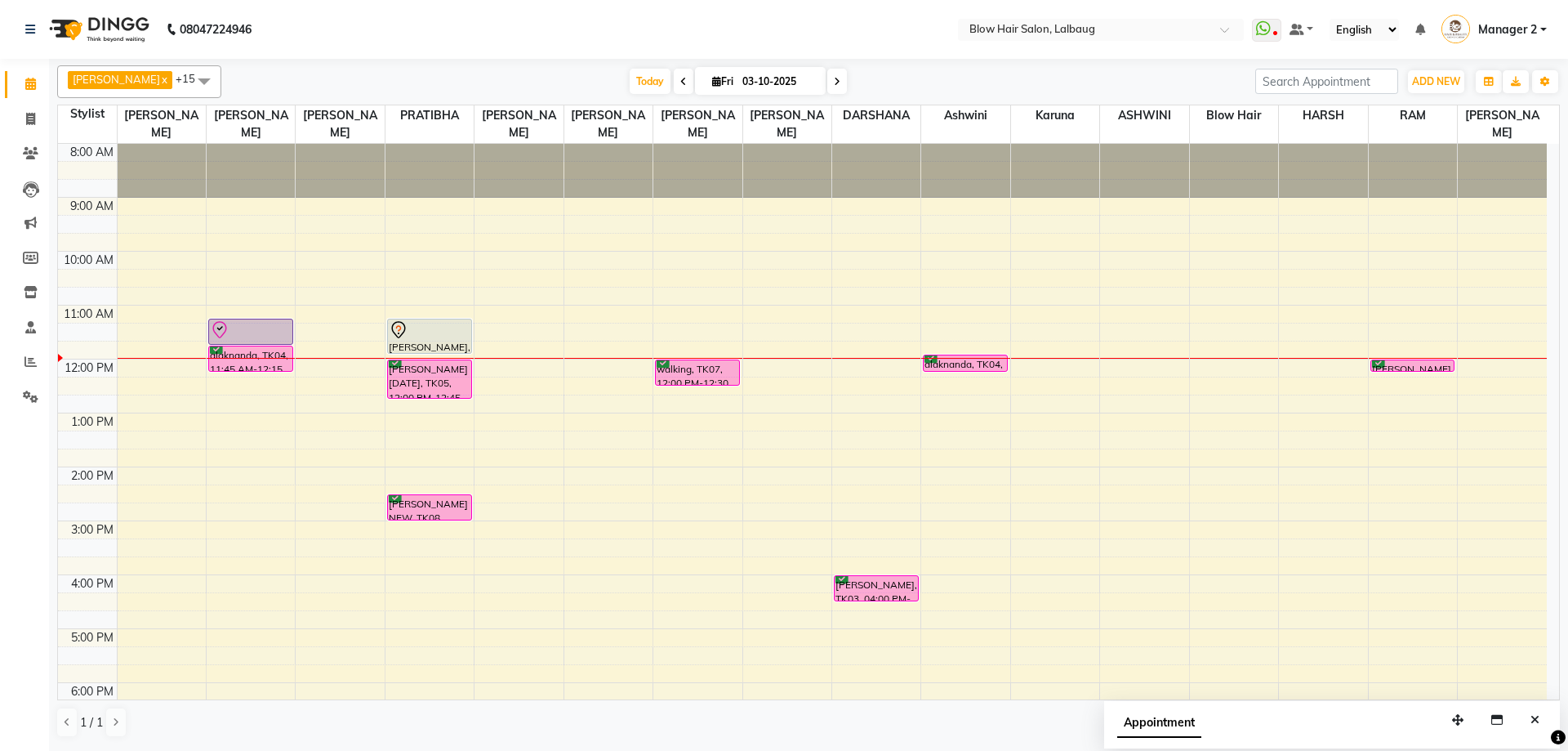
click at [680, 83] on icon at bounding box center [684, 81] width 7 height 10
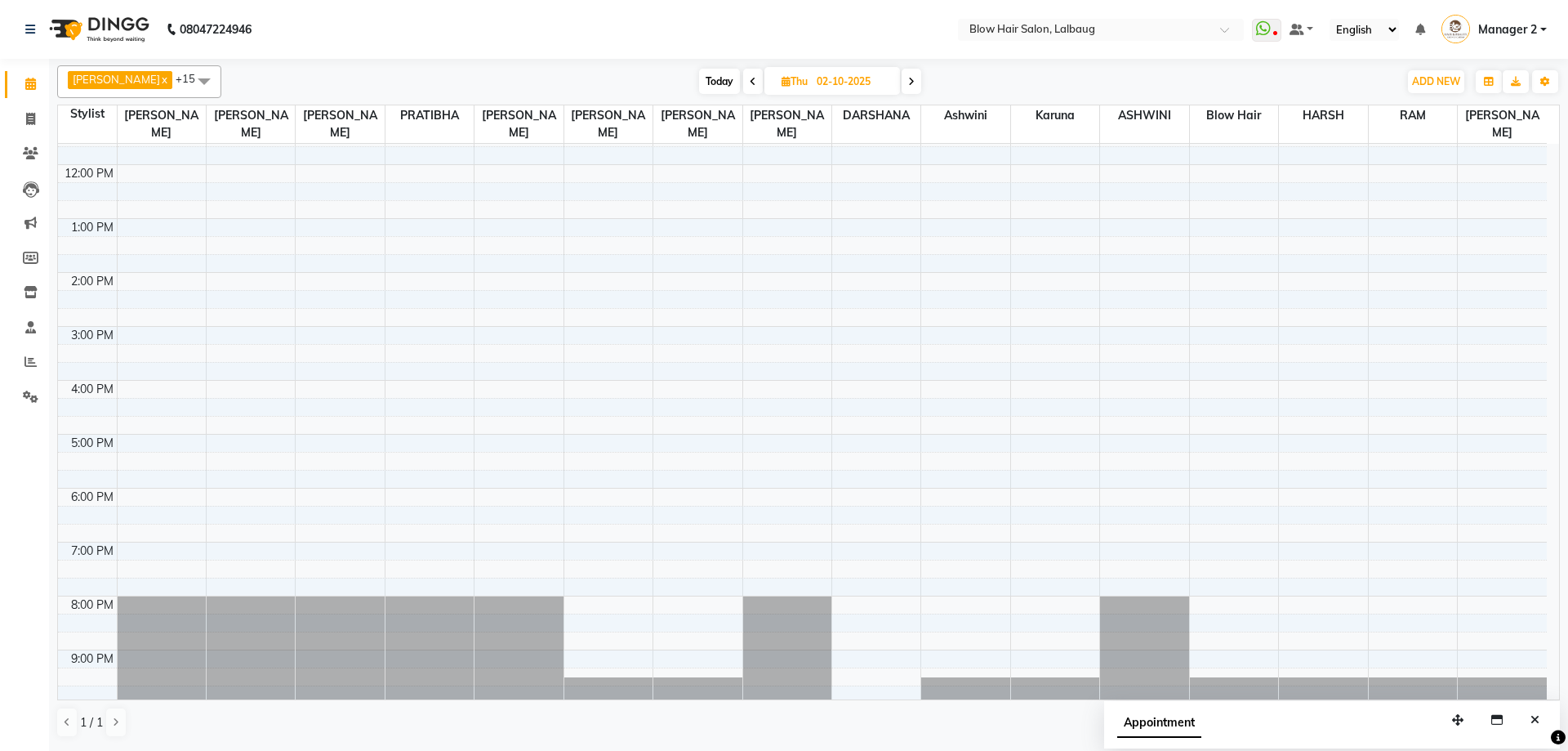
scroll to position [199, 0]
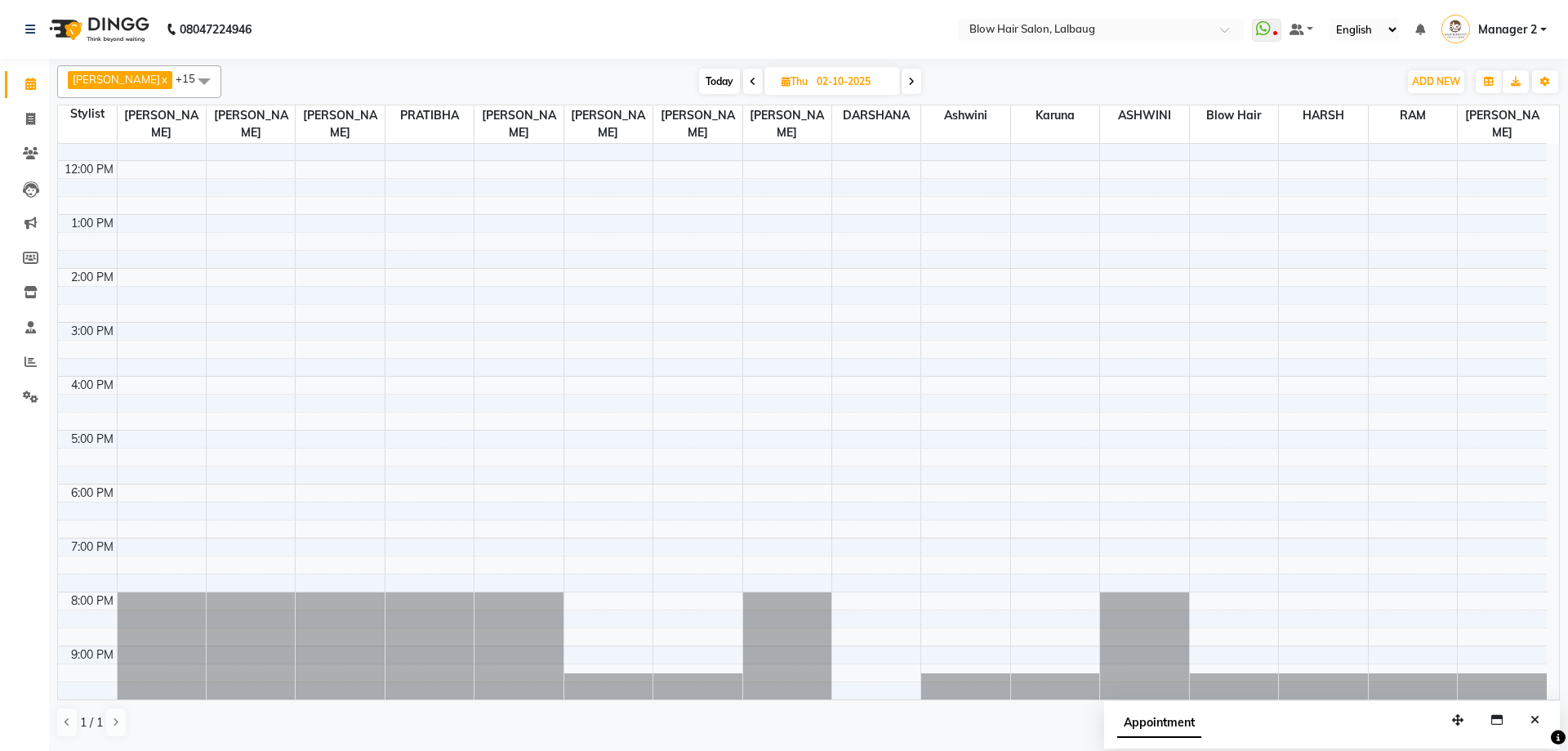
click at [901, 81] on span at bounding box center [911, 81] width 20 height 25
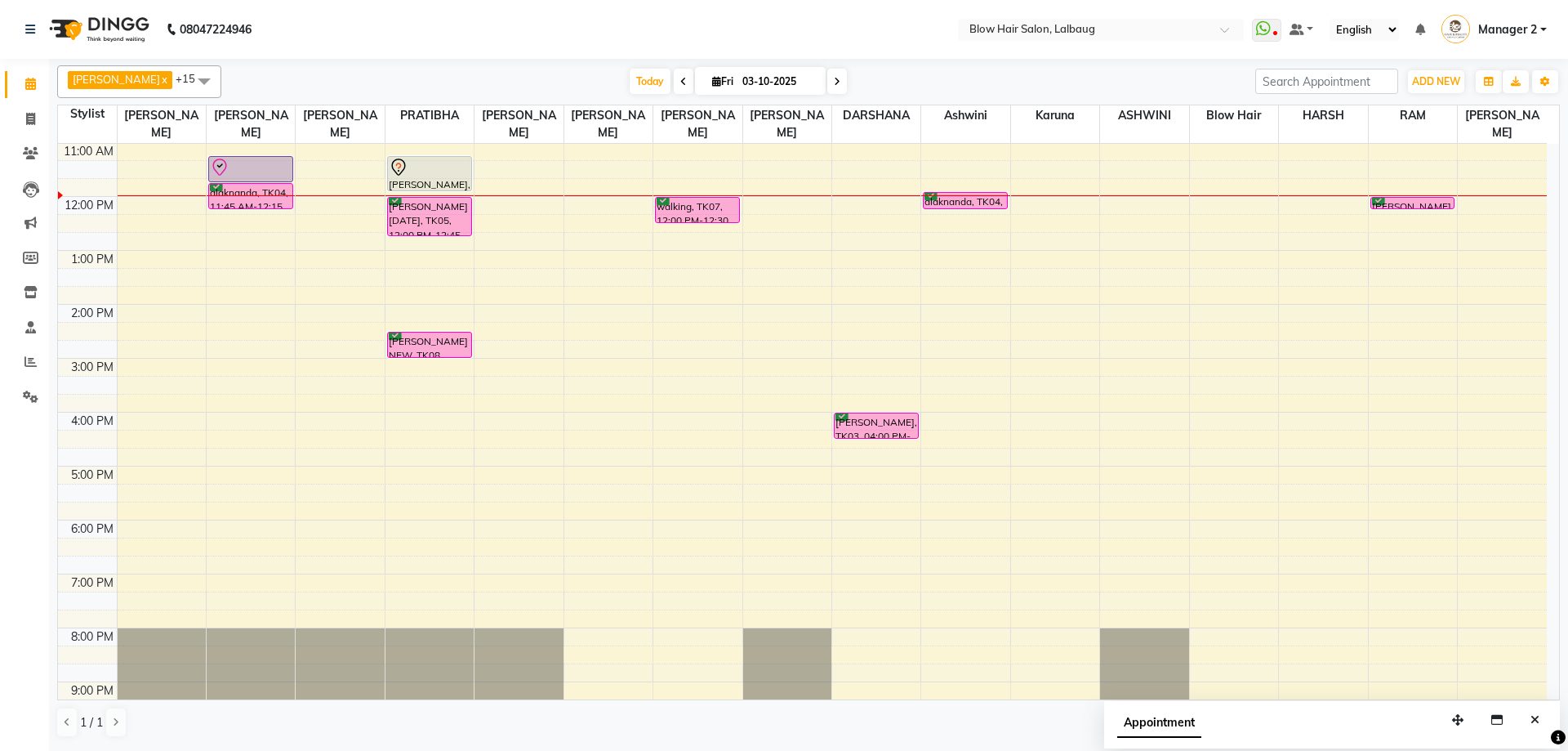
scroll to position [0, 0]
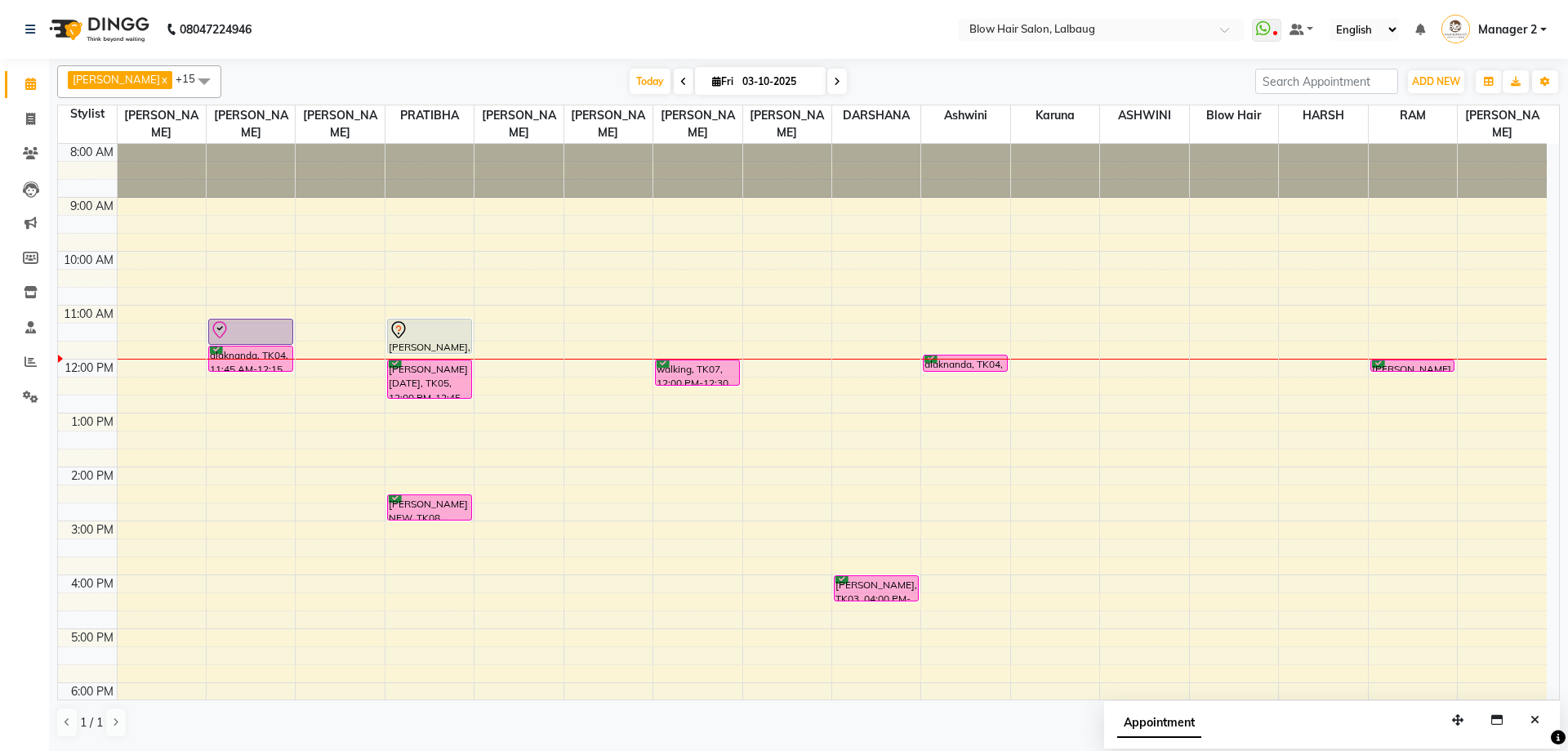
click at [680, 78] on icon at bounding box center [684, 81] width 7 height 10
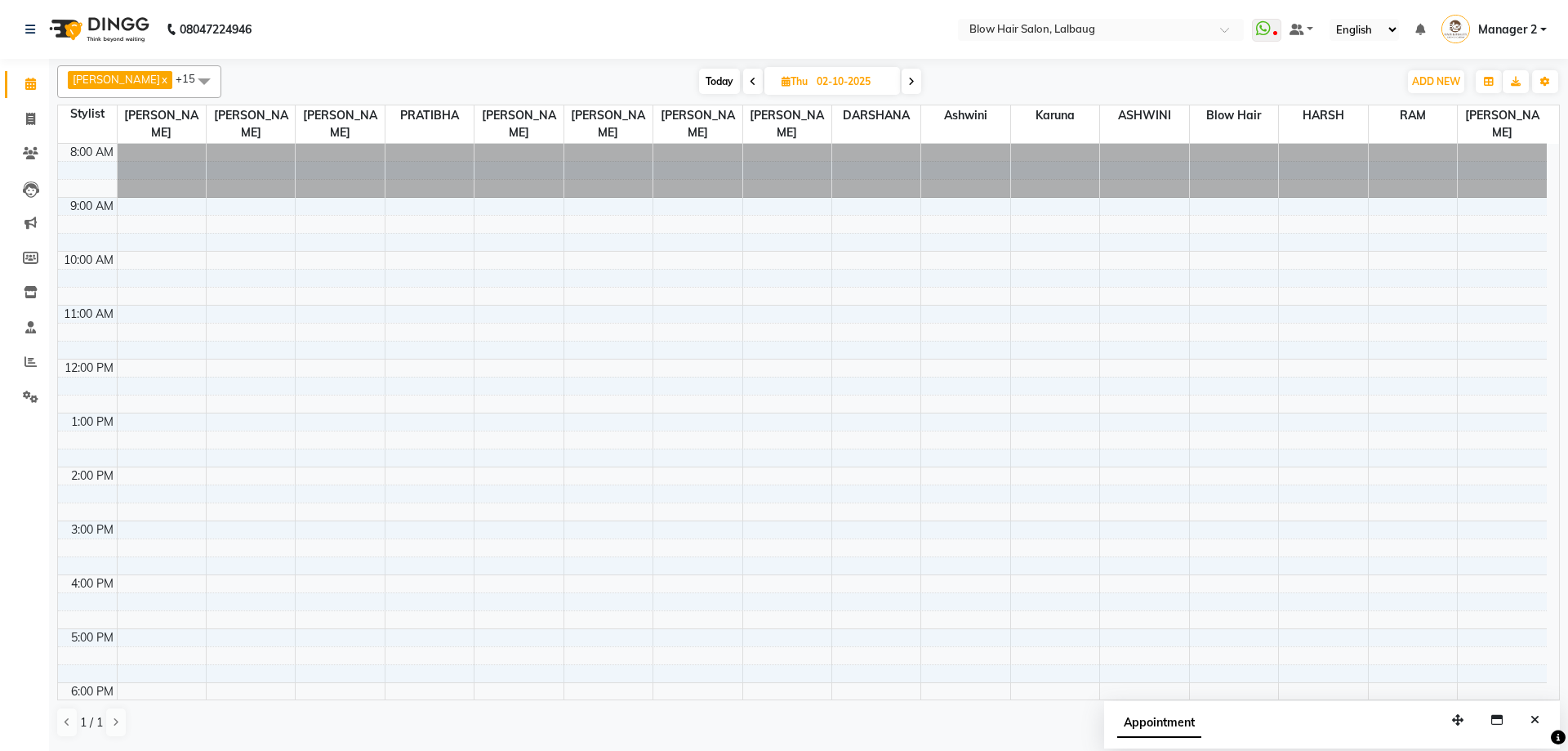
click at [908, 81] on icon at bounding box center [911, 81] width 7 height 10
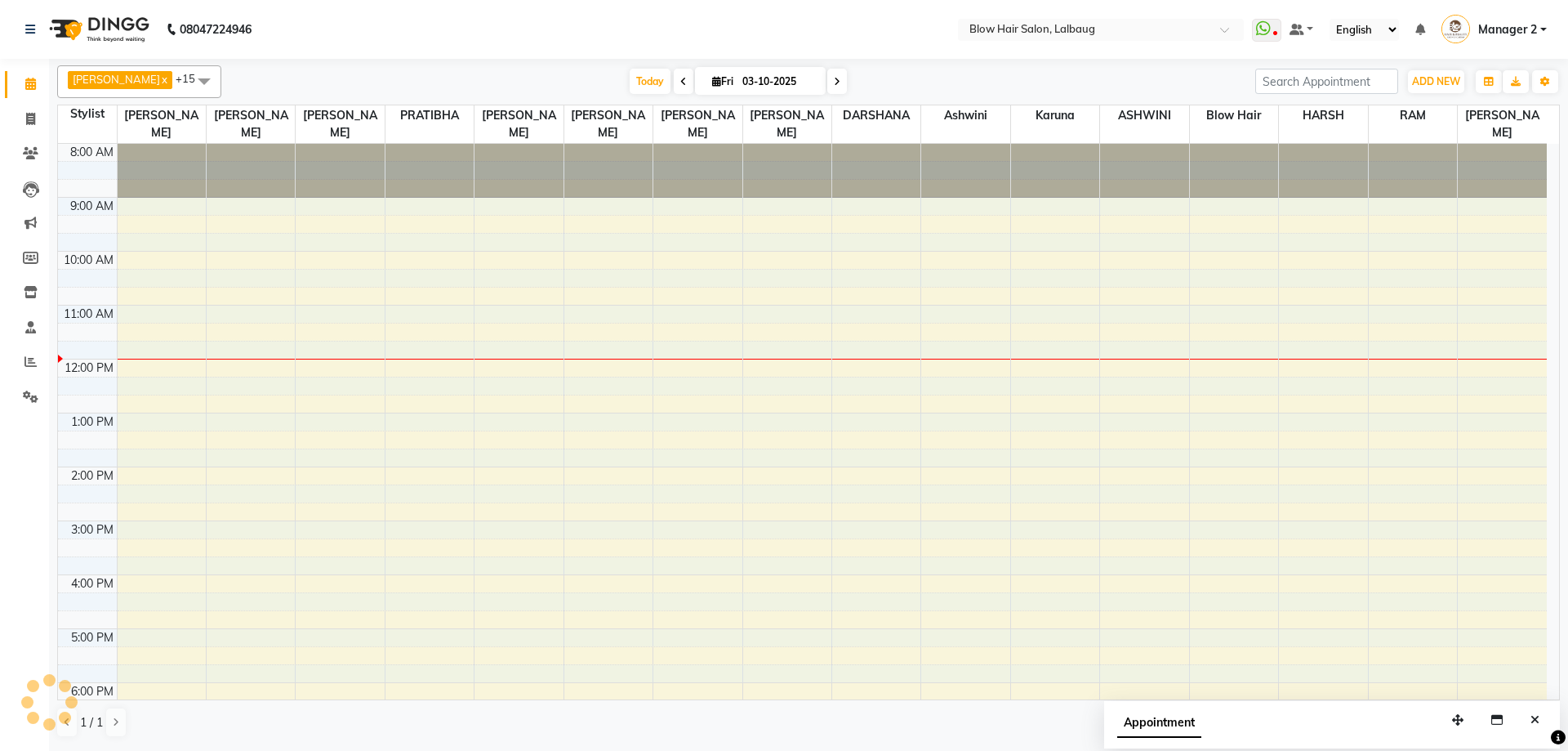
scroll to position [199, 0]
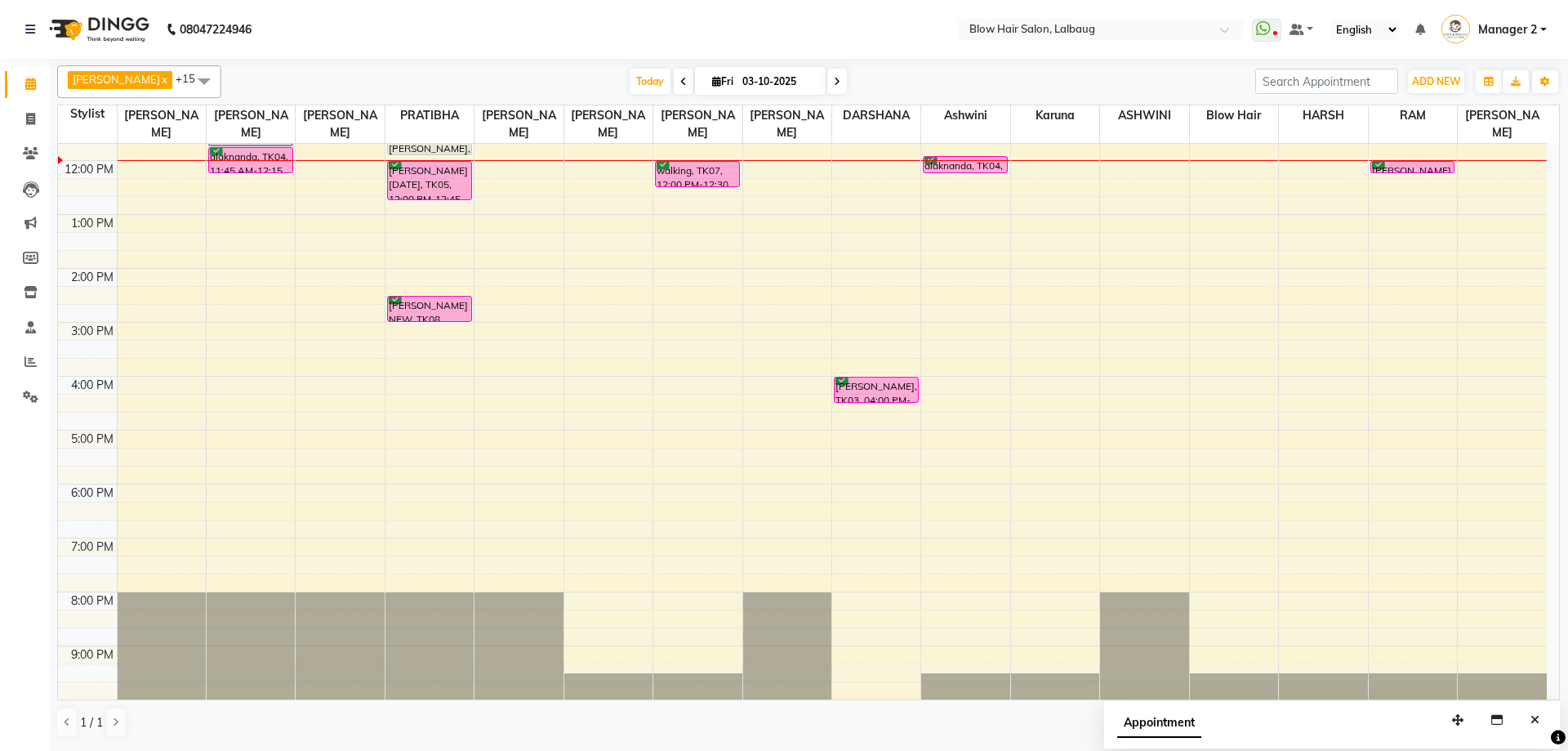
click at [834, 86] on icon at bounding box center [837, 81] width 7 height 10
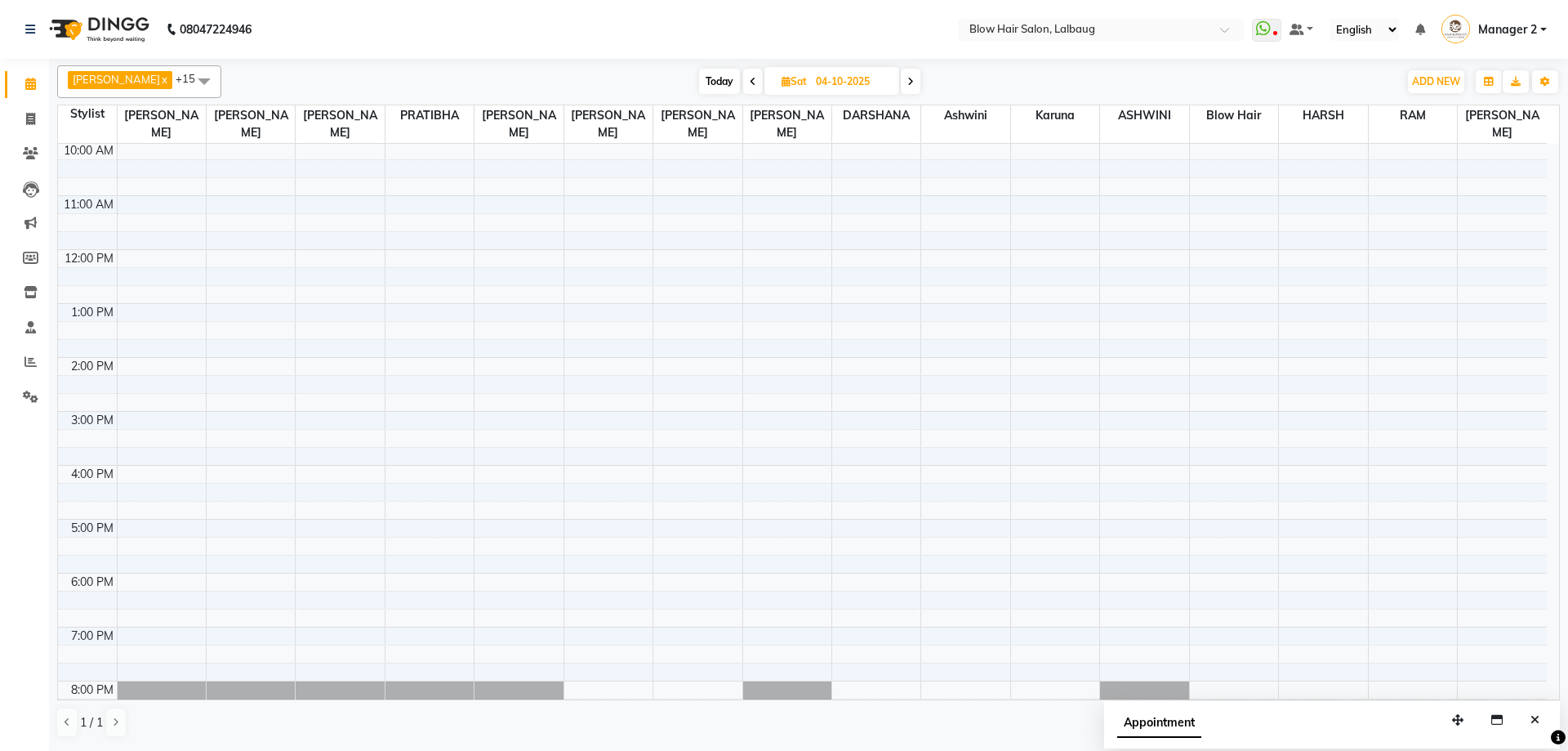
scroll to position [0, 0]
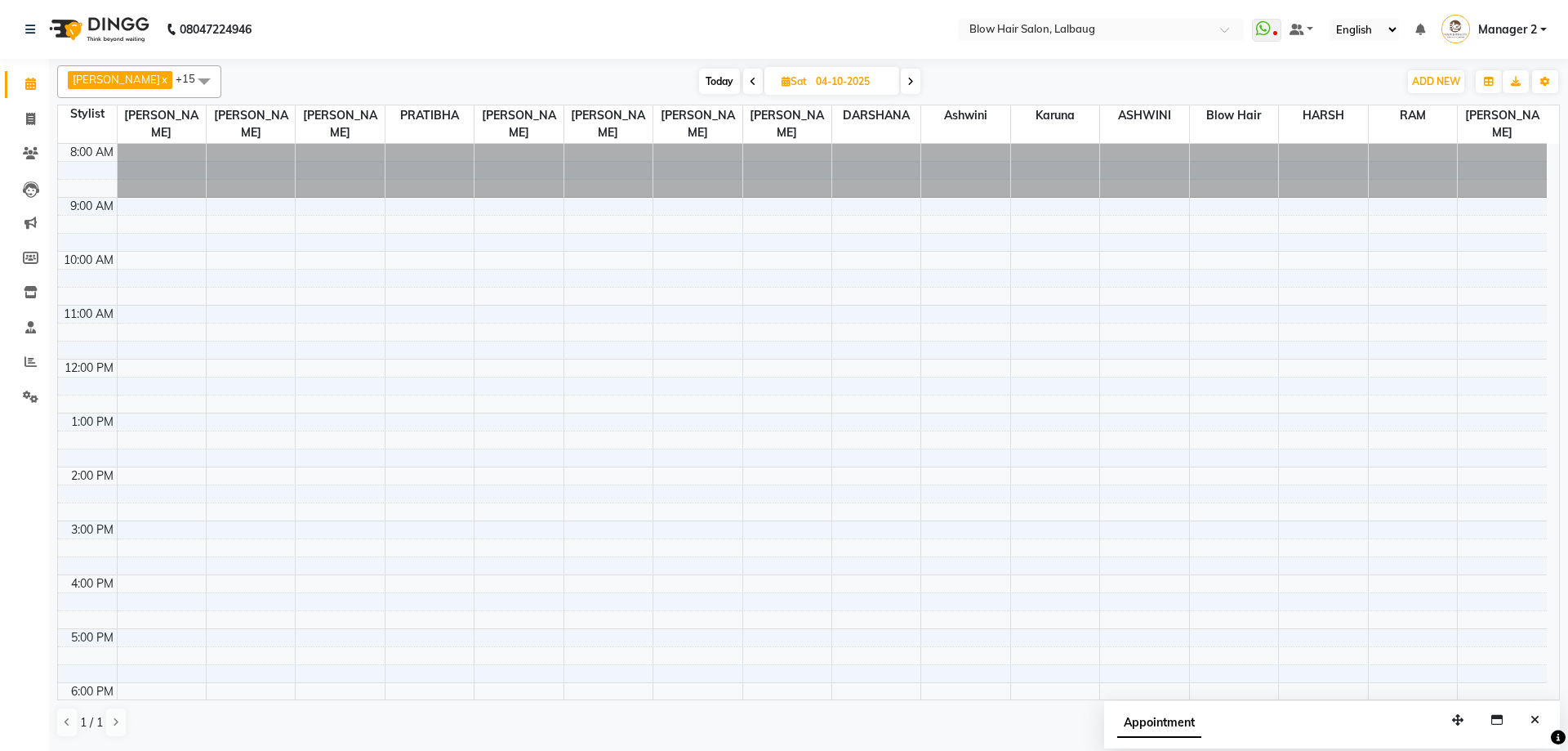
click at [743, 80] on span at bounding box center [753, 81] width 20 height 25
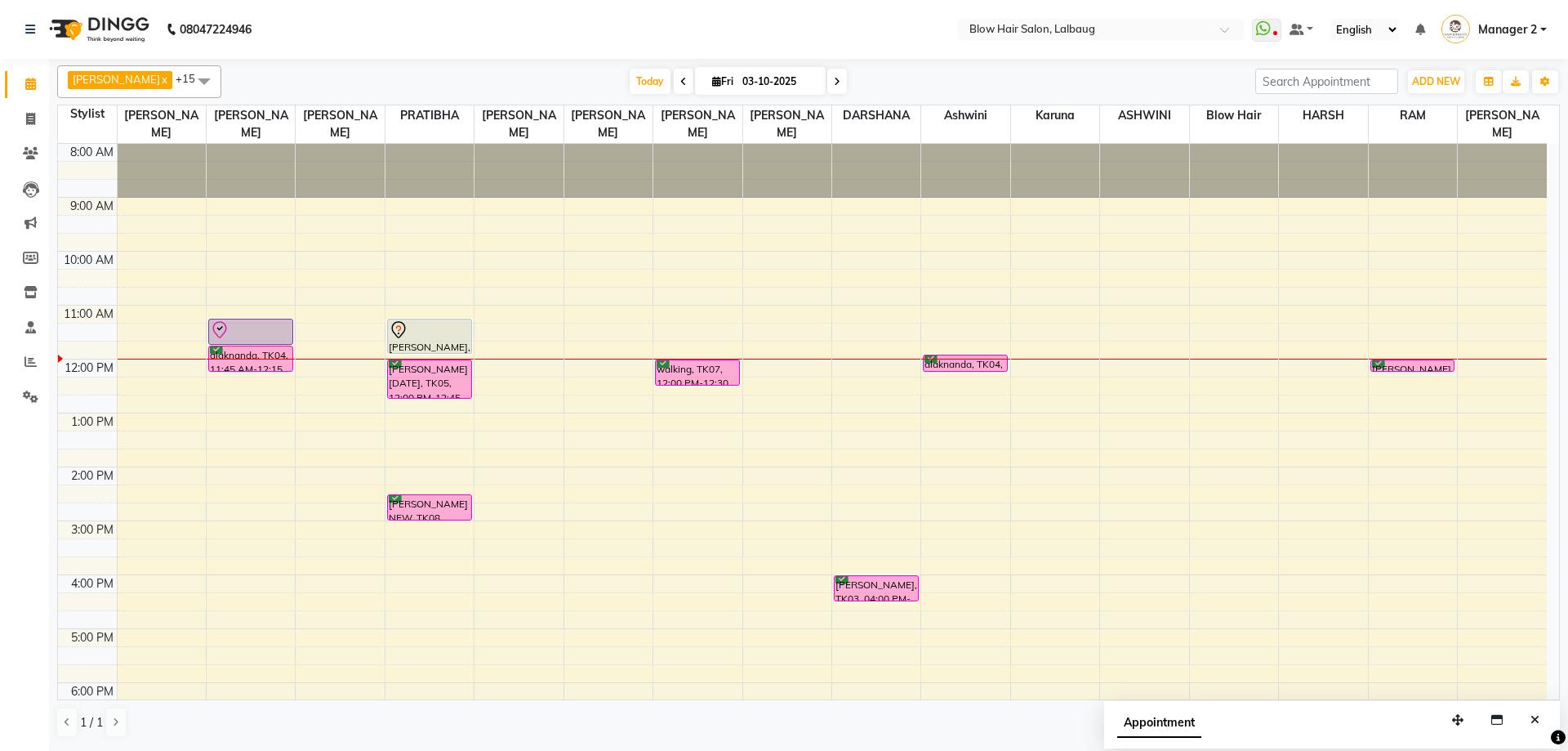
click at [680, 81] on icon at bounding box center [684, 81] width 7 height 10
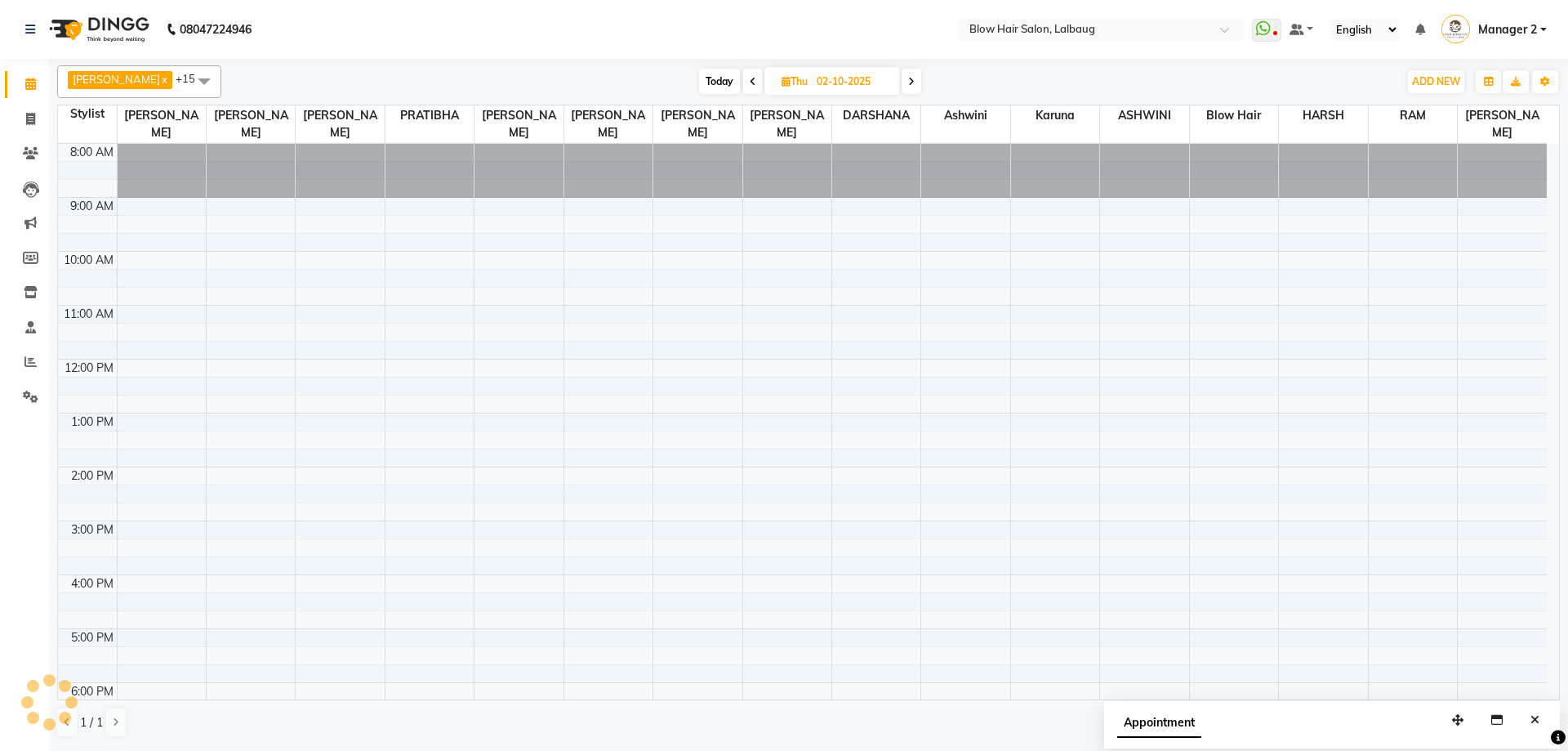
scroll to position [199, 0]
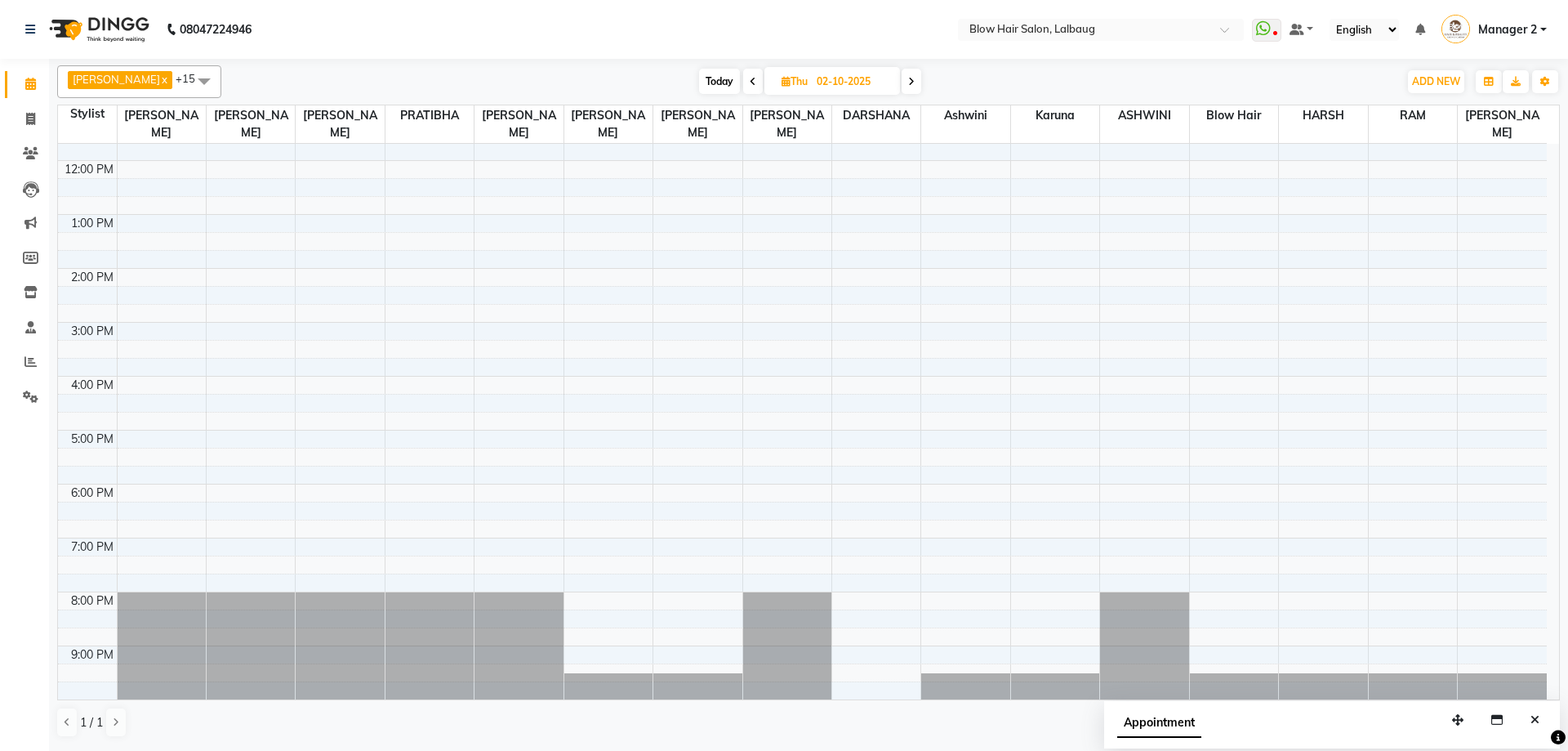
click at [901, 91] on span at bounding box center [911, 81] width 20 height 25
type input "03-10-2025"
